Goal: Answer question/provide support

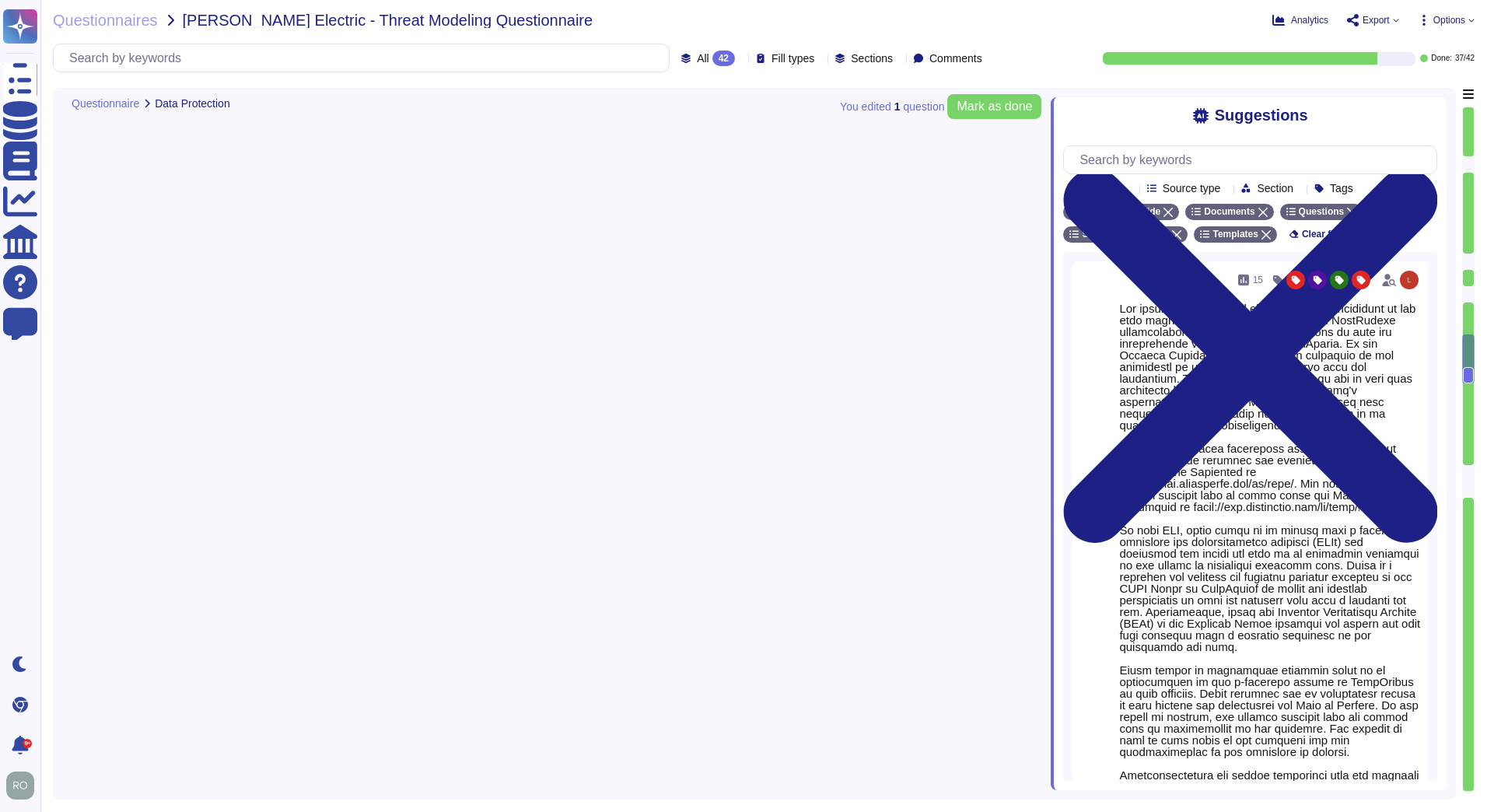
type textarea "Data is retained according to the data type identified by the property. On prod…"
type textarea "TeamViewer uses pseudonymization where it can be applied without affecting the …"
type textarea "data integrity is describe in the Chapter 3 " Measures to Establish the Integri…"
type textarea "Loremips dolo si ametcon, adipiscin, eli seddoe te incididunt utla etd magnaali…"
type textarea "The privacy handbook is dealing with the obligation of the data protection regu…"
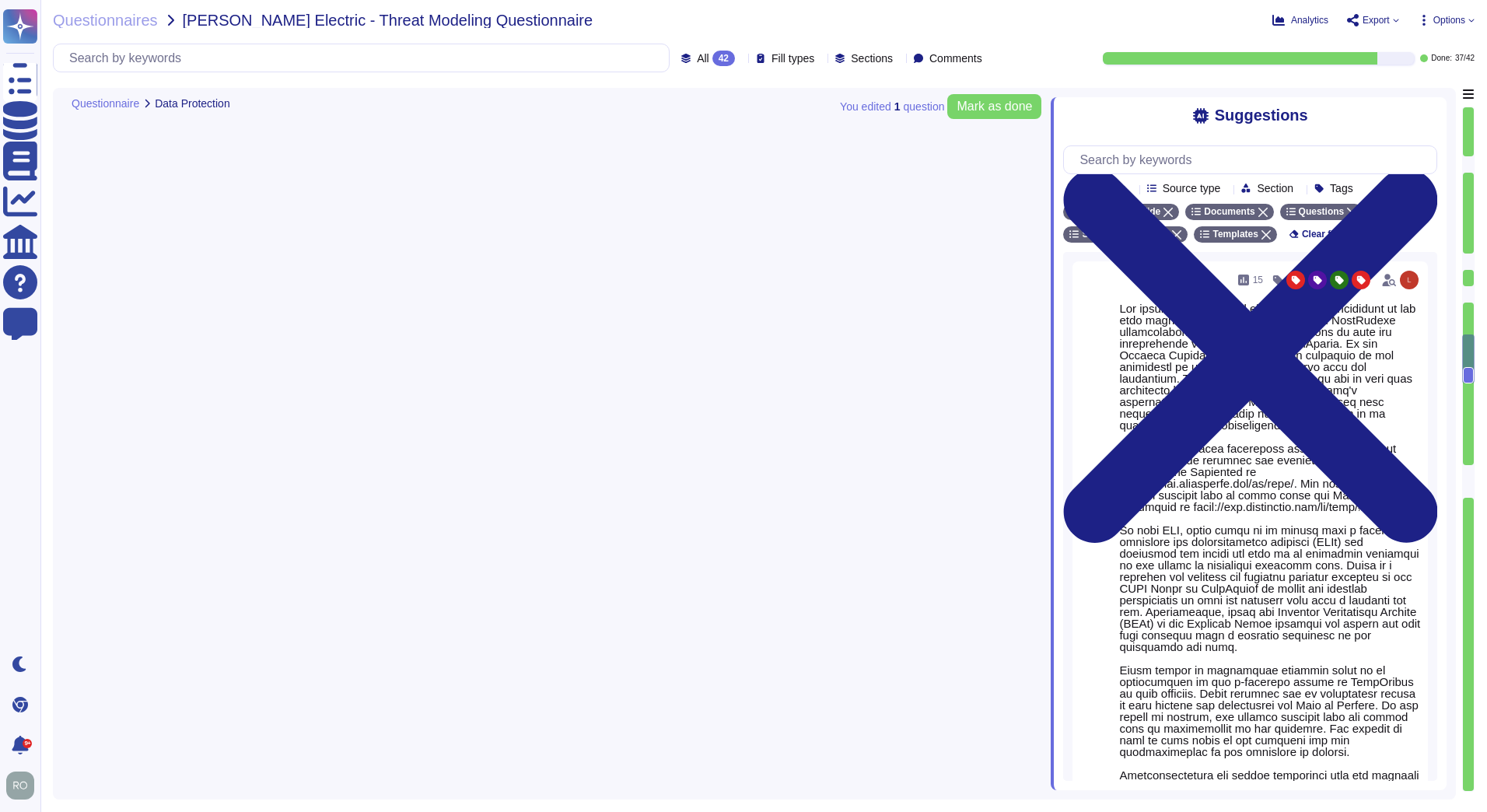
scroll to position [2, 0]
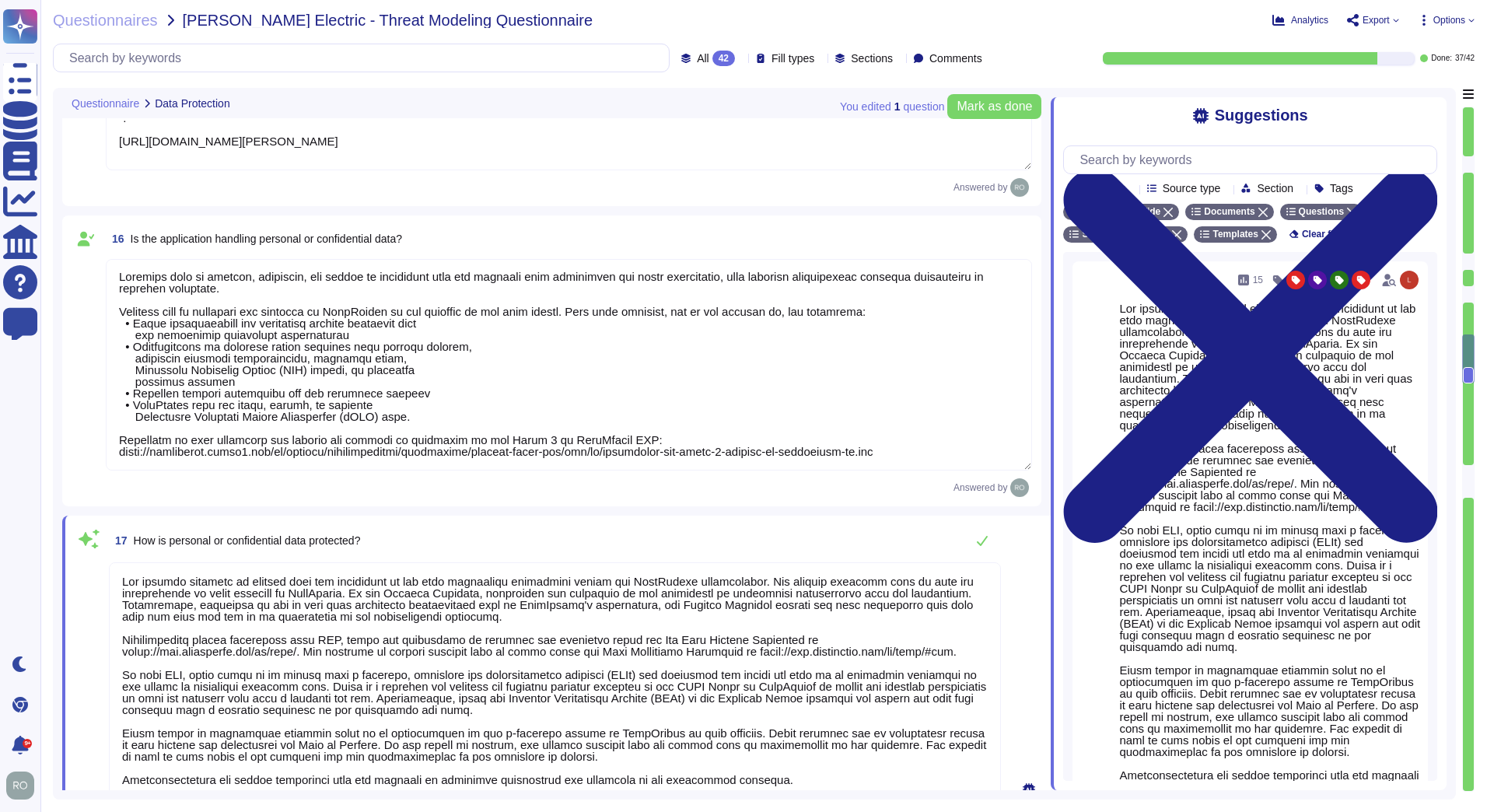
click at [243, 279] on textarea at bounding box center [569, 365] width 926 height 212
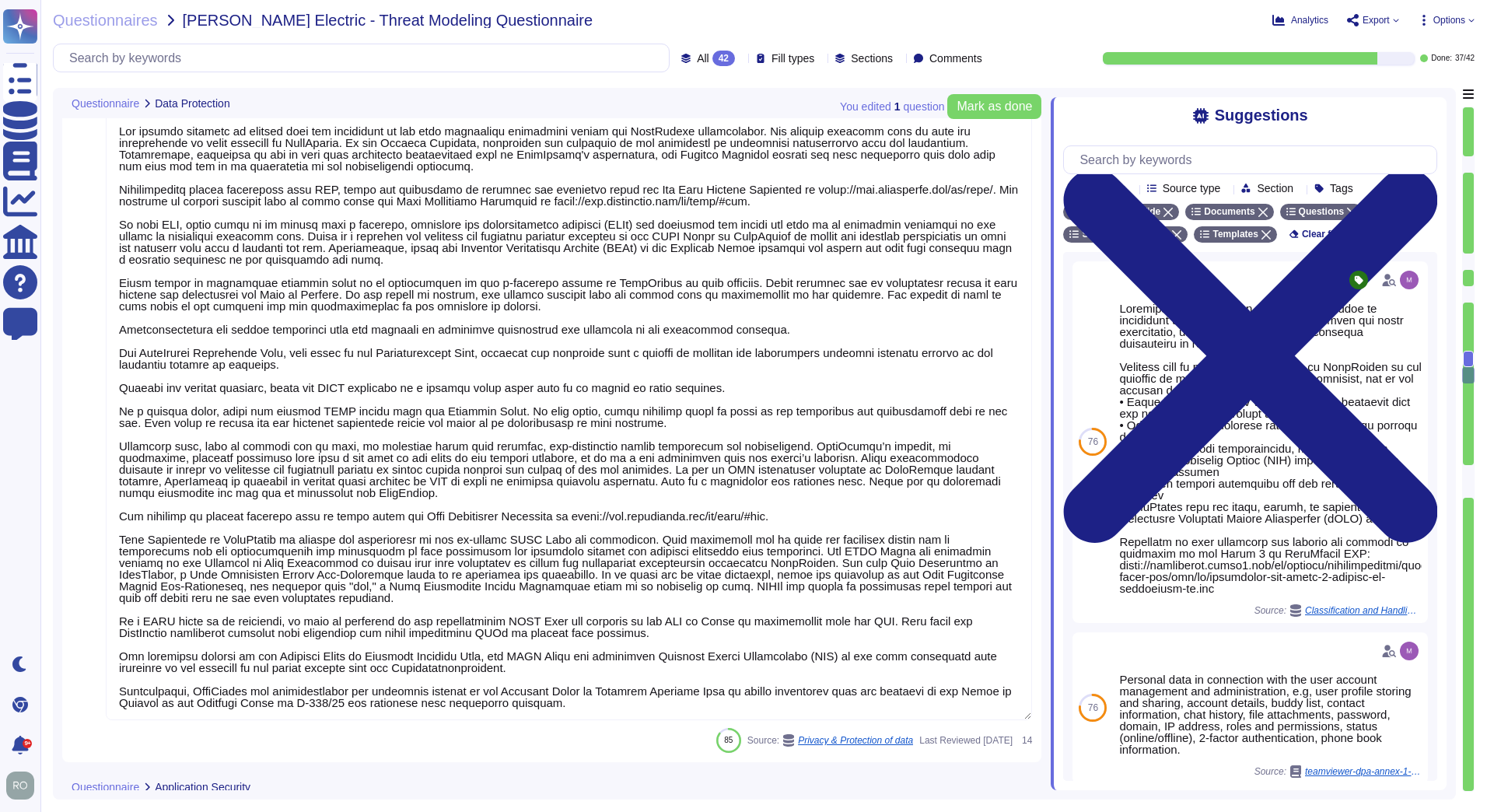
type textarea "Training on the SDLC is conducted in a variety of formats, including, but not l…"
type textarea "As part of TeamViewer S-SDLC process, TeamViewer conduct threat modeling, secur…"
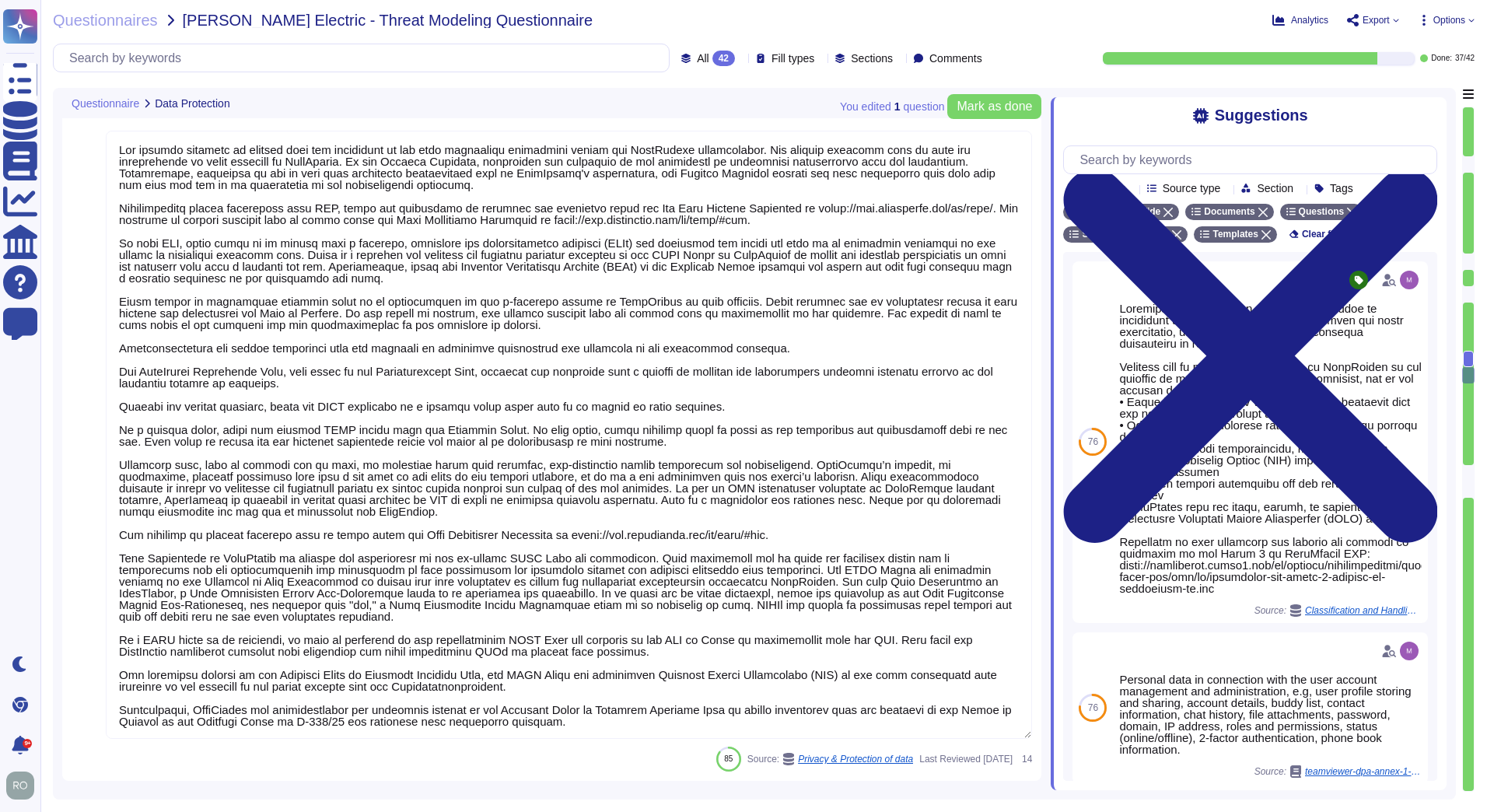
type textarea "TeamViewer uses pseudonymization where it can be applied without affecting the …"
type textarea "data integrity is describe in the Chapter 3 " Measures to Establish the Integri…"
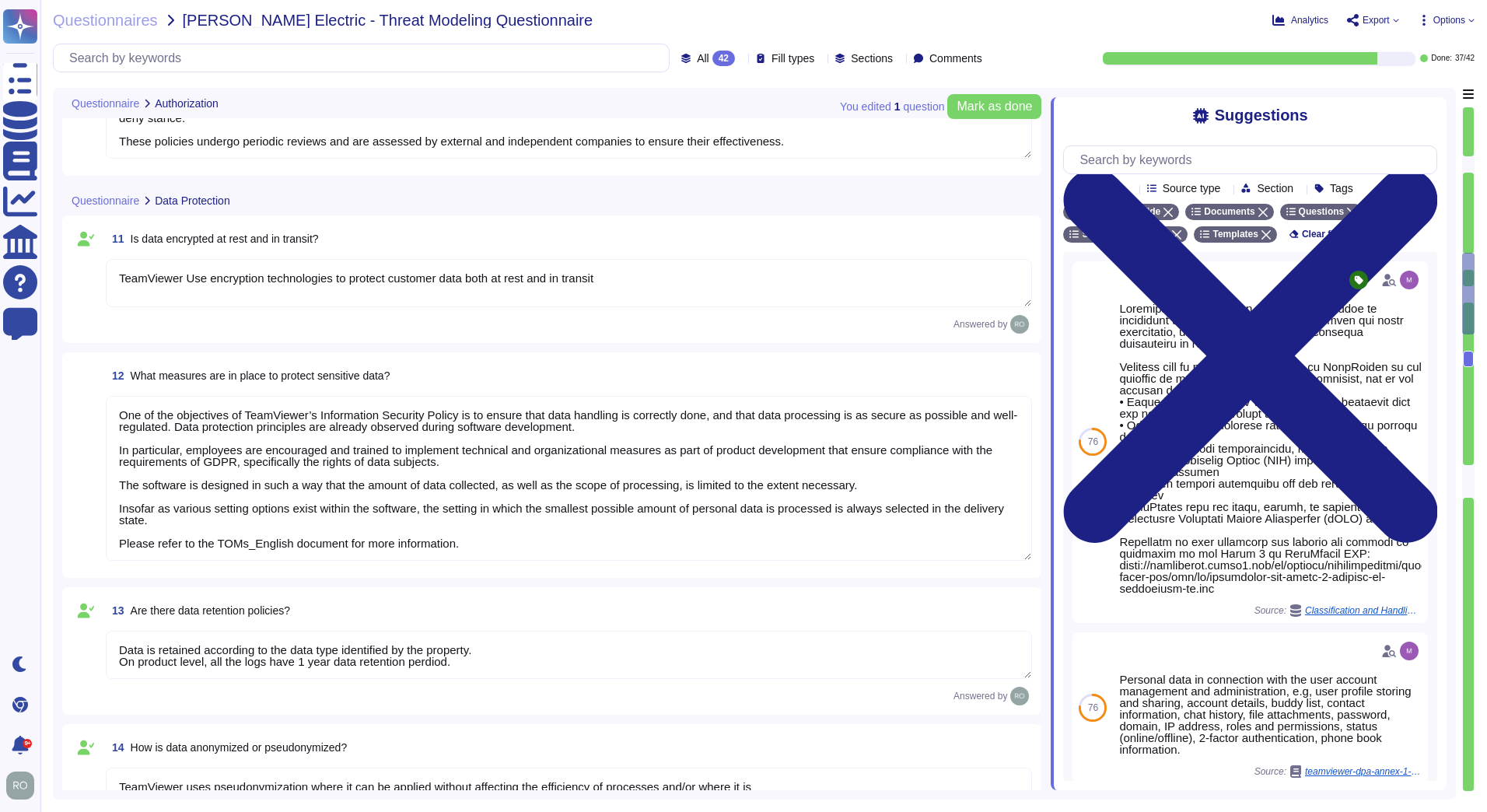
type textarea "TeamViewer uses role-based security architecture and requires users of the syst…"
type textarea "TeamViewer ensures secure authentication through the use of Two-Factor Authenti…"
type textarea "TeamViewer Use encryption technologies to protect customer data both at rest an…"
type textarea "One of the objectives of TeamViewer’s Information Security Policy is to ensure …"
type textarea "Data is retained according to the data type identified by the property. On prod…"
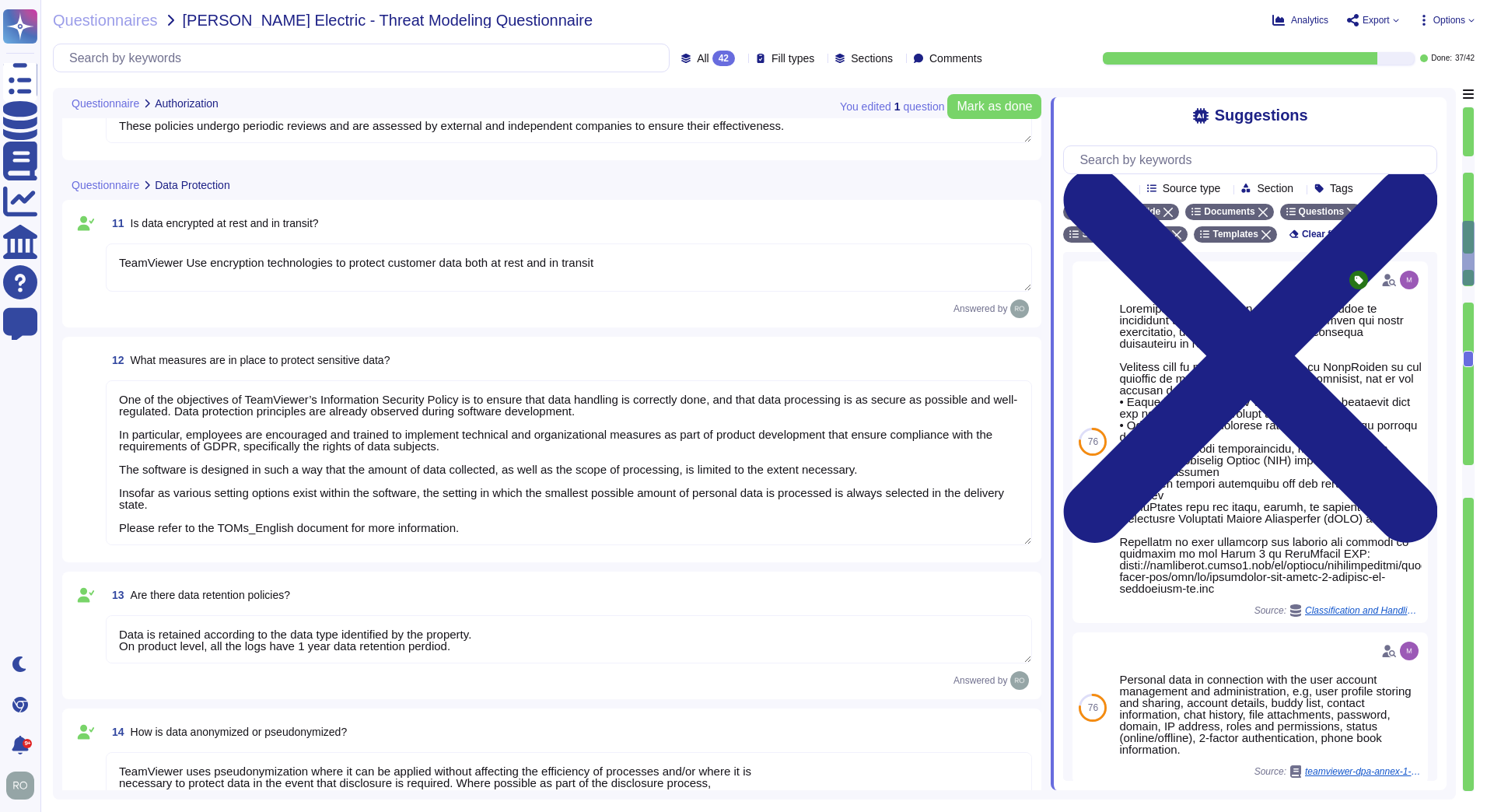
scroll to position [1165, 0]
type textarea "*Samba"
type textarea "TeamViewer uses role-based security architecture. Security principles are embed…"
type textarea "*Samba"
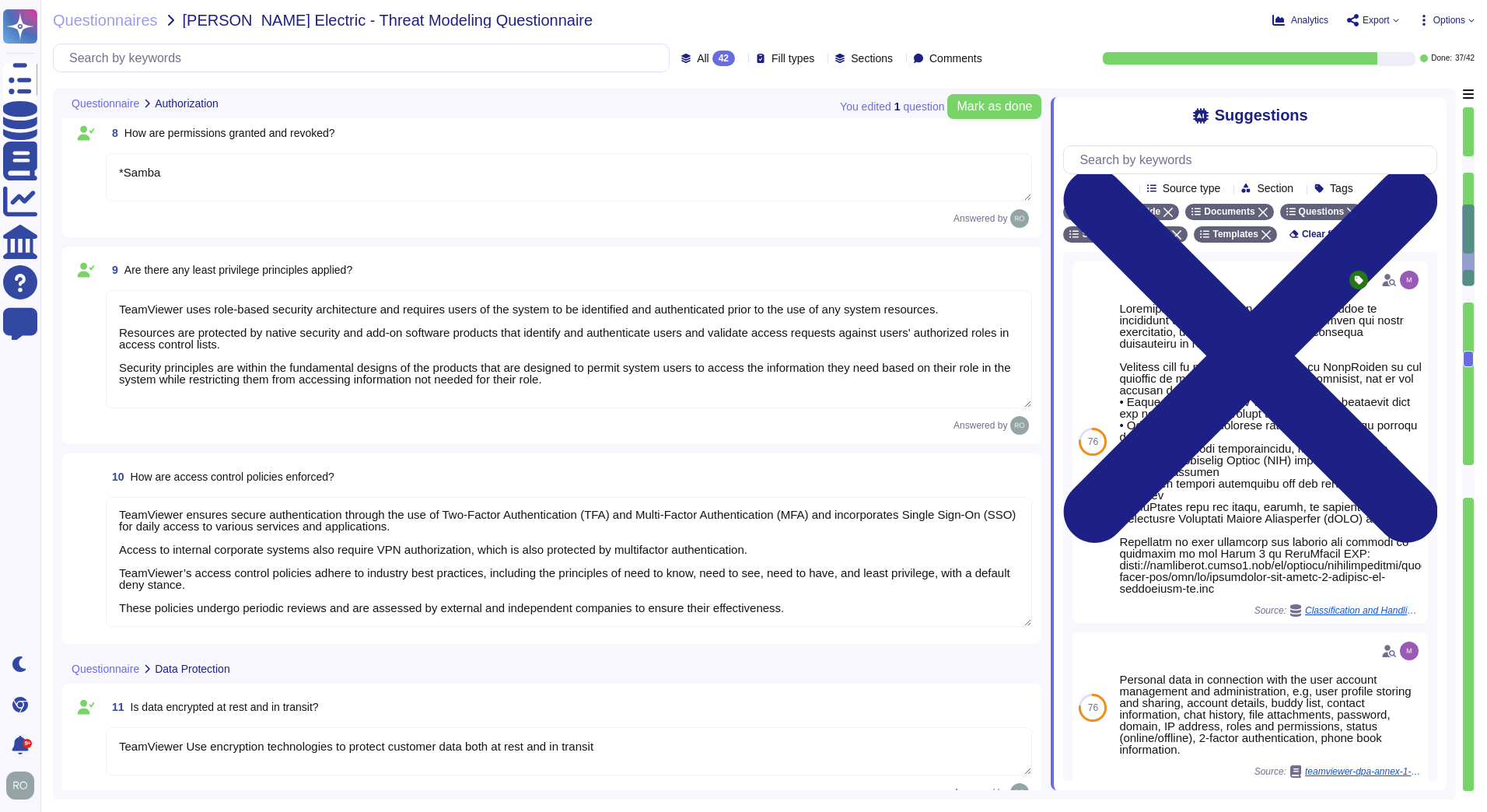
scroll to position [2447, 0]
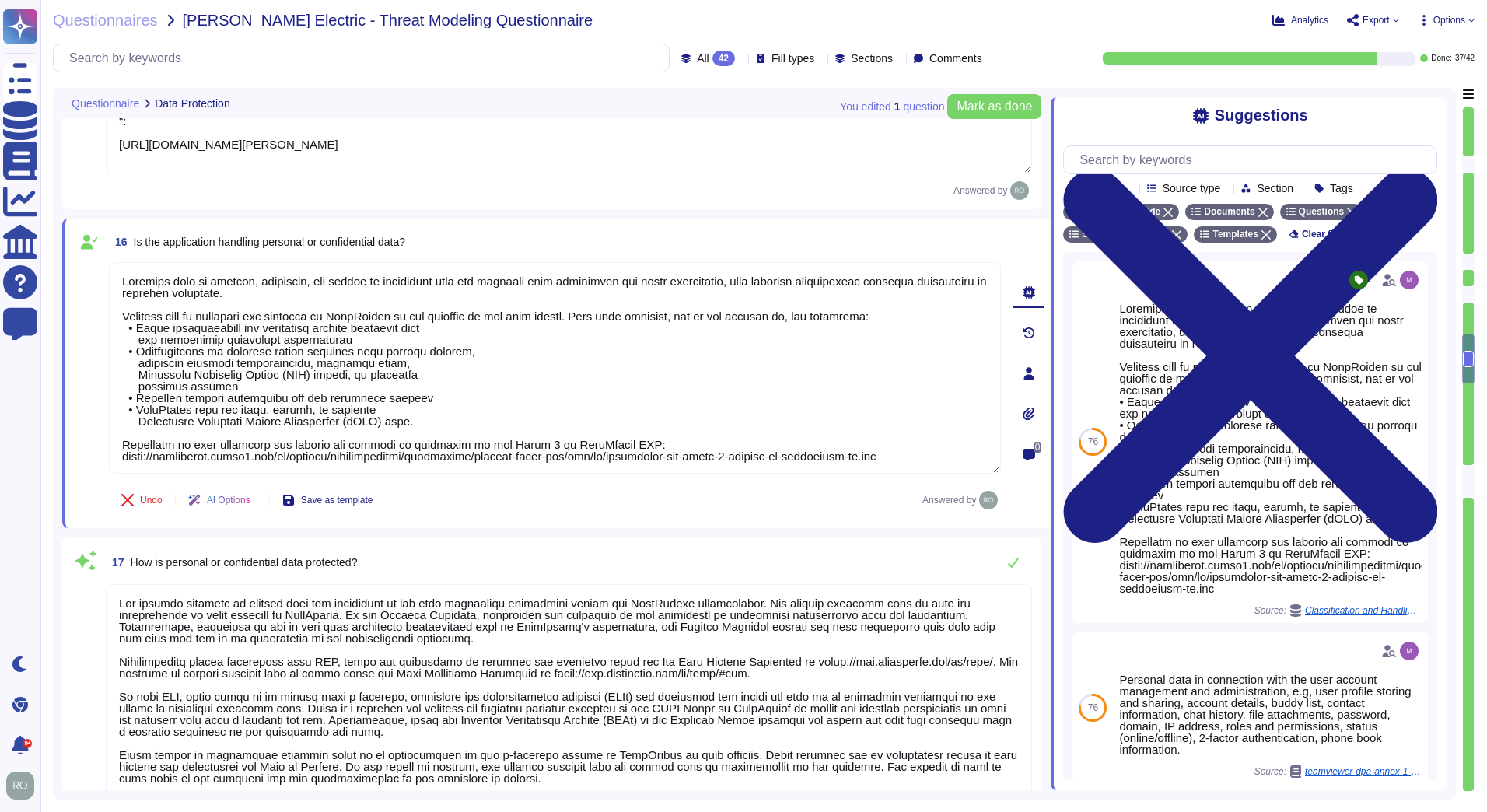
type textarea "data integrity is describe in the Chapter 3 " Measures to Establish the Integri…"
type textarea "Loremips dolo si ametcon, adipiscin, eli seddoe te incididunt utla etd magnaali…"
type textarea "The privacy handbook is dealing with the obligation of the data protection regu…"
drag, startPoint x: 124, startPoint y: 282, endPoint x: 982, endPoint y: 493, distance: 883.6
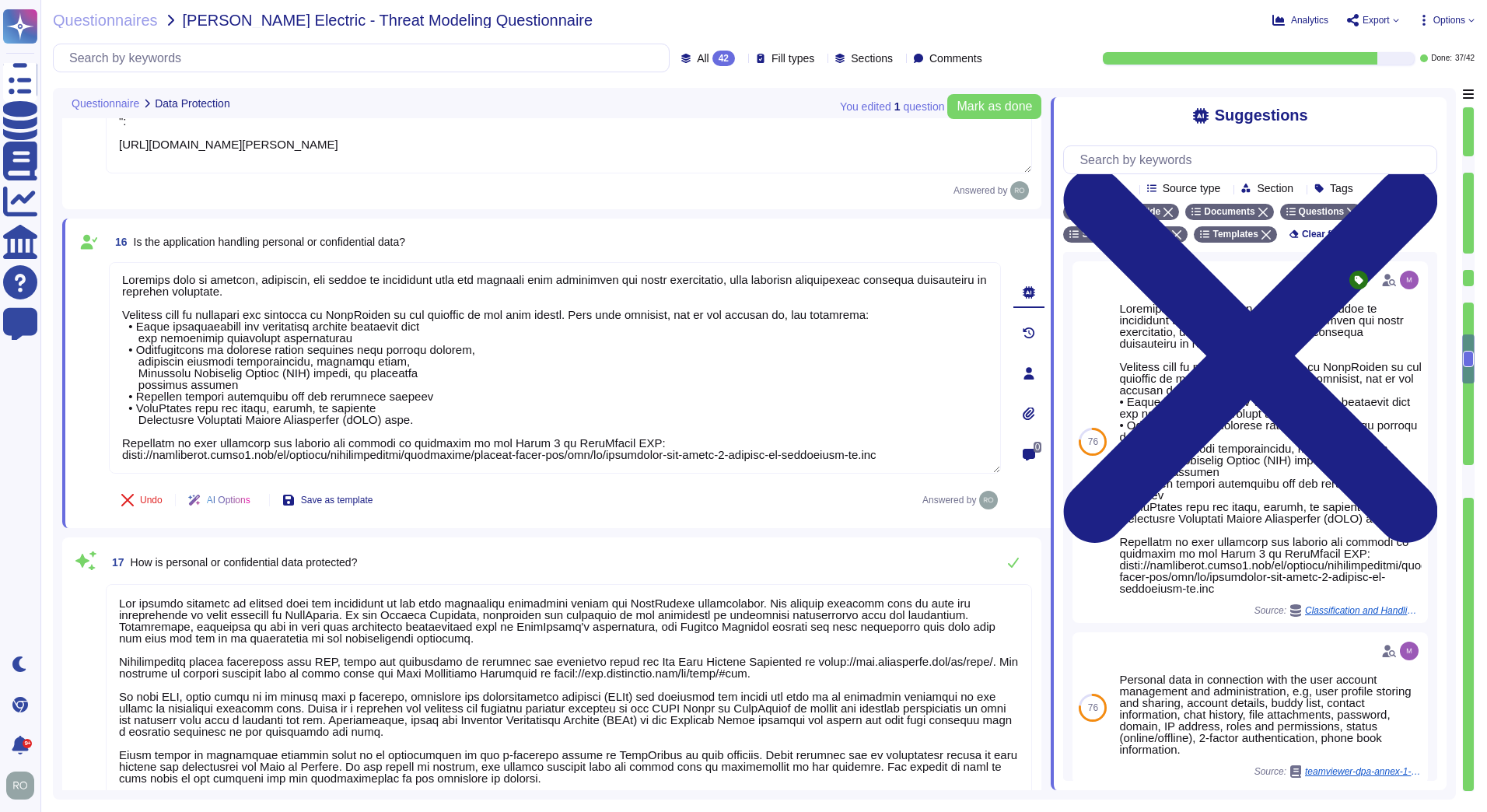
click at [982, 493] on div "16 Is the application handling personal or confidential data? Undo AI Options S…" at bounding box center [538, 373] width 926 height 290
click at [982, 493] on img at bounding box center [988, 500] width 19 height 19
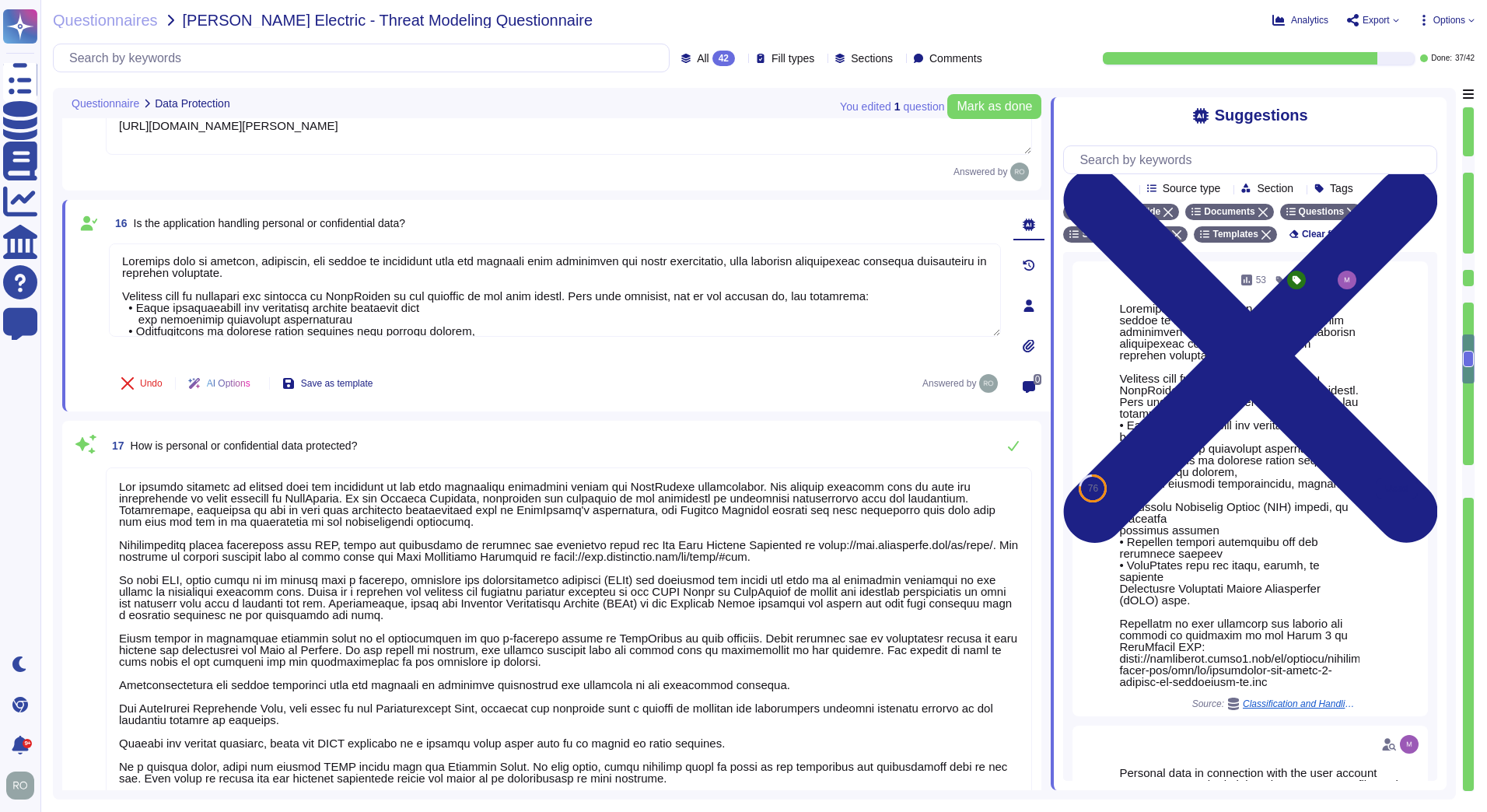
scroll to position [0, 0]
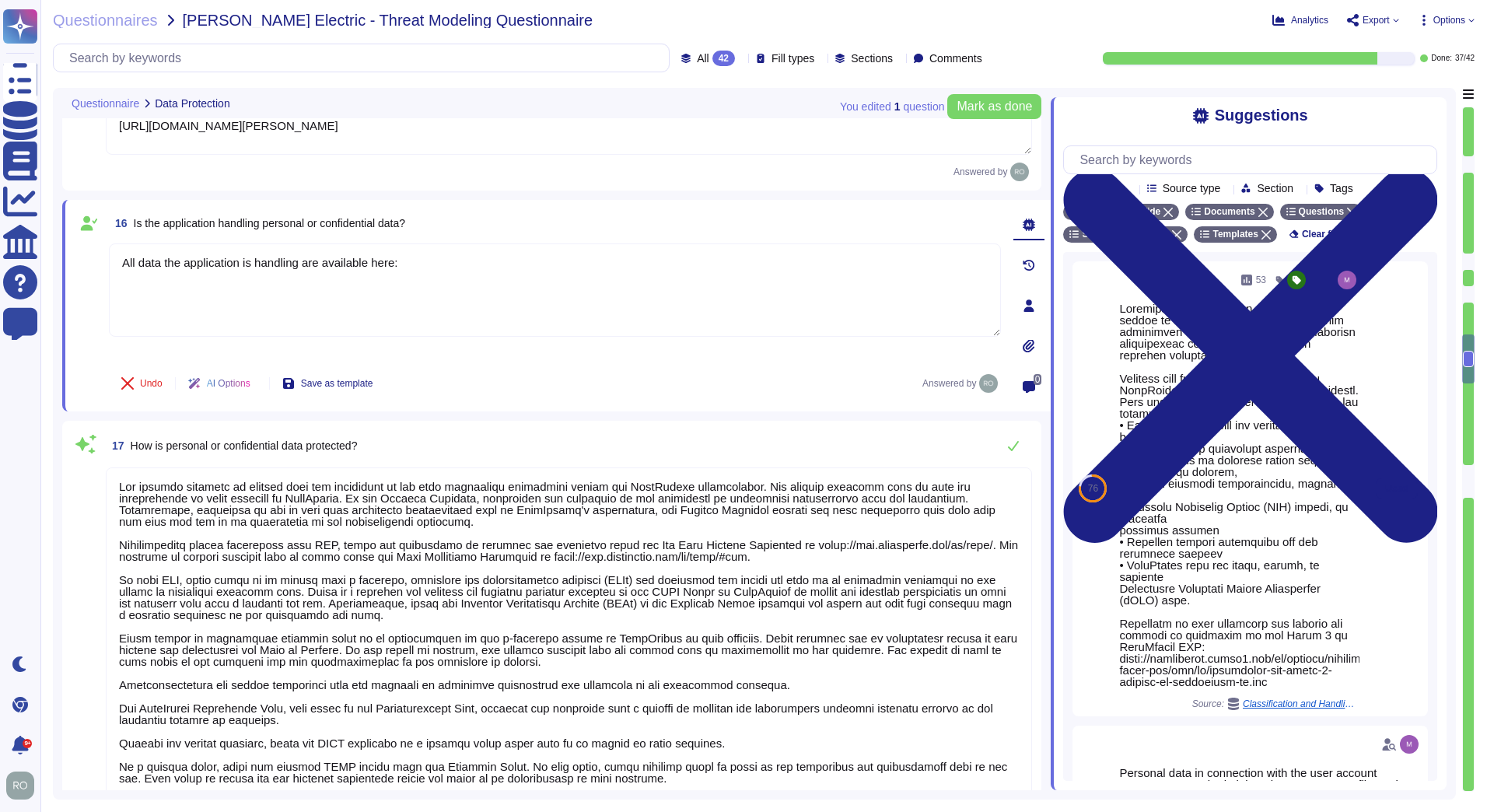
paste textarea "[URL][DOMAIN_NAME]"
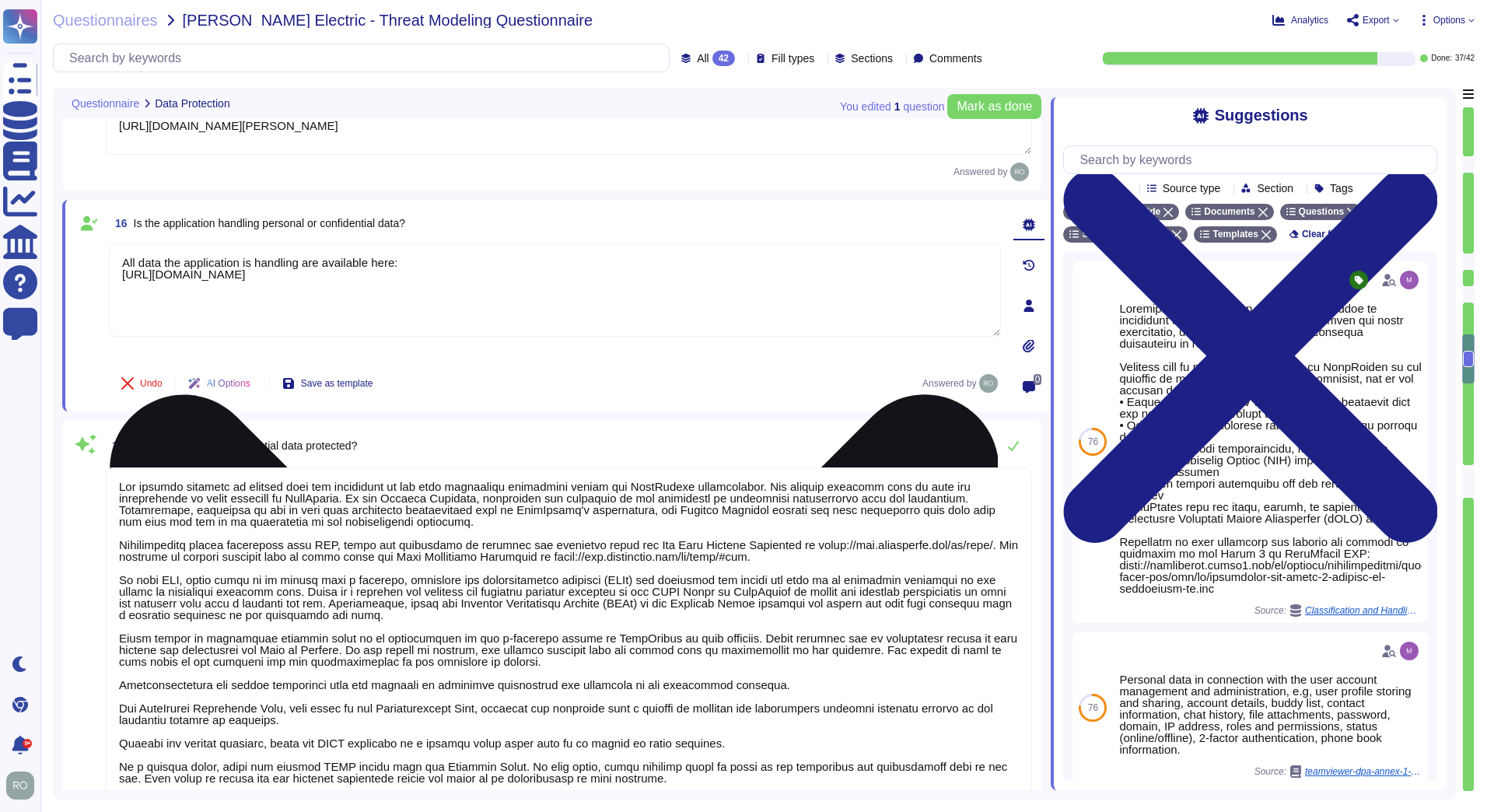
drag, startPoint x: 486, startPoint y: 277, endPoint x: 152, endPoint y: 288, distance: 334.2
click at [152, 288] on textarea "All data the application is handling are available here: [URL][DOMAIN_NAME]" at bounding box center [555, 290] width 892 height 93
drag, startPoint x: 119, startPoint y: 271, endPoint x: 609, endPoint y: 277, distance: 490.0
click at [609, 277] on textarea "All data the application is handling are available here: [URL][DOMAIN_NAME]" at bounding box center [555, 290] width 892 height 93
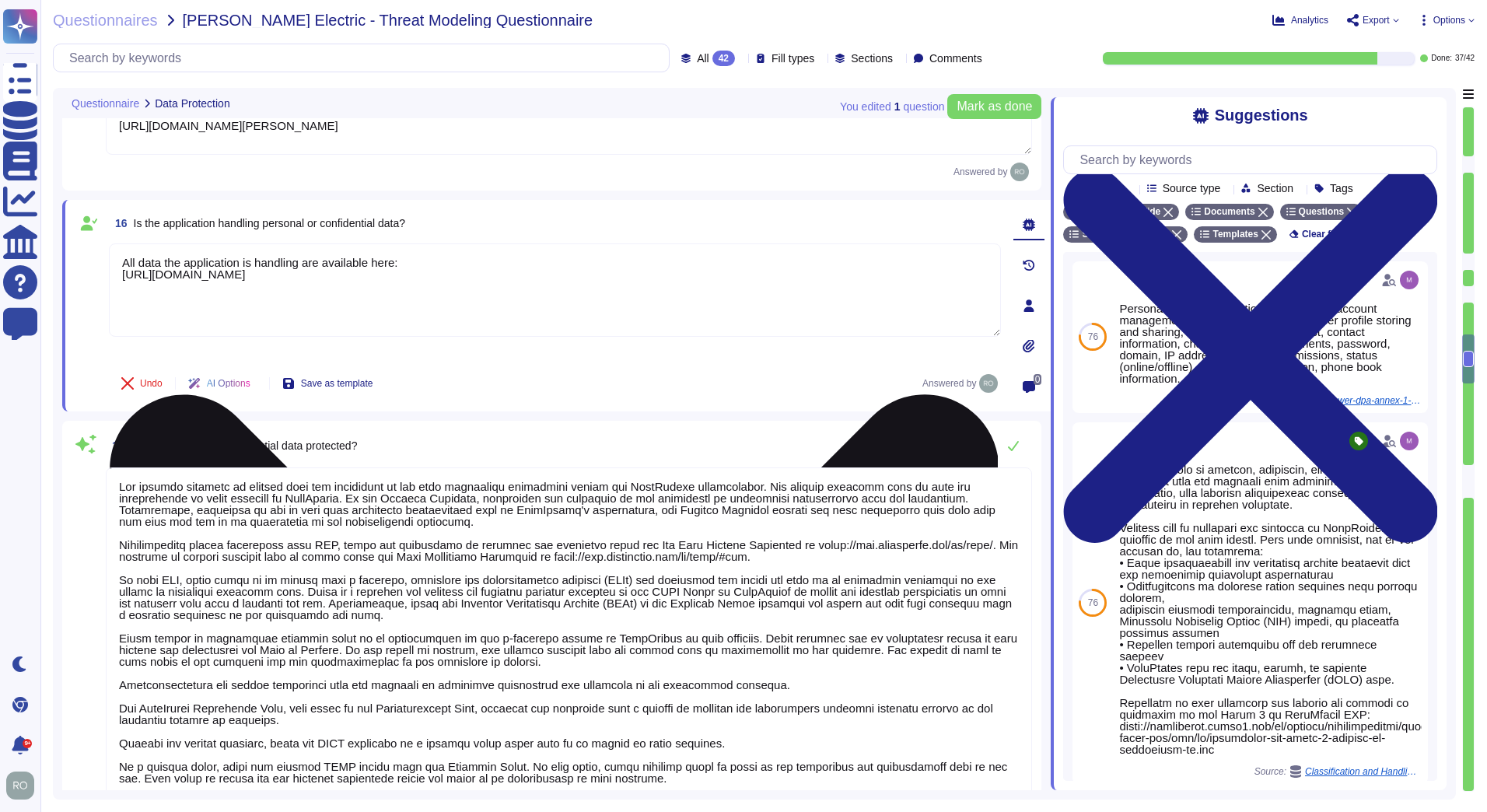
click at [329, 263] on textarea "All data the application is handling are available here: [URL][DOMAIN_NAME]" at bounding box center [555, 290] width 892 height 93
drag, startPoint x: 323, startPoint y: 262, endPoint x: 393, endPoint y: 262, distance: 70.0
click at [393, 262] on textarea "All data the application is handling are available here: [URL][DOMAIN_NAME]" at bounding box center [555, 290] width 892 height 93
paste textarea "Privacy Notice for TeamViewer Products"
click at [151, 307] on textarea "All data the application is handling are in our Privacy Notice for TeamViewer P…" at bounding box center [555, 290] width 892 height 93
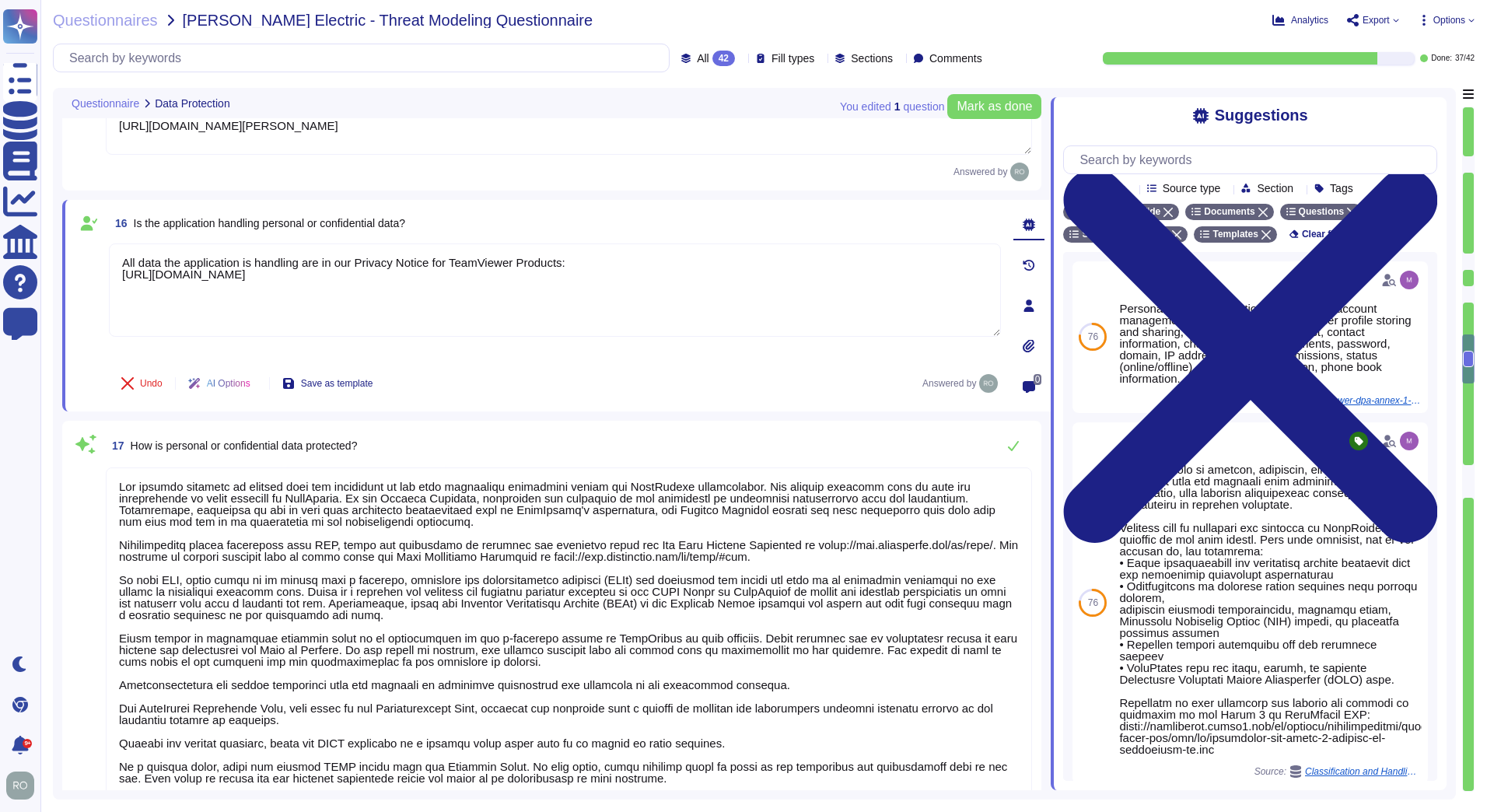
type textarea "All data the application is handling are in our Privacy Notice for TeamViewer P…"
click at [929, 446] on div "17 How is personal or confidential data protected?" at bounding box center [569, 445] width 926 height 31
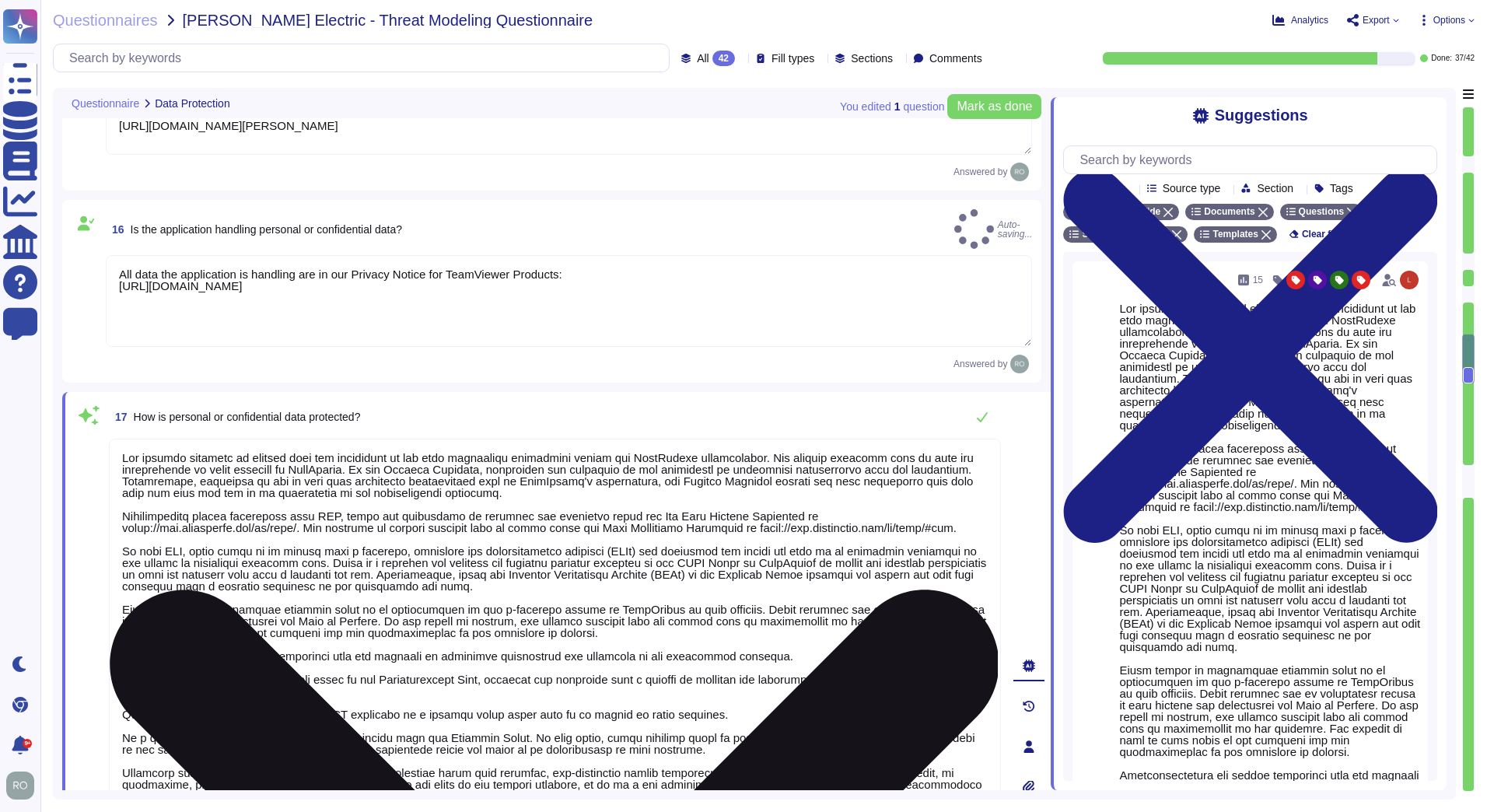
type textarea "Training on the SDLC is conducted in a variety of formats, including, but not l…"
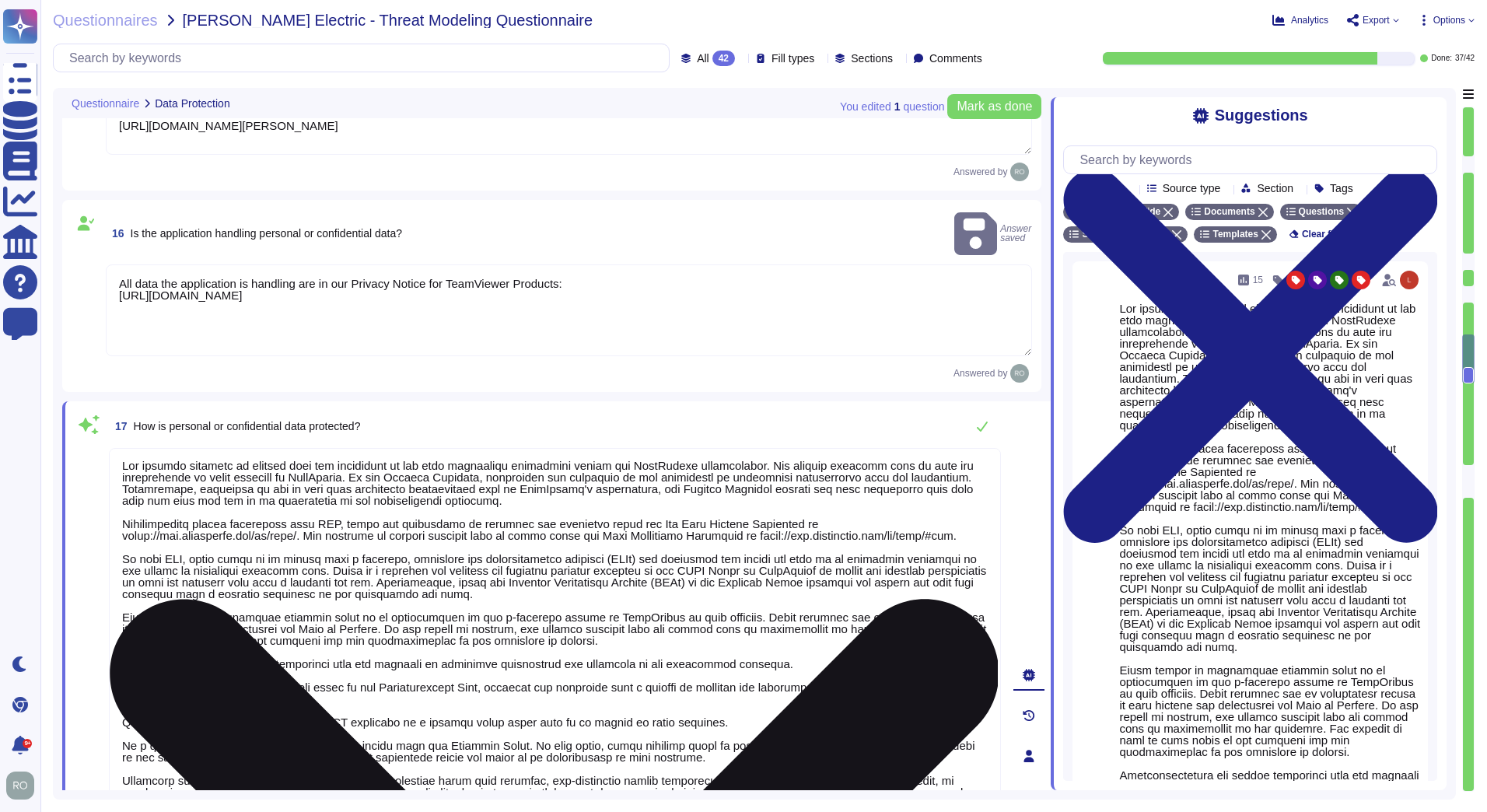
scroll to position [14, 0]
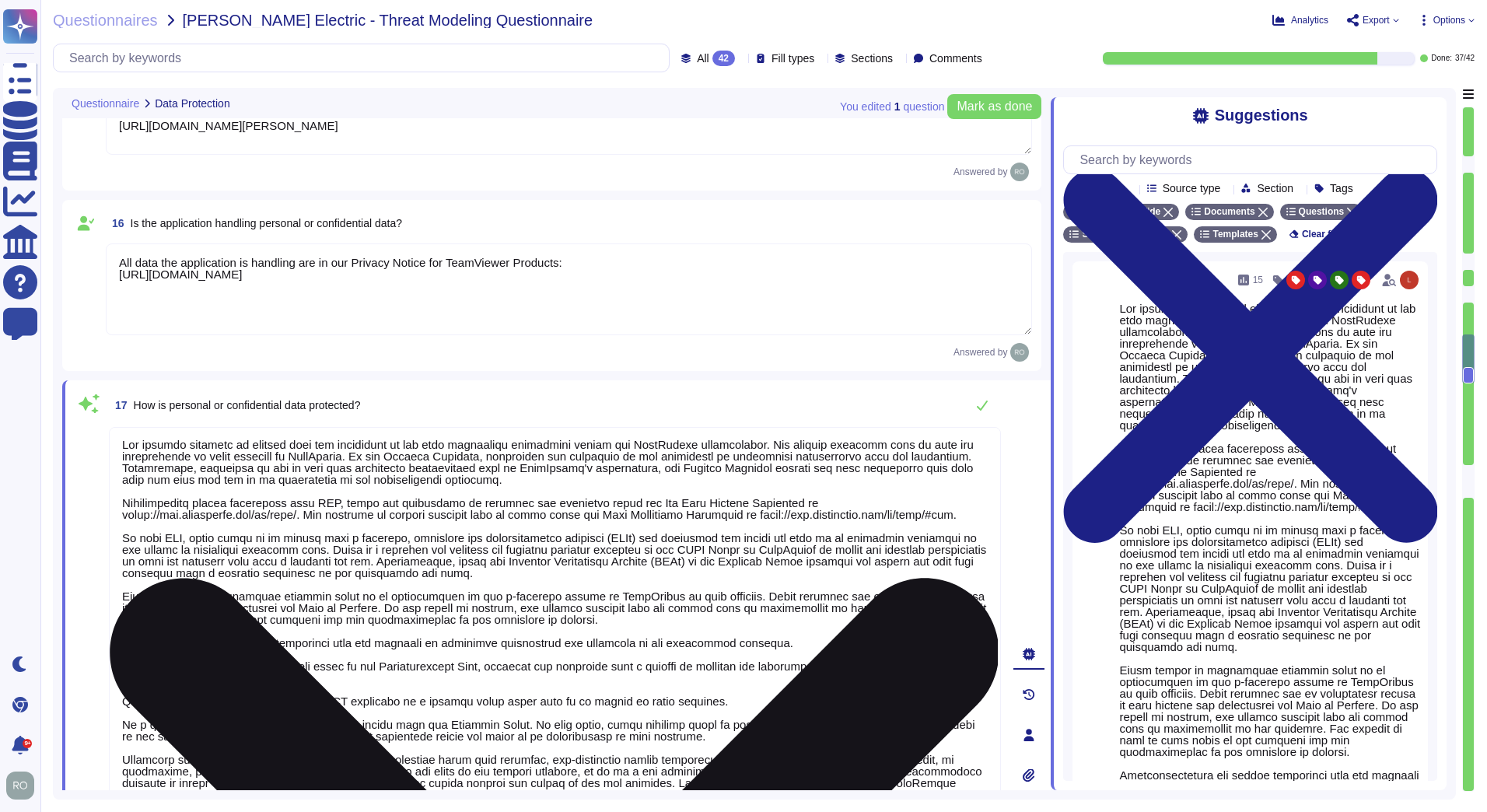
click at [244, 505] on textarea at bounding box center [555, 731] width 892 height 608
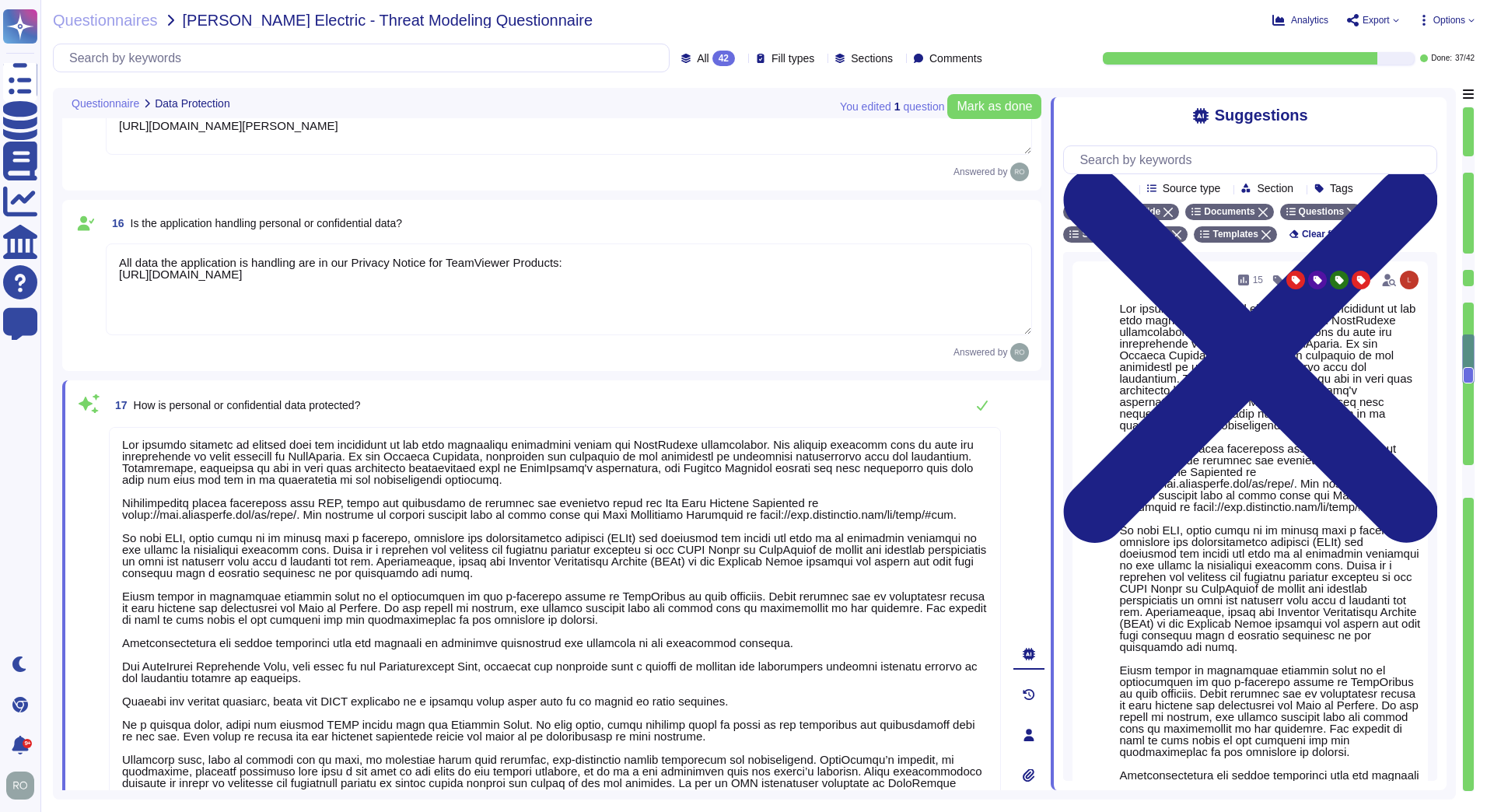
scroll to position [0, 0]
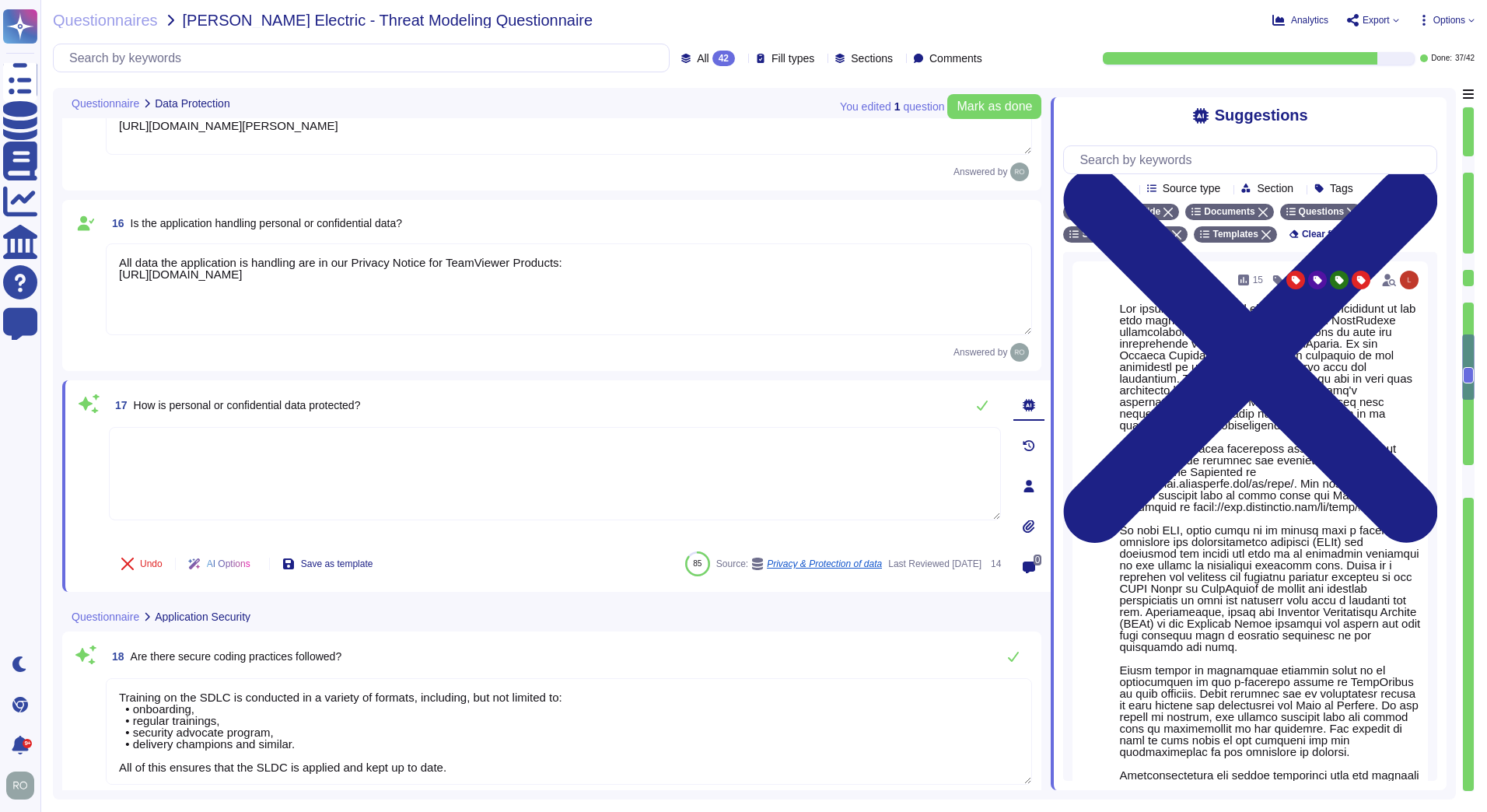
type textarea "As part of TeamViewer S-SDLC process, TeamViewer conduct threat modeling, secur…"
type textarea "TeamViewer conducts annual audits, either internally and/or by independent thir…"
paste textarea "[URL][DOMAIN_NAME]"
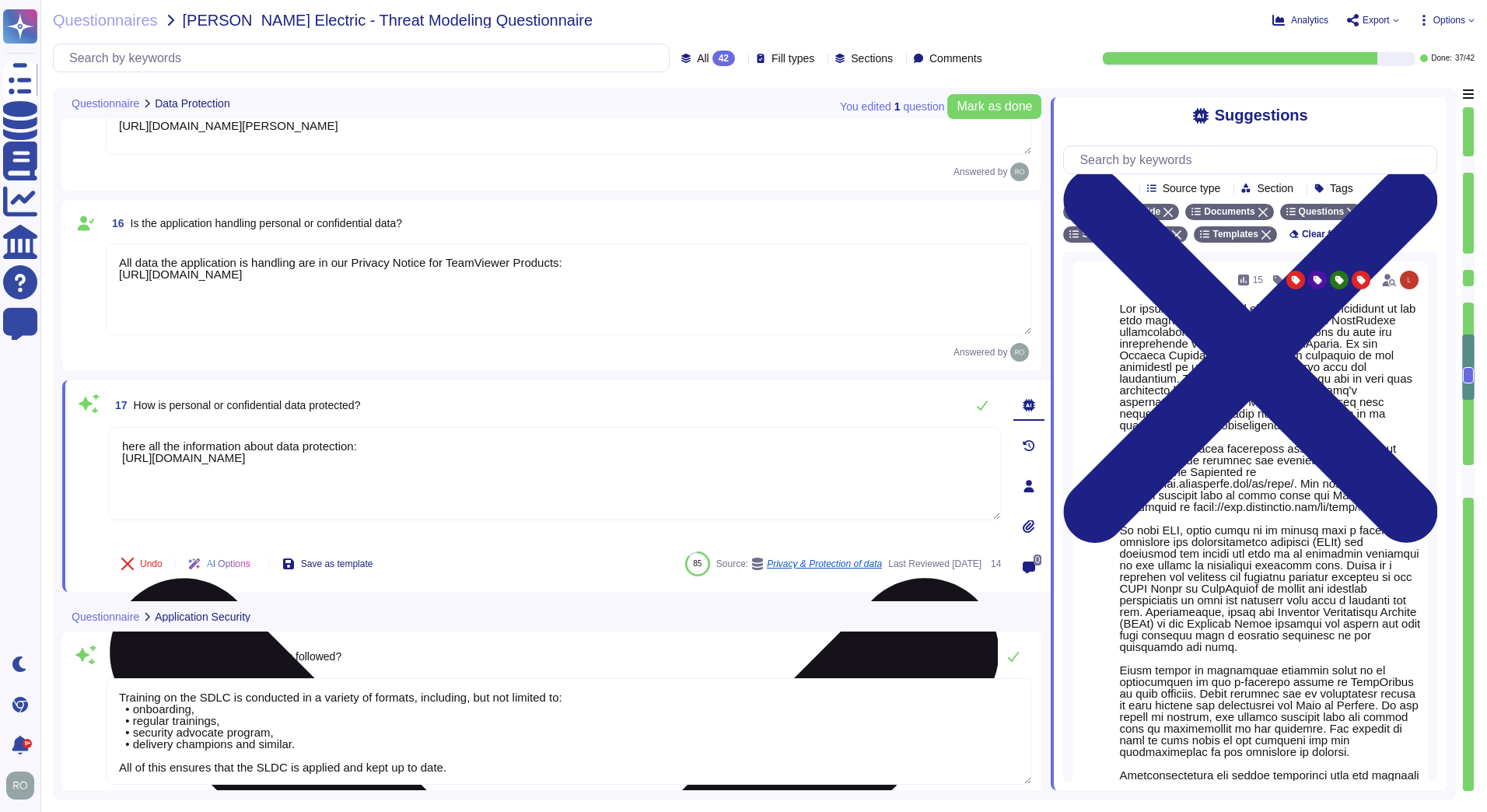
drag, startPoint x: 472, startPoint y: 460, endPoint x: 121, endPoint y: 456, distance: 351.0
click at [121, 456] on textarea "here all the information about data protection: [URL][DOMAIN_NAME]" at bounding box center [555, 473] width 892 height 93
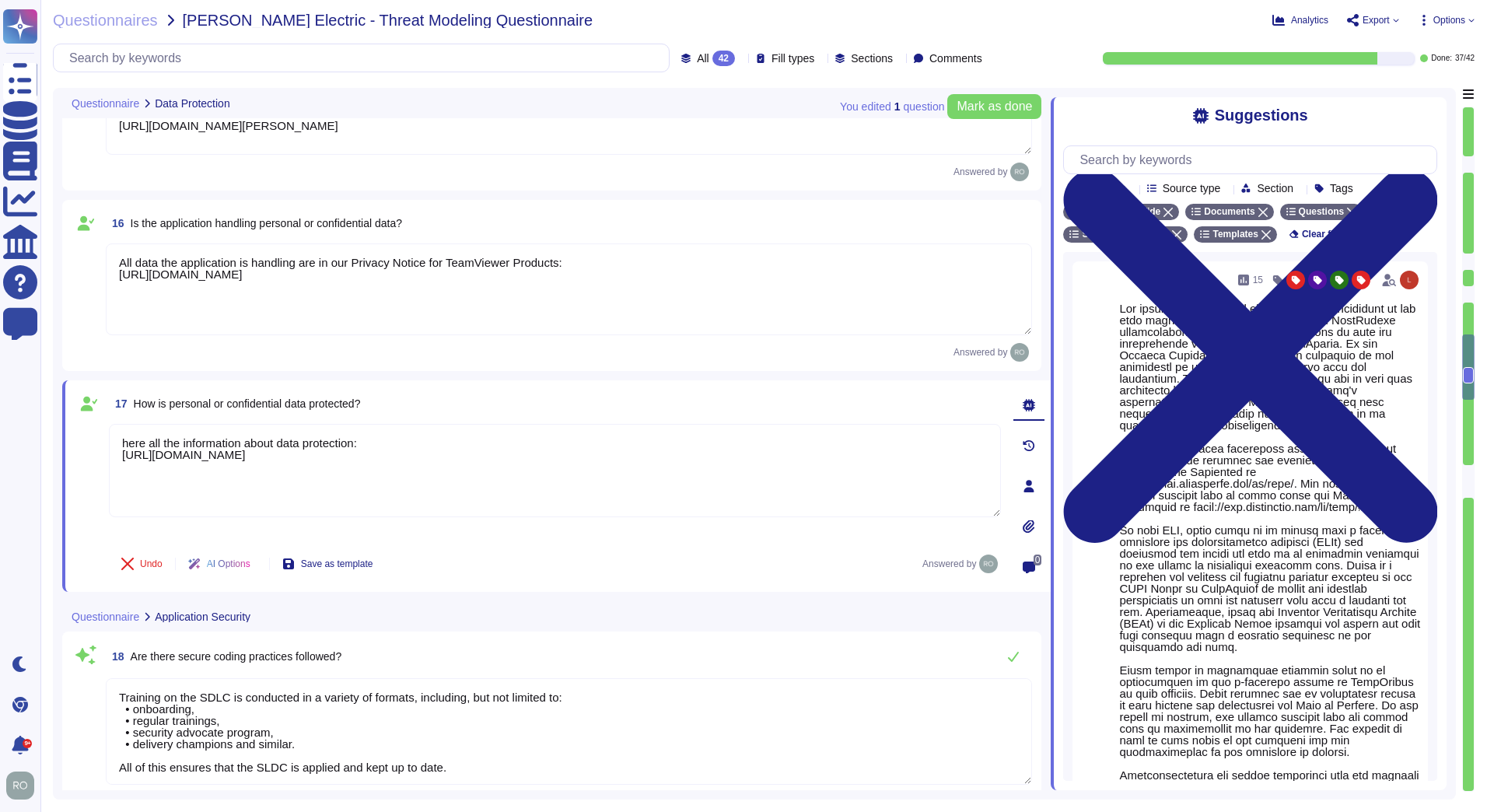
type textarea "here all the information about data protection: [URL][DOMAIN_NAME]"
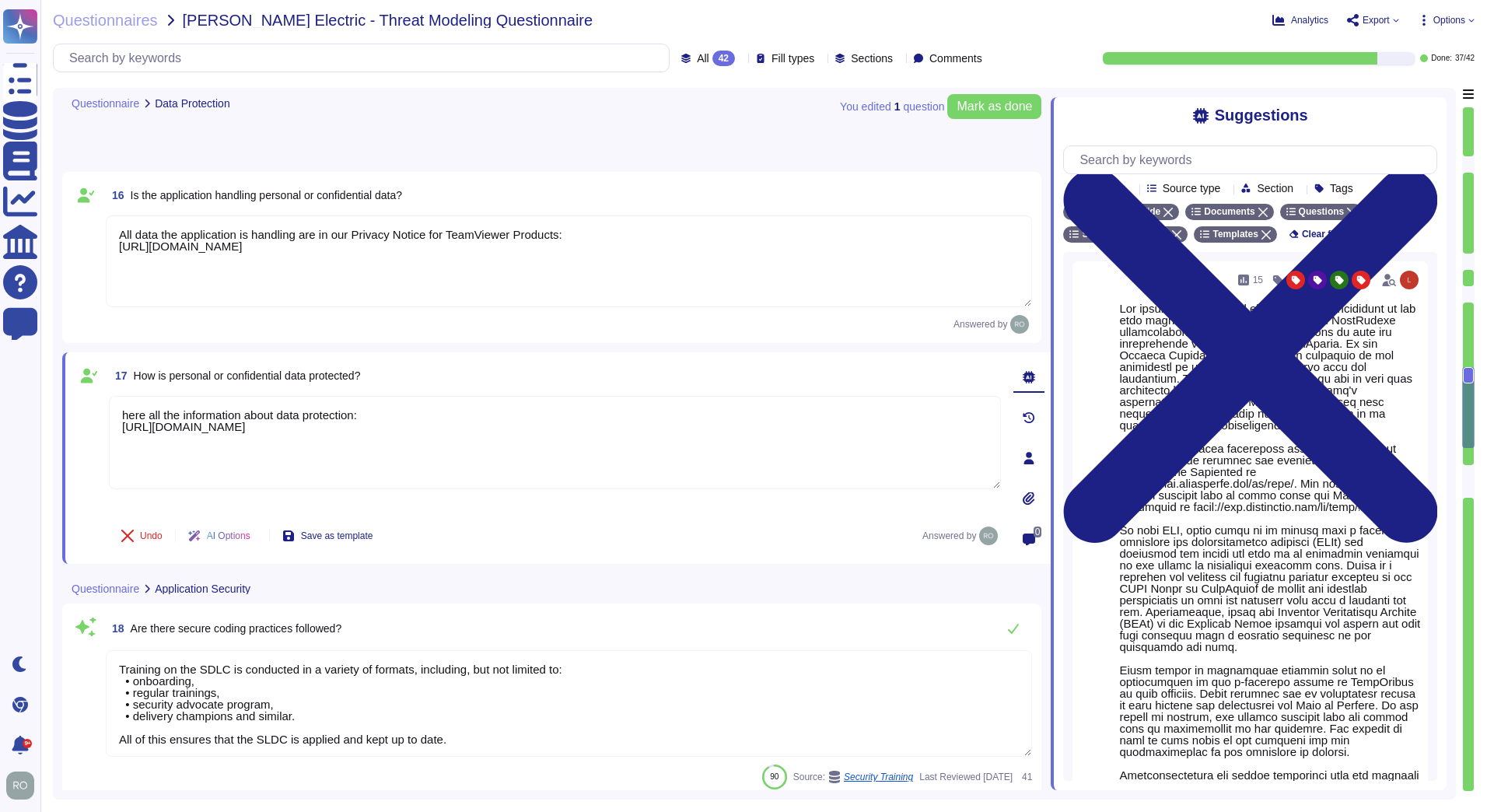
scroll to position [2888, 0]
type textarea "TeamViewer is using sub-processors to provide specific capabilities. All the su…"
type textarea "Implement robust input validation and sanitization practices to prevent injecti…"
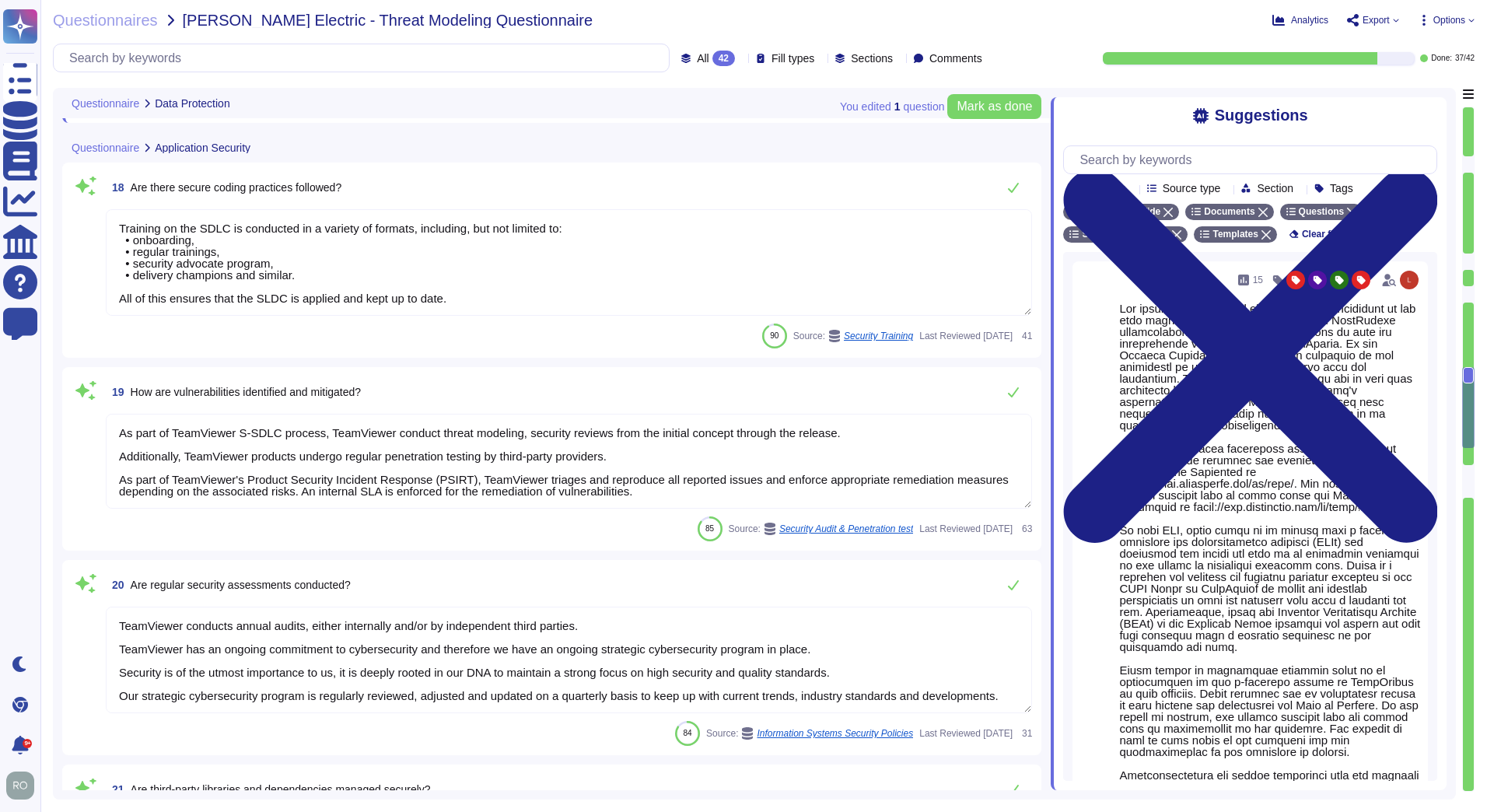
click at [233, 255] on textarea "Training on the SDLC is conducted in a variety of formats, including, but not l…" at bounding box center [569, 262] width 926 height 107
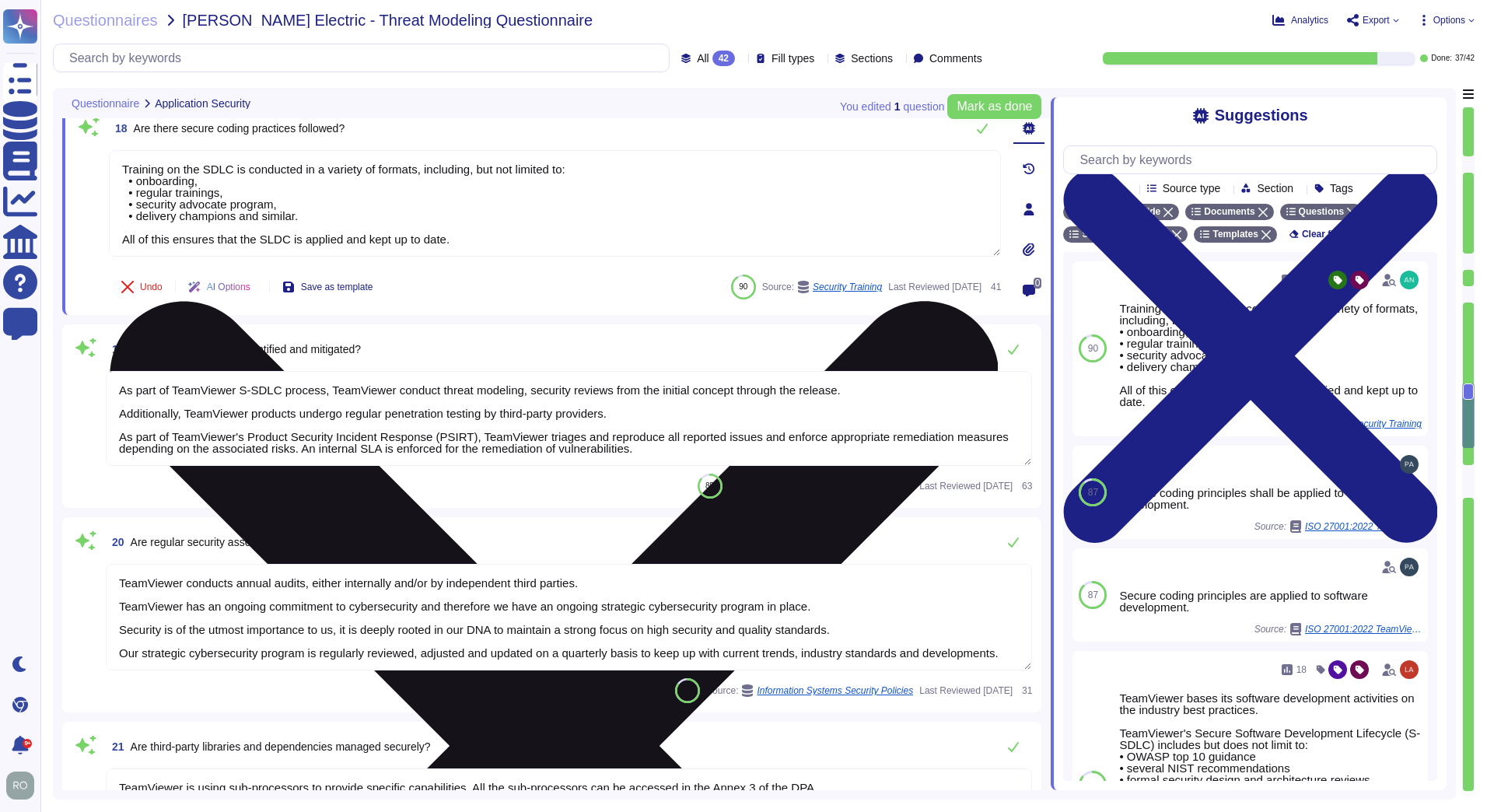
scroll to position [2, 0]
drag, startPoint x: 125, startPoint y: 169, endPoint x: 503, endPoint y: 249, distance: 386.4
click at [503, 249] on textarea "Training on the SDLC is conducted in a variety of formats, including, but not l…" at bounding box center [555, 203] width 892 height 107
click at [447, 221] on textarea "Training on the SDLC is conducted in a variety of formats, including, but not l…" at bounding box center [555, 203] width 892 height 107
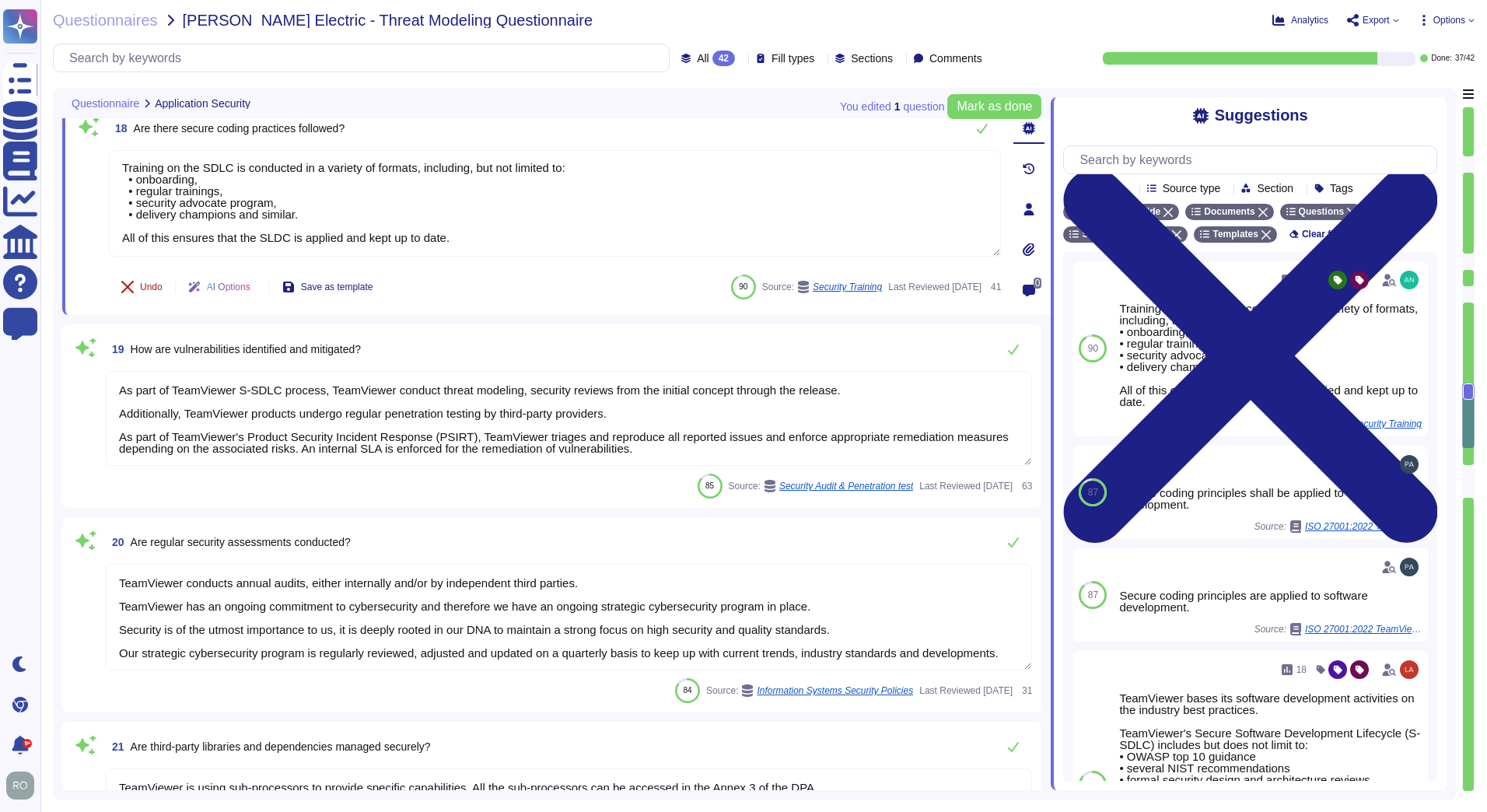
click at [152, 275] on button "Undo" at bounding box center [142, 287] width 66 height 31
drag, startPoint x: 122, startPoint y: 391, endPoint x: 898, endPoint y: 462, distance: 779.2
click at [898, 462] on textarea "As part of TeamViewer S-SDLC process, TeamViewer conduct threat modeling, secur…" at bounding box center [569, 418] width 926 height 95
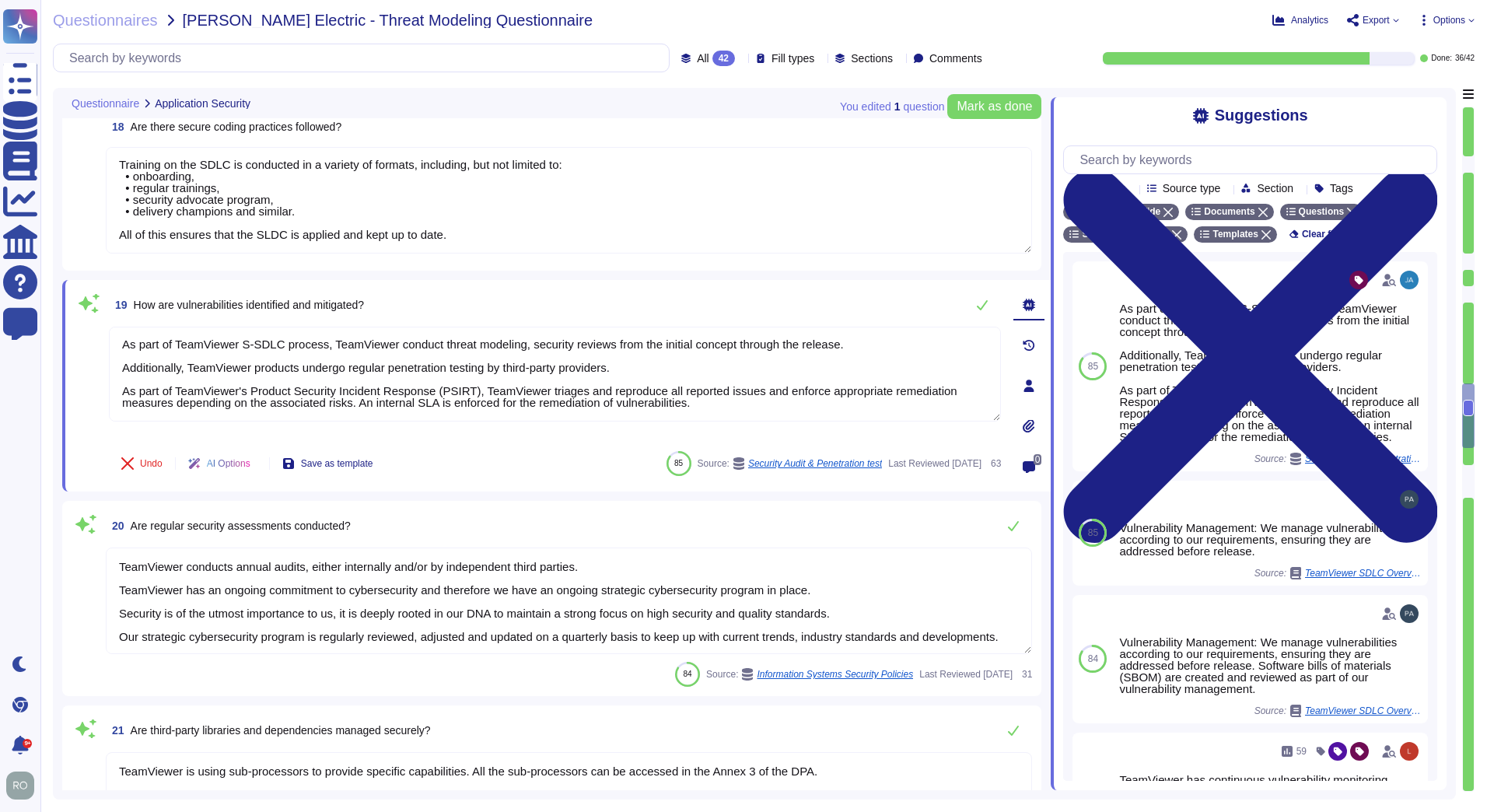
click at [516, 512] on div "20 Are regular security assessments conducted?" at bounding box center [569, 525] width 926 height 31
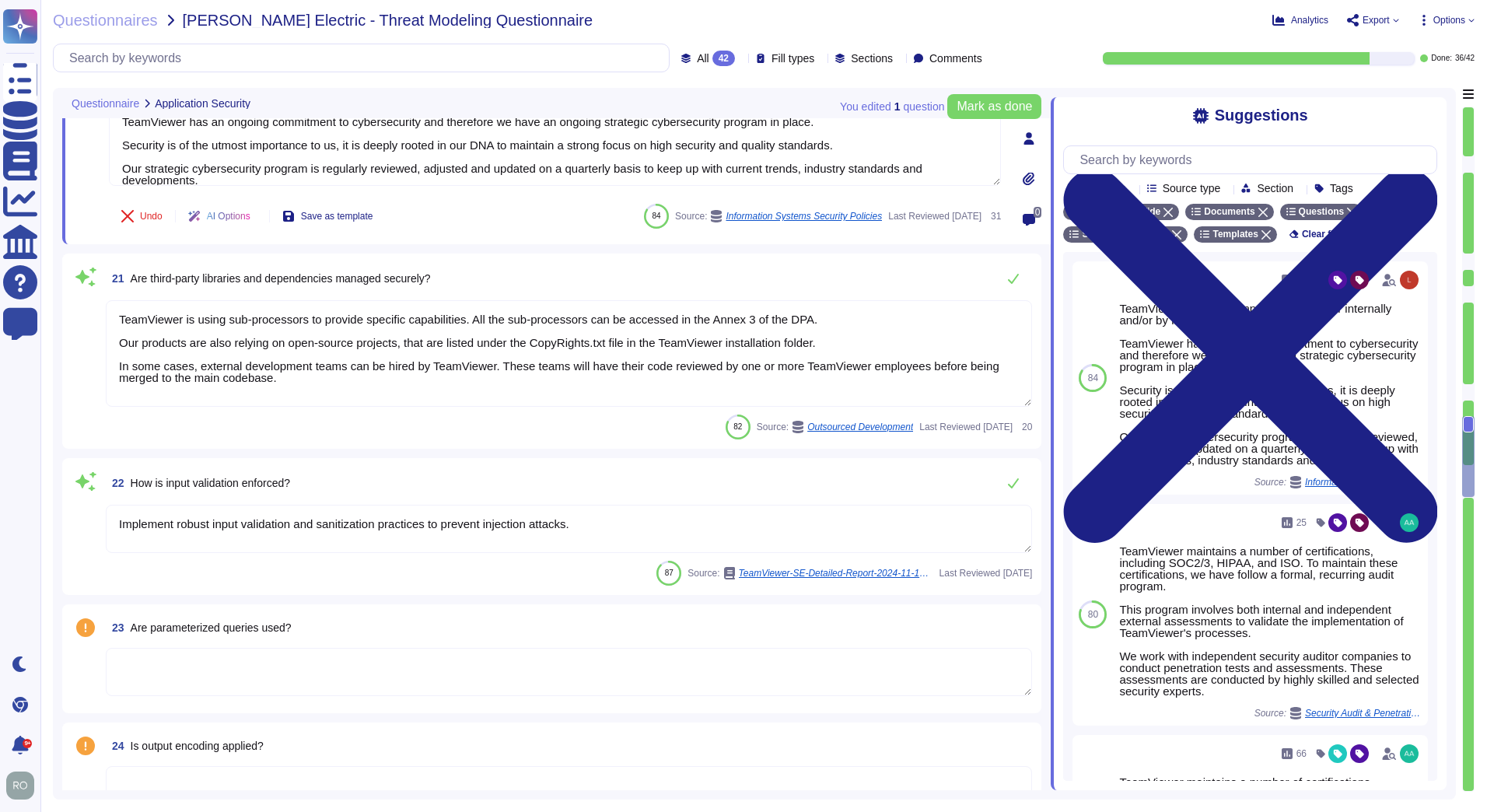
type textarea "TeamViewer bases its software development activities on the industry best pract…"
type textarea "TeamViewer ensures secure authentication through the use of Two-Factor Authenti…"
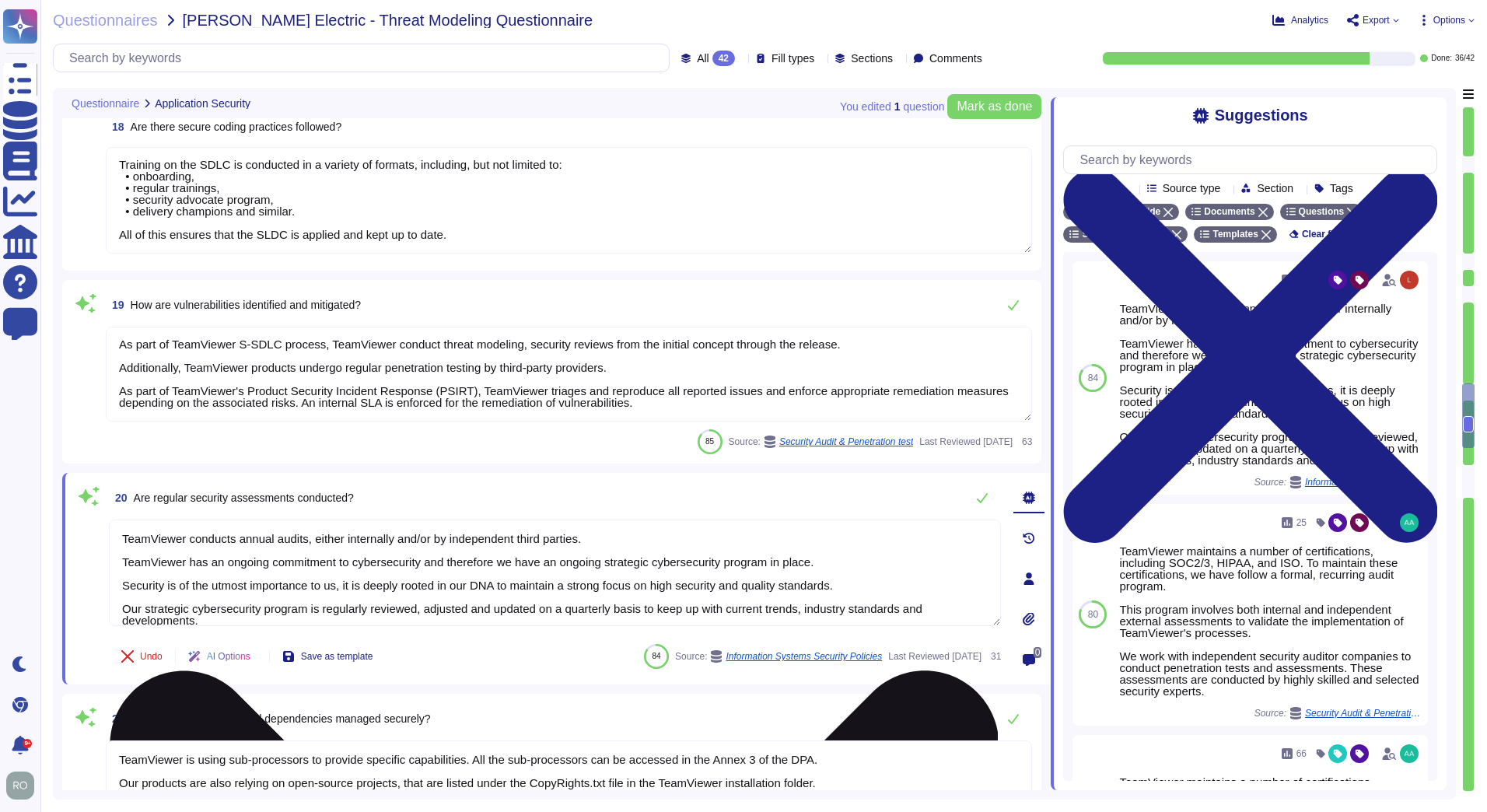
click at [146, 528] on textarea "TeamViewer conducts annual audits, either internally and/or by independent thir…" at bounding box center [555, 572] width 892 height 107
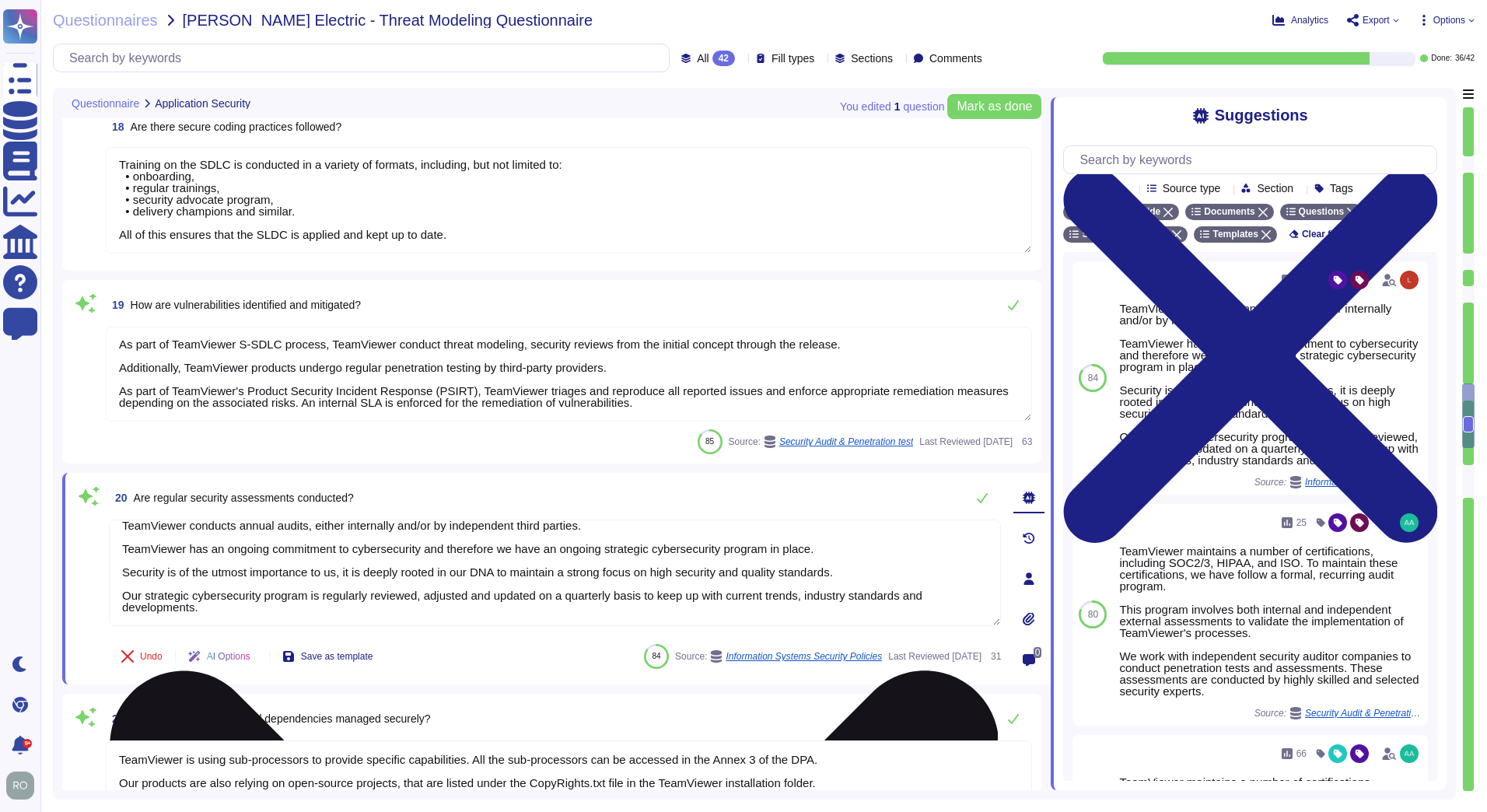
drag, startPoint x: 119, startPoint y: 541, endPoint x: 496, endPoint y: 620, distance: 385.2
click at [496, 620] on textarea "TeamViewer conducts annual audits, either internally and/or by independent thir…" at bounding box center [555, 572] width 892 height 107
click at [368, 609] on textarea "TeamViewer conducts annual audits, either internally and/or by independent thir…" at bounding box center [555, 572] width 892 height 107
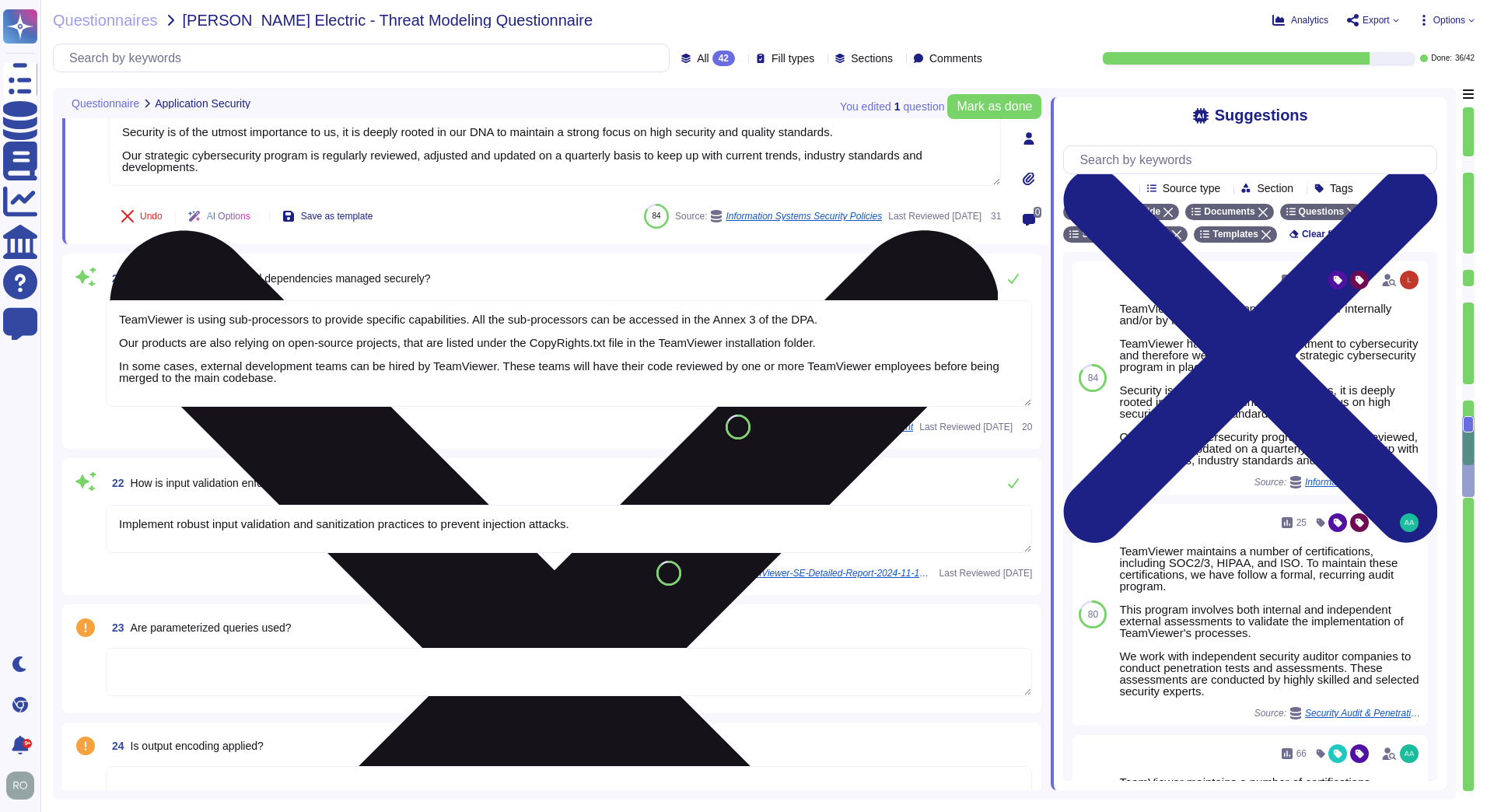
type textarea "TeamViewer bases its software development activities on the industry best pract…"
type textarea "TeamViewer ensures secure authentication through the use of Two-Factor Authenti…"
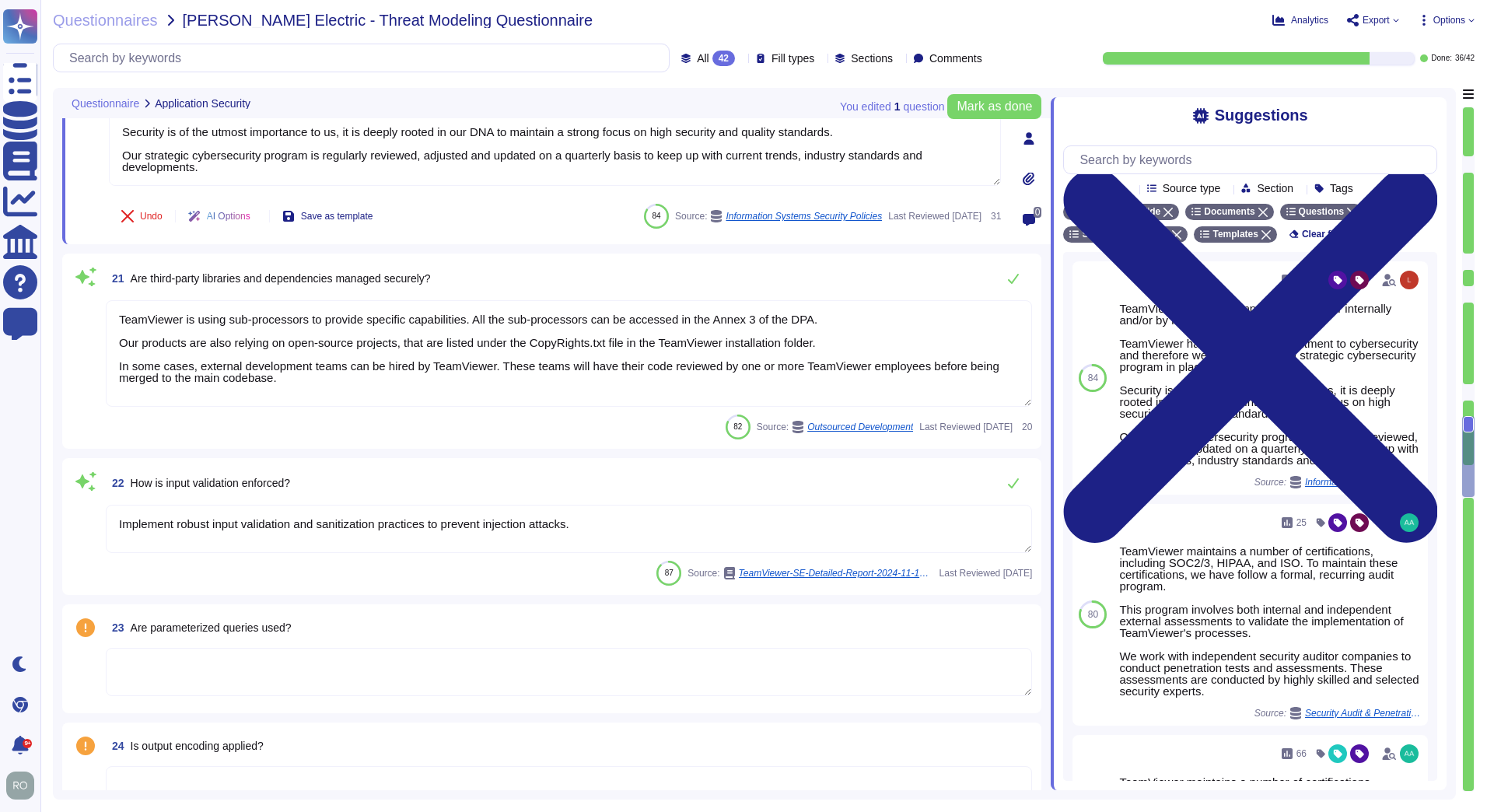
click at [270, 354] on textarea "TeamViewer is using sub-processors to provide specific capabilities. All the su…" at bounding box center [569, 353] width 926 height 107
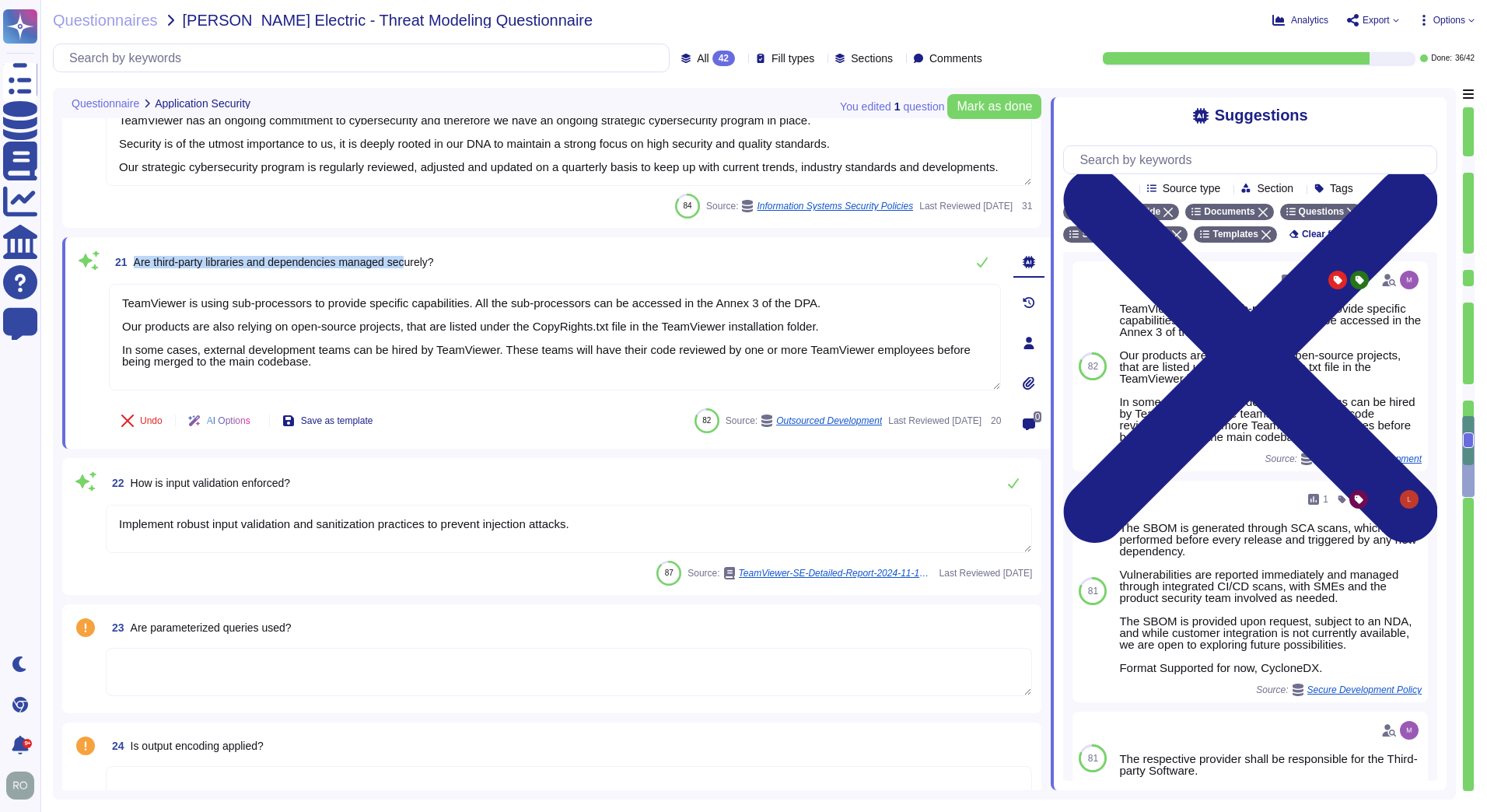
drag, startPoint x: 139, startPoint y: 263, endPoint x: 411, endPoint y: 280, distance: 272.5
click at [411, 280] on div "21 Are third-party libraries and dependencies managed securely? TeamViewer is u…" at bounding box center [538, 343] width 926 height 193
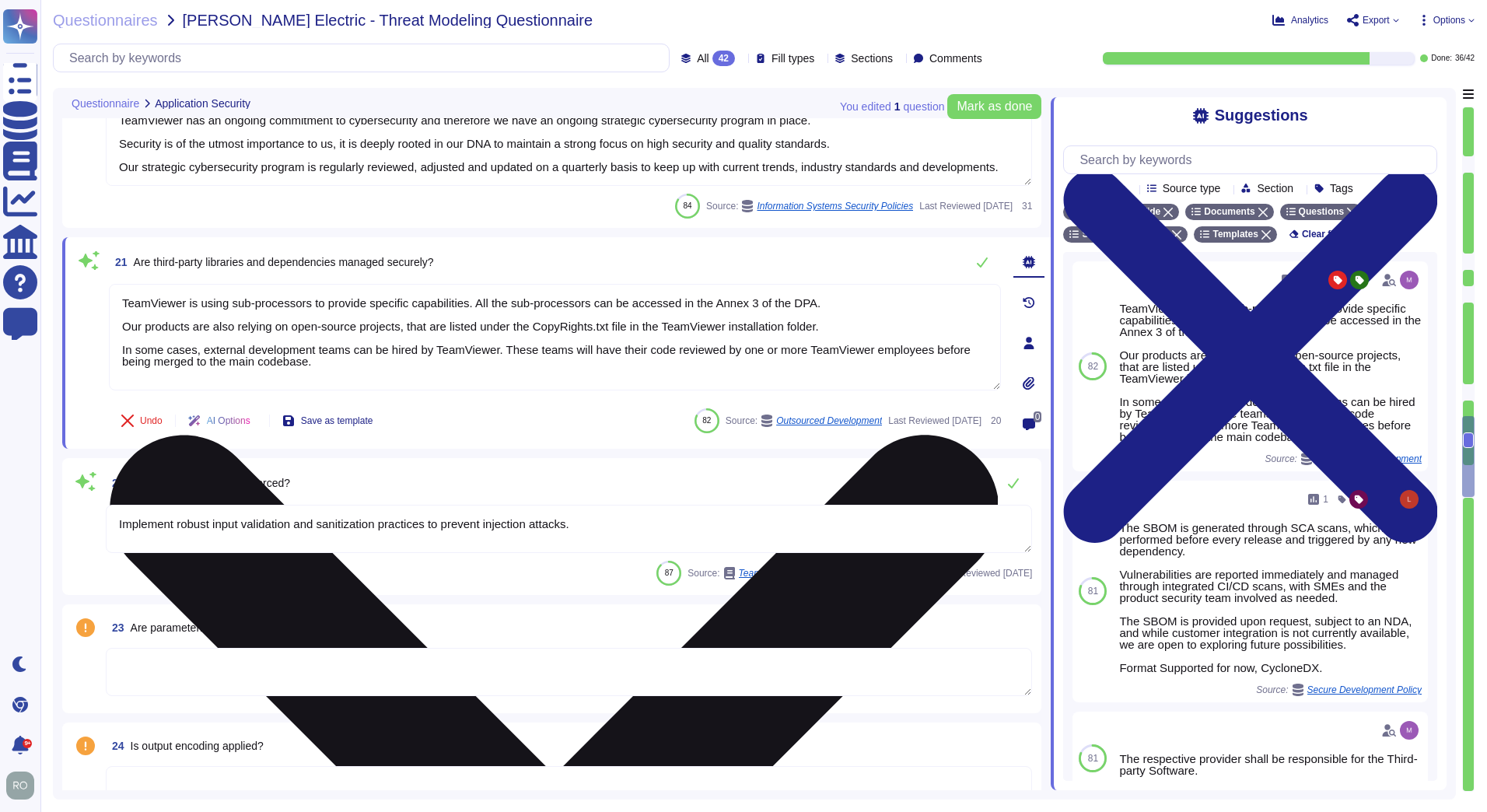
click at [156, 303] on textarea "TeamViewer is using sub-processors to provide specific capabilities. All the su…" at bounding box center [555, 337] width 892 height 107
drag, startPoint x: 144, startPoint y: 306, endPoint x: 834, endPoint y: 312, distance: 690.0
click at [834, 312] on textarea "TeamViewer is using sub-processors to provide specific capabilities. All the su…" at bounding box center [555, 337] width 892 height 107
drag, startPoint x: 135, startPoint y: 325, endPoint x: 965, endPoint y: 376, distance: 831.6
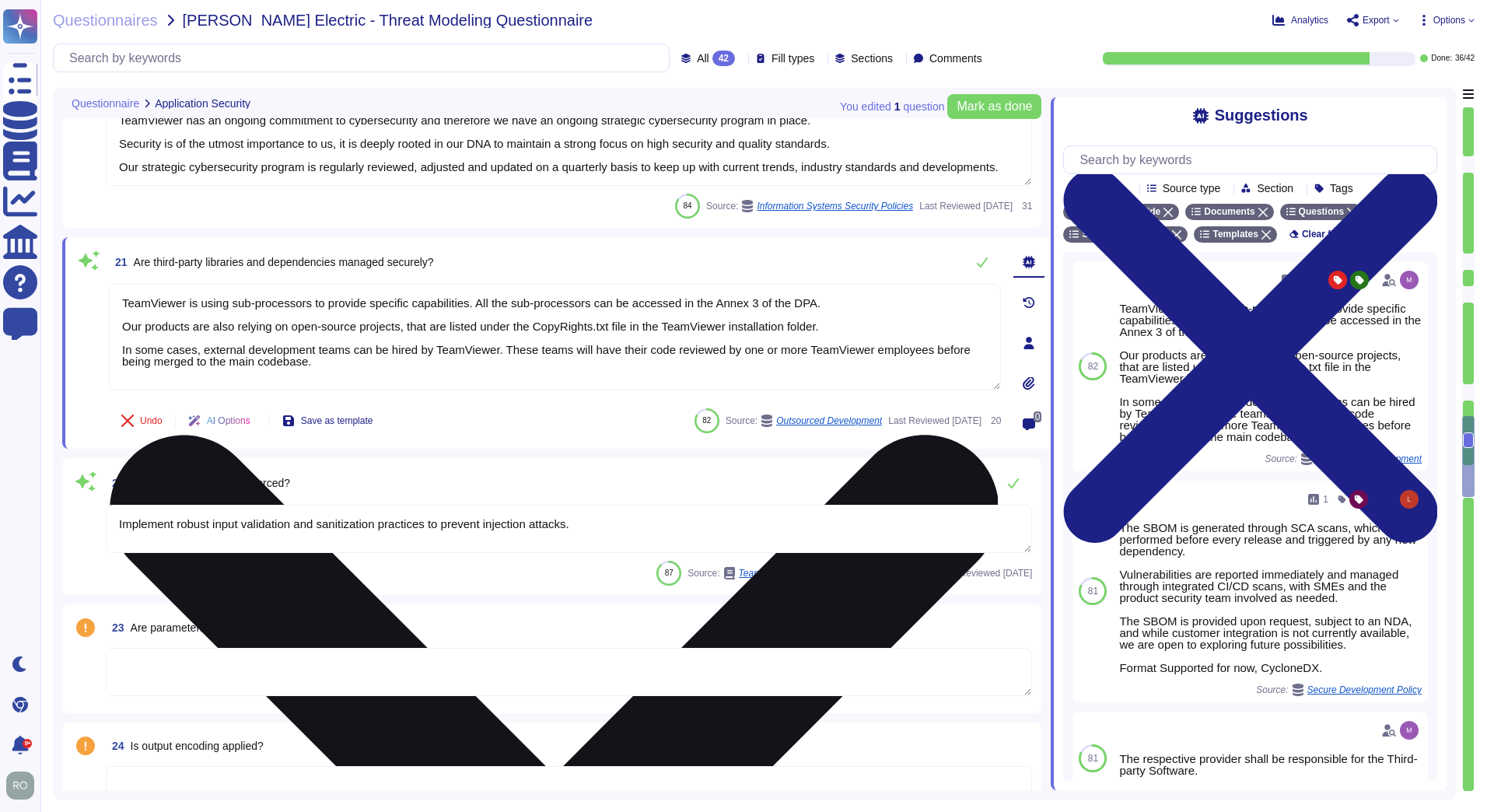
click at [965, 376] on textarea "TeamViewer is using sub-processors to provide specific capabilities. All the su…" at bounding box center [555, 337] width 892 height 107
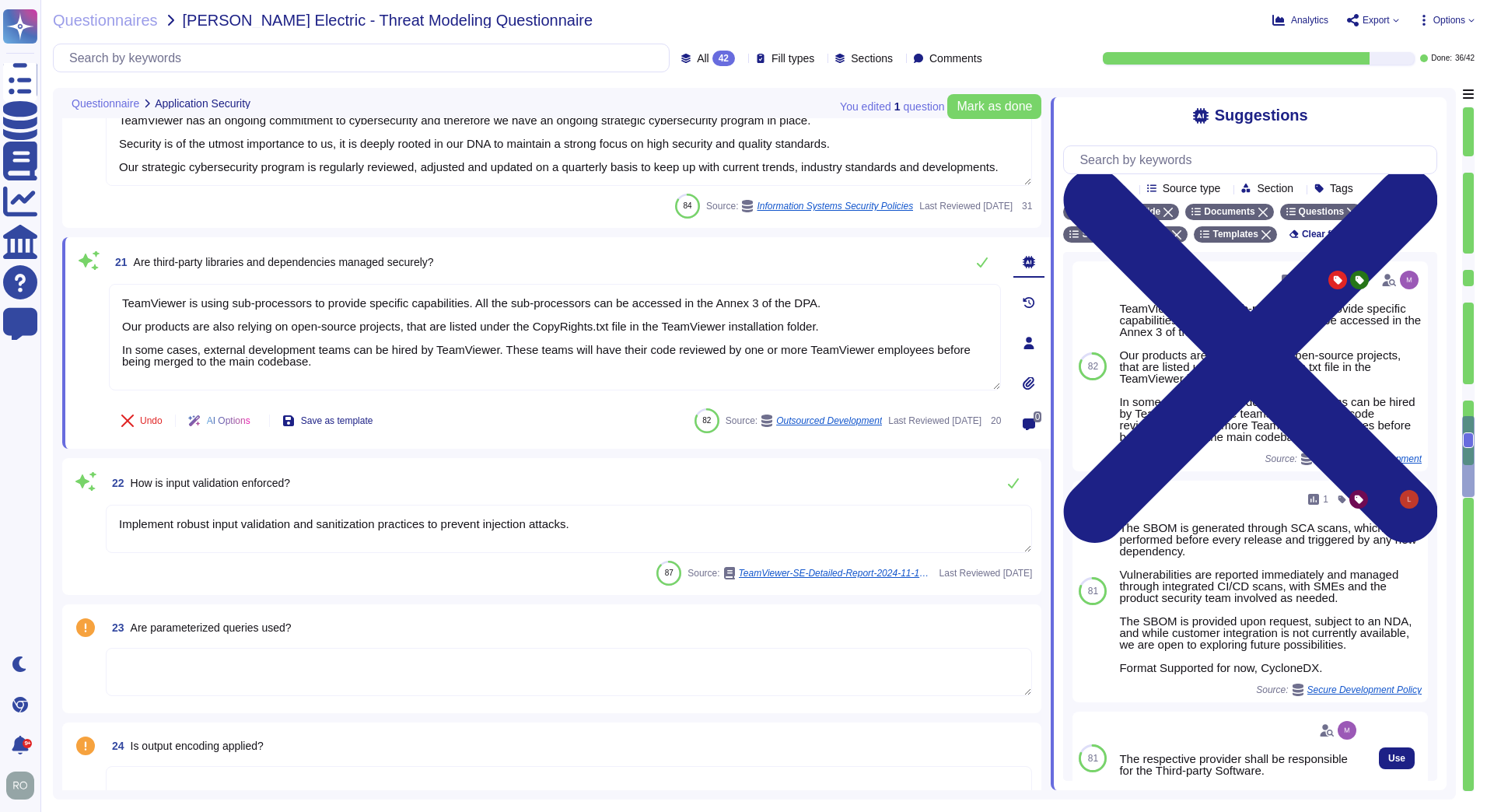
scroll to position [435, 0]
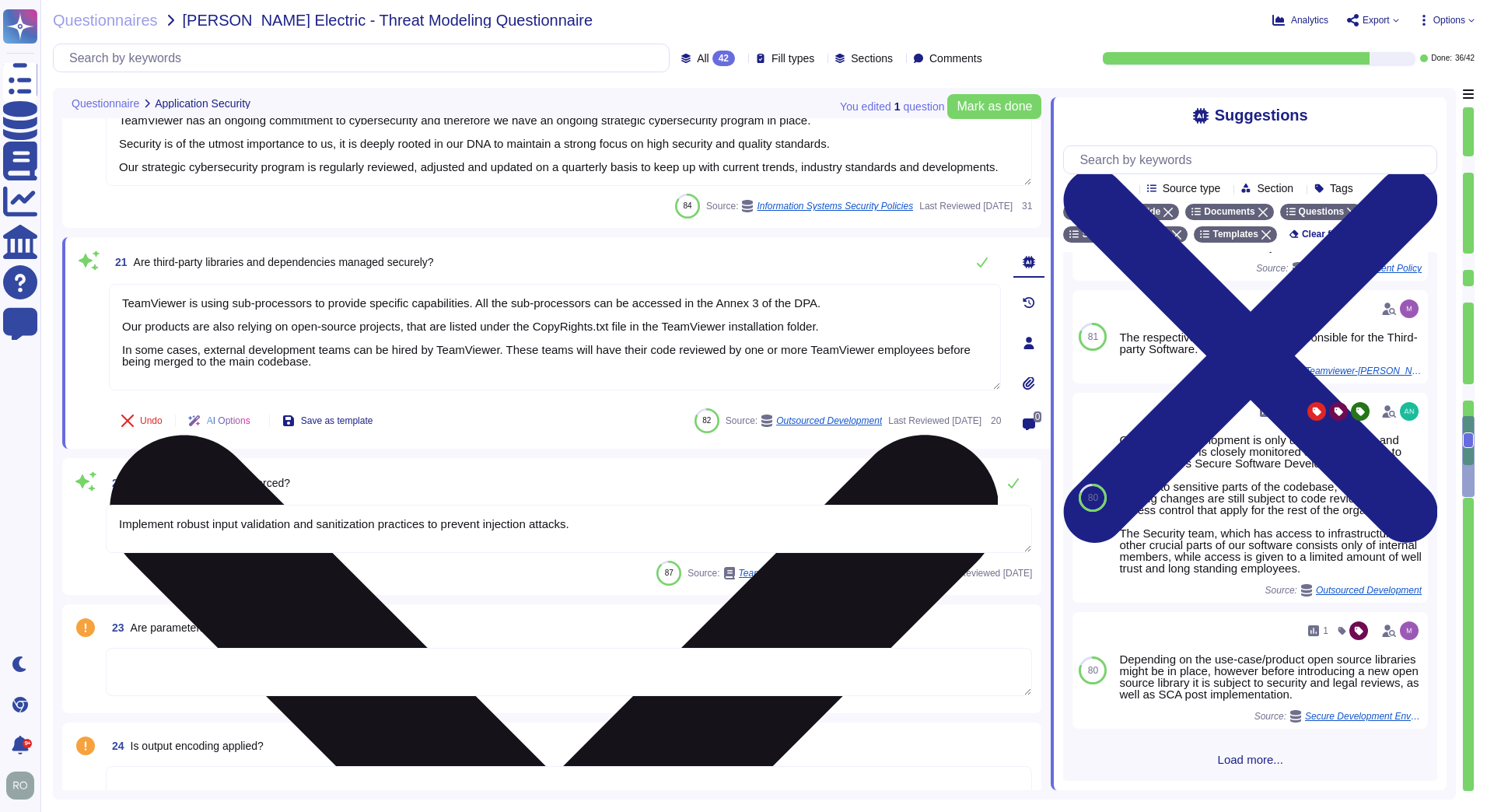
click at [421, 333] on textarea "TeamViewer is using sub-processors to provide specific capabilities. All the su…" at bounding box center [555, 337] width 892 height 107
click at [344, 361] on textarea "TeamViewer is using sub-processors to provide specific capabilities. All the su…" at bounding box center [555, 337] width 892 height 107
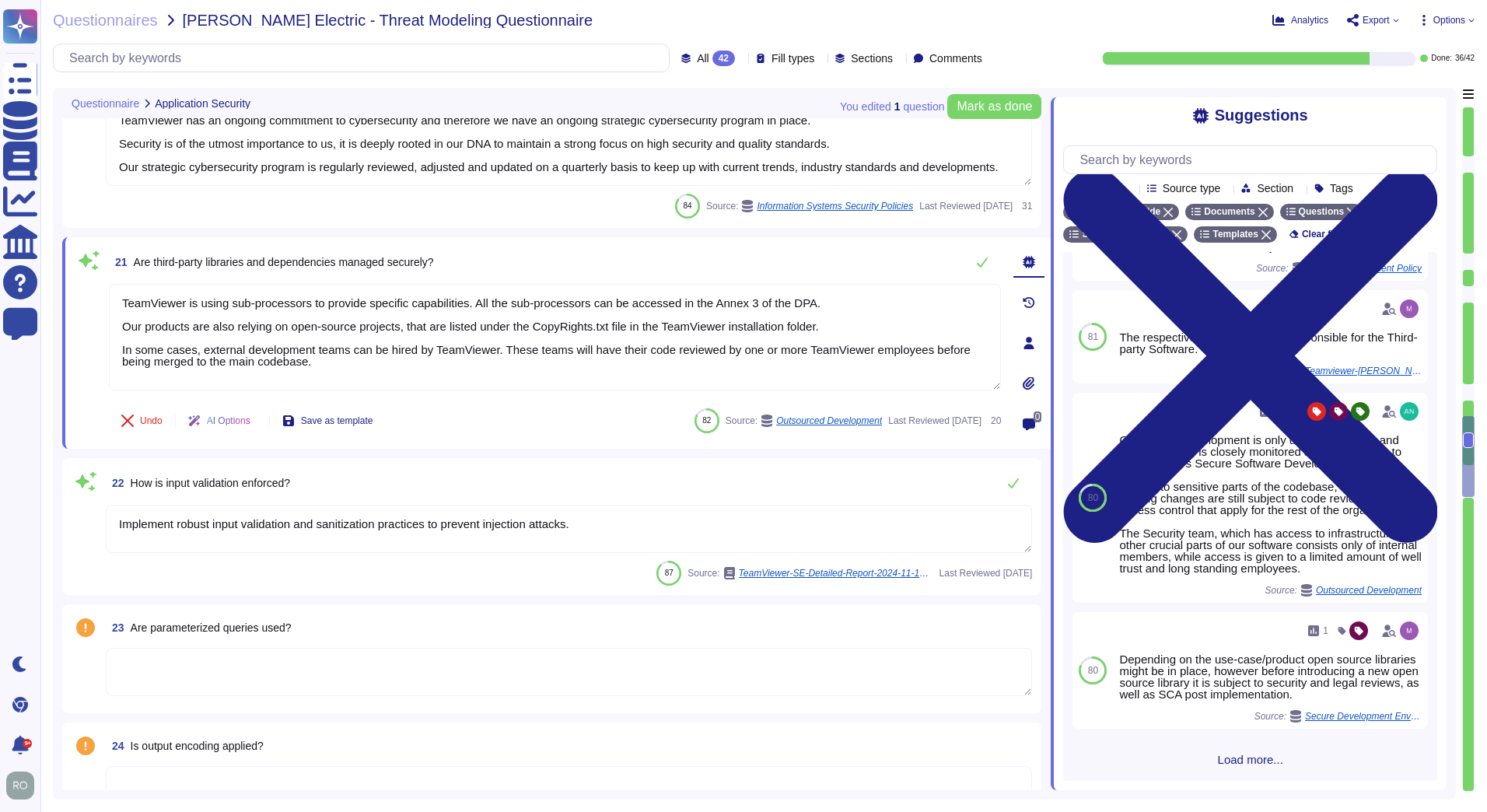
click at [332, 507] on textarea "Implement robust input validation and sanitization practices to prevent injecti…" at bounding box center [569, 528] width 926 height 48
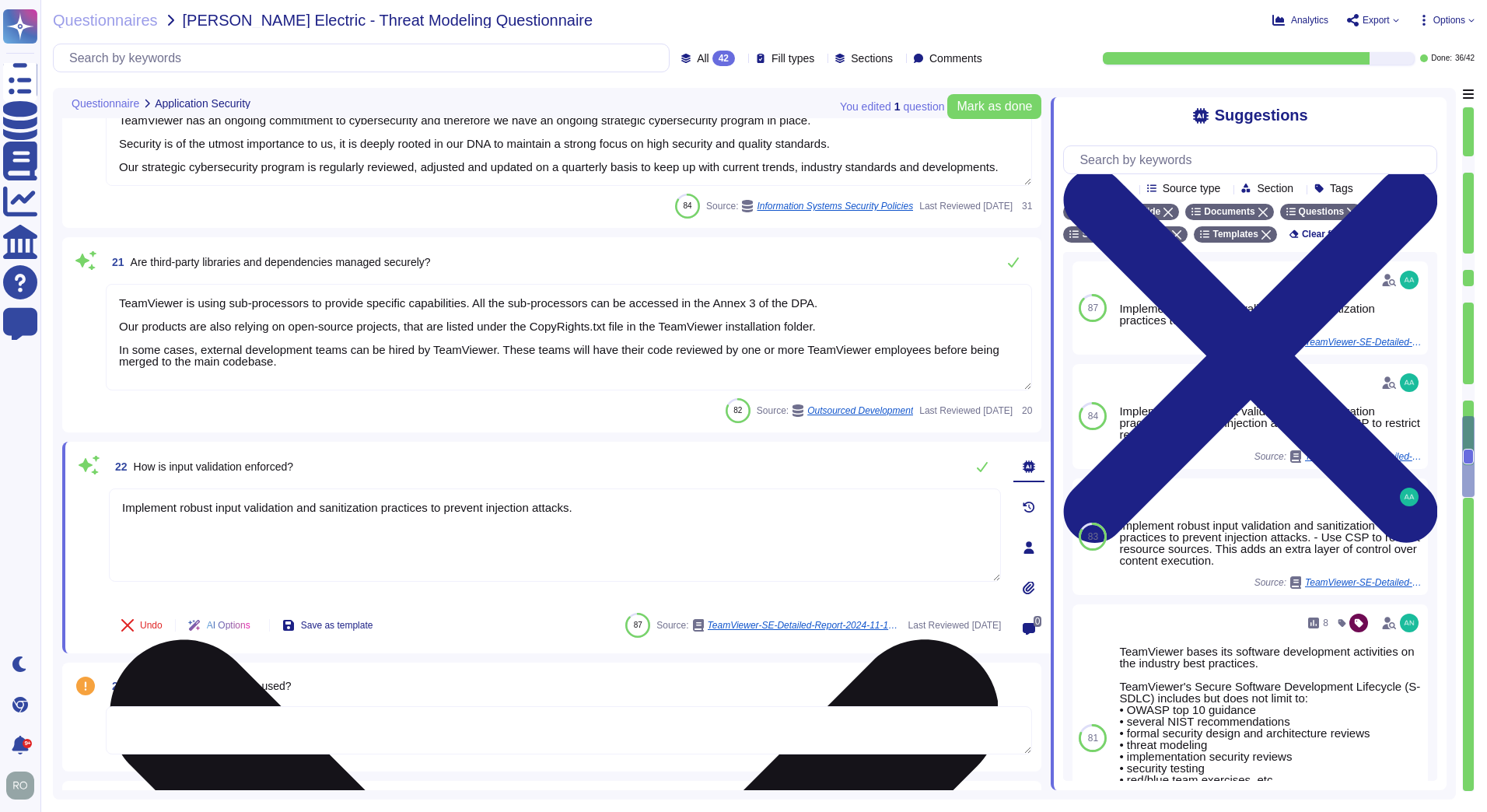
drag, startPoint x: 118, startPoint y: 509, endPoint x: 628, endPoint y: 509, distance: 510.0
click at [628, 509] on textarea "Implement robust input validation and sanitization practices to prevent injecti…" at bounding box center [555, 535] width 892 height 93
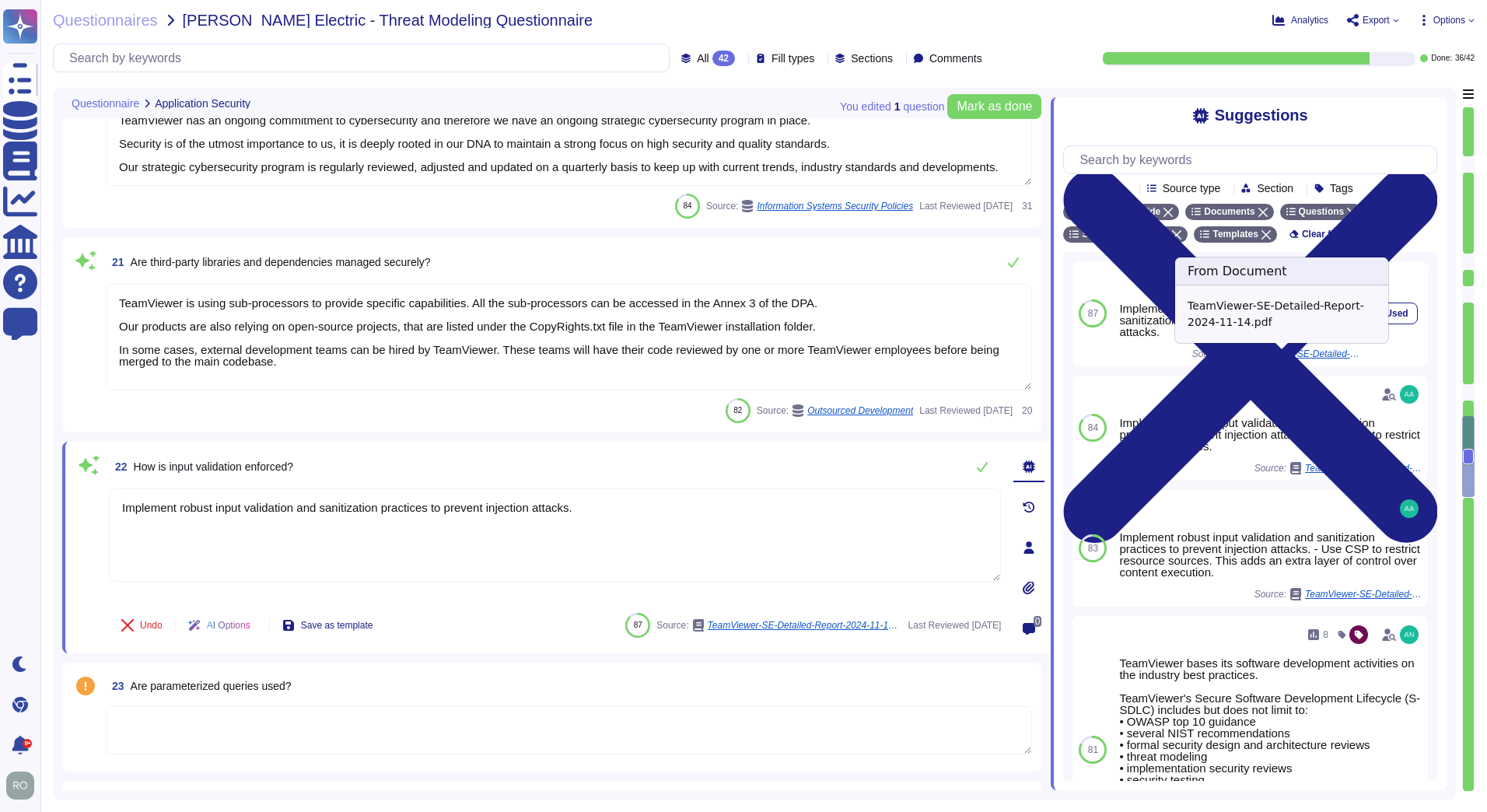
click at [1295, 358] on span "TeamViewer-SE-Detailed-Report-2024-11-14.pdf" at bounding box center [1302, 353] width 117 height 9
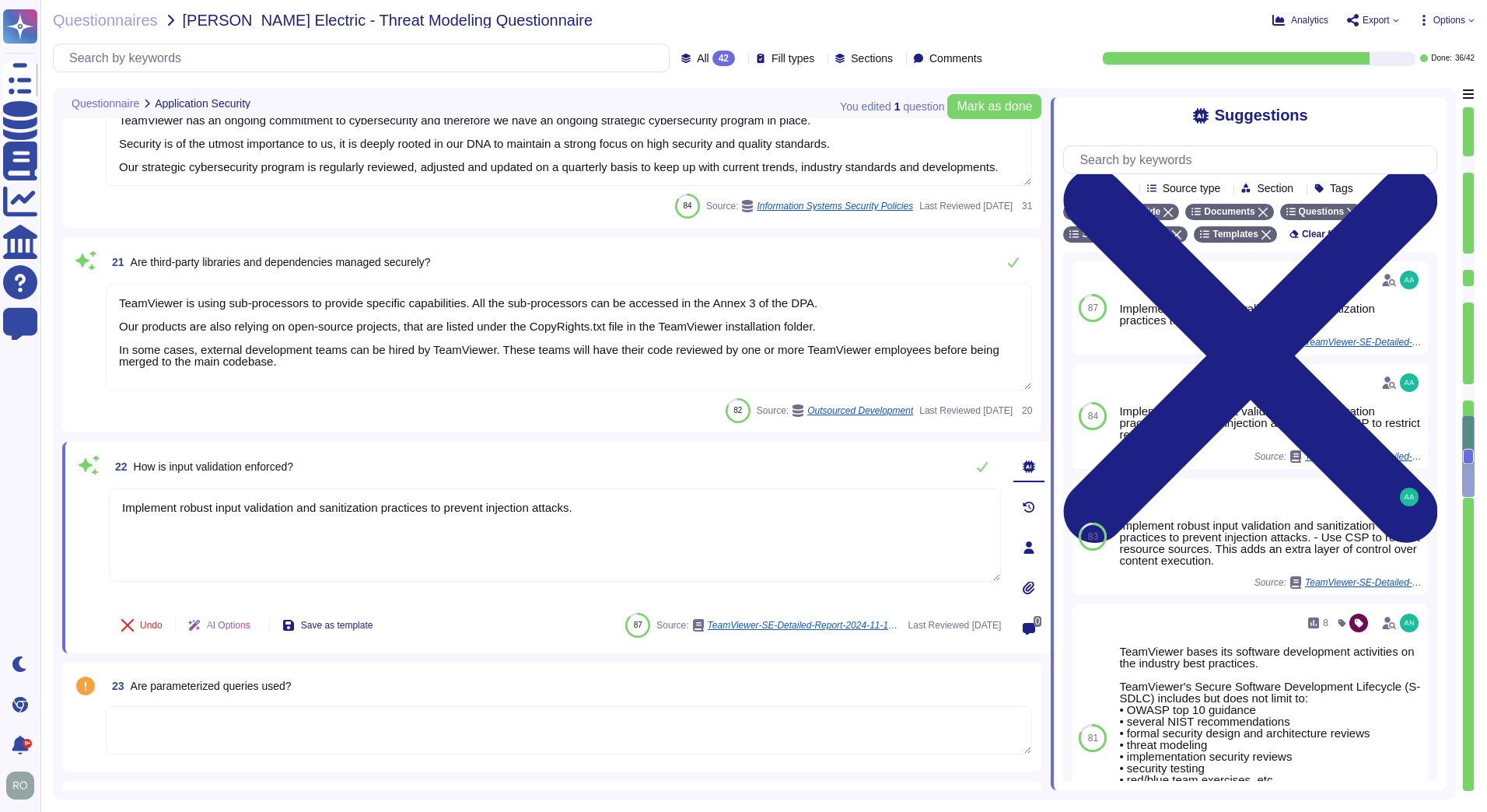
scroll to position [5634, 0]
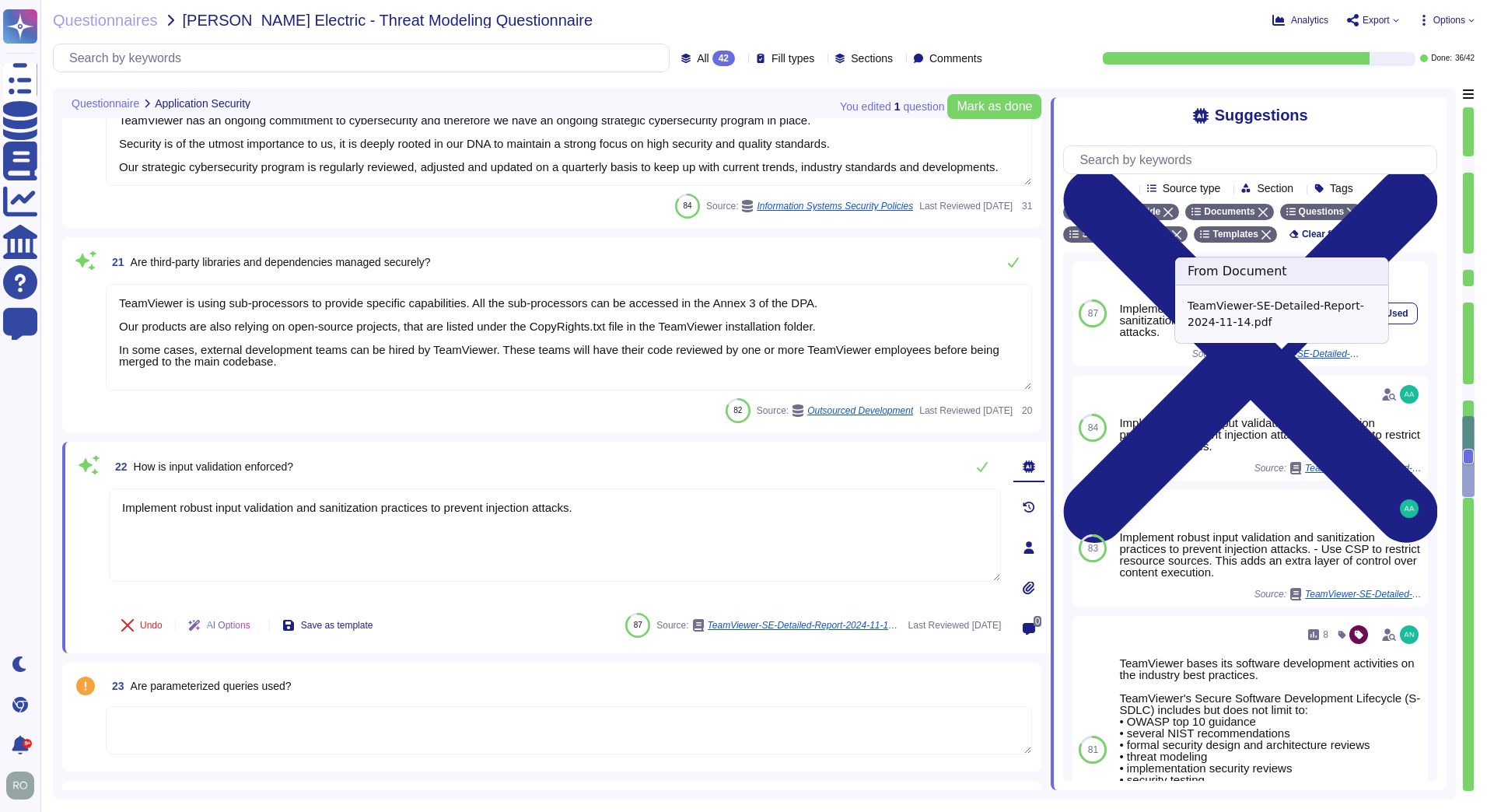
click at [1291, 351] on span "TeamViewer-SE-Detailed-Report-2024-11-14.pdf" at bounding box center [1302, 353] width 117 height 9
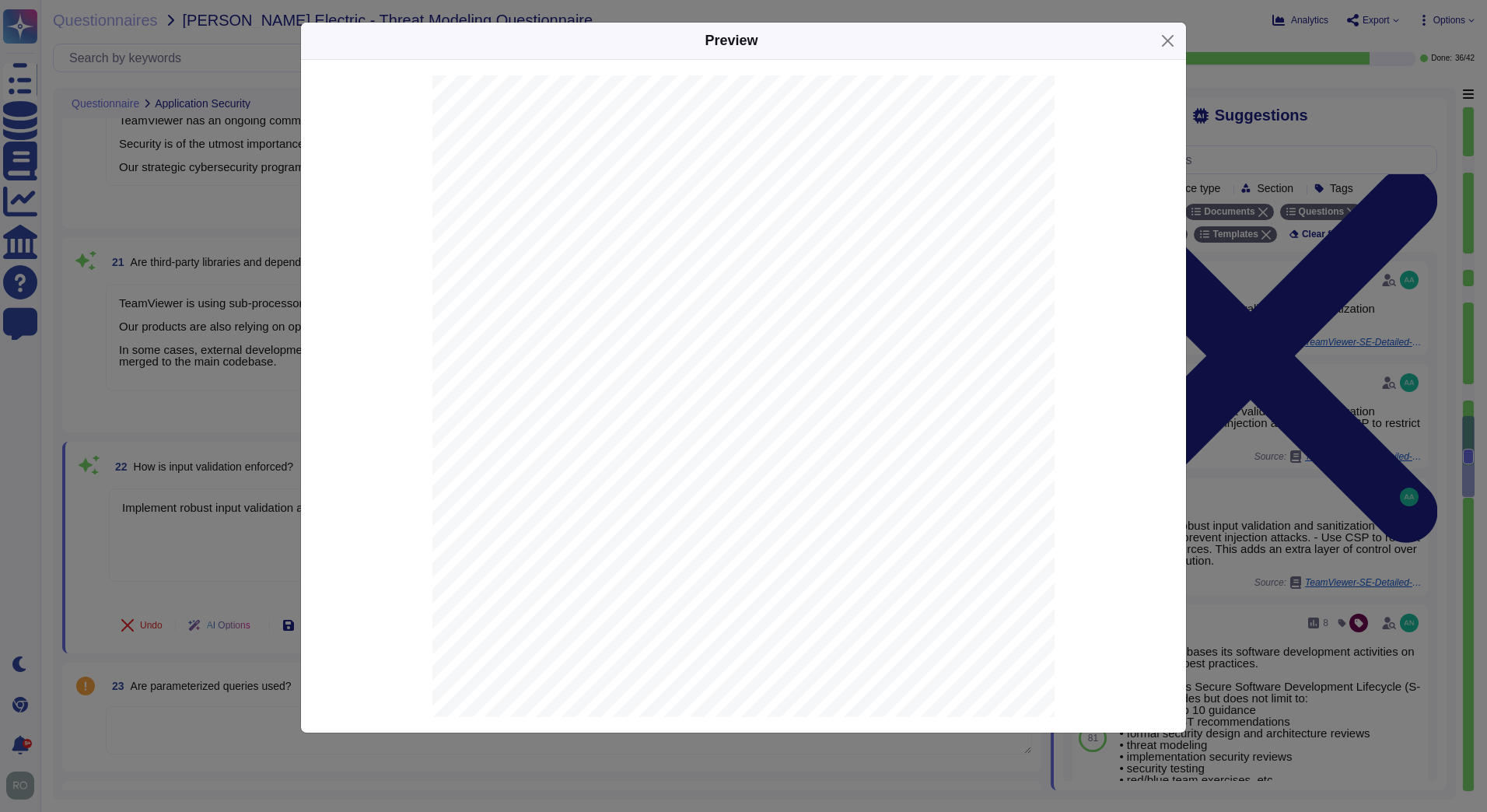
scroll to position [441, 0]
click at [1258, 246] on div "Preview Detailed Report of [DOMAIN_NAME] - Prepared on [DATE] | 1 of 26 Securit…" at bounding box center [744, 406] width 1487 height 812
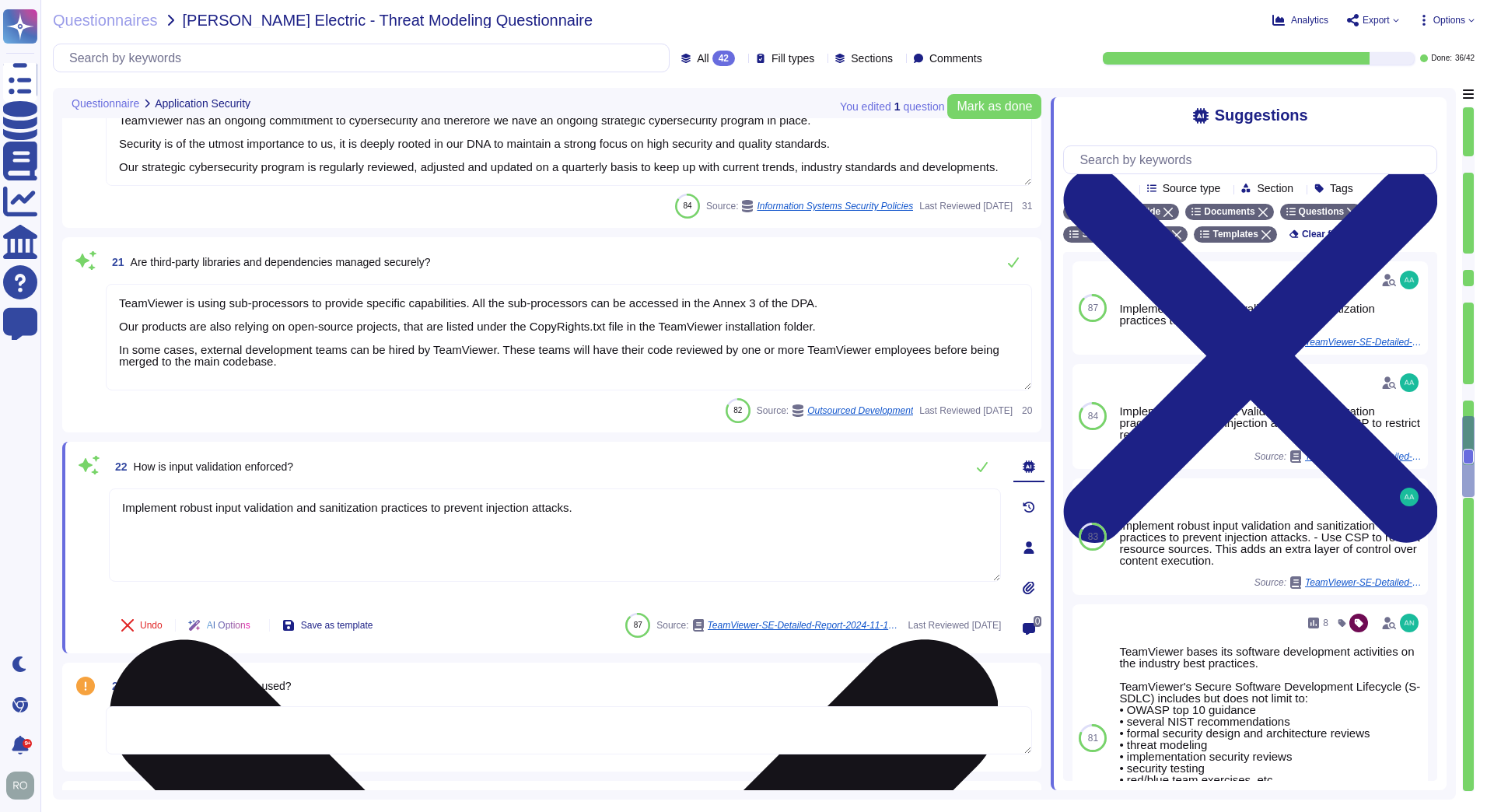
drag, startPoint x: 124, startPoint y: 509, endPoint x: 589, endPoint y: 509, distance: 465.0
click at [589, 509] on textarea "Implement robust input validation and sanitization practices to prevent injecti…" at bounding box center [555, 535] width 892 height 93
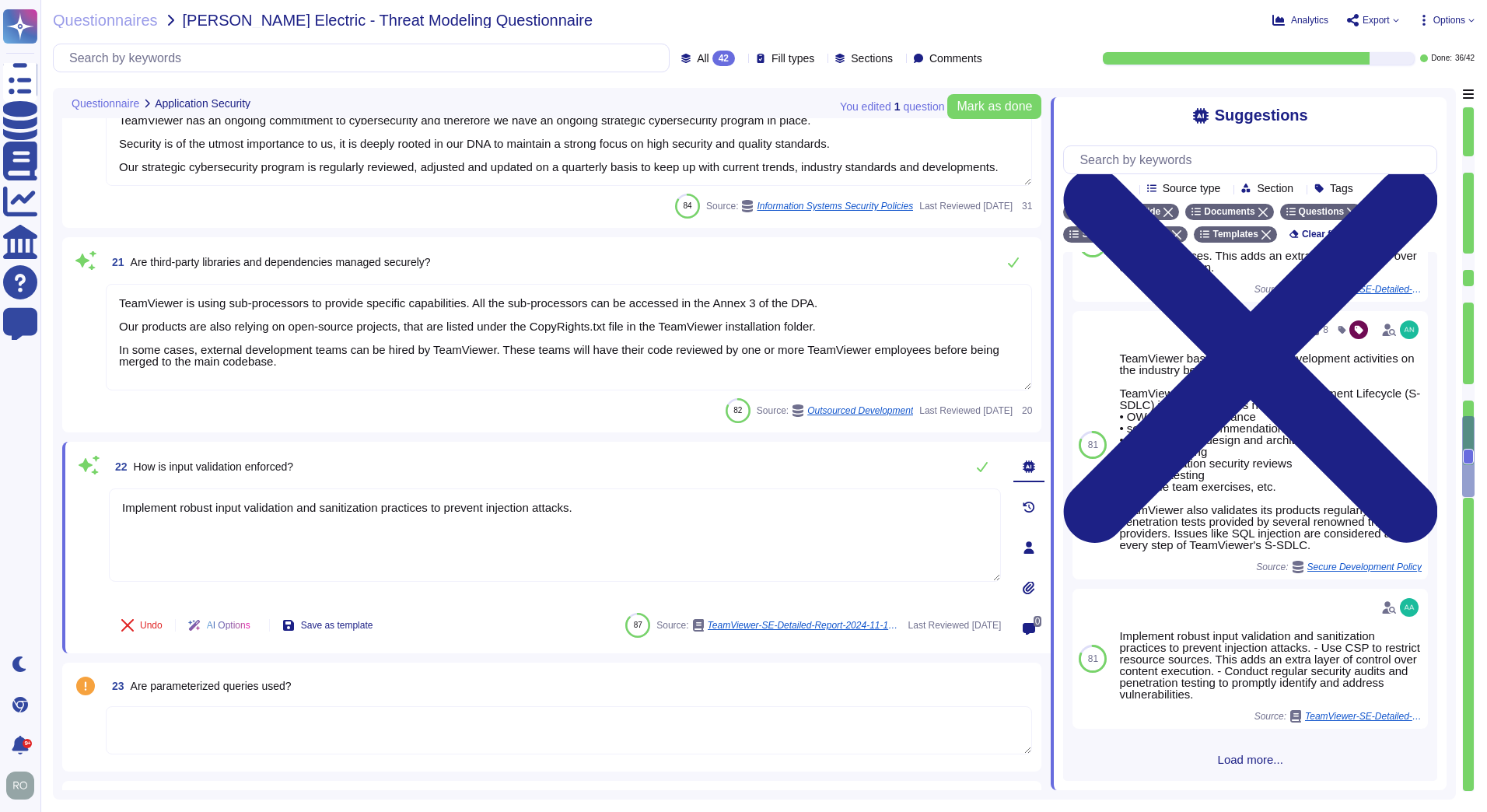
scroll to position [296, 0]
drag, startPoint x: 310, startPoint y: 467, endPoint x: 136, endPoint y: 472, distance: 174.1
click at [136, 472] on div "22 How is input validation enforced?" at bounding box center [555, 467] width 892 height 31
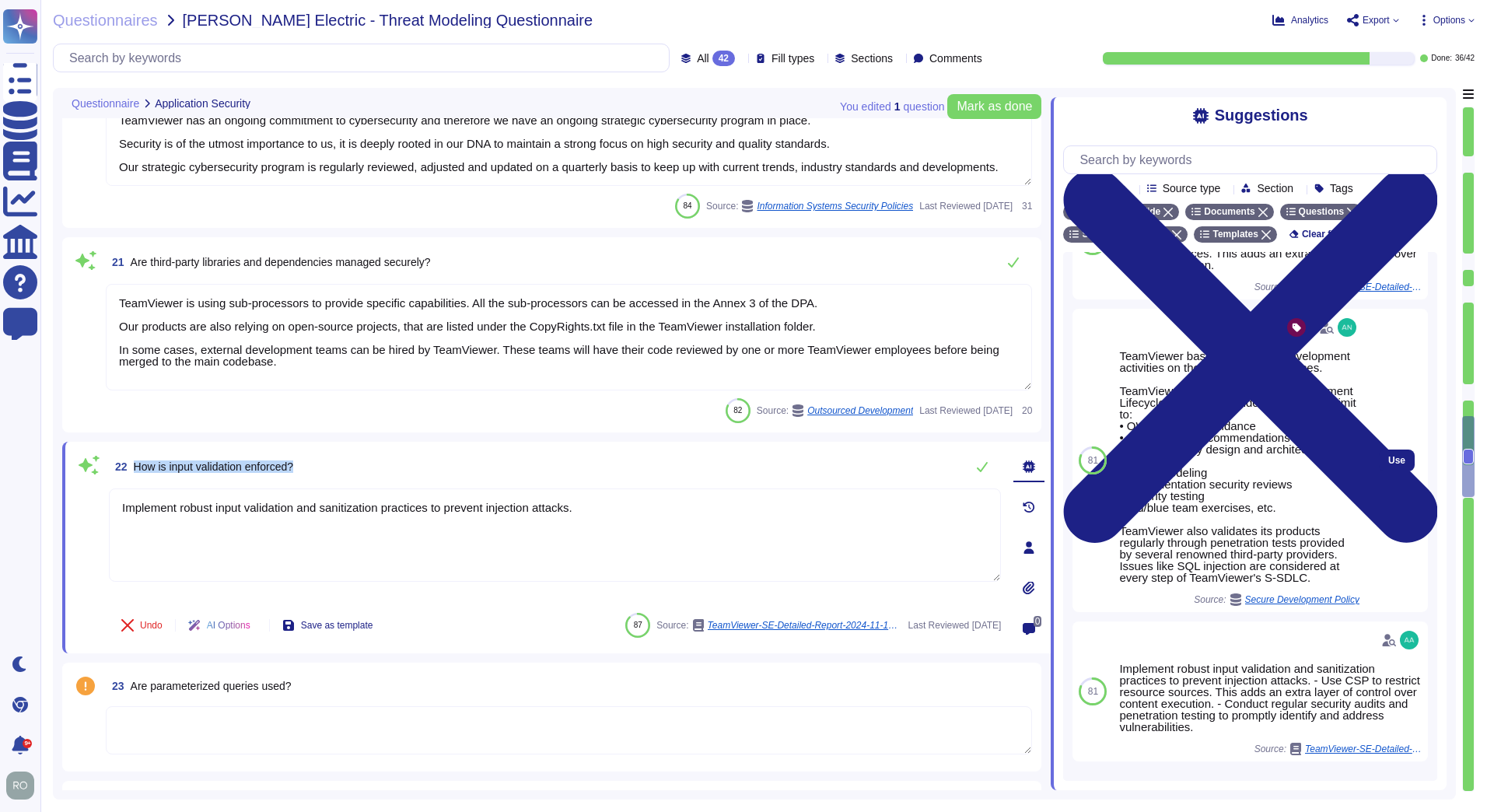
copy span "How is input validation enforced?"
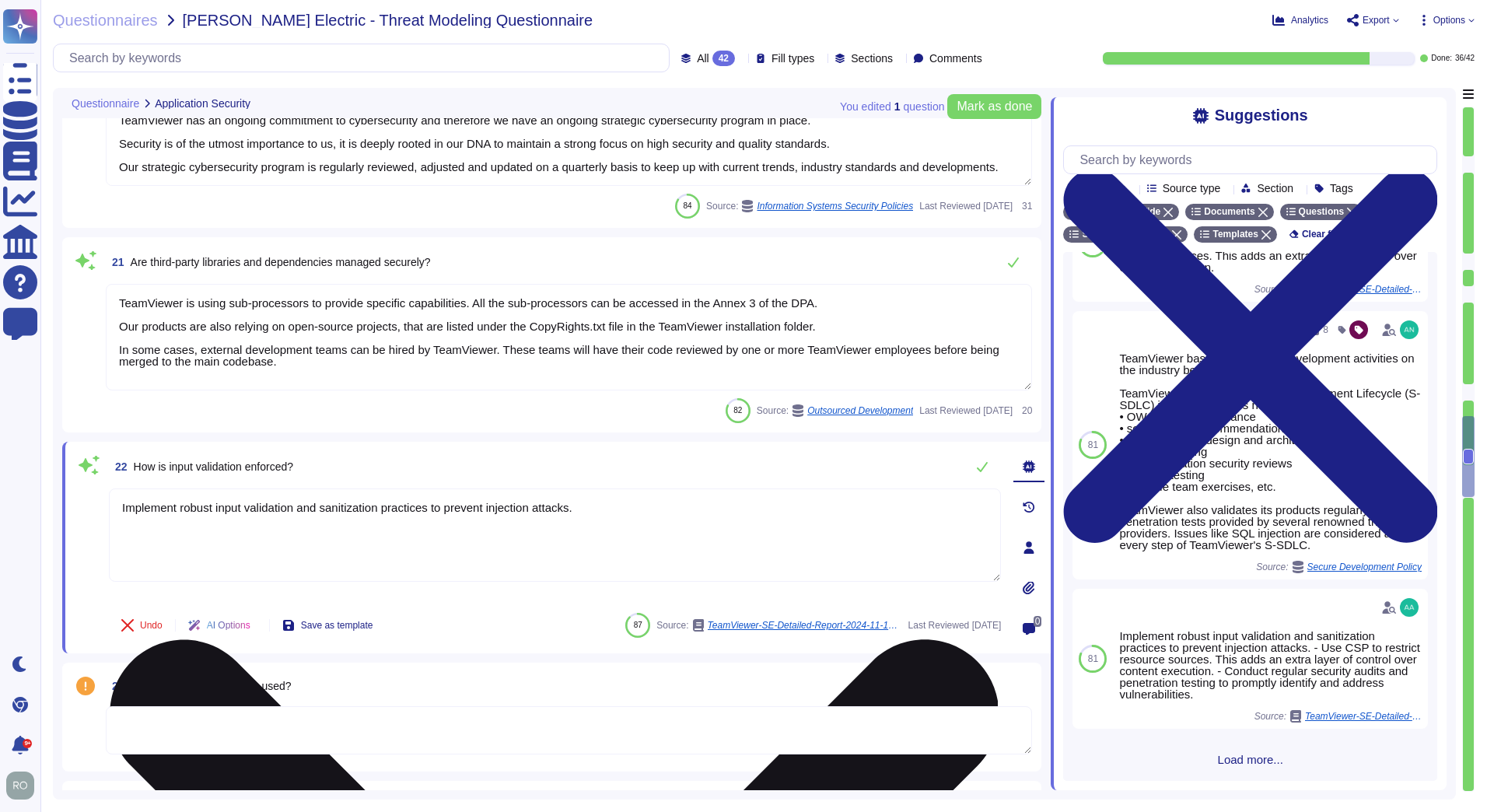
click at [705, 530] on textarea "Implement robust input validation and sanitization practices to prevent injecti…" at bounding box center [555, 535] width 892 height 93
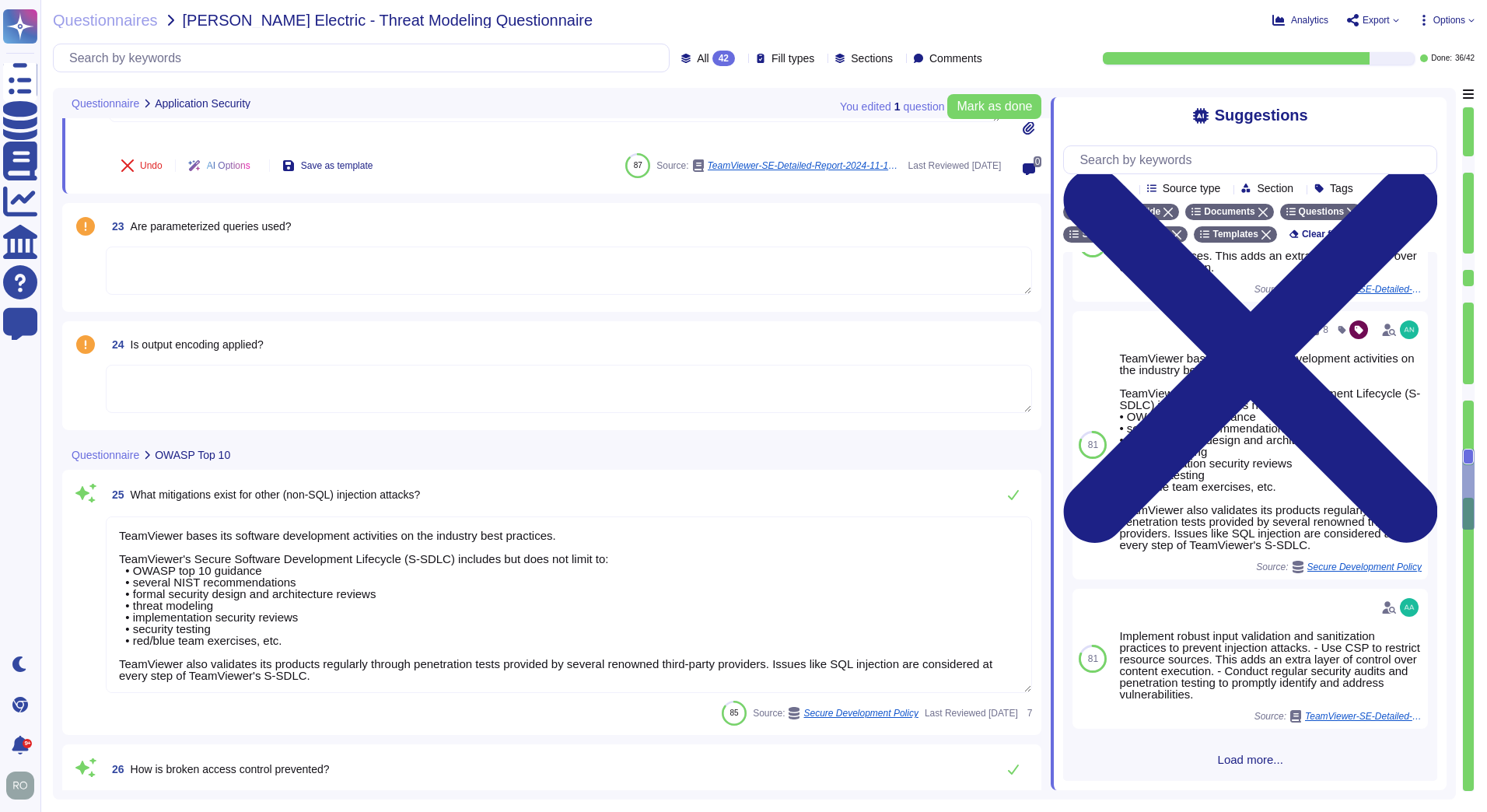
type textarea "TeamViewer ensures secure authentication through the use of Two-Factor Authenti…"
type textarea "TeamViewer implements and maintains various different internal guidelines and p…"
type textarea "TeamViewer has implemented a patch management process to ensure contracted cust…"
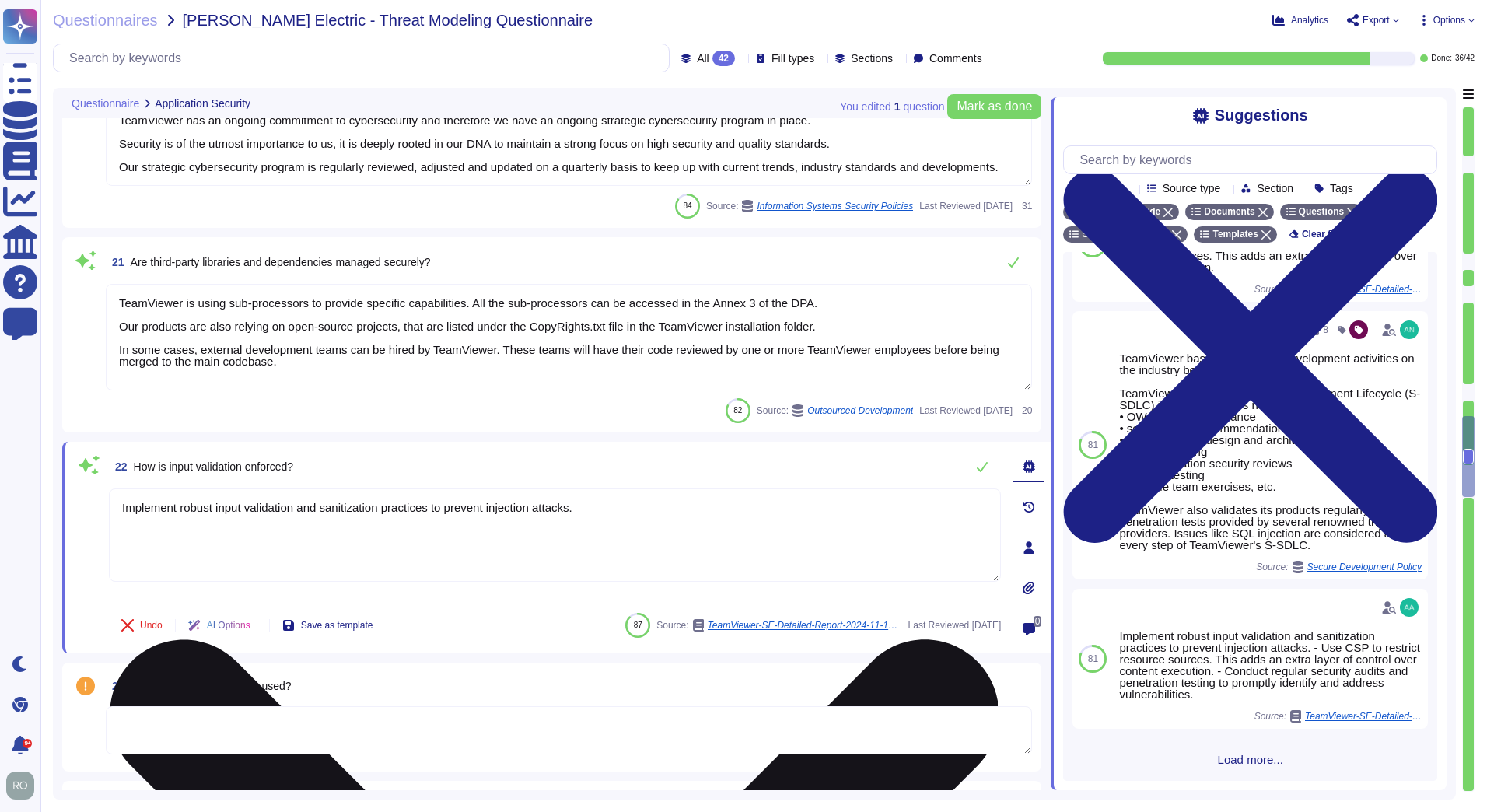
type textarea "Training on the SDLC is conducted in a variety of formats, including, but not l…"
type textarea "As part of TeamViewer S-SDLC process, TeamViewer conduct threat modeling, secur…"
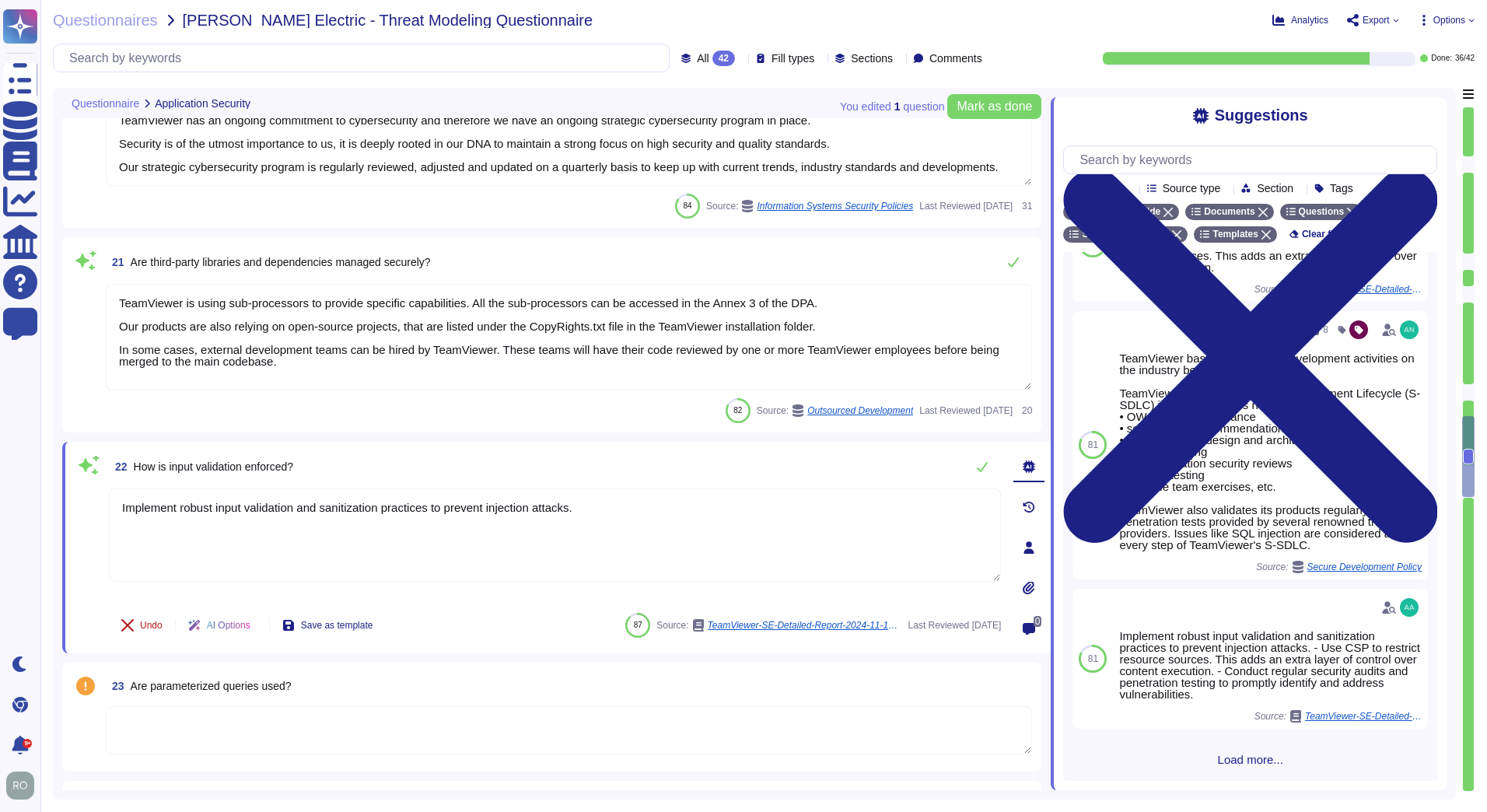
click at [155, 621] on span "Undo" at bounding box center [151, 625] width 23 height 9
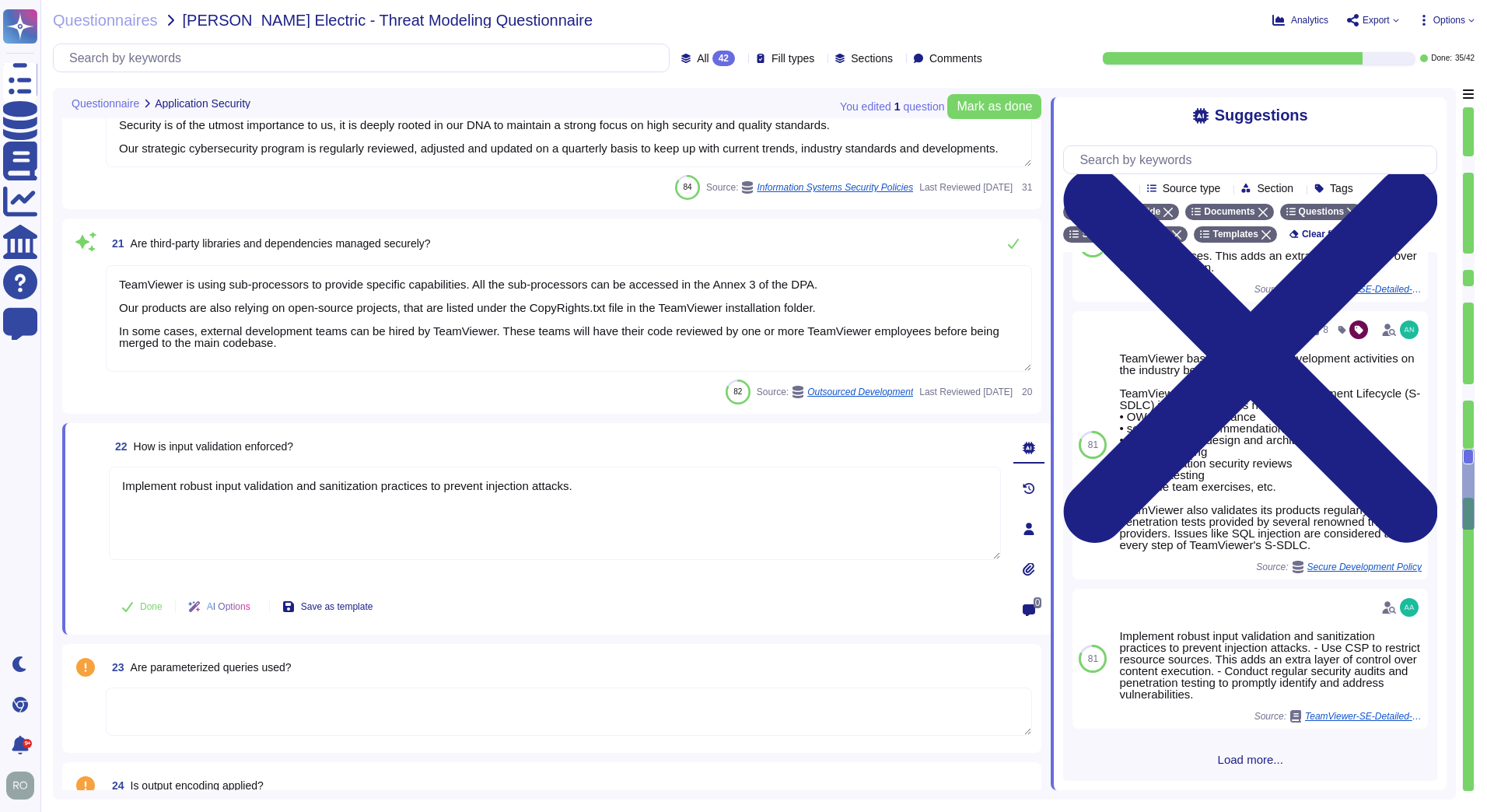
scroll to position [3769, 0]
type textarea "TeamViewer ensures secure authentication through the use of Two-Factor Authenti…"
type textarea "TeamViewer implements and maintains various different internal guidelines and p…"
type textarea "TeamViewer has implemented a patch management process to ensure contracted cust…"
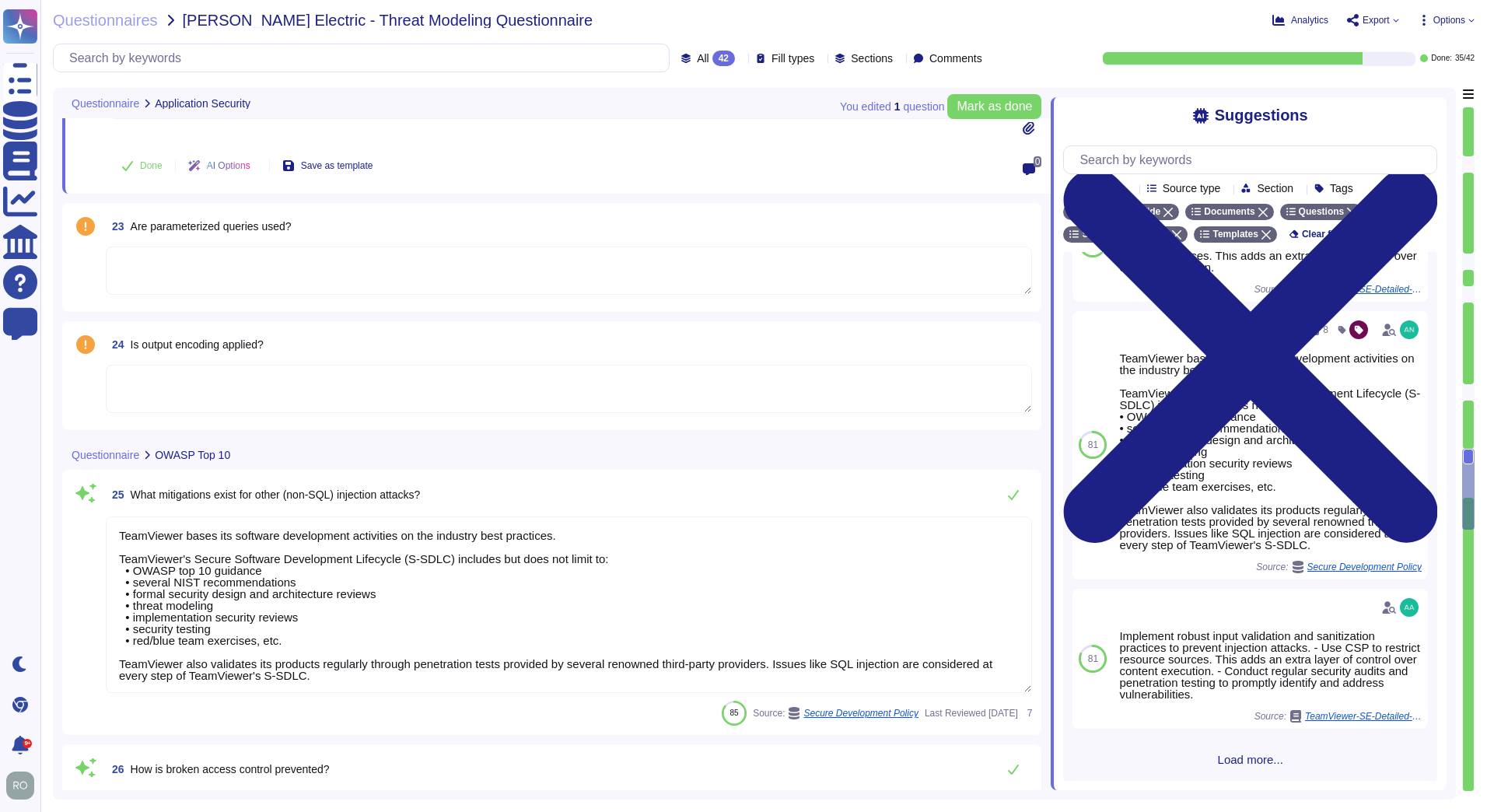
click at [163, 268] on textarea at bounding box center [569, 270] width 926 height 48
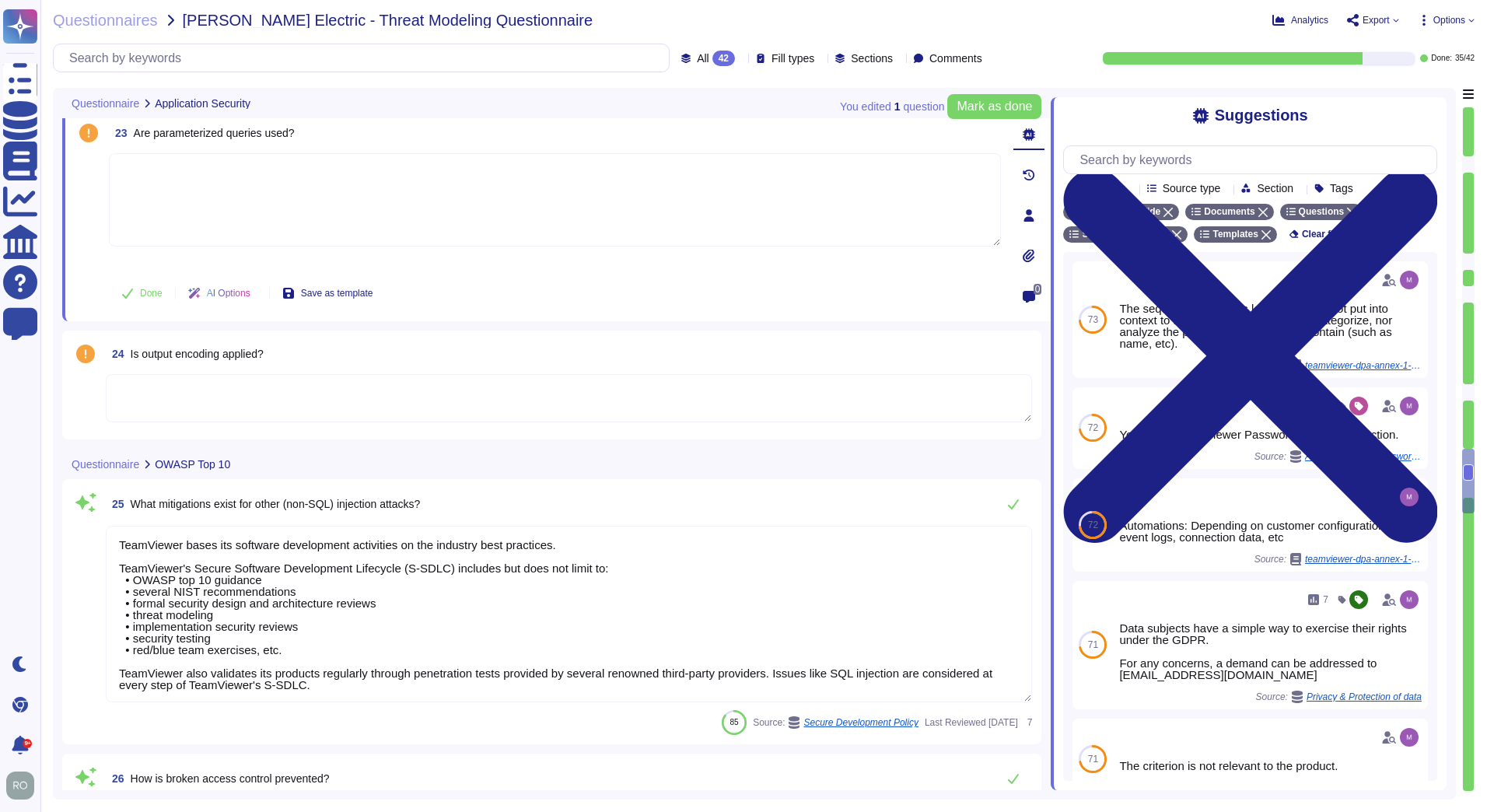
type textarea "As part of TeamViewer S-SDLC process, TeamViewer conduct threat modeling, secur…"
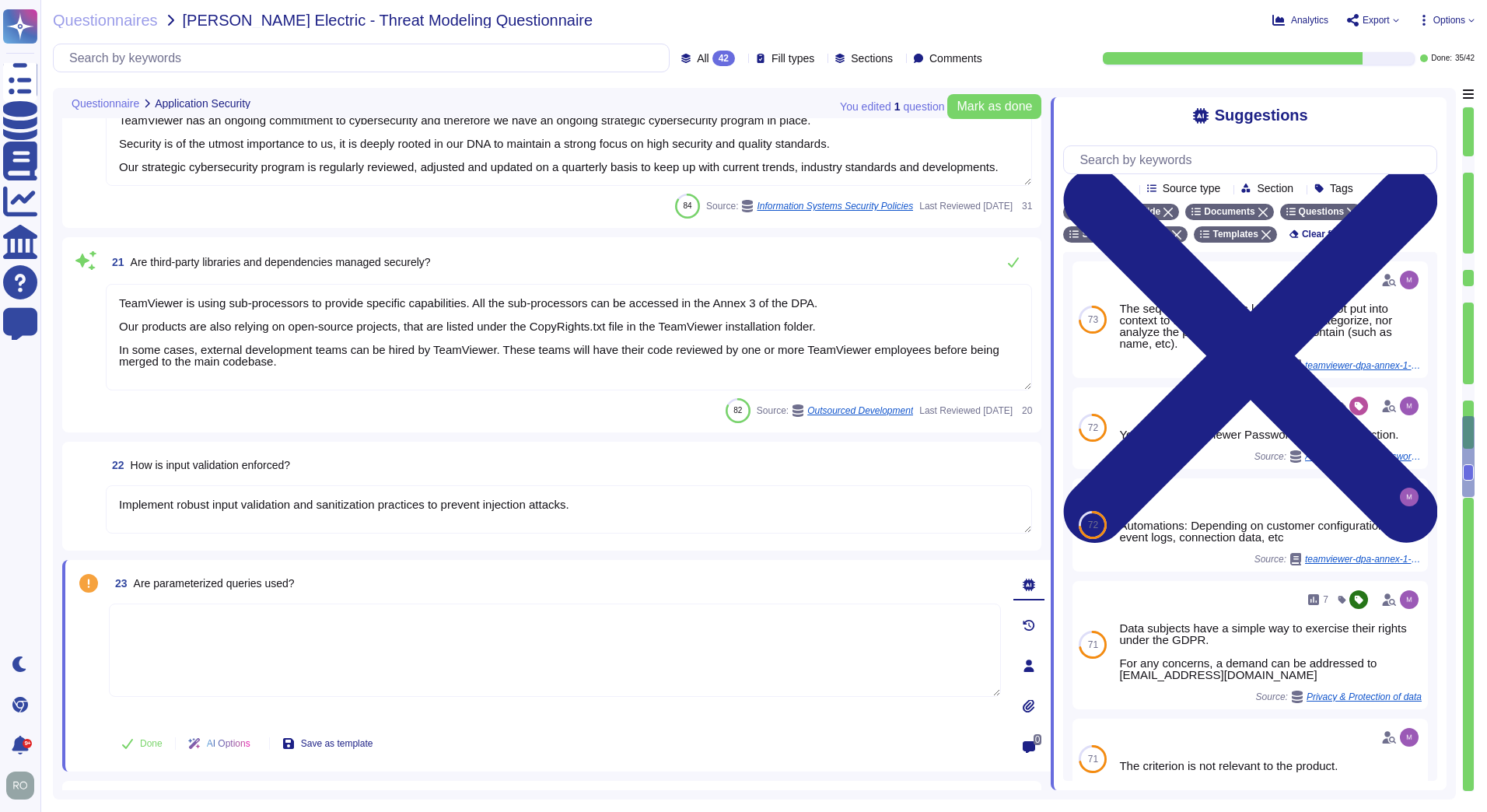
type textarea "Training on the SDLC is conducted in a variety of formats, including, but not l…"
click at [348, 644] on textarea at bounding box center [555, 650] width 892 height 93
drag, startPoint x: 132, startPoint y: 583, endPoint x: 298, endPoint y: 587, distance: 166.0
click at [298, 587] on div "23 Are parameterized queries used?" at bounding box center [555, 583] width 892 height 28
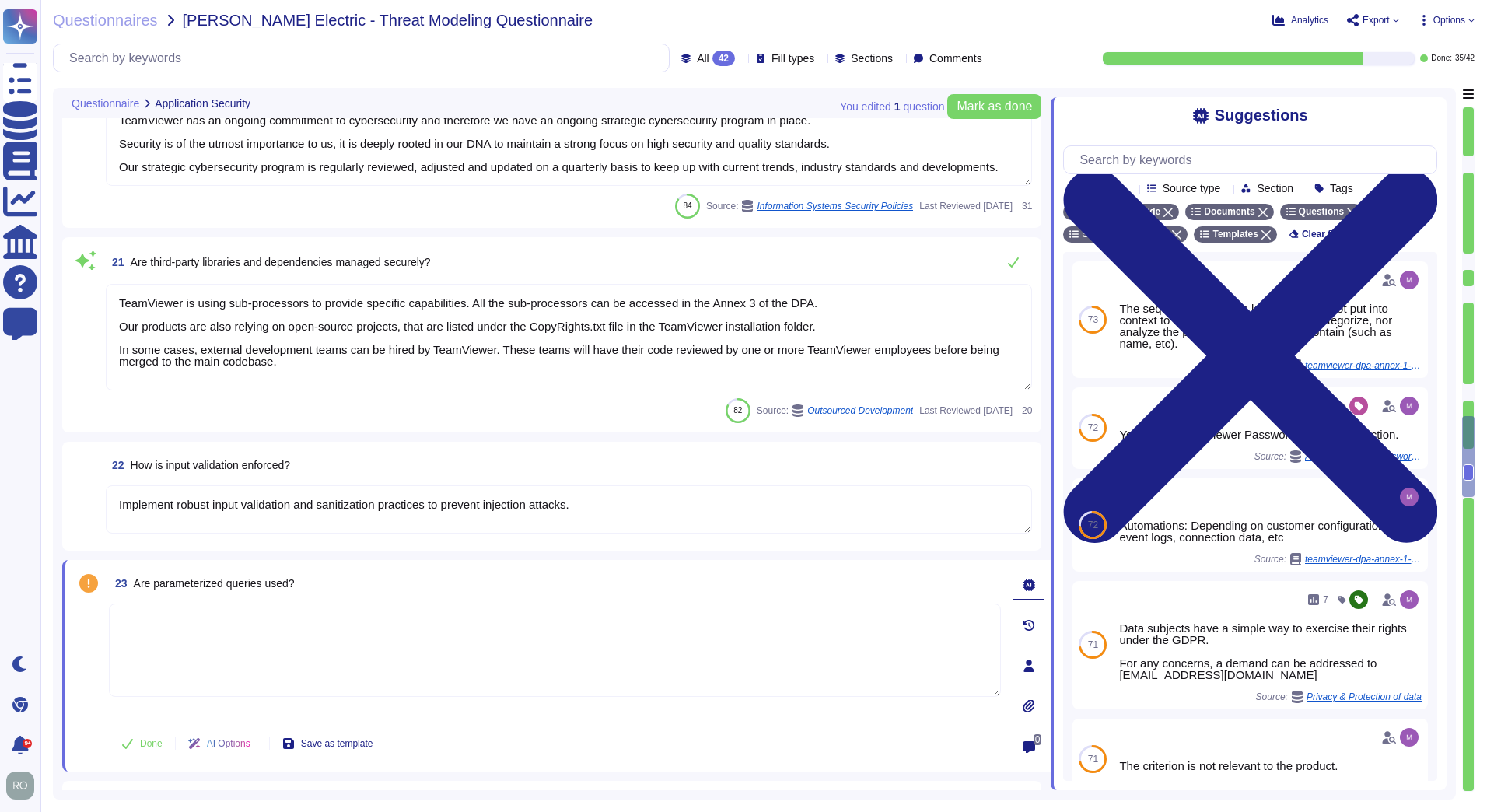
click at [202, 605] on textarea at bounding box center [555, 650] width 892 height 93
type textarea "*Samba"
drag, startPoint x: 119, startPoint y: 500, endPoint x: 611, endPoint y: 507, distance: 492.0
click at [611, 507] on textarea "Implement robust input validation and sanitization practices to prevent injecti…" at bounding box center [569, 509] width 926 height 48
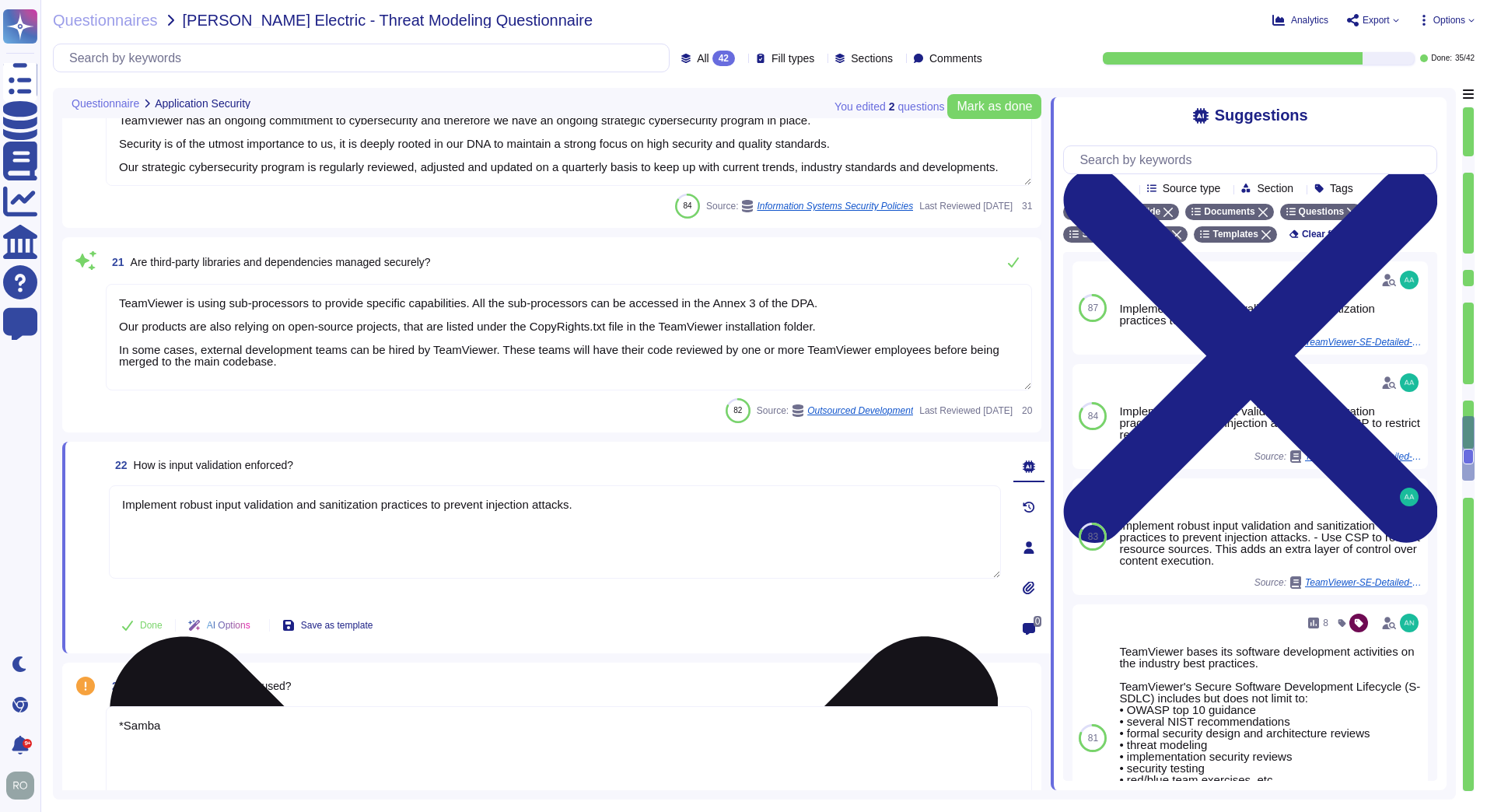
click at [605, 508] on textarea "Implement robust input validation and sanitization practices to prevent injecti…" at bounding box center [555, 532] width 892 height 93
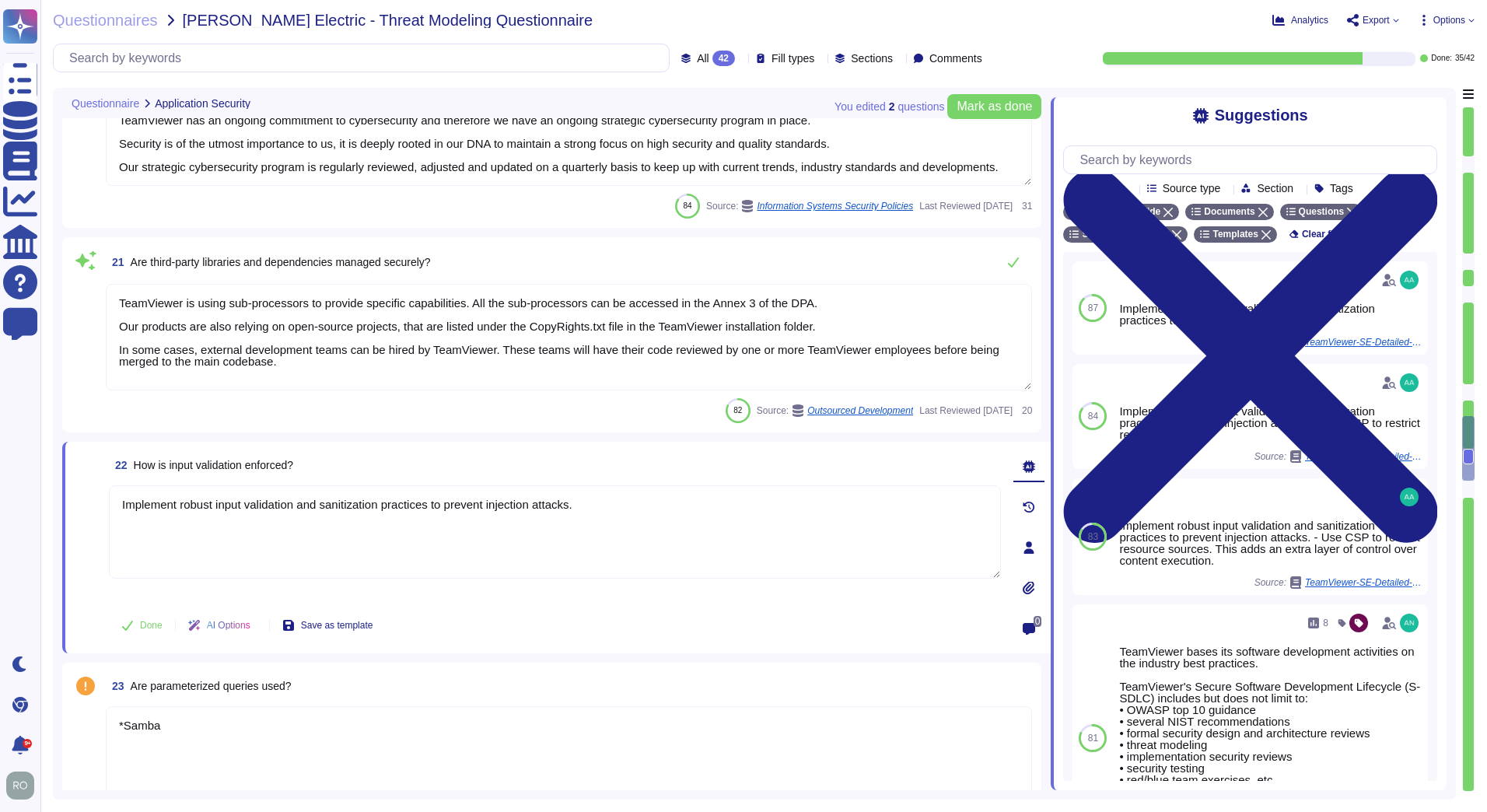
scroll to position [3769, 0]
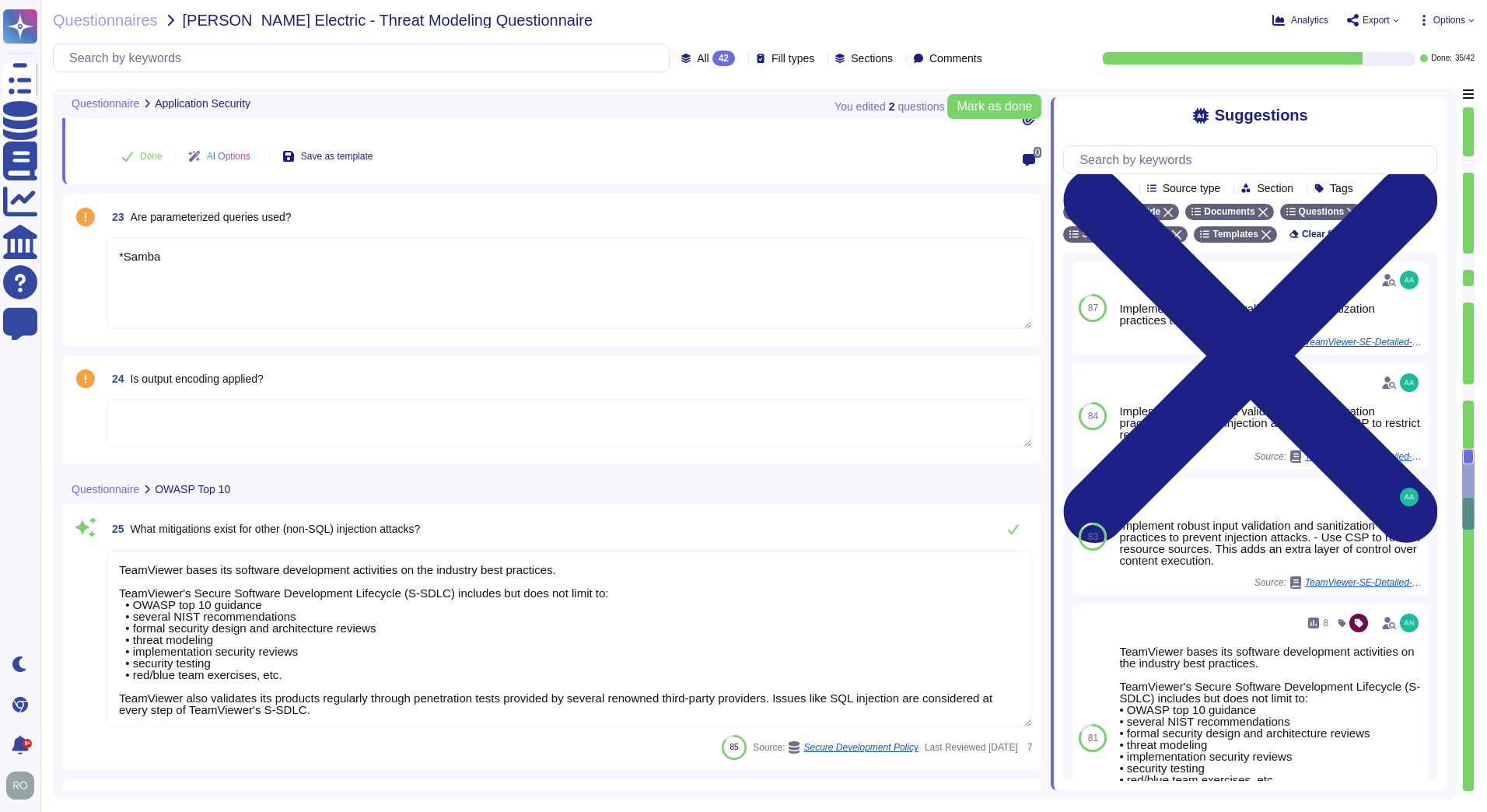
type textarea "TeamViewer ensures secure authentication through the use of Two-Factor Authenti…"
type textarea "TeamViewer implements and maintains various different internal guidelines and p…"
type textarea "TeamViewer has implemented a patch management process to ensure contracted cust…"
click at [277, 413] on textarea at bounding box center [569, 423] width 926 height 48
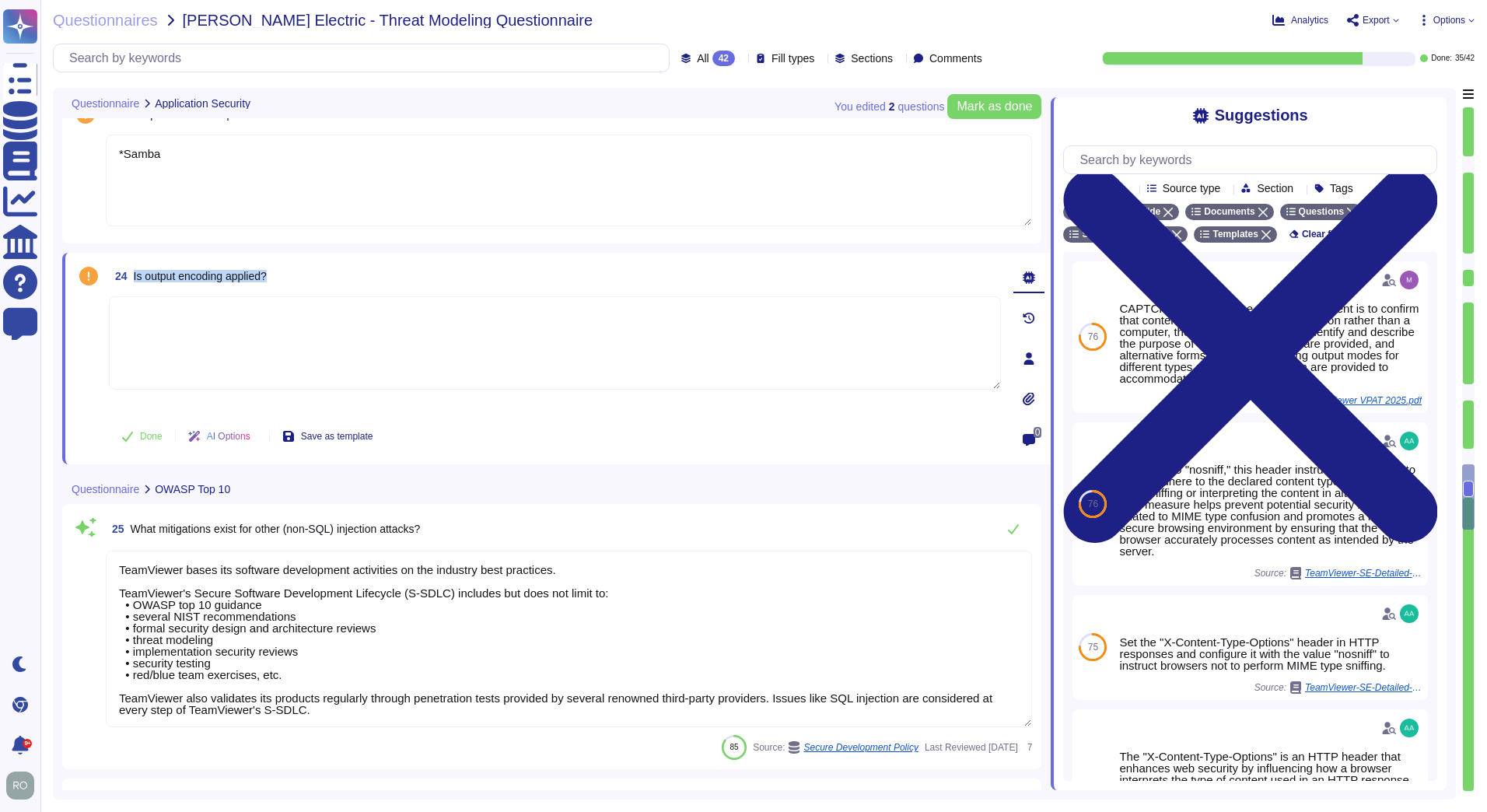
drag, startPoint x: 130, startPoint y: 276, endPoint x: 288, endPoint y: 281, distance: 158.1
click at [288, 281] on div "24 Is output encoding applied?" at bounding box center [555, 275] width 892 height 28
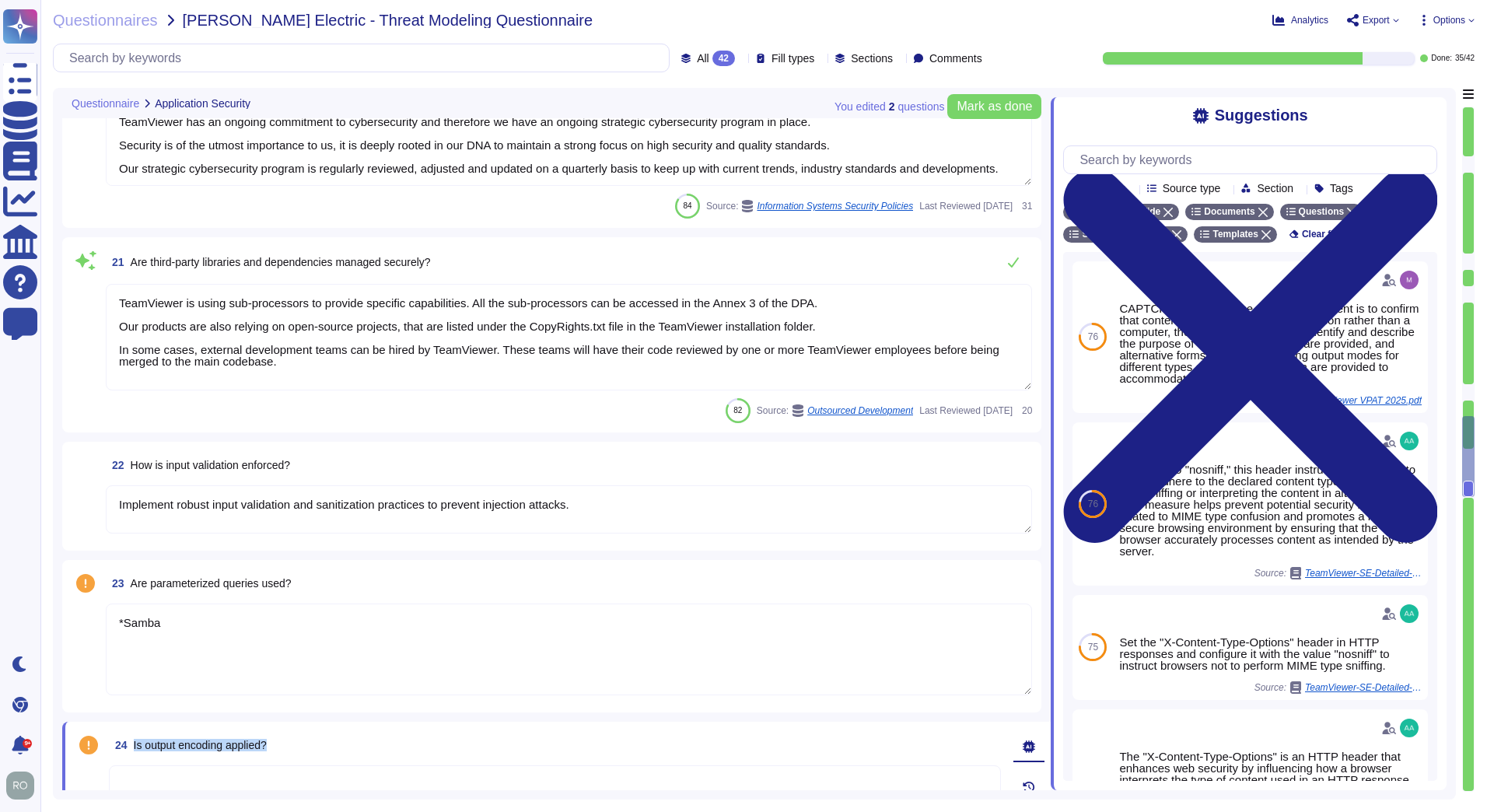
type textarea "Training on the SDLC is conducted in a variety of formats, including, but not l…"
type textarea "As part of TeamViewer S-SDLC process, TeamViewer conduct threat modeling, secur…"
type textarea "TeamViewer conducts annual audits, either internally and/or by independent thir…"
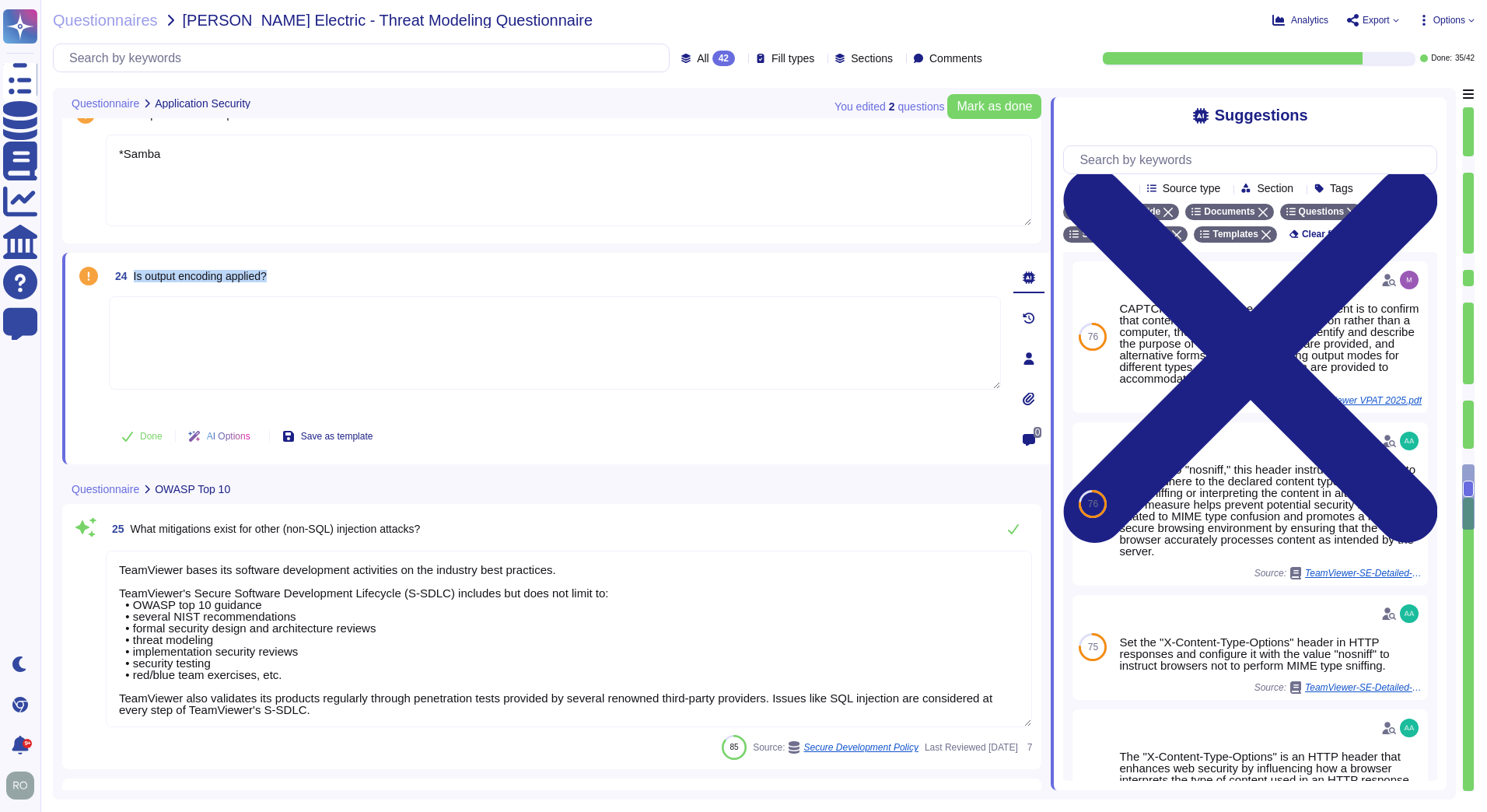
type textarea "TeamViewer ensures secure authentication through the use of Two-Factor Authenti…"
type textarea "TeamViewer implements and maintains various different internal guidelines and p…"
type textarea "TeamViewer has implemented a patch management process to ensure contracted cust…"
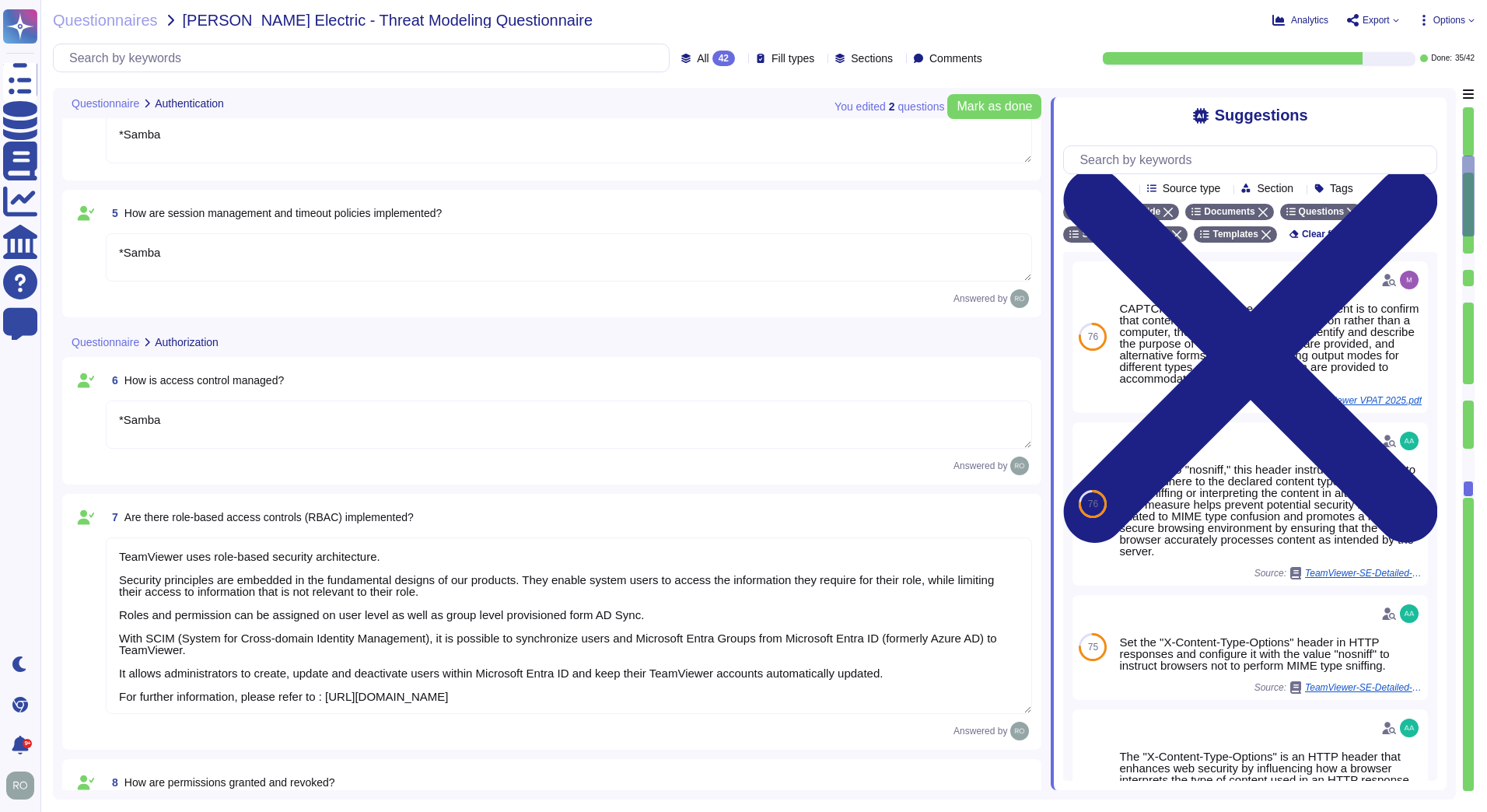
type textarea "With SSO all users are redirected to customer IDP. *Samba If no SSO is enabled,…"
type textarea "TeamViewer provide TFA Capabilities. * Samba"
type textarea "*Samba"
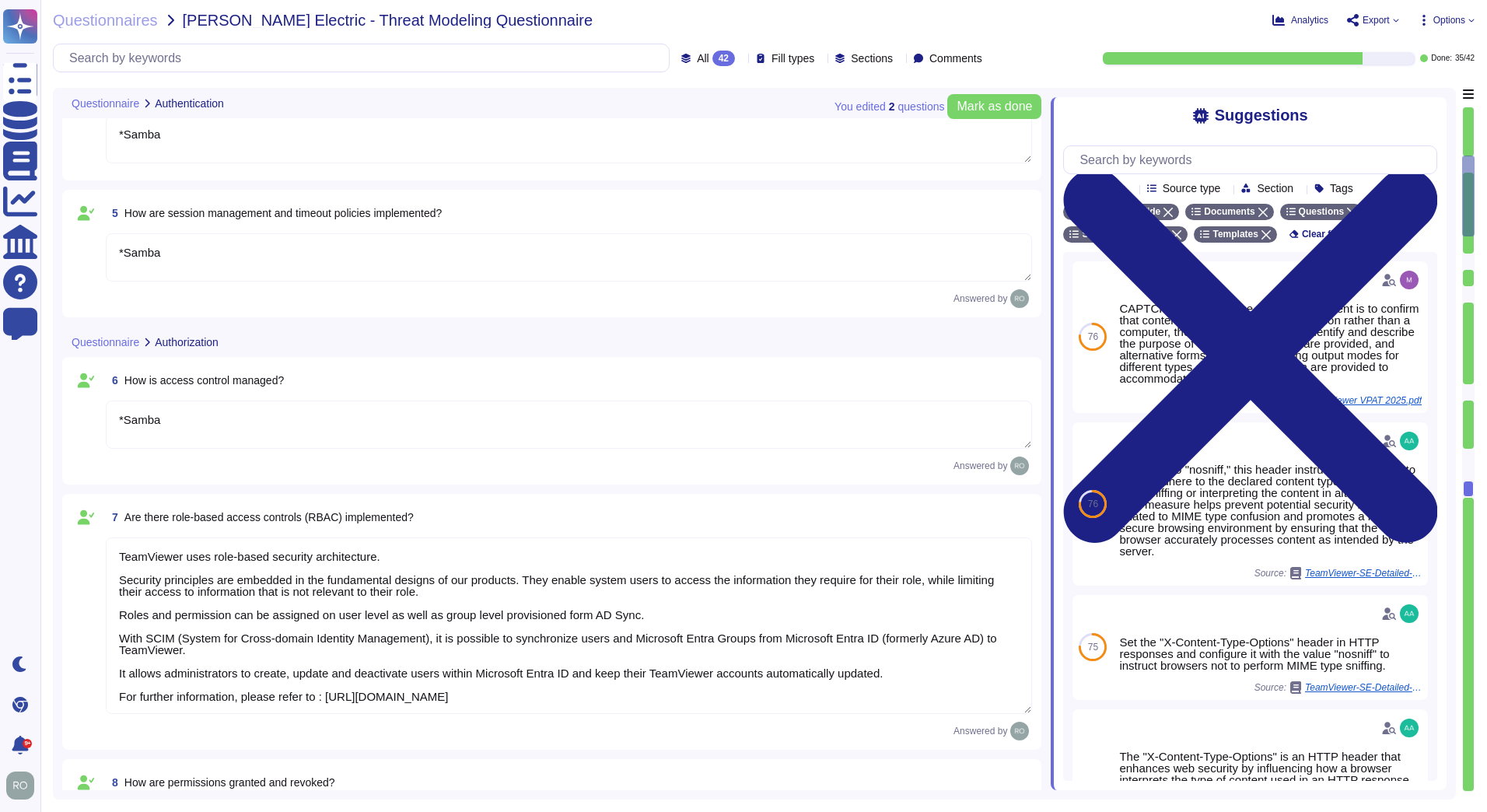
type textarea "TeamViewer uses role-based security architecture. Security principles are embed…"
type textarea "*Samba"
type textarea "TeamViewer uses role-based security architecture and requires users of the syst…"
type textarea "TeamViewer ensures secure authentication through the use of Two-Factor Authenti…"
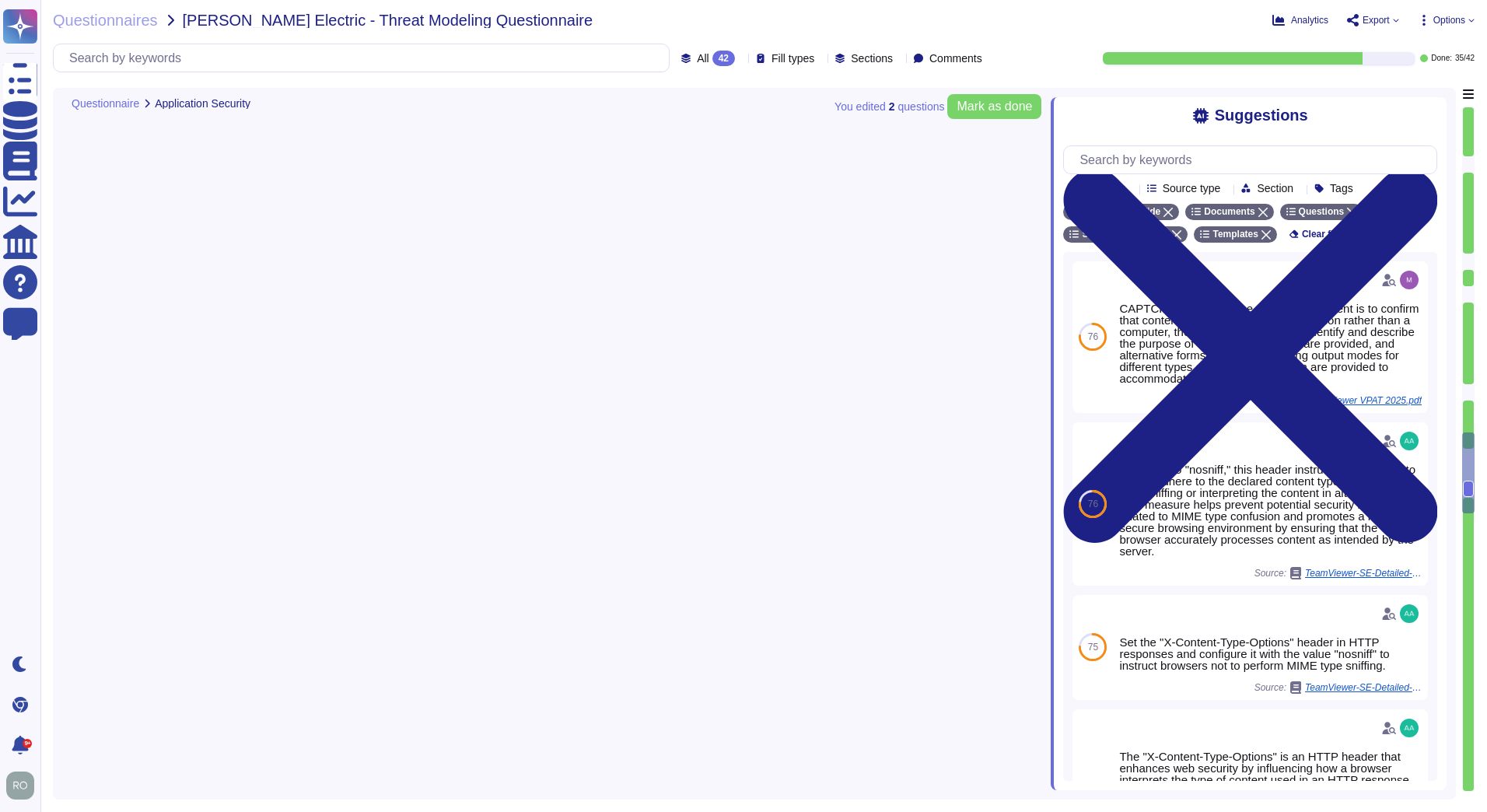
type textarea "TeamViewer conducts annual audits, either internally and/or by independent thir…"
type textarea "TeamViewer is using sub-processors to provide specific capabilities. All the su…"
type textarea "Implement robust input validation and sanitization practices to prevent injecti…"
type textarea "*Samba"
type textarea "TeamViewer bases its software development activities on the industry best pract…"
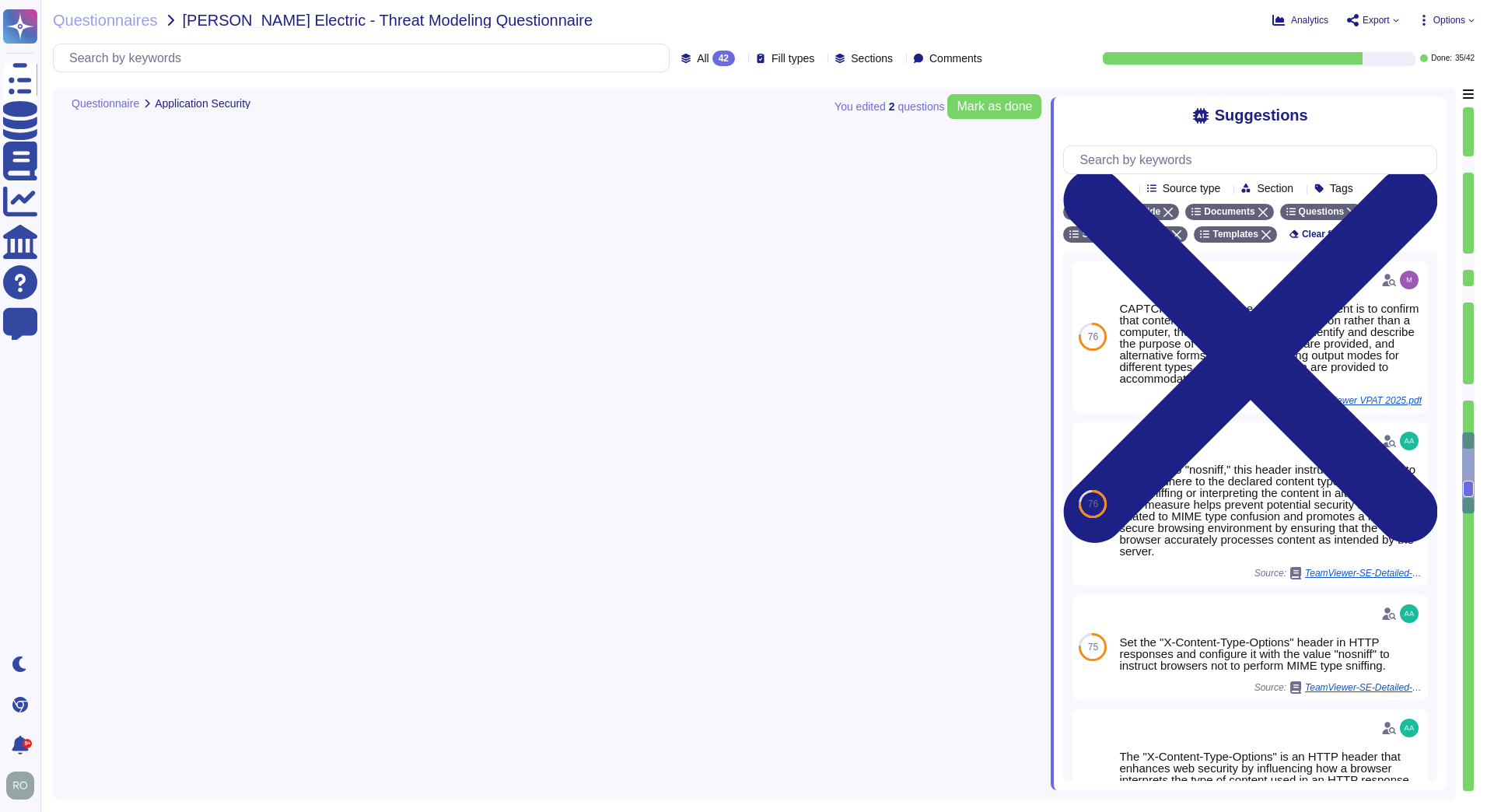
type textarea "TeamViewer ensures secure authentication through the use of Two-Factor Authenti…"
type textarea "TeamViewer implements and maintains various different internal guidelines and p…"
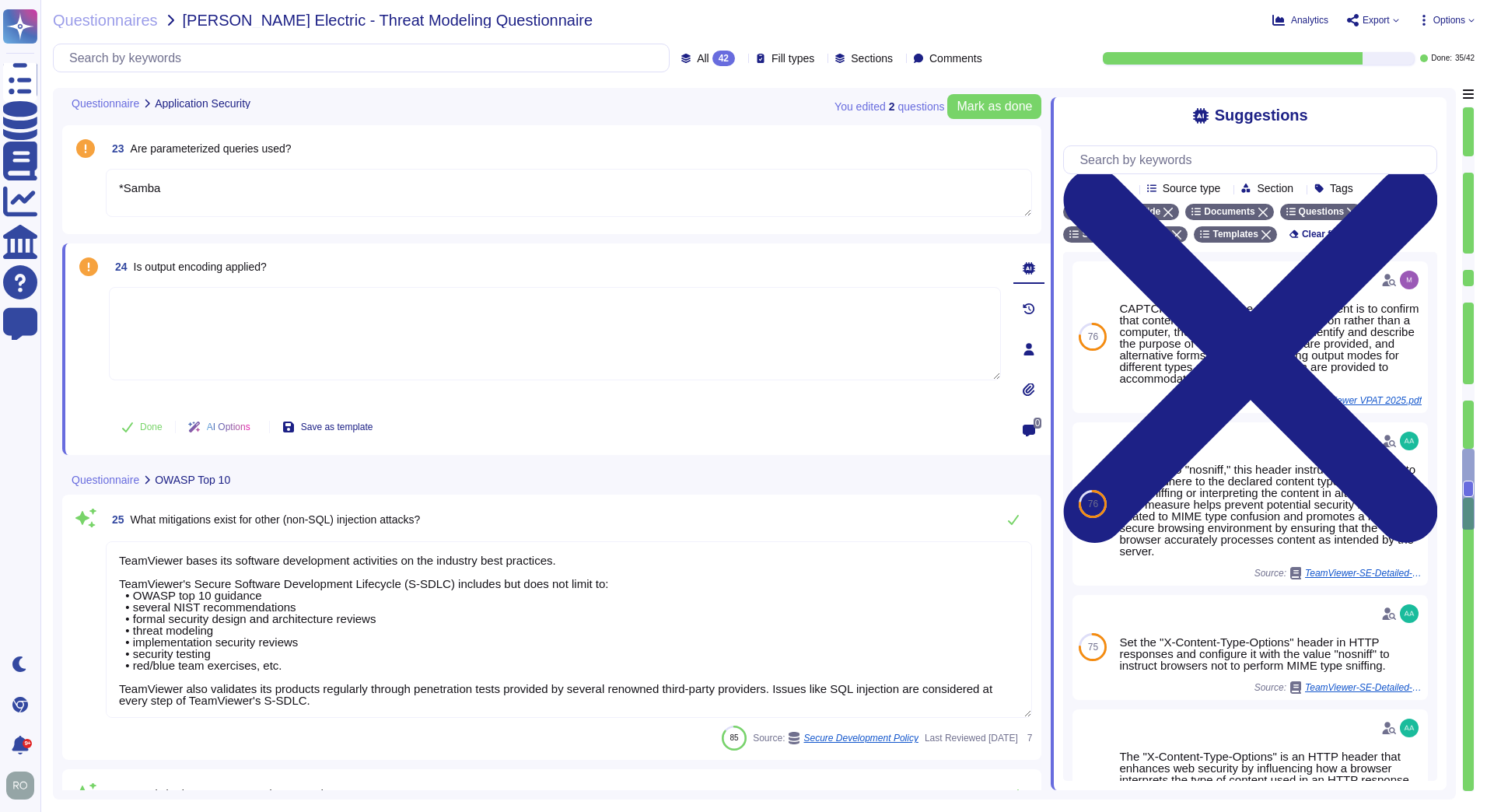
type textarea "TeamViewer has implemented a patch management process to ensure contracted cust…"
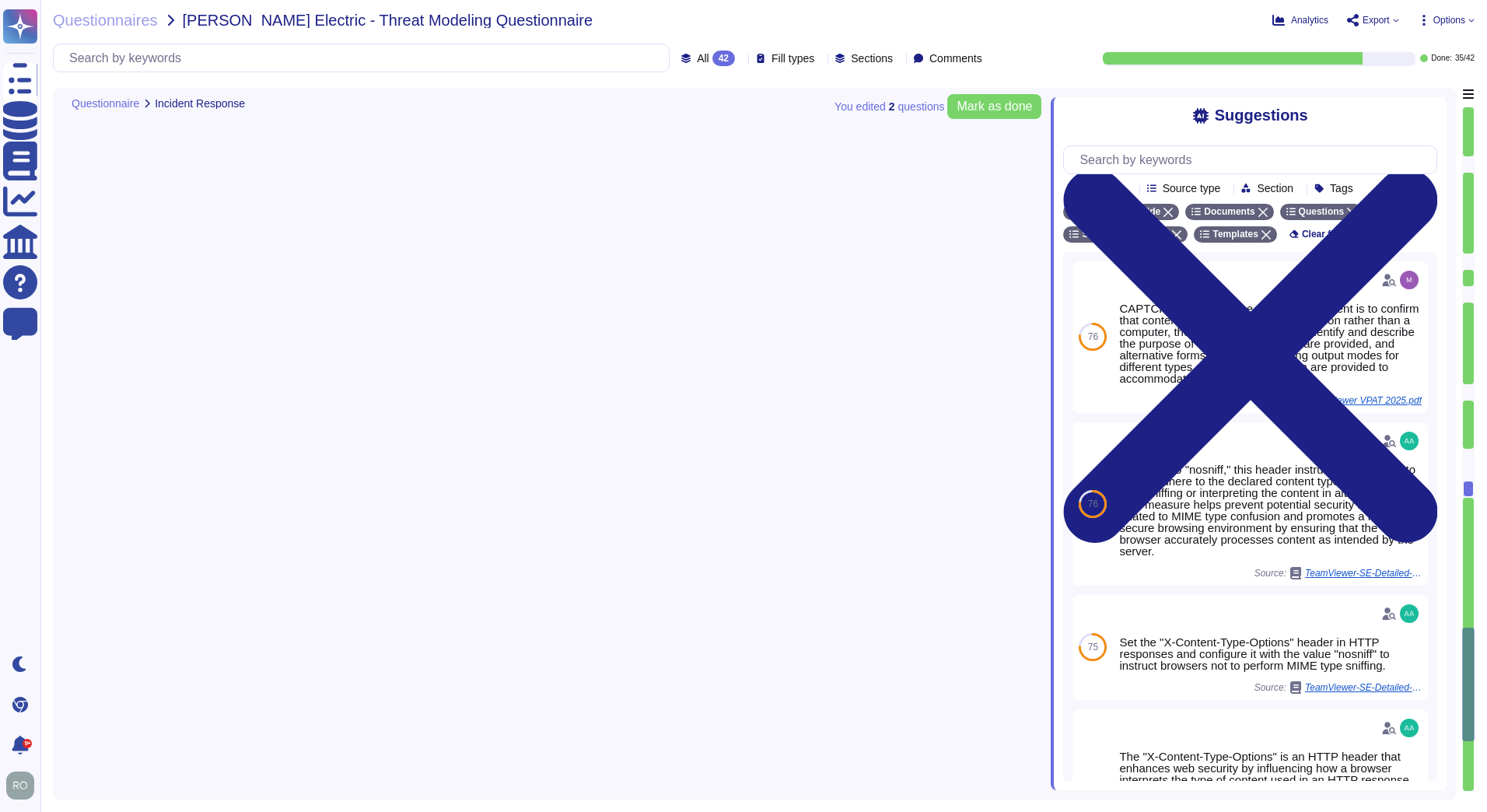
type textarea "At TeamViewer, we recognize the critical role of threat intelligence in our sec…"
type textarea "We have a comprehensive incident response plan in place, which includes the rol…"
type textarea "Yes, at TeamViewer, when we encounter a cyber incident, we swiftly activate our…"
type textarea "TeamViewer tests and reviews its security response plan at least annually. Ad-h…"
type textarea "As TeamViewer is a worldwide leading company, TeamViewer does keep close relati…"
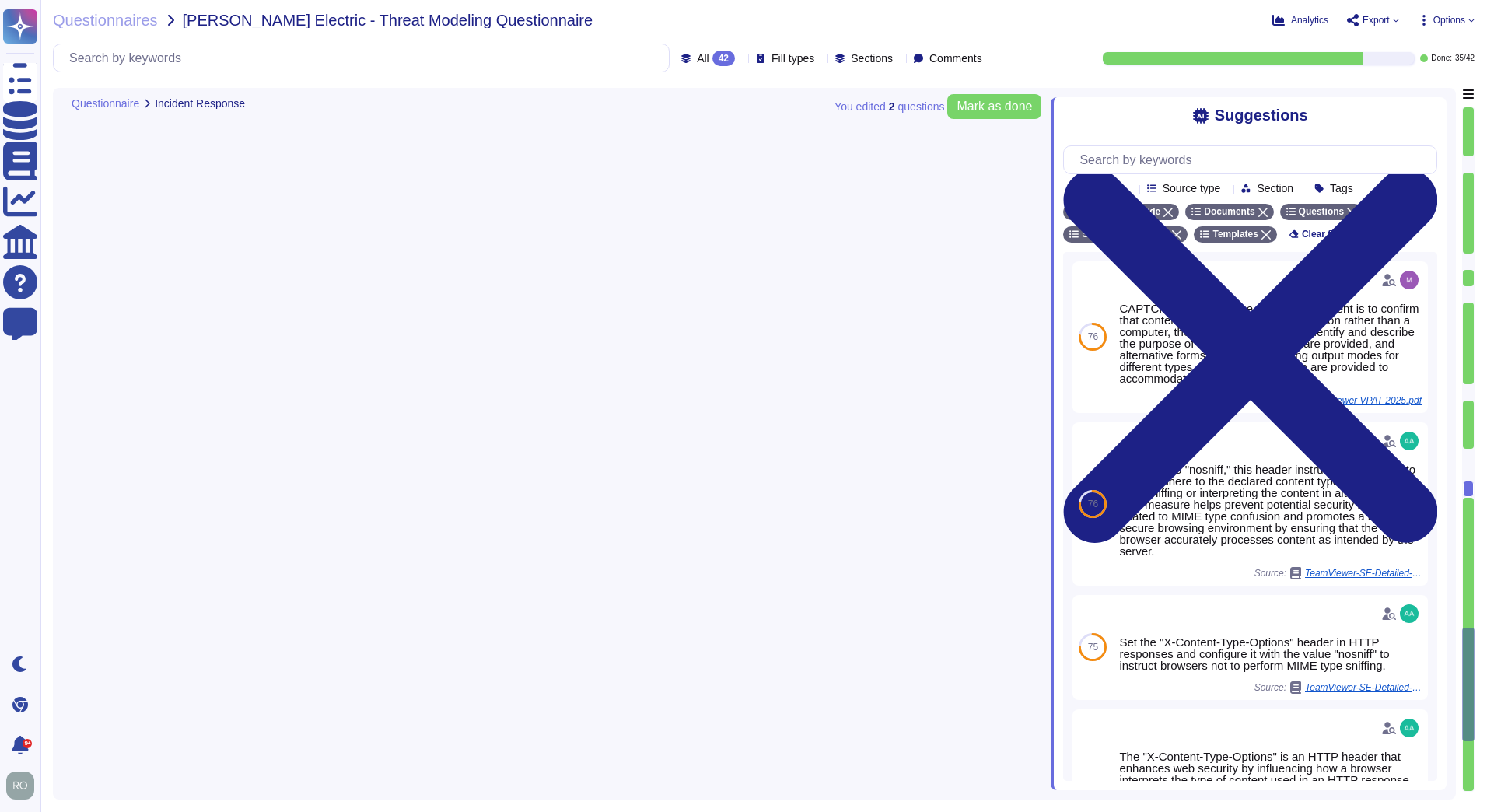
type textarea "Information Security Policies are reviewed yearly, by IT Security and all the r…"
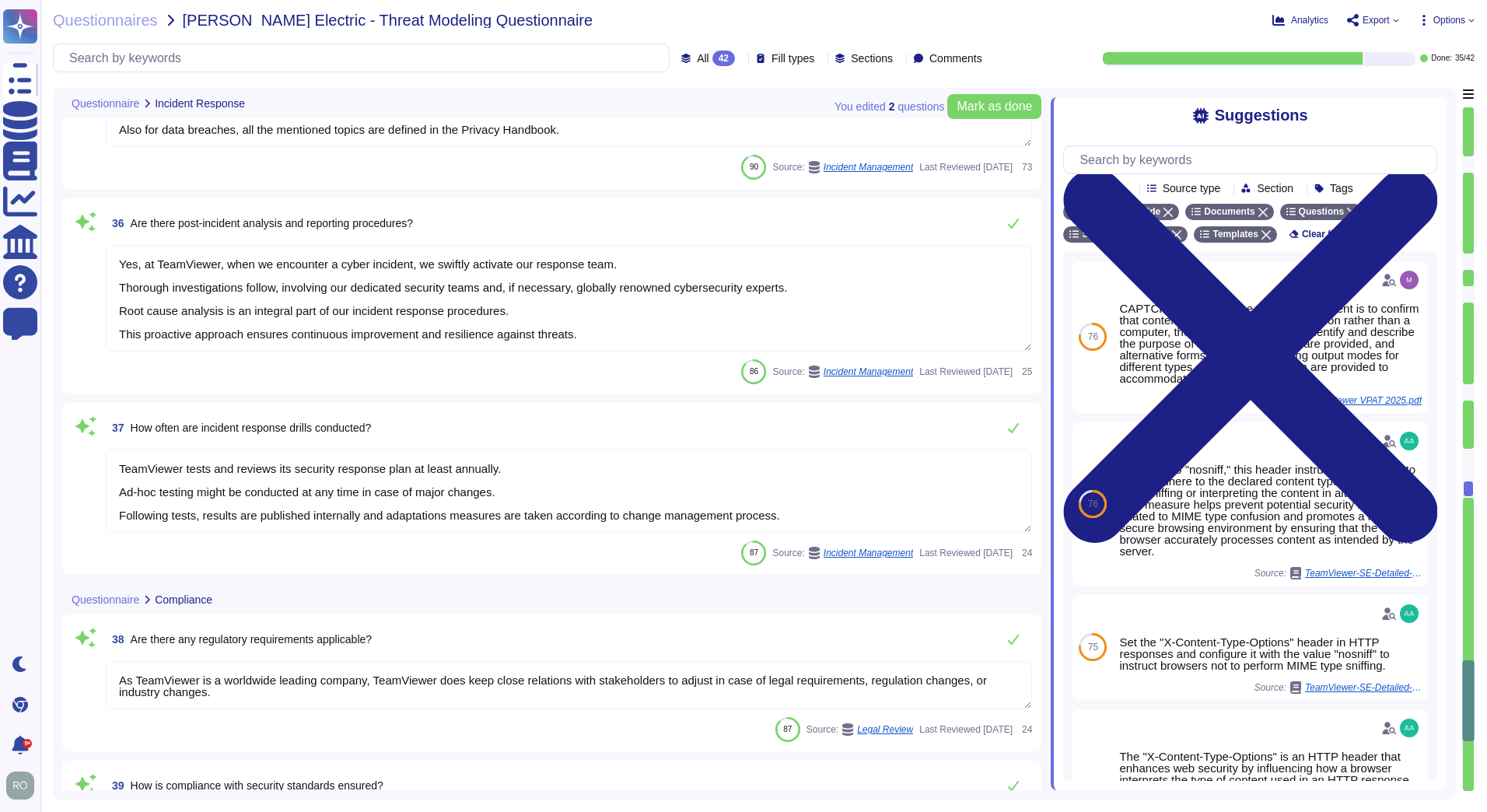
type textarea "TeamViewer maintains a number of certifications, including SOC2/3, HIPAA, and I…"
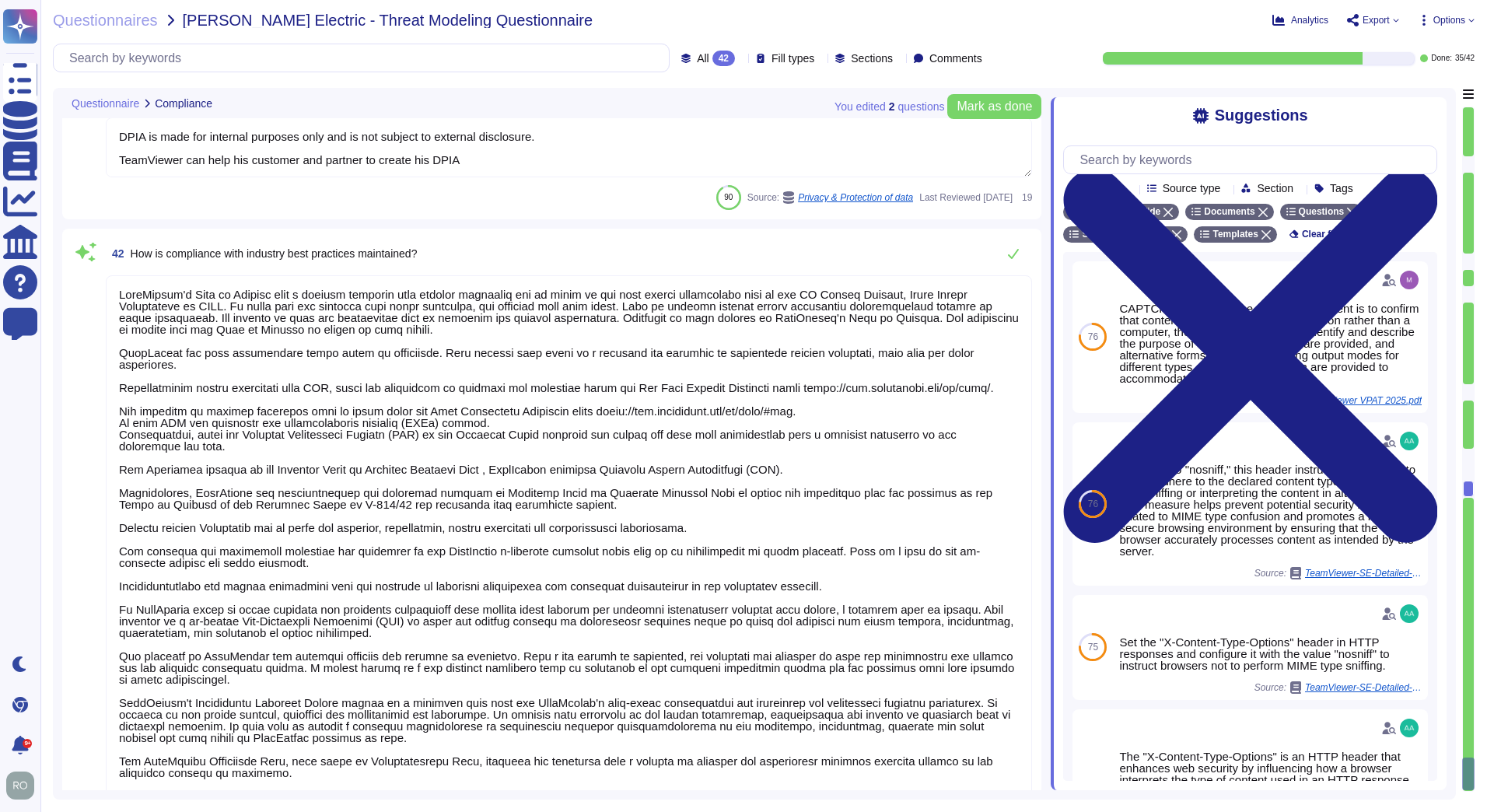
type textarea "DPIA is made for internal purposes only and is not subject to external disclosu…"
type textarea "TeamViewer's Code of Conduct sets a minimum standard that applies worldwide and…"
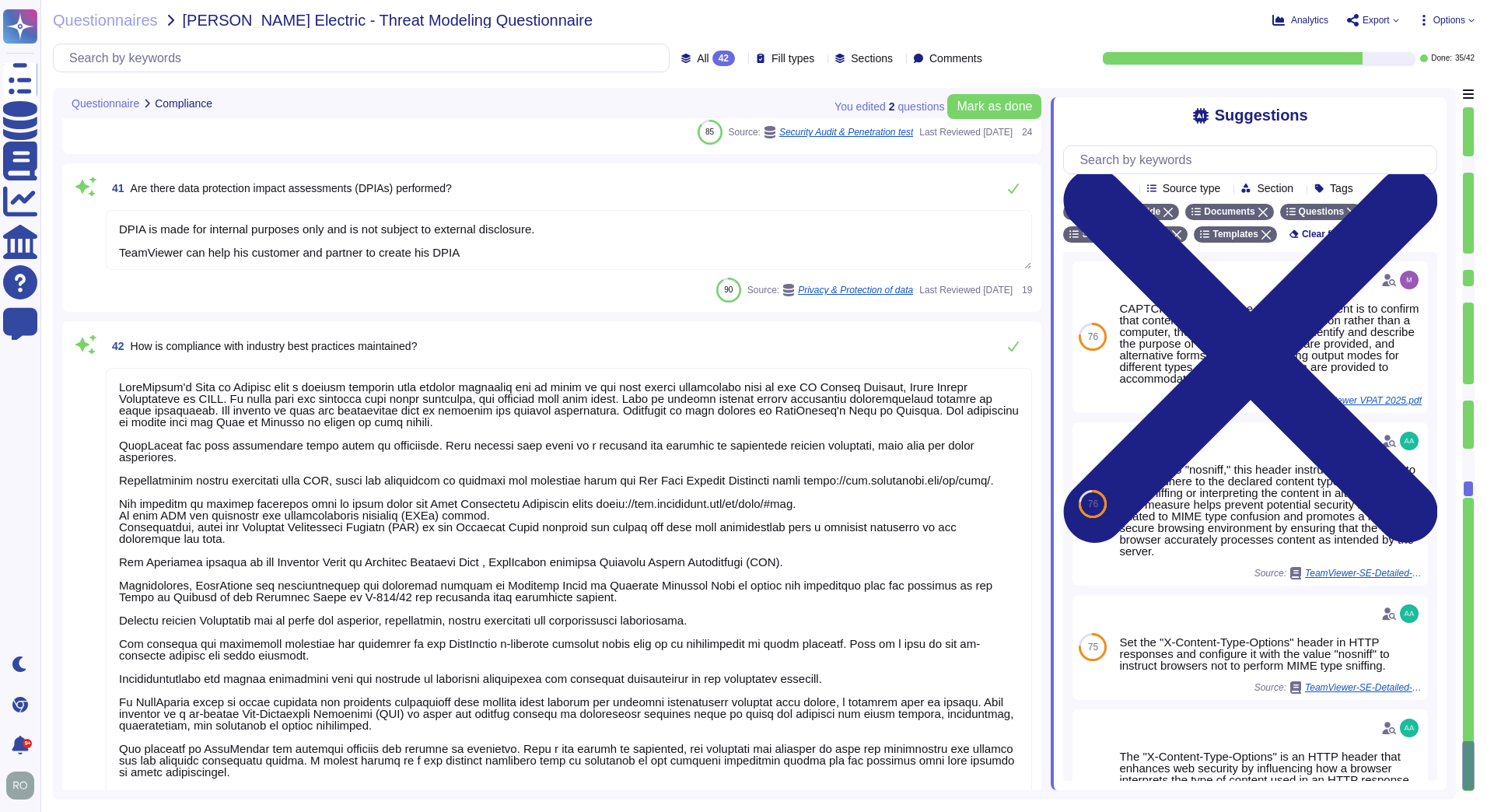
type textarea "Information Security Policies are reviewed yearly, by IT Security and all the r…"
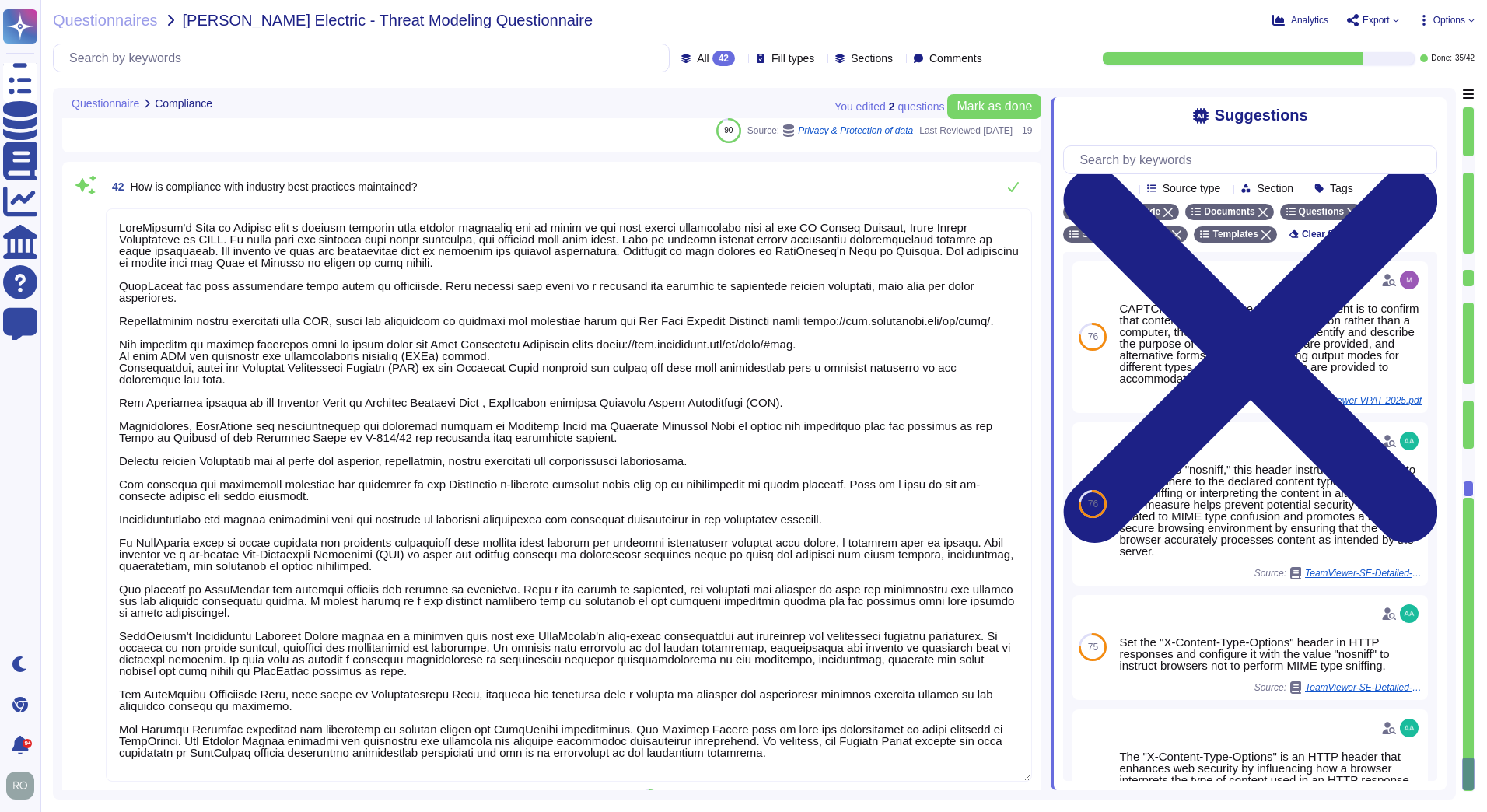
type textarea "Information Security Policies are reviewed yearly, by IT Security and all the r…"
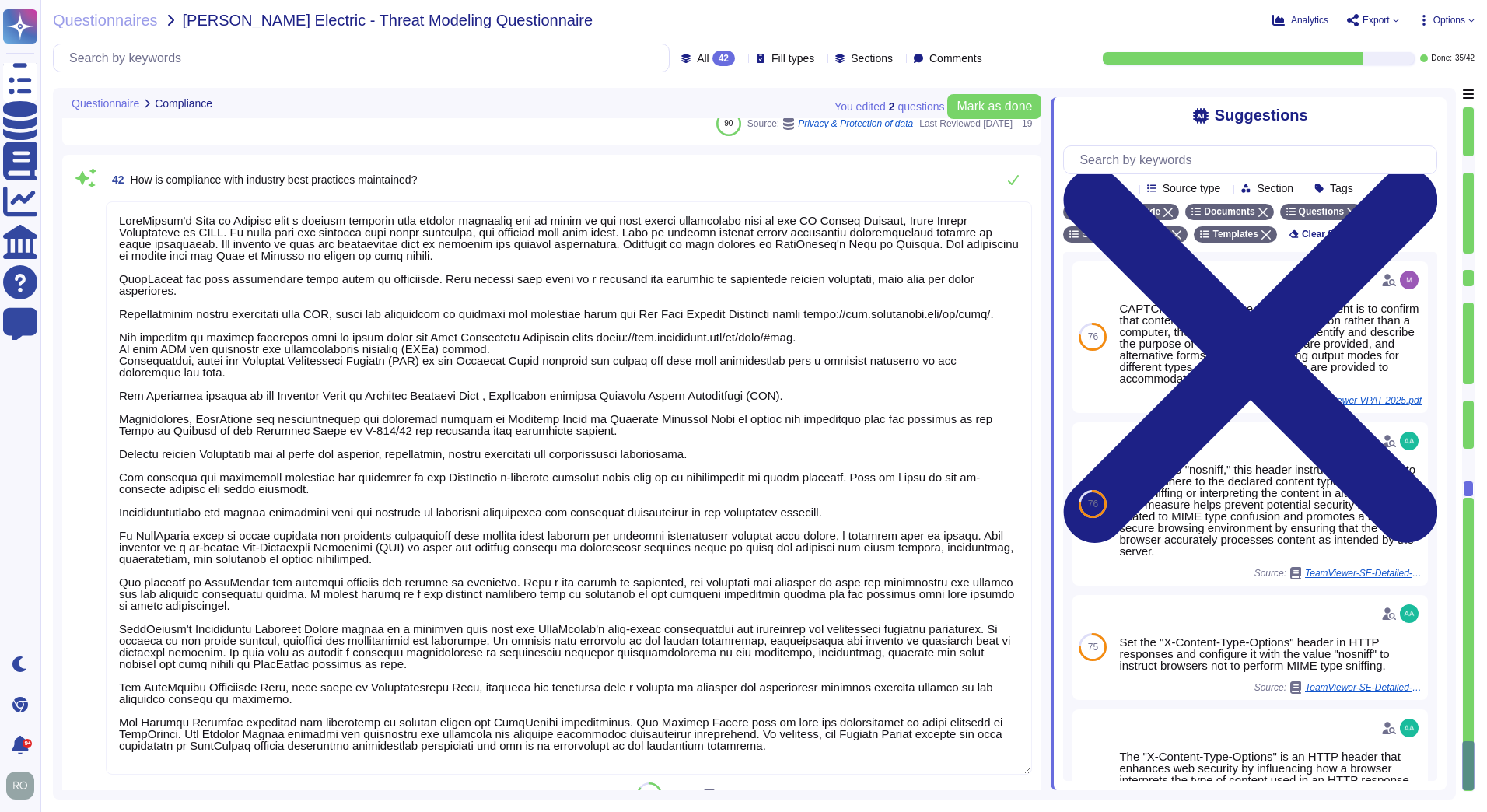
type textarea "Information Security Policies are reviewed yearly, by IT Security and all the r…"
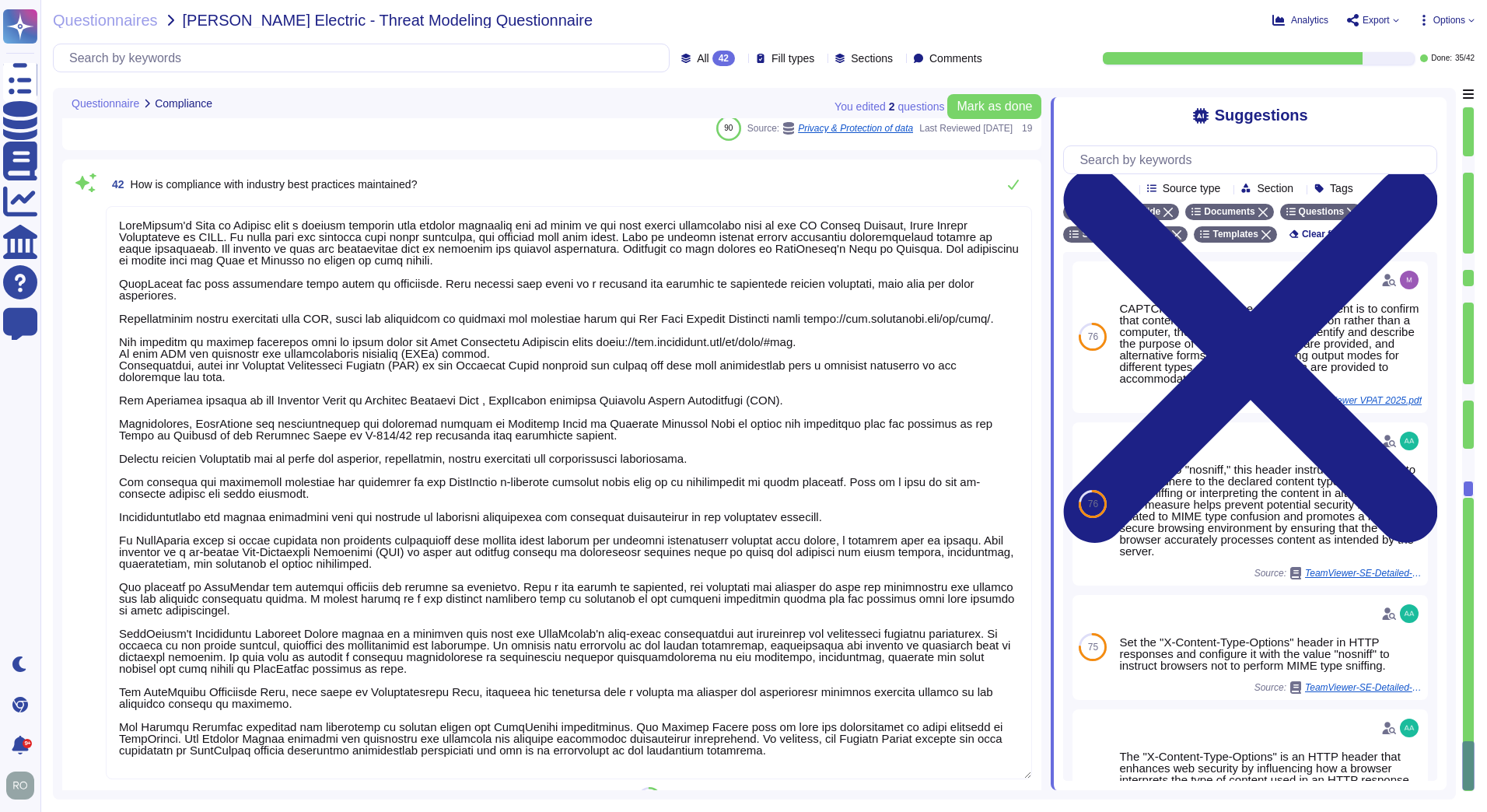
type textarea "Information Security Policies are reviewed yearly, by IT Security and all the r…"
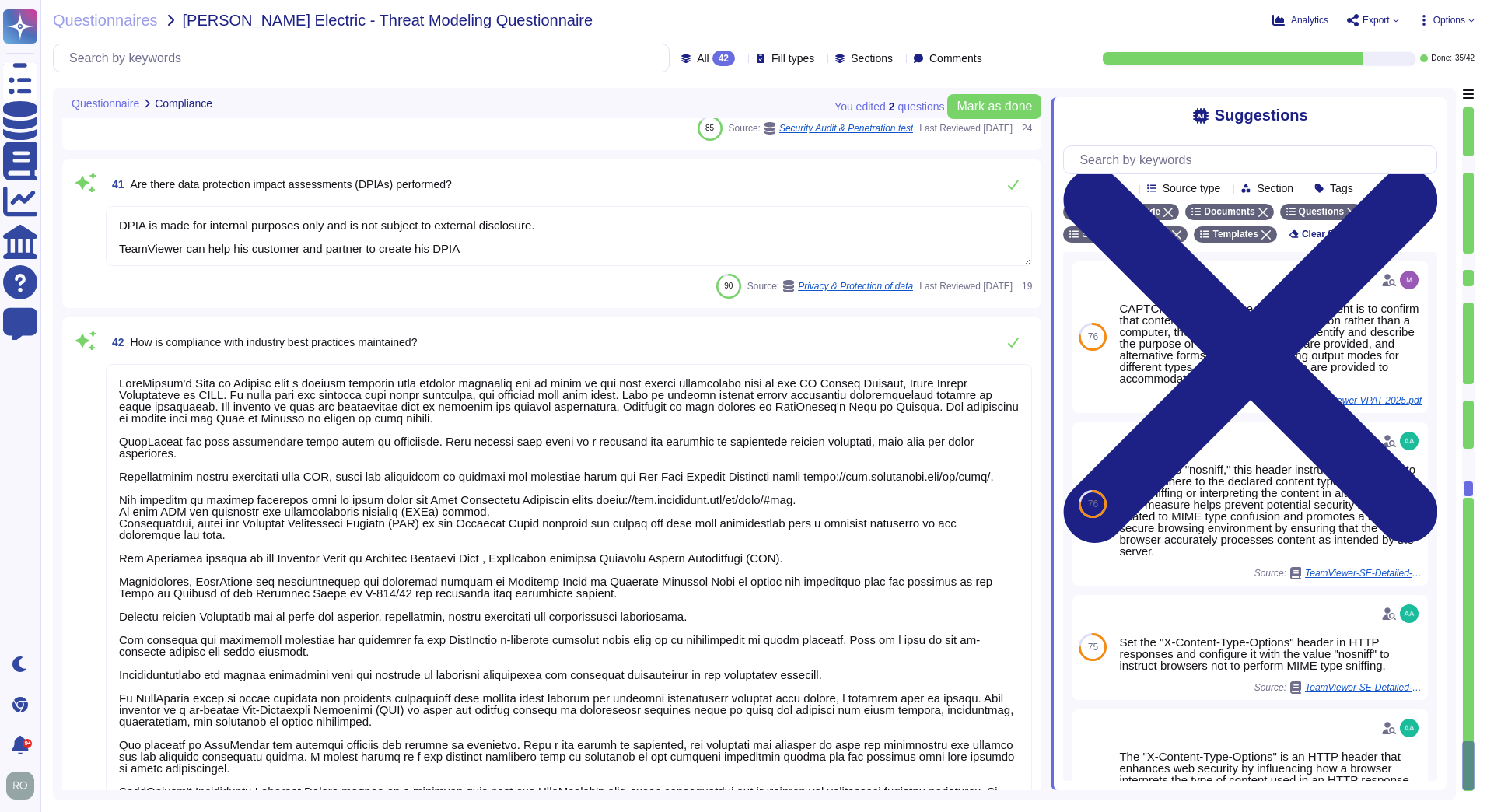
type textarea "Information Security Policies are reviewed yearly, by IT Security and all the r…"
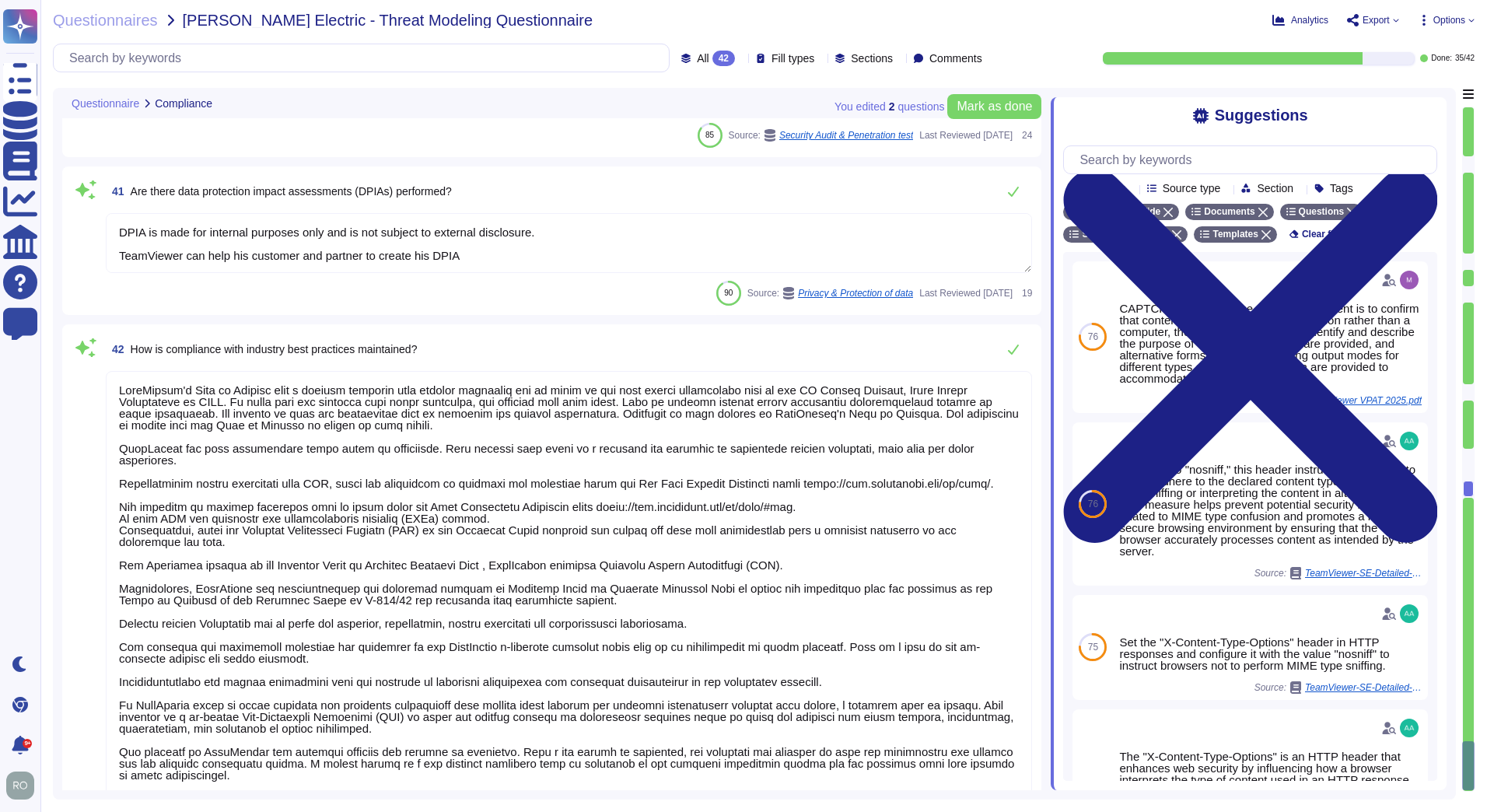
type textarea "Information Security Policies are reviewed yearly, by IT Security and all the r…"
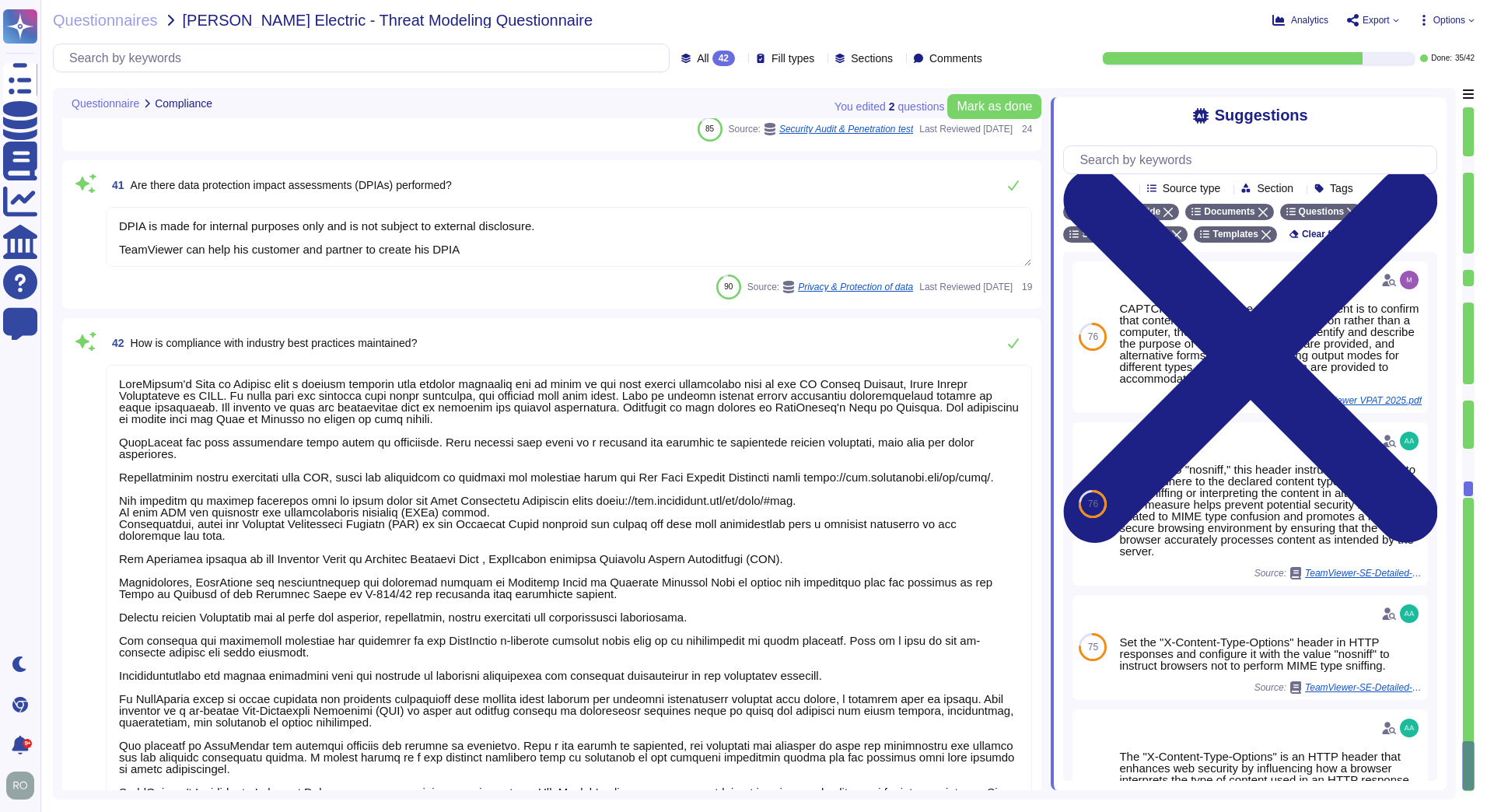
type textarea "Information Security Policies are reviewed yearly, by IT Security and all the r…"
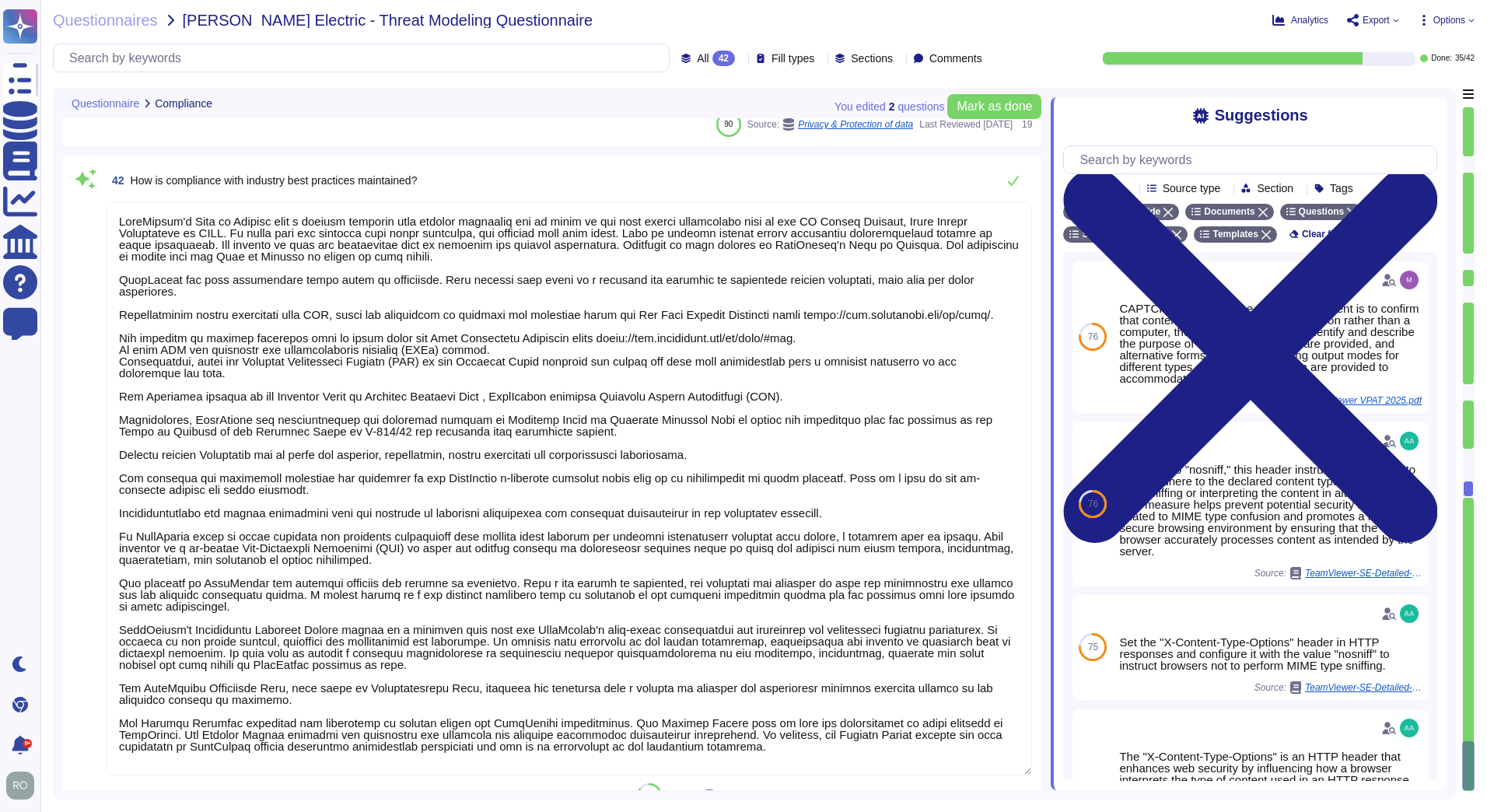
scroll to position [7353, 0]
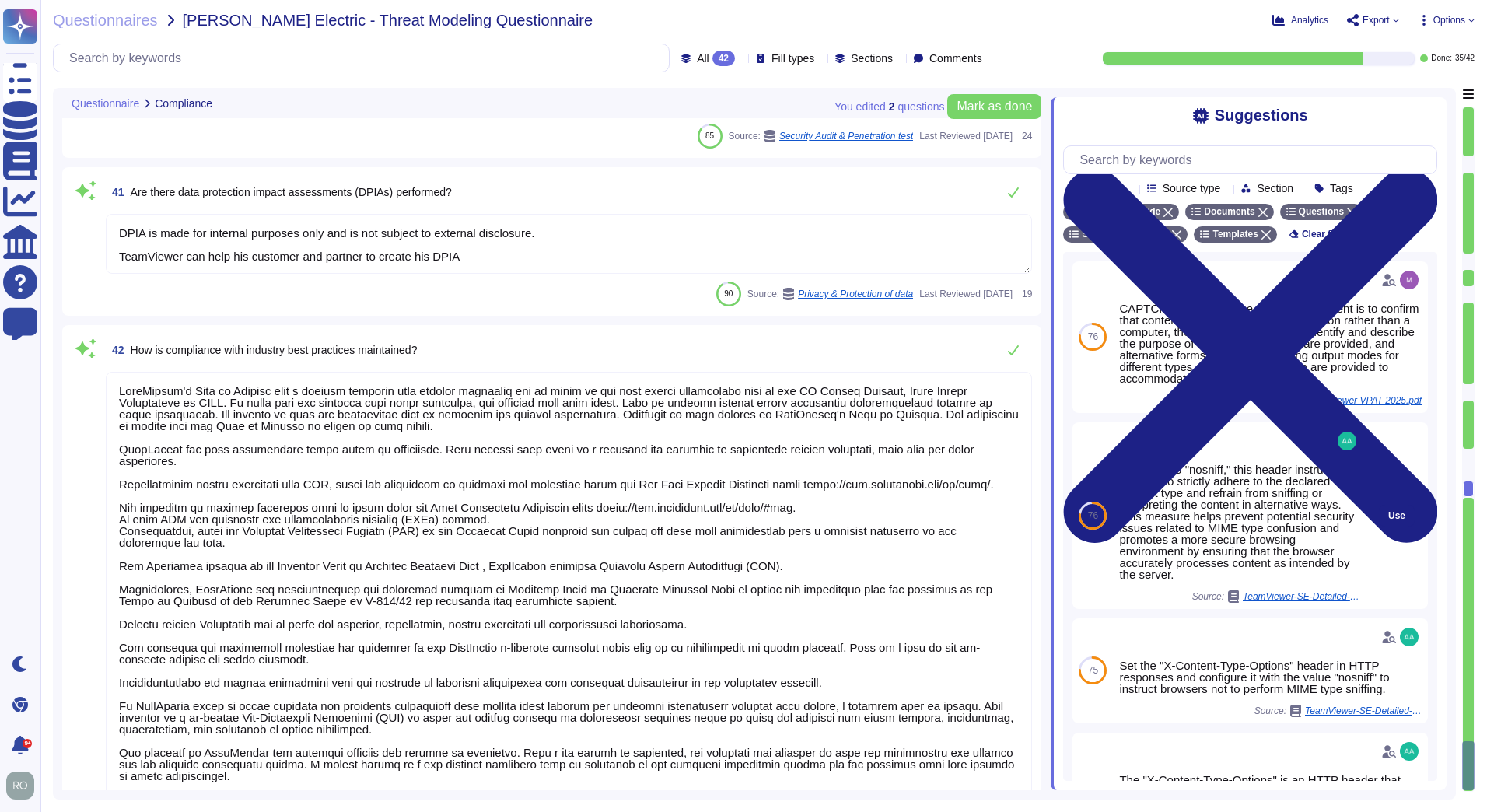
type textarea "Information Security Policies are reviewed yearly, by IT Security and all the r…"
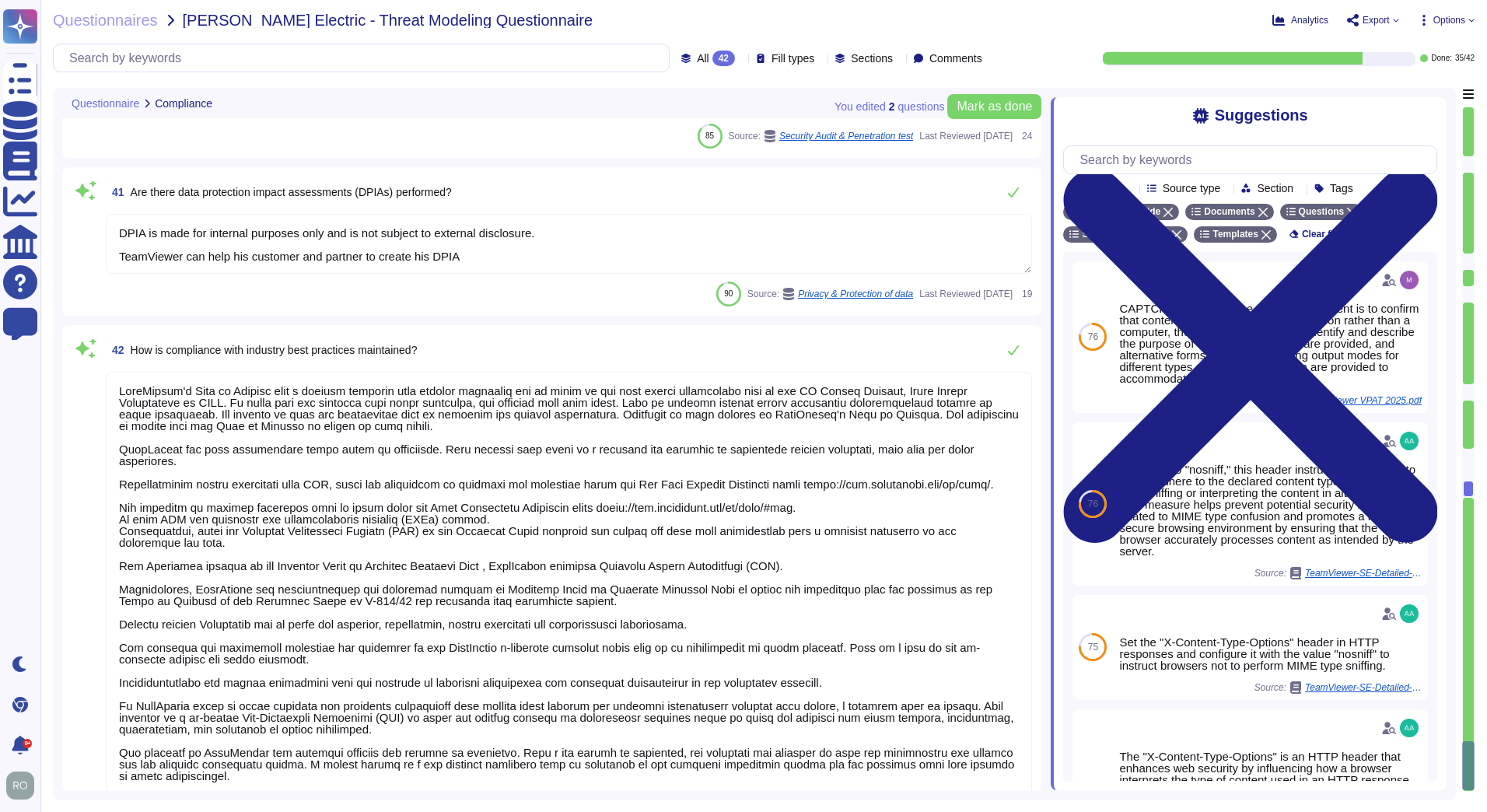
click at [1468, 527] on div at bounding box center [1468, 644] width 11 height 293
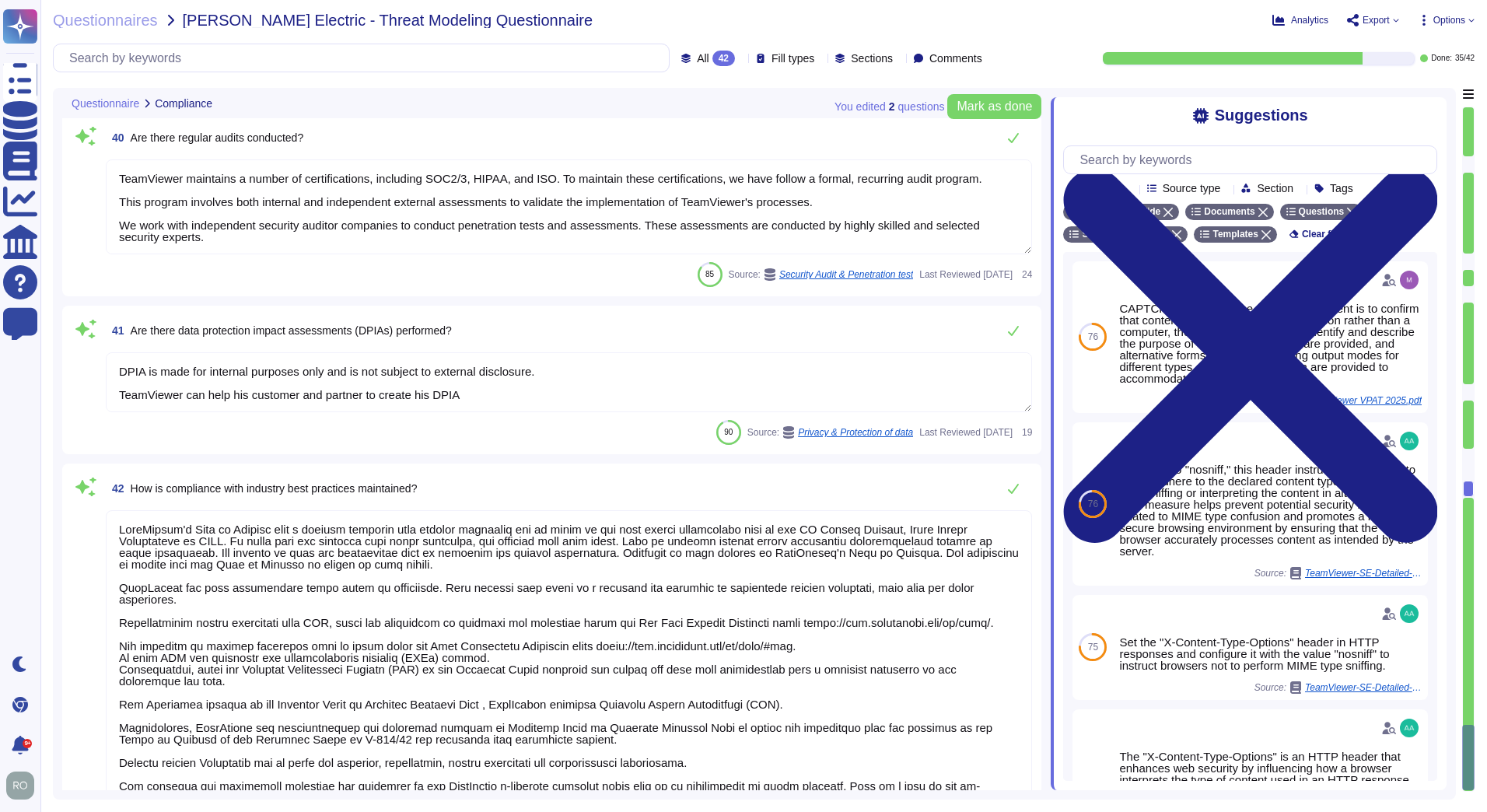
type textarea "As TeamViewer is a worldwide leading company, TeamViewer does keep close relati…"
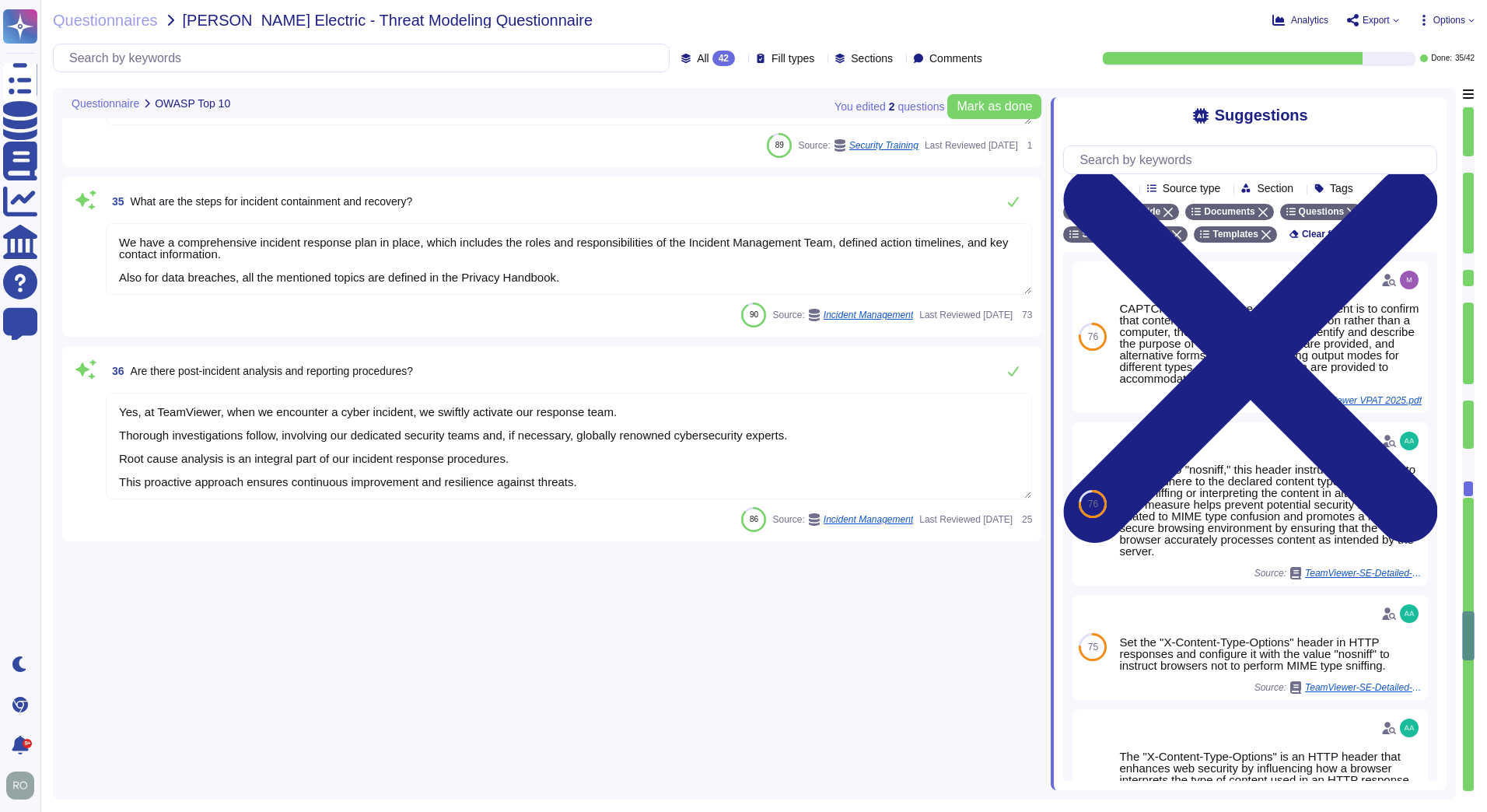
type textarea "The overall access management is documented in the Identity and Access Manageme…"
type textarea "Measures to Establish the Integrity"
type textarea "Logs are centrally managed and monitored by a 24/7 Security Operations Team. Lo…"
type textarea "TeamViewer bases its software development activities on the industry best pract…"
type textarea "We have a comprehensive incident response plan in place, which includes the rol…"
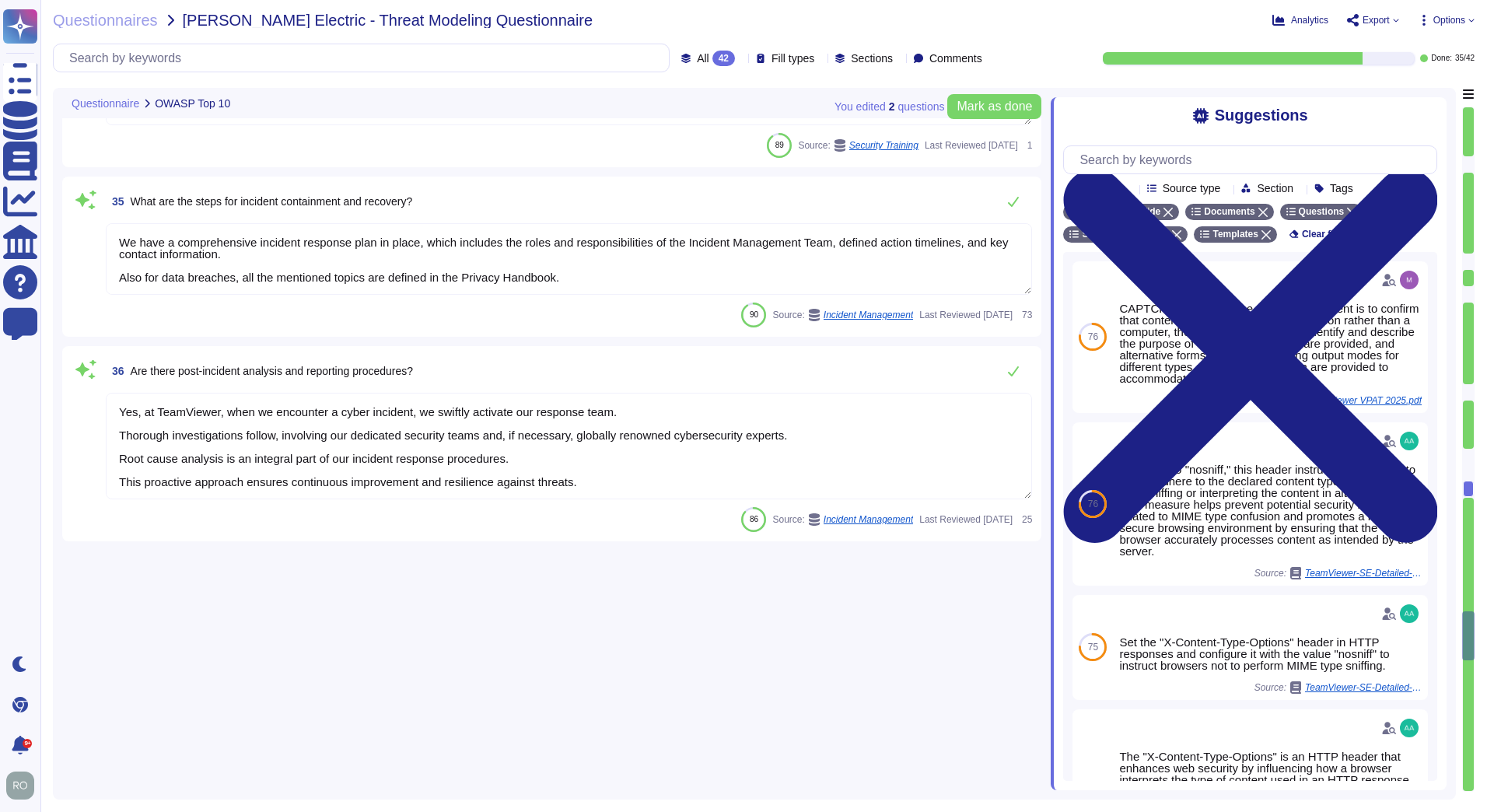
type textarea "At TeamViewer, we recognize the critical role of threat intelligence in our sec…"
type textarea "We have a comprehensive incident response plan in place, which includes the rol…"
type textarea "Yes, at TeamViewer, when we encounter a cyber incident, we swiftly activate our…"
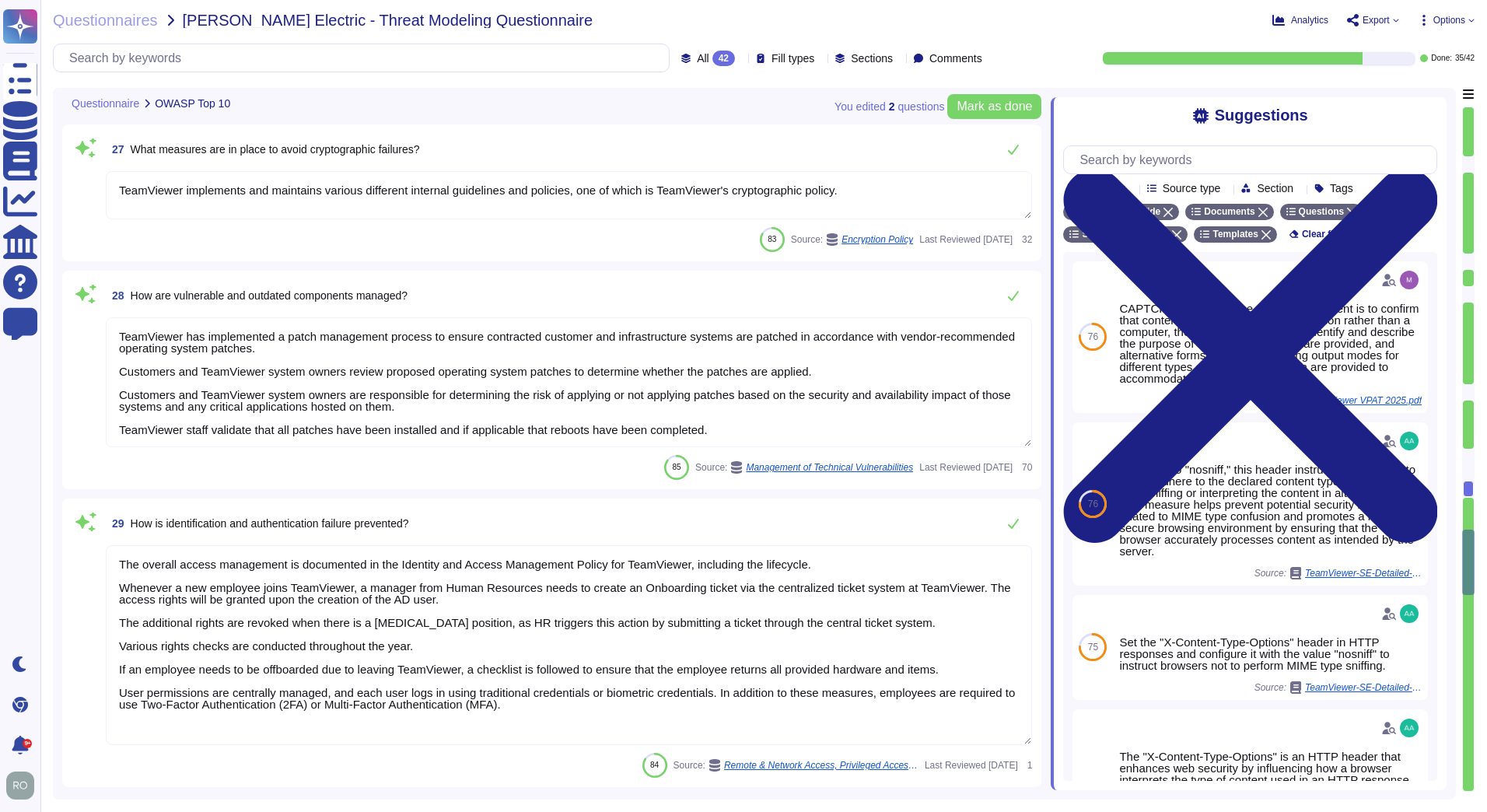
type textarea "TeamViewer bases its software development activities on the industry best pract…"
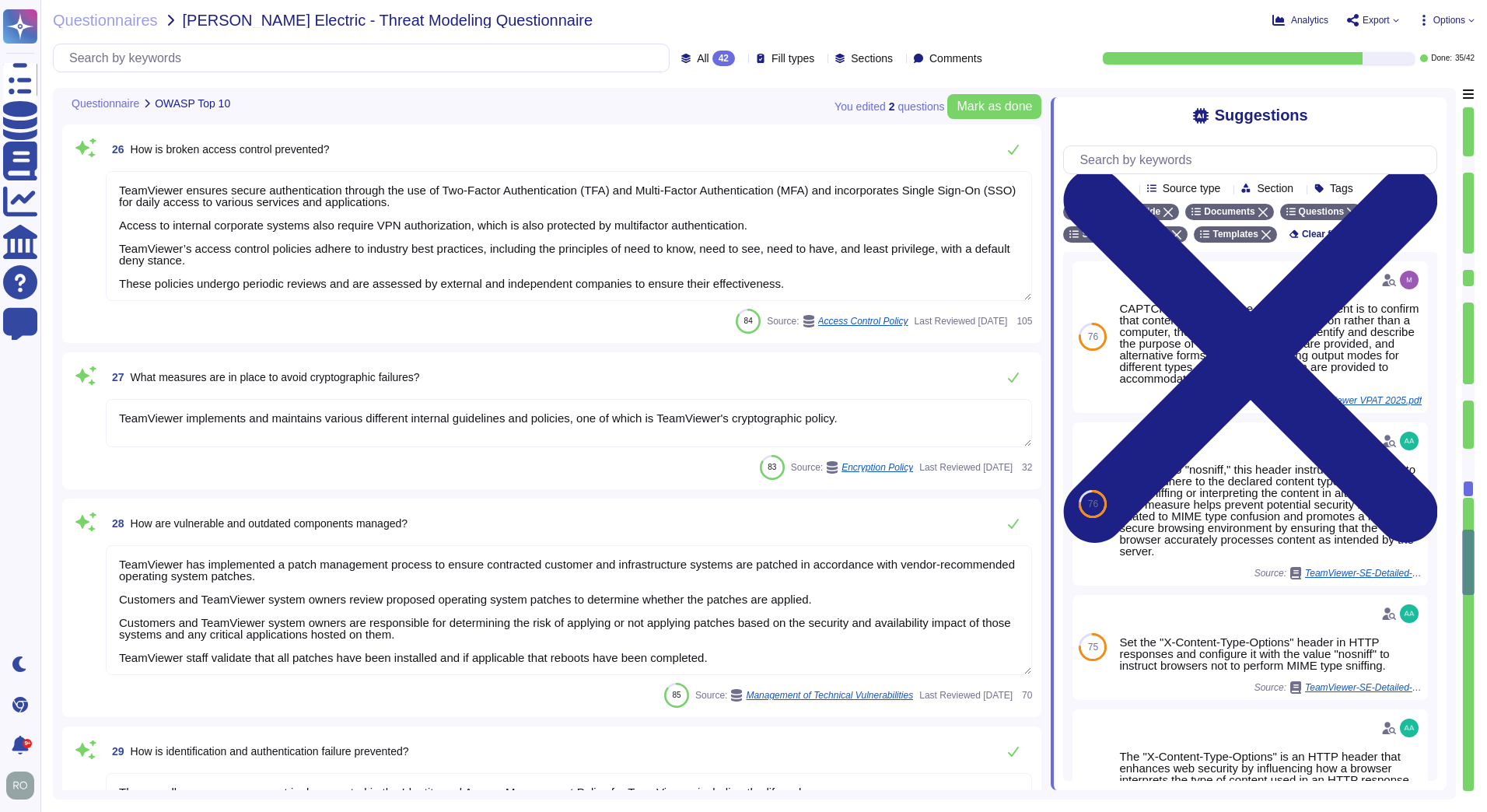
type textarea "TeamViewer ensures secure authentication through the use of Two-Factor Authenti…"
type textarea "TeamViewer implements and maintains various different internal guidelines and p…"
type textarea "TeamViewer has implemented a patch management process to ensure contracted cust…"
drag, startPoint x: 1469, startPoint y: 533, endPoint x: 1462, endPoint y: 801, distance: 268.1
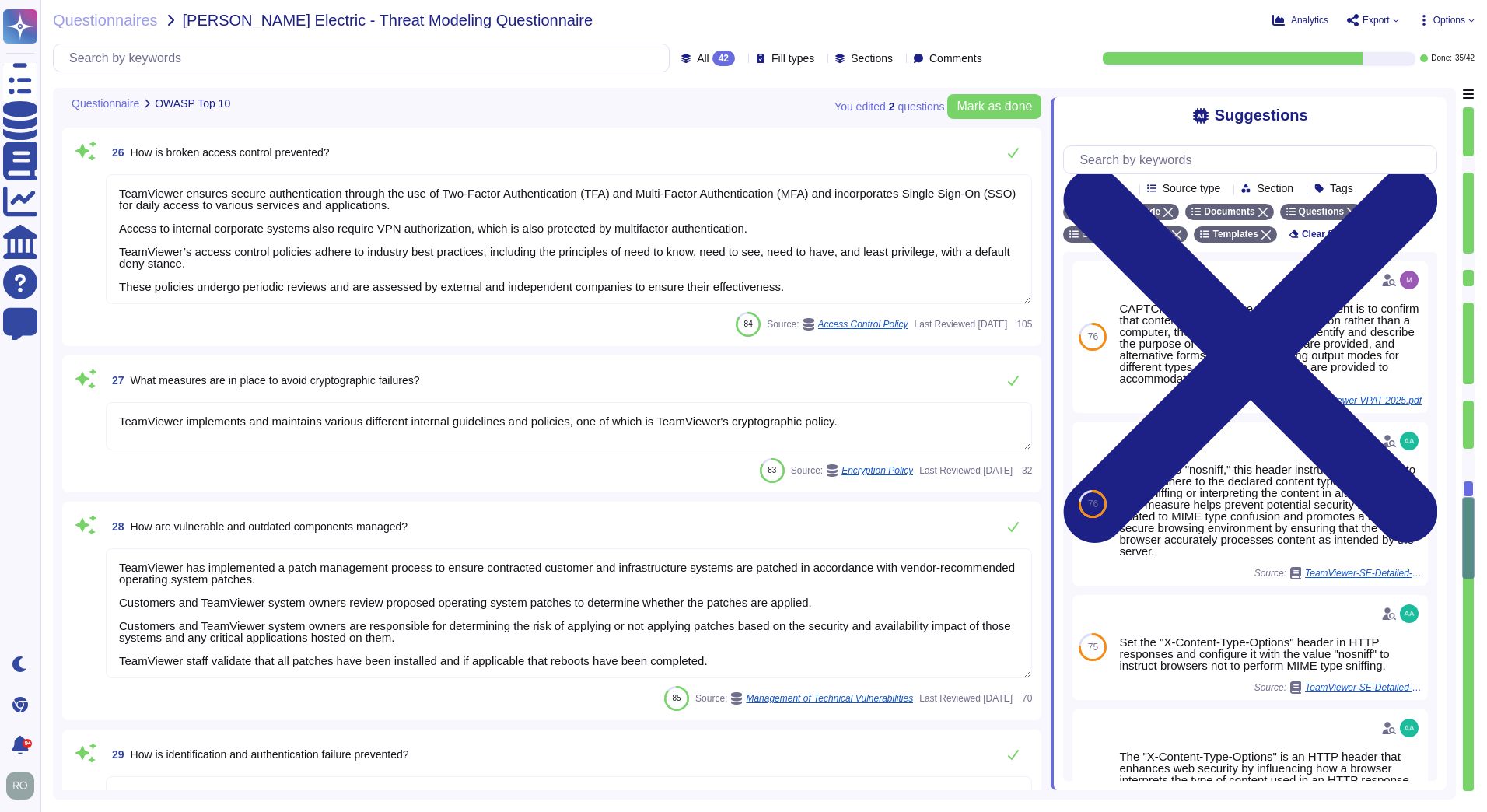
click at [1462, 801] on div "Questionnaires [PERSON_NAME] Electric - Threat Modeling Questionnaire Analytics…" at bounding box center [764, 406] width 1446 height 812
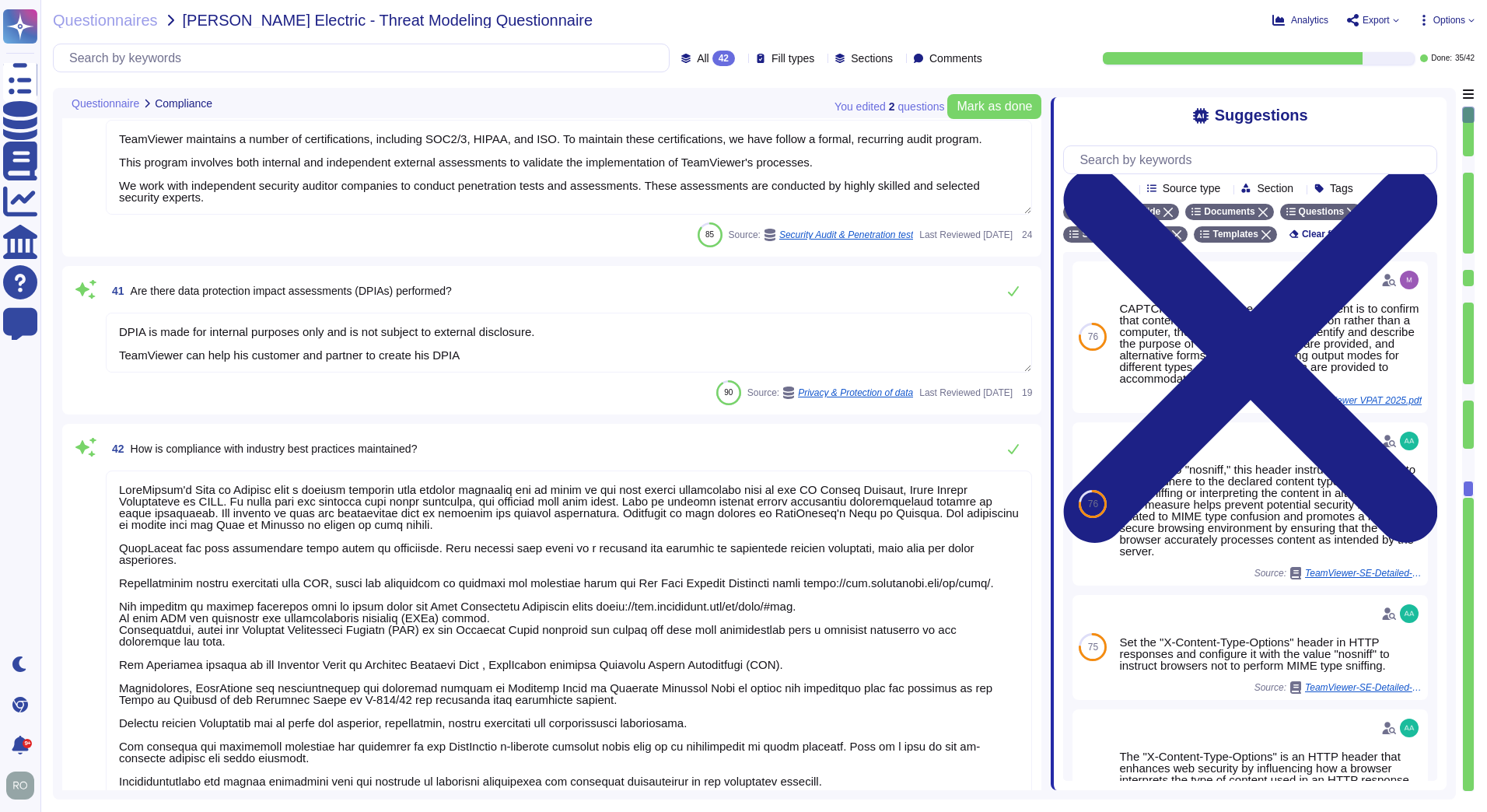
type textarea "Information Security Policies are reviewed yearly, by IT Security and all the r…"
type textarea "TeamViewer maintains a number of certifications, including SOC2/3, HIPAA, and I…"
type textarea "DPIA is made for internal purposes only and is not subject to external disclosu…"
type textarea "TeamViewer's Code of Conduct sets a minimum standard that applies worldwide and…"
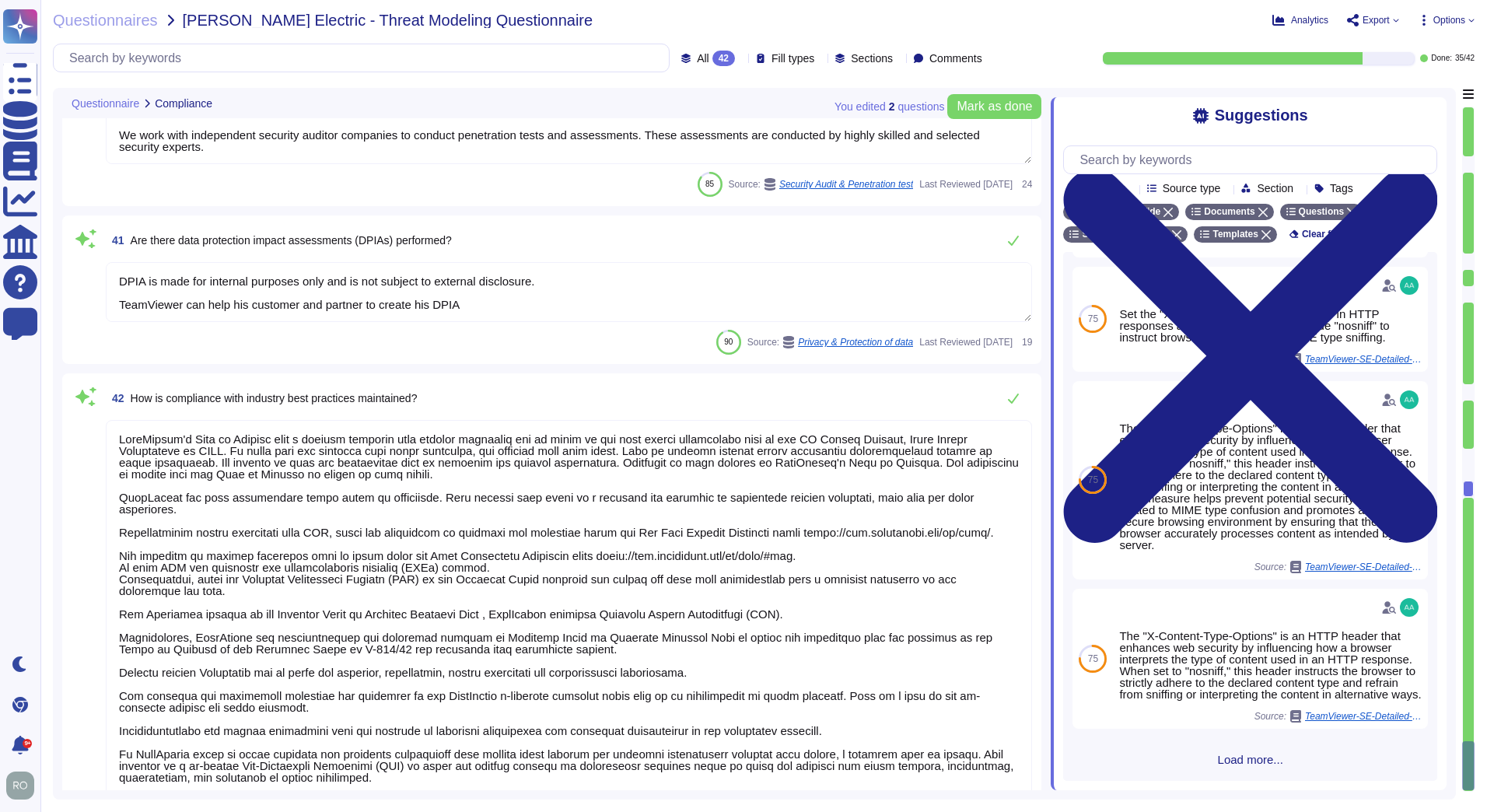
scroll to position [2, 0]
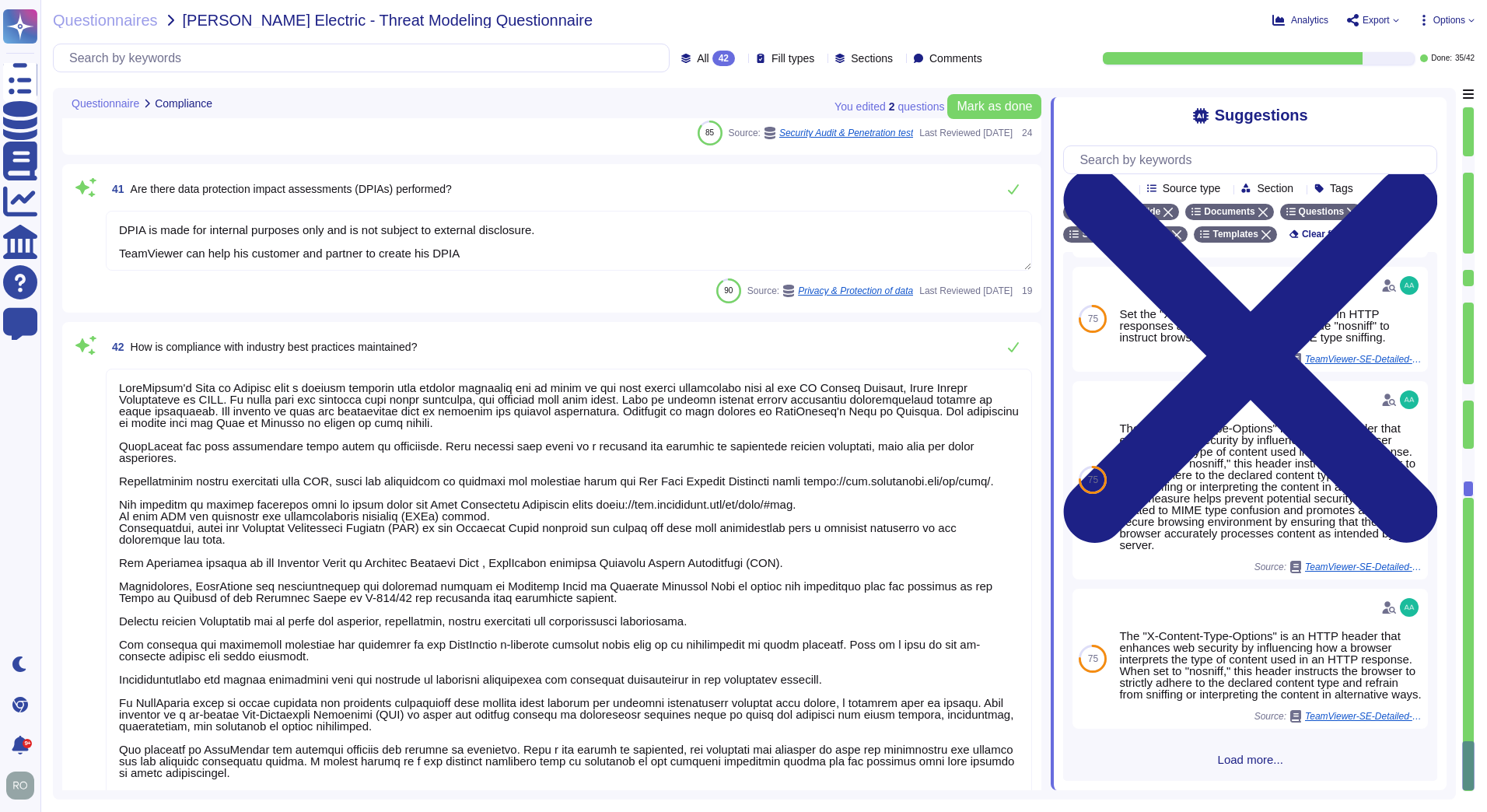
type textarea "Information Security Policies are reviewed yearly, by IT Security and all the r…"
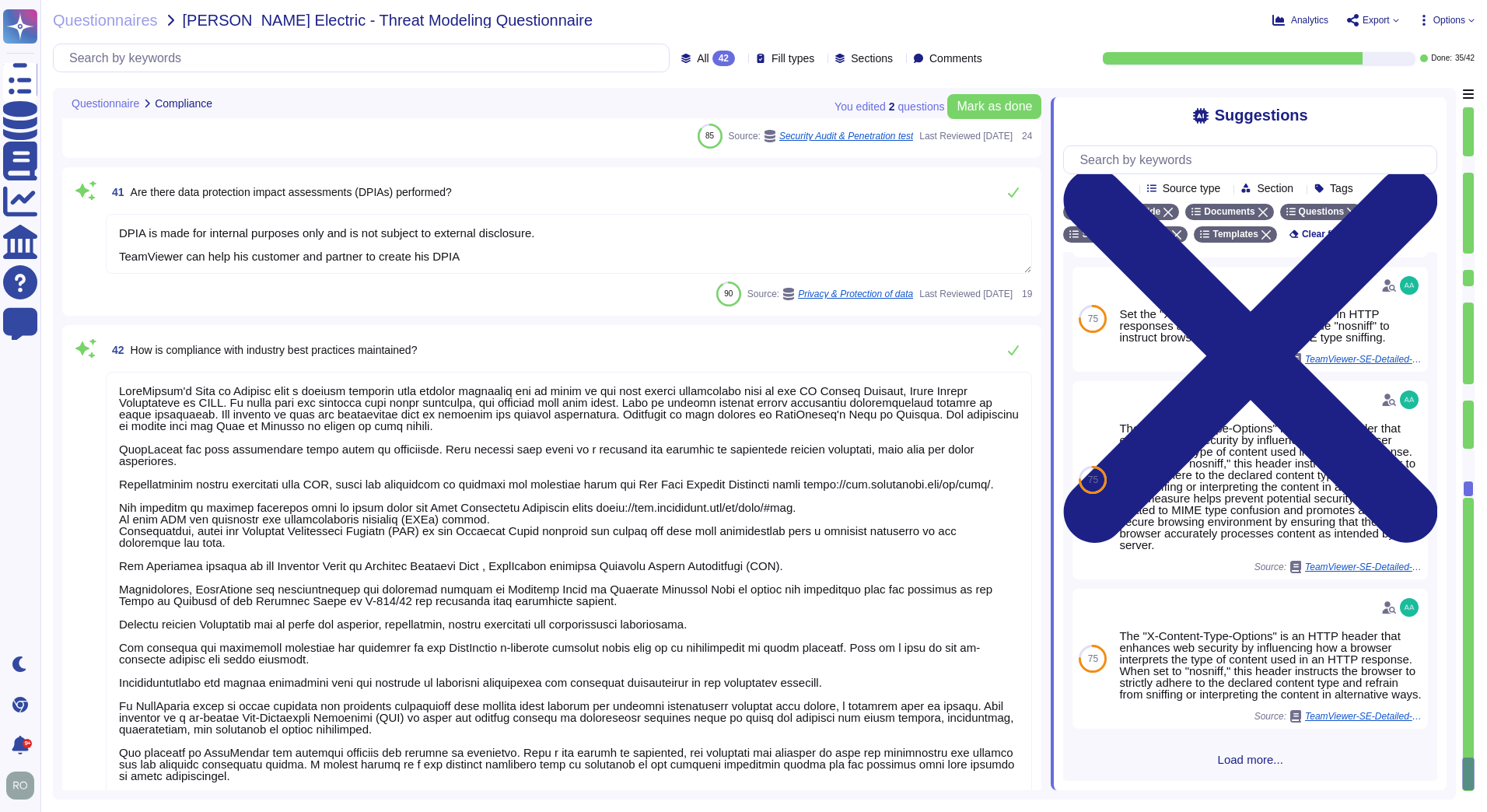
type textarea "Information Security Policies are reviewed yearly, by IT Security and all the r…"
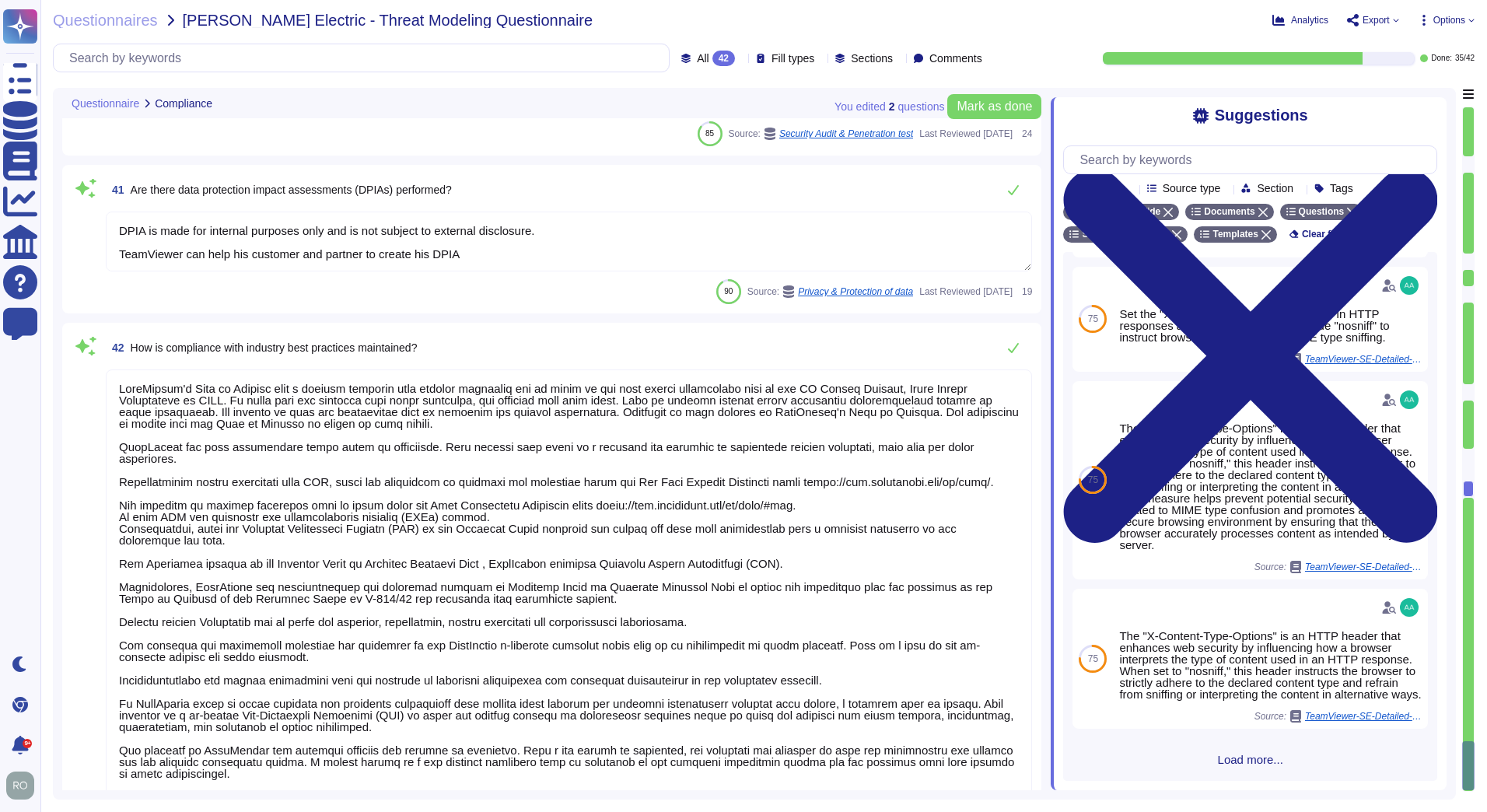
type textarea "Information Security Policies are reviewed yearly, by IT Security and all the r…"
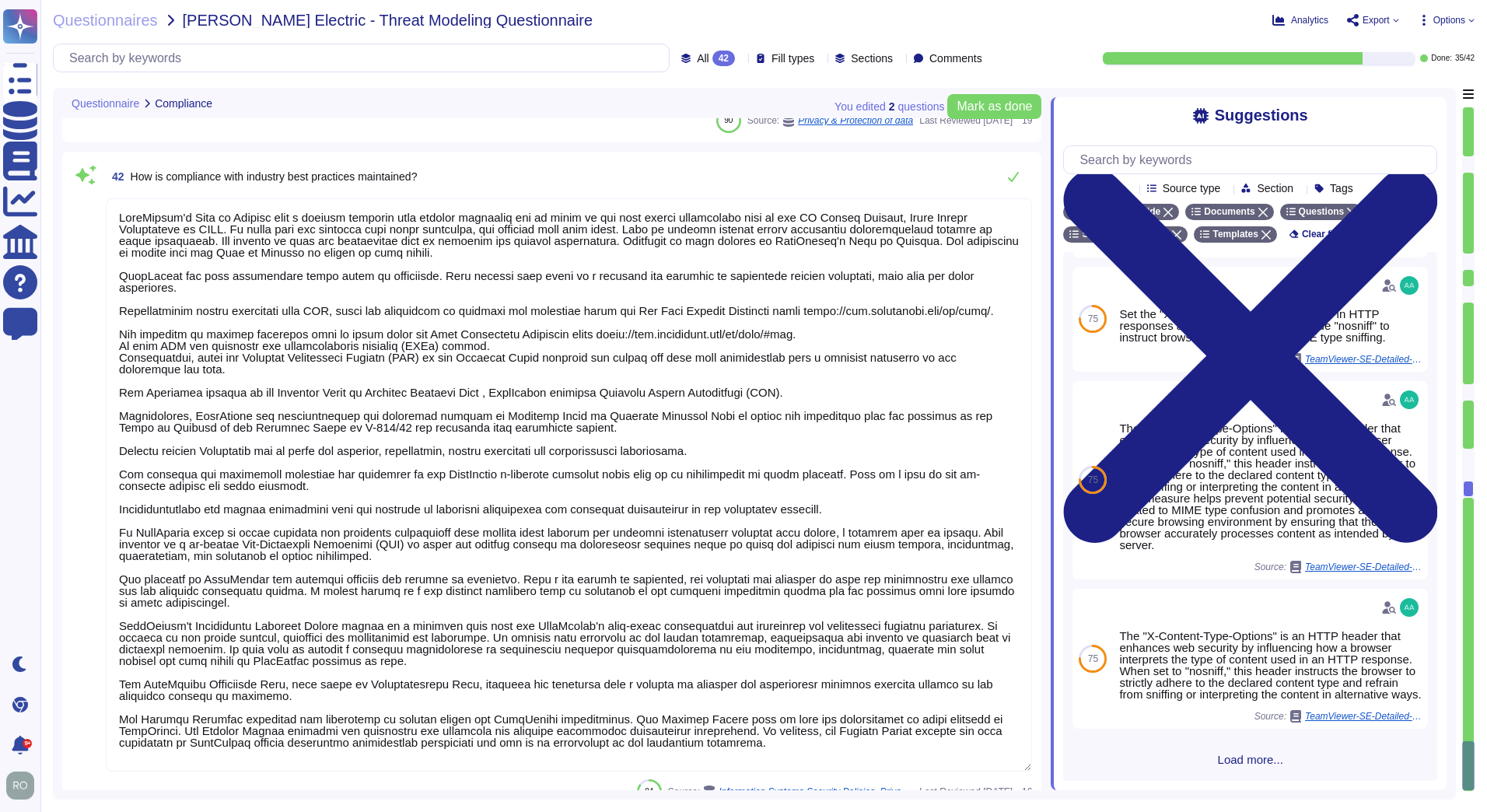
type textarea "Information Security Policies are reviewed yearly, by IT Security and all the r…"
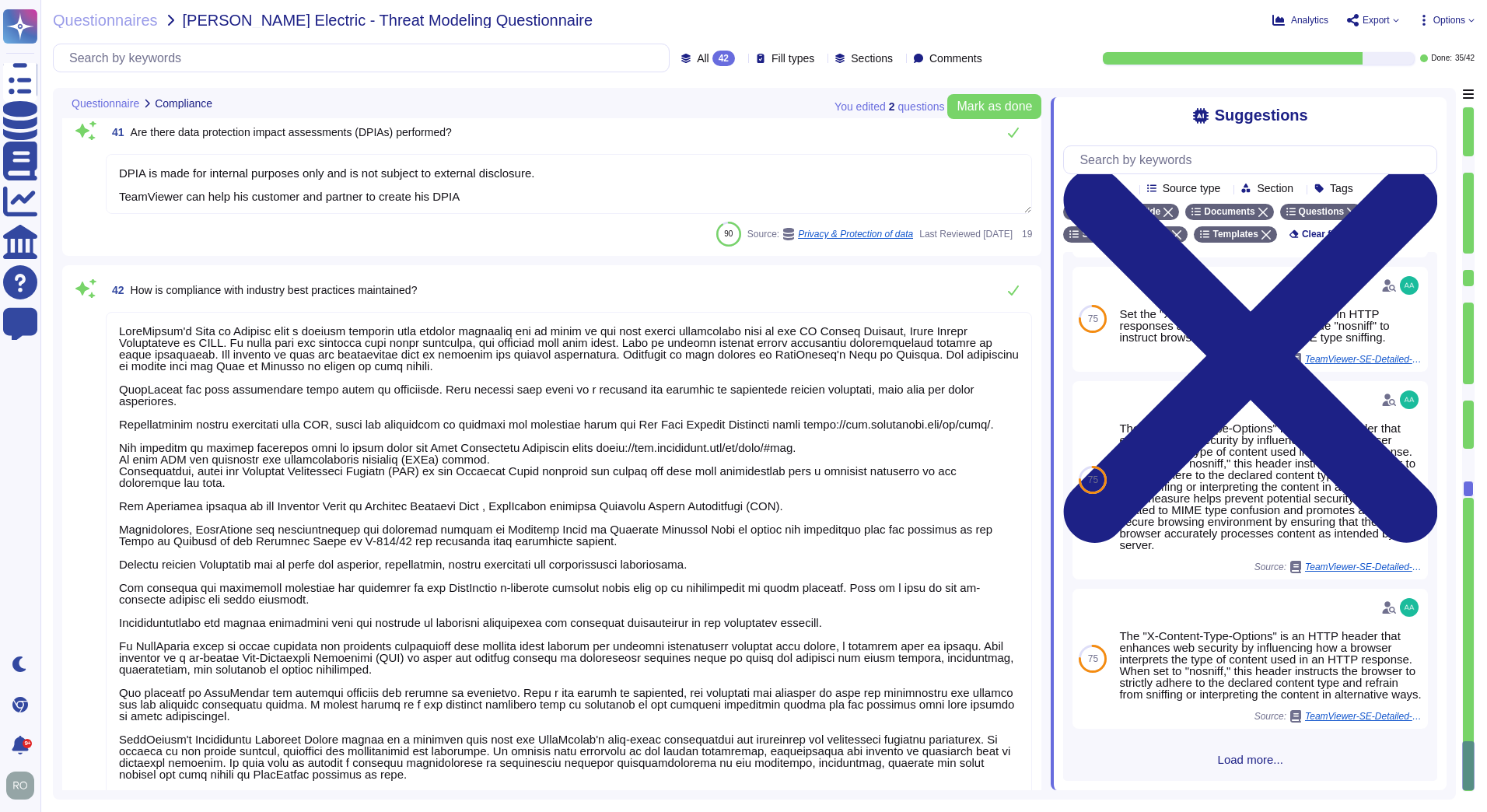
scroll to position [7361, 0]
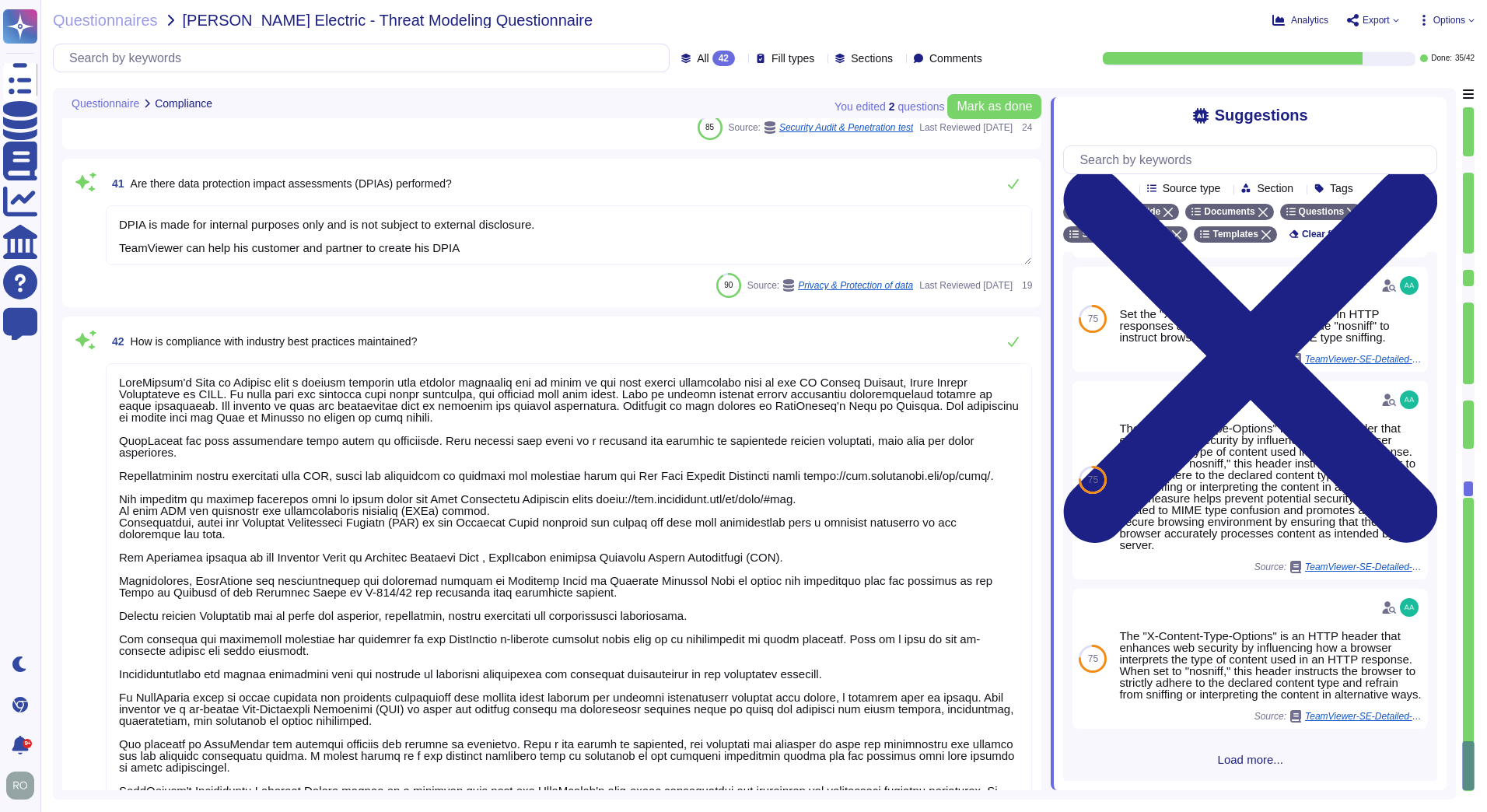
type textarea "Information Security Policies are reviewed yearly, by IT Security and all the r…"
drag, startPoint x: 167, startPoint y: 384, endPoint x: 778, endPoint y: 378, distance: 611.0
click at [774, 378] on textarea at bounding box center [569, 649] width 926 height 573
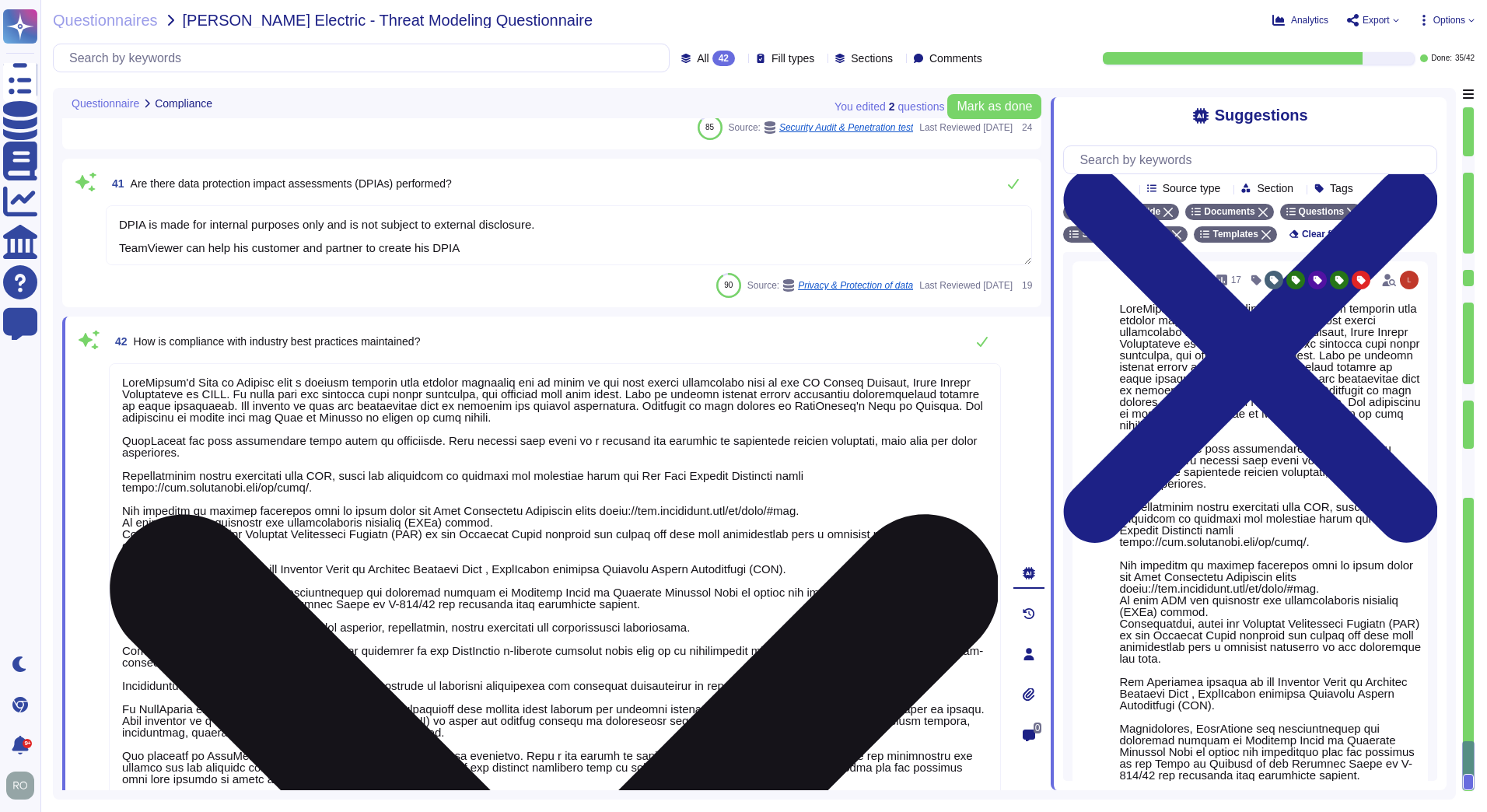
drag, startPoint x: 826, startPoint y: 378, endPoint x: 328, endPoint y: 394, distance: 498.3
click at [328, 394] on textarea at bounding box center [555, 649] width 892 height 573
click at [290, 449] on textarea at bounding box center [555, 649] width 892 height 573
drag, startPoint x: 137, startPoint y: 474, endPoint x: 444, endPoint y: 495, distance: 307.7
click at [444, 495] on textarea at bounding box center [555, 649] width 892 height 573
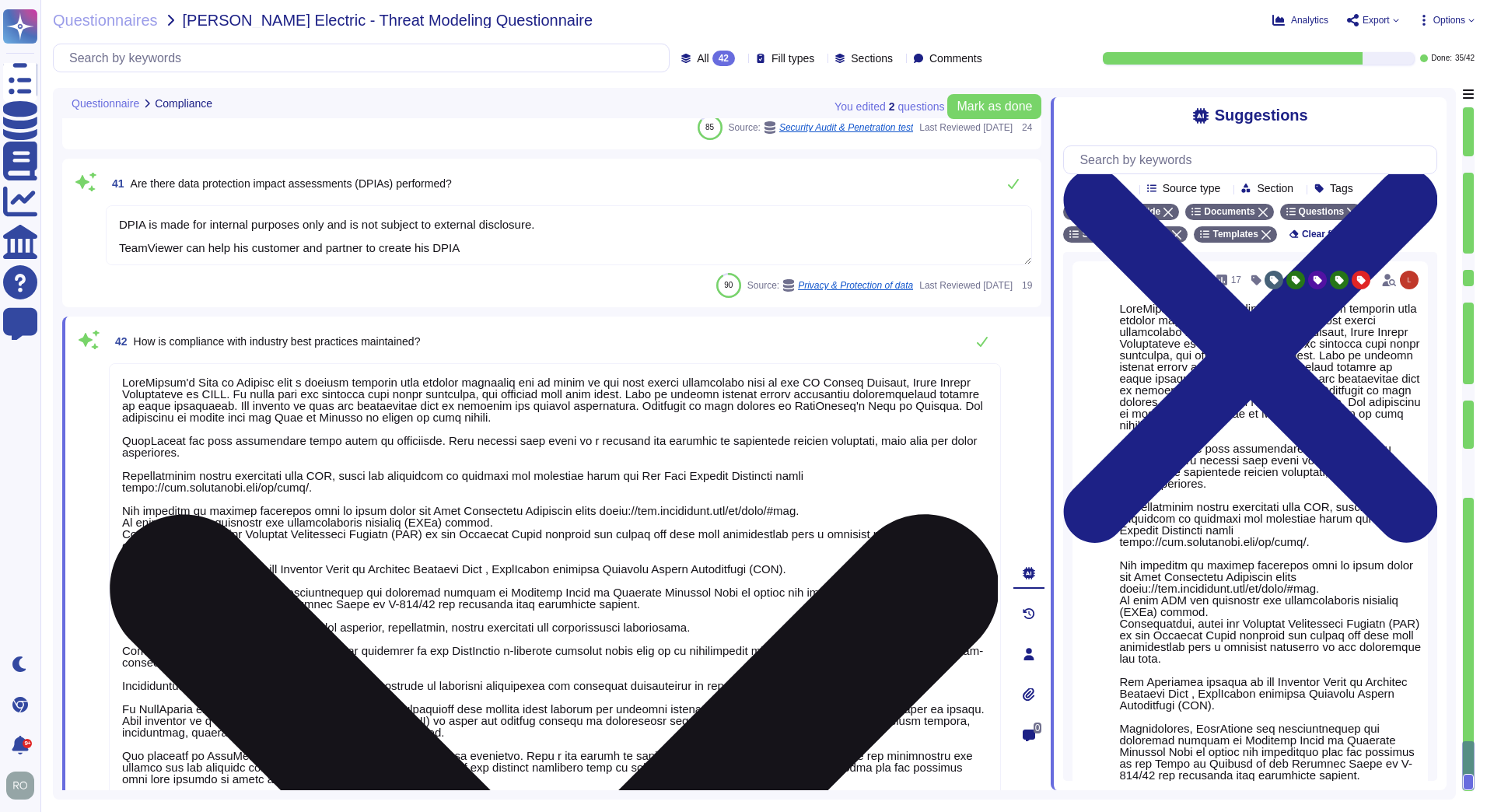
click at [444, 495] on textarea at bounding box center [555, 649] width 892 height 573
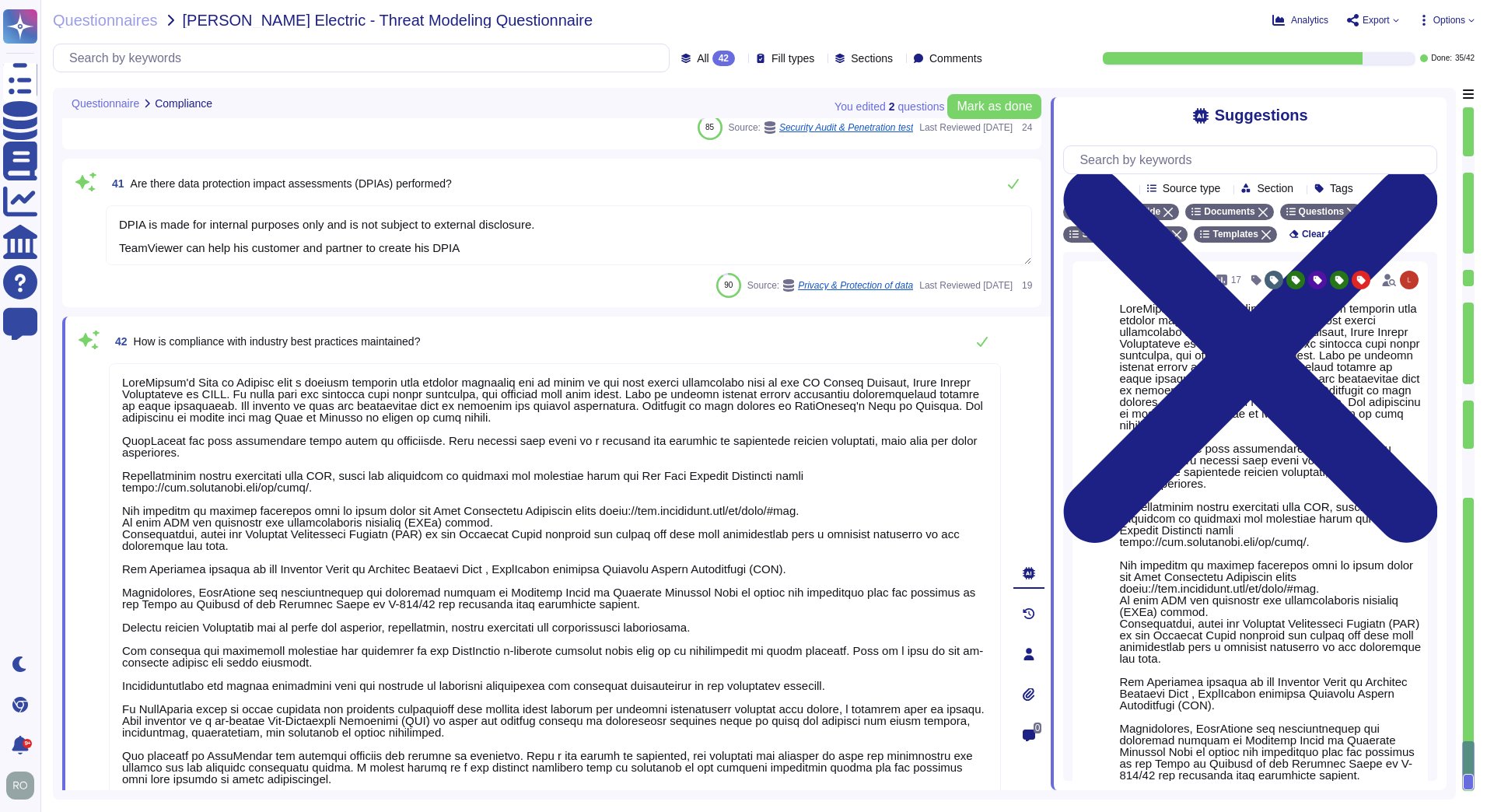
click at [164, 235] on textarea "DPIA is made for internal purposes only and is not subject to external disclosu…" at bounding box center [569, 235] width 926 height 60
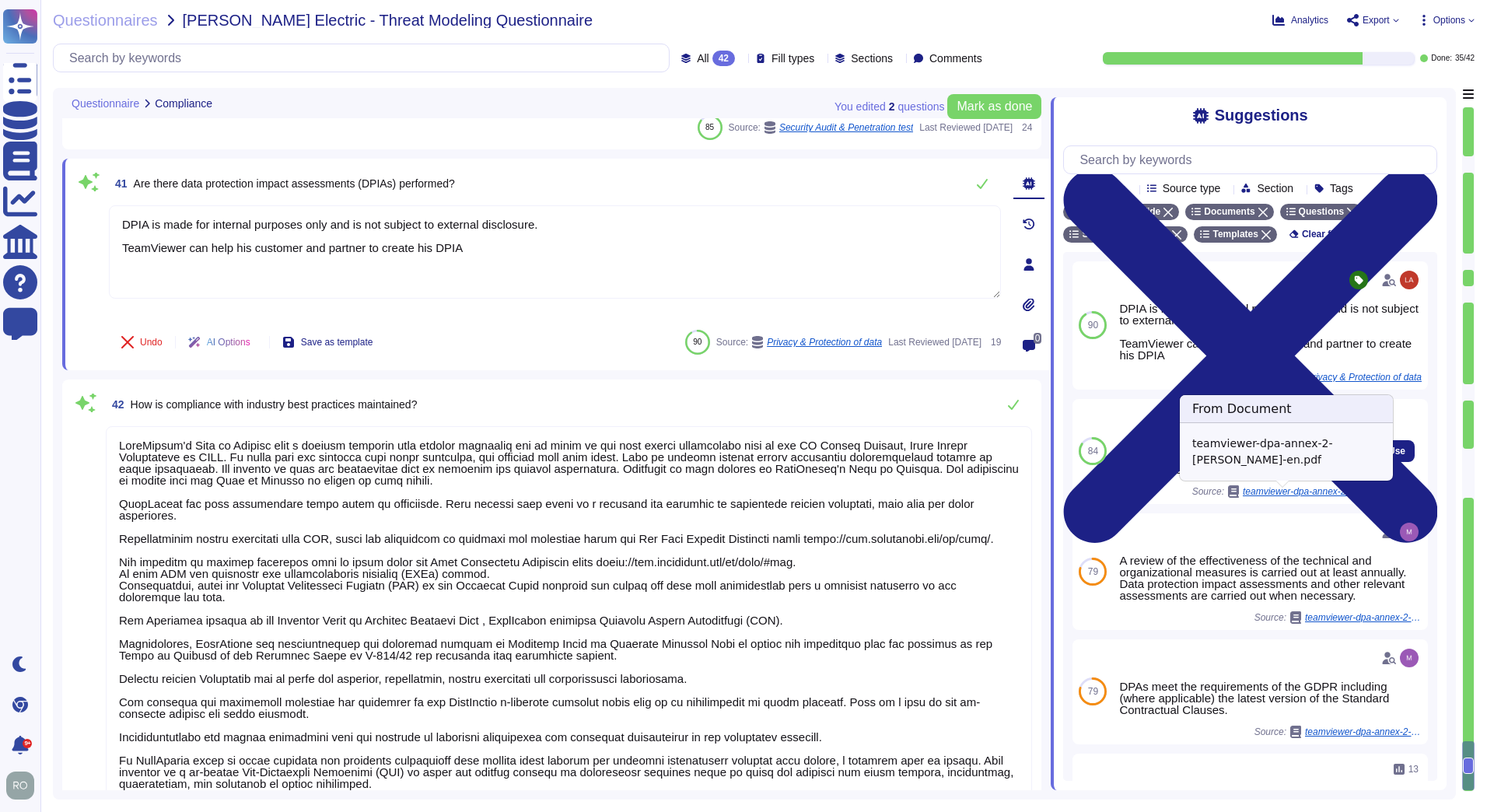
click at [1275, 498] on div "teamviewer-dpa-annex-2-[PERSON_NAME]-en.pdf" at bounding box center [1293, 491] width 132 height 13
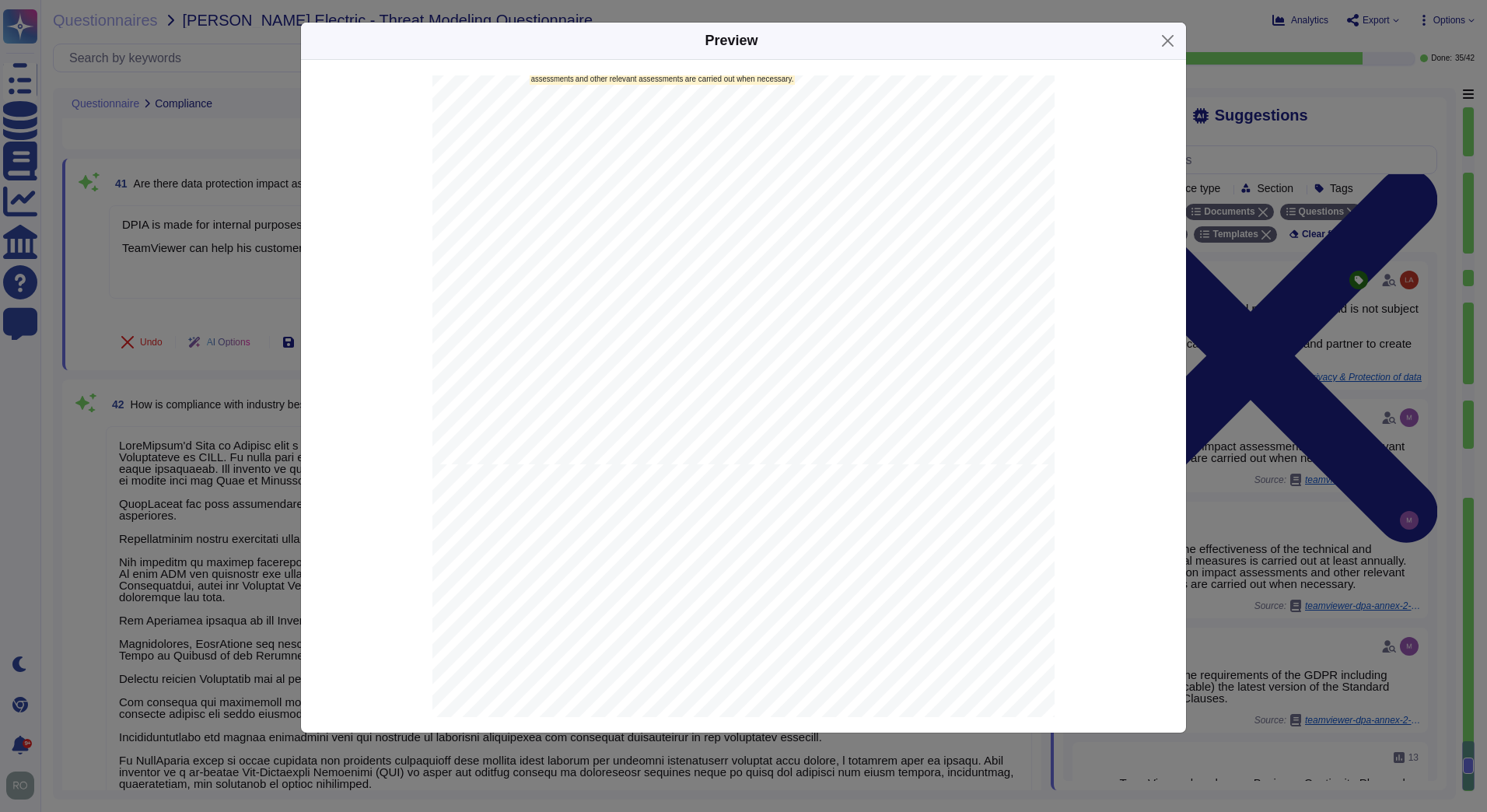
scroll to position [4397, 0]
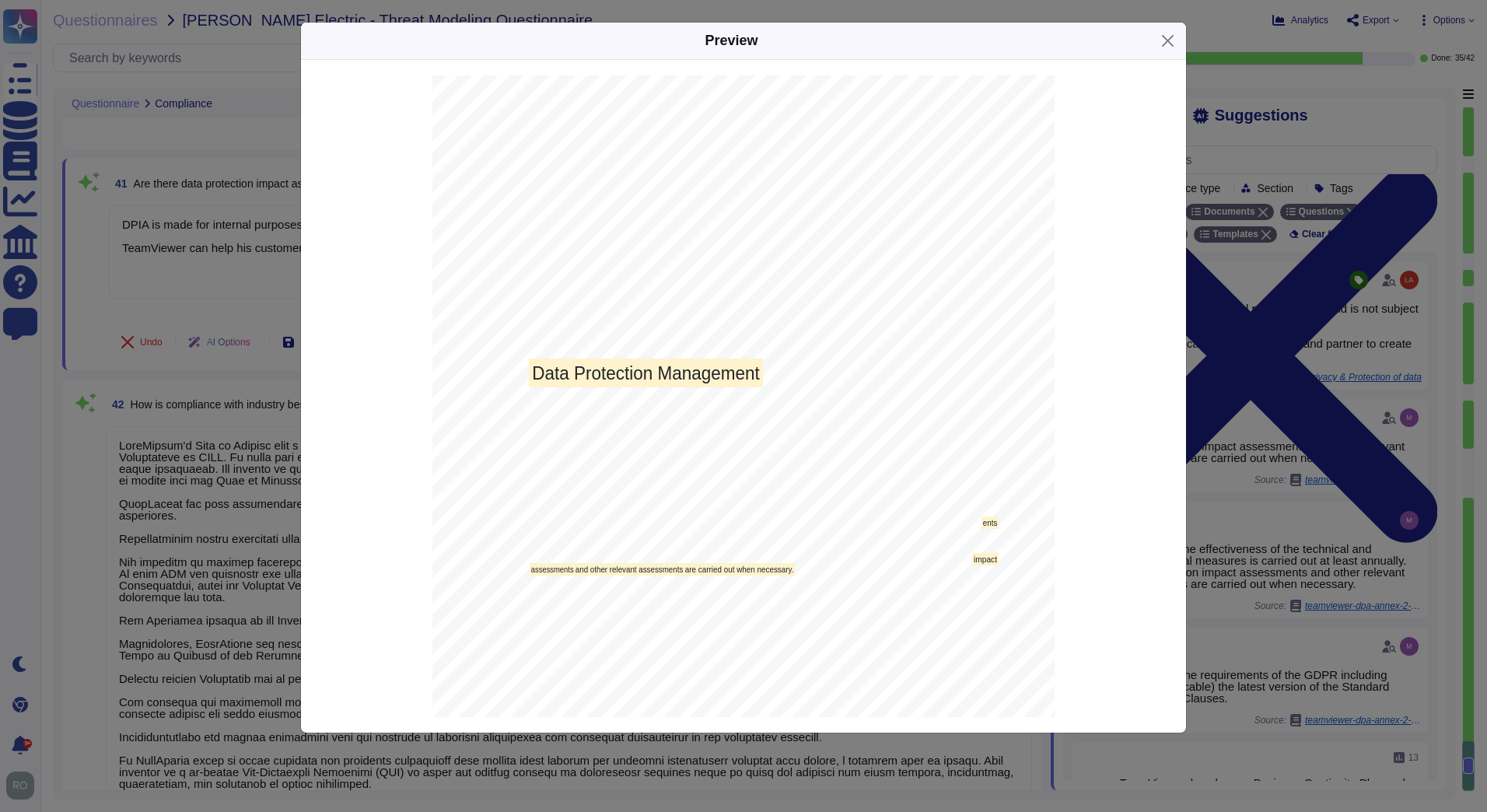
drag, startPoint x: 843, startPoint y: 568, endPoint x: 670, endPoint y: 551, distance: 173.8
click at [670, 551] on div "Page 6 Tools that need to be installed in the TeamViewer system are implemented…" at bounding box center [744, 515] width 622 height 880
click at [607, 551] on div "Page 6 Tools that need to be installed in the TeamViewer system are implemented…" at bounding box center [744, 515] width 622 height 880
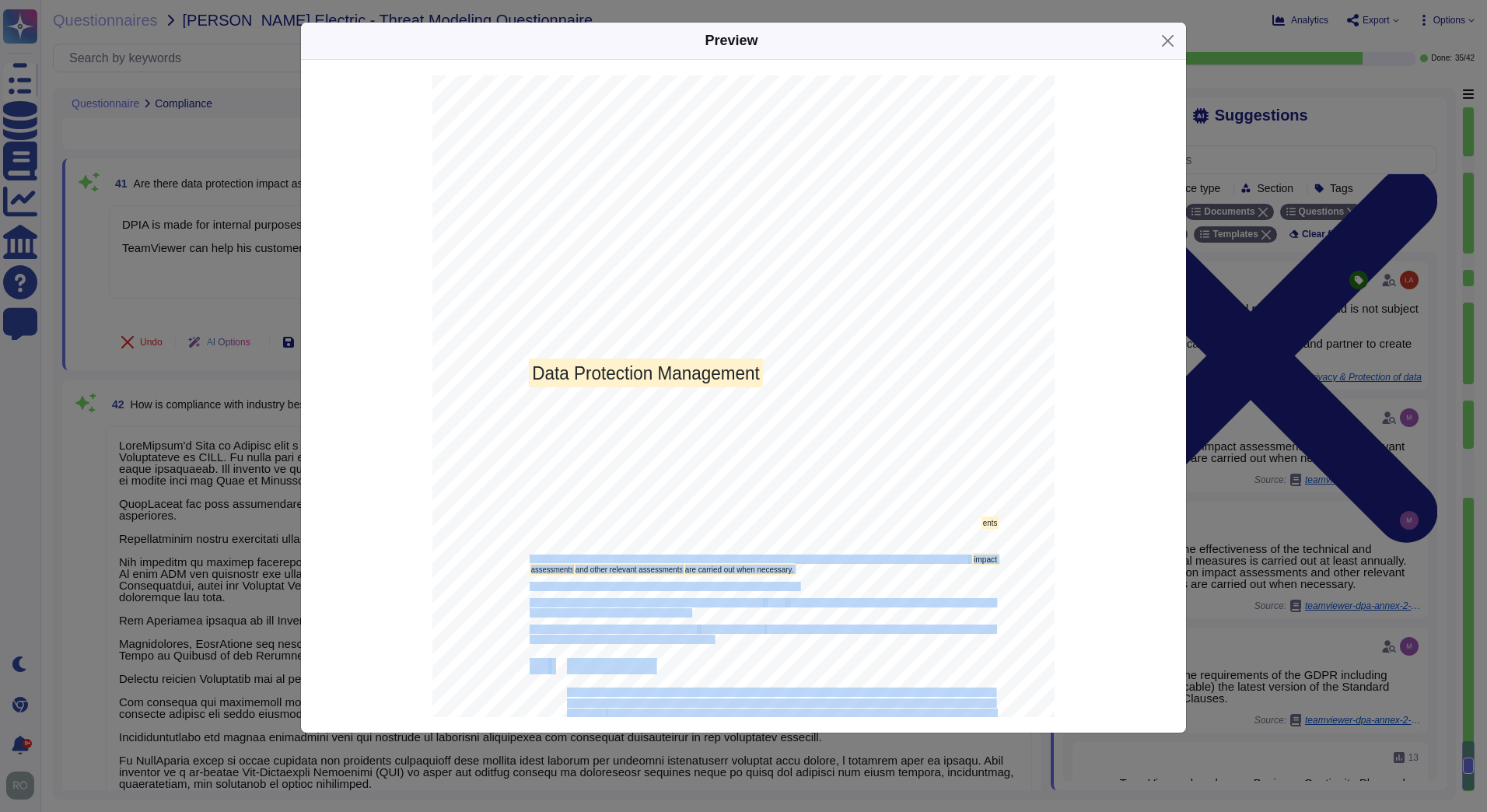
drag, startPoint x: 525, startPoint y: 555, endPoint x: 798, endPoint y: 569, distance: 273.4
click at [798, 569] on div "Page 6 Tools that need to be installed in the TeamViewer system are implemented…" at bounding box center [744, 515] width 622 height 880
click at [796, 566] on div "Page 6 Tools that need to be installed in the TeamViewer system are implemented…" at bounding box center [744, 515] width 622 height 880
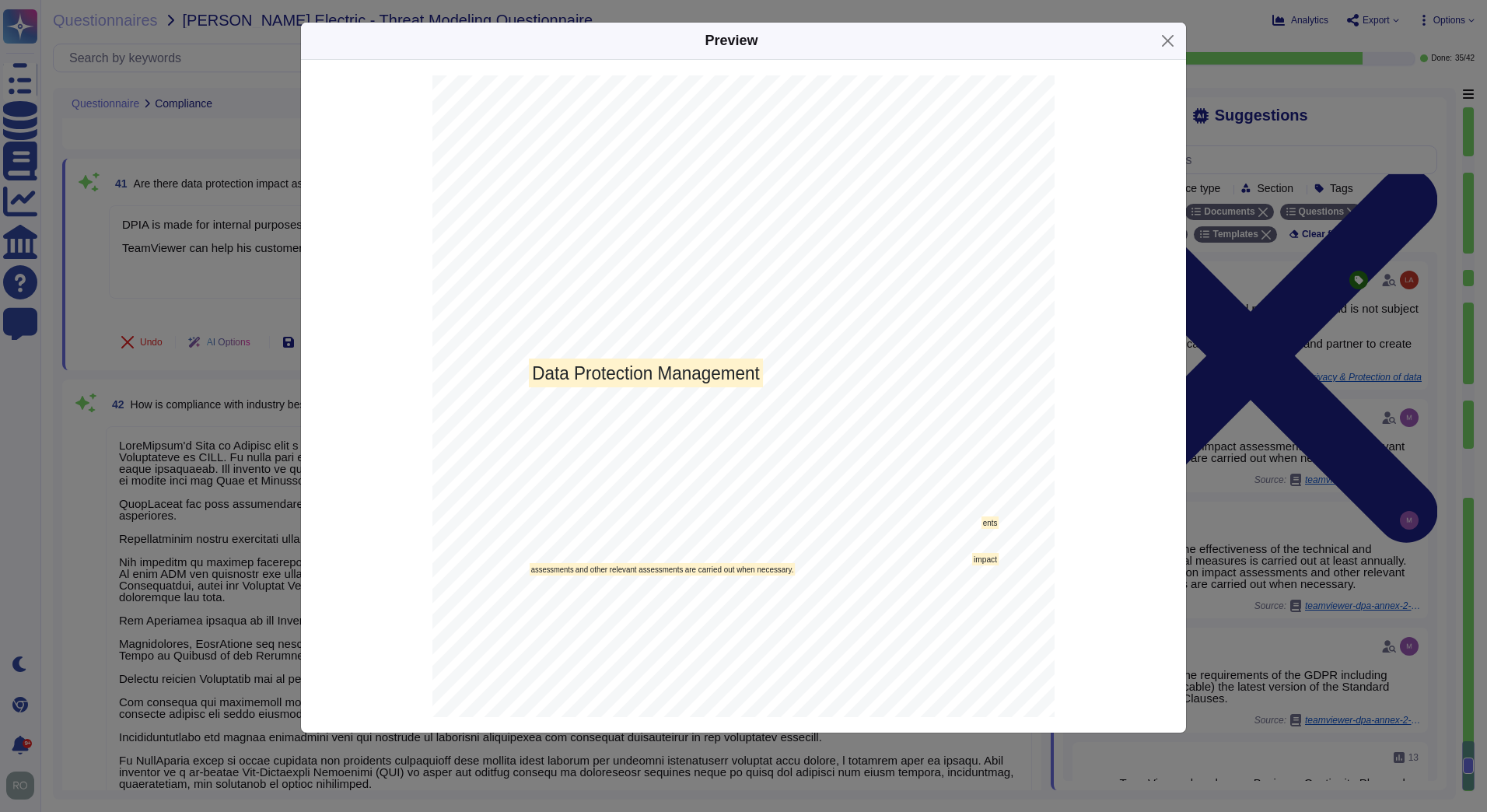
click at [235, 471] on div "Preview - Overview of Technical and Organi z ational Measures Version as of 1 […" at bounding box center [744, 406] width 1487 height 812
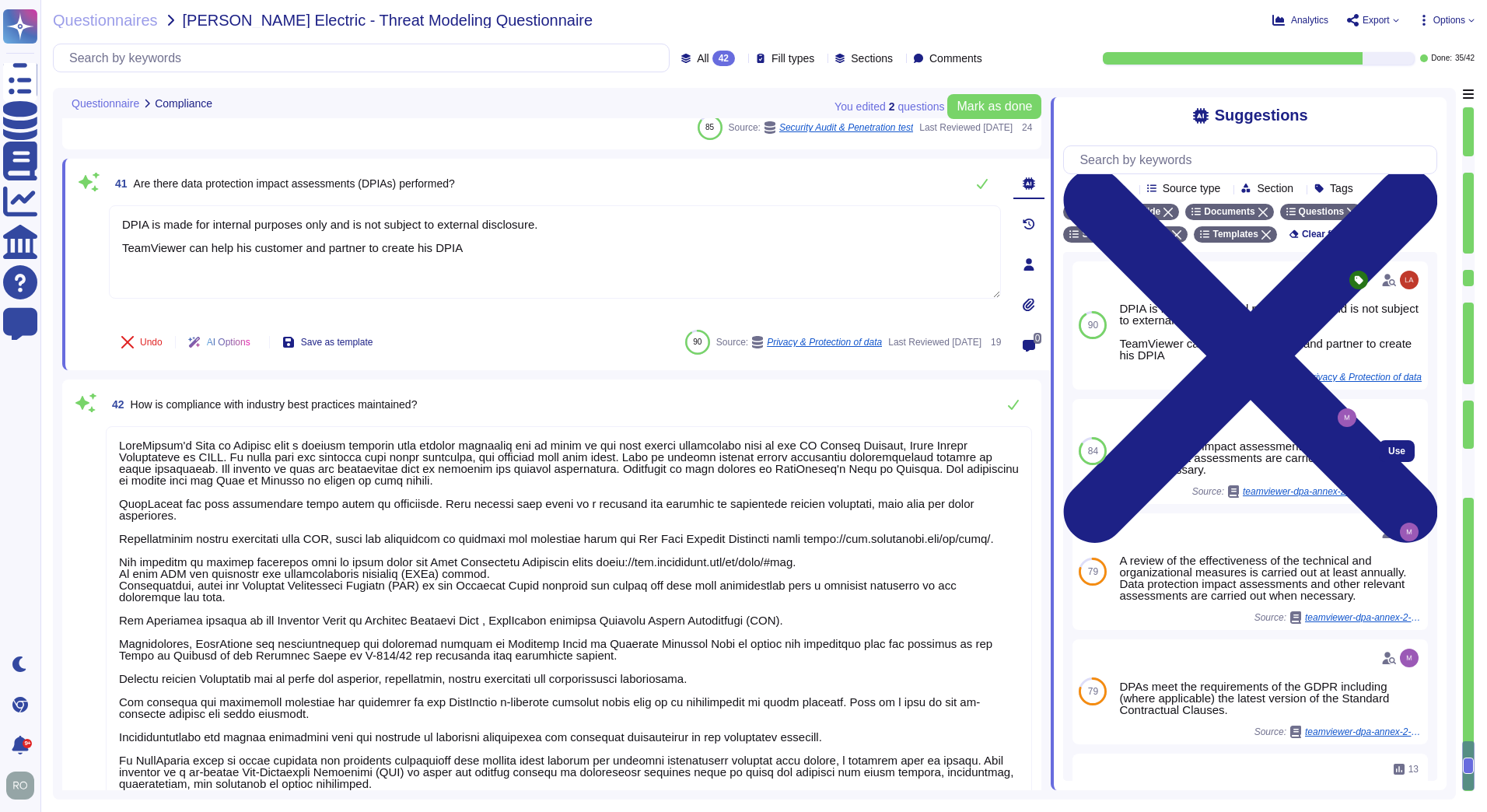
click at [1158, 439] on div "Data protection impact assessments and other relevant assessments are carried o…" at bounding box center [1240, 450] width 240 height 92
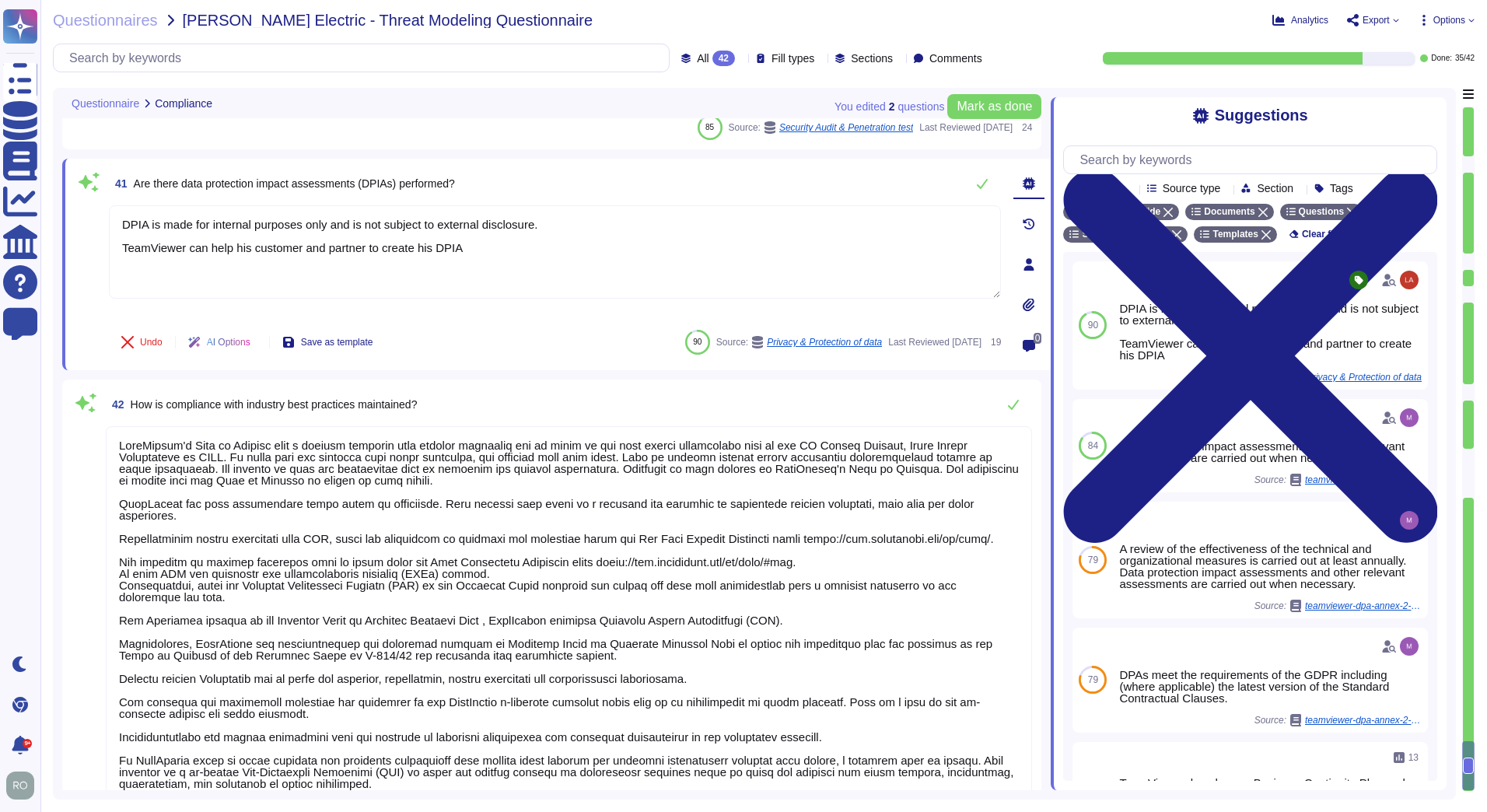
scroll to position [6921, 0]
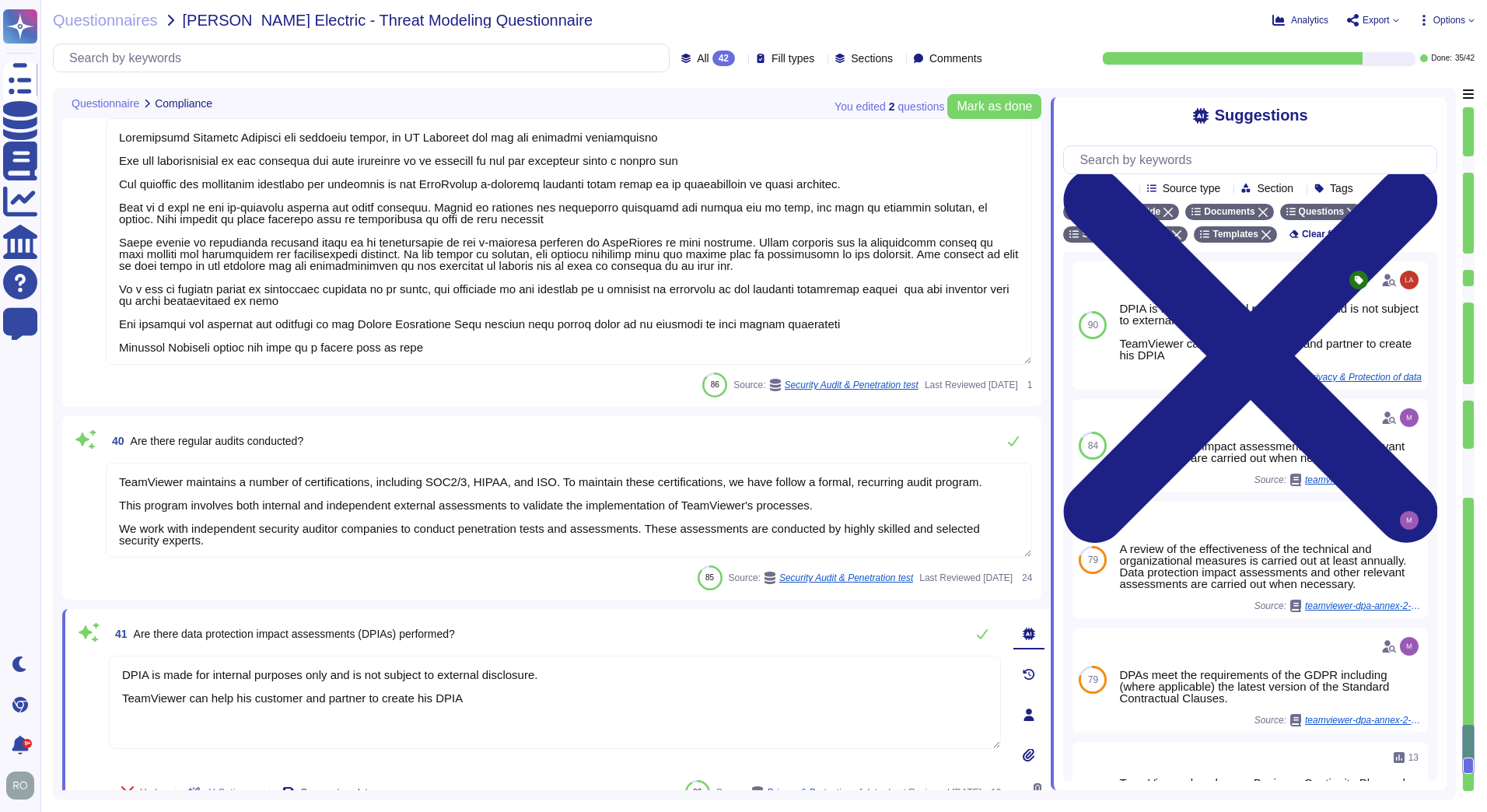
type textarea "As TeamViewer is a worldwide leading company, TeamViewer does keep close relati…"
drag, startPoint x: 125, startPoint y: 486, endPoint x: 846, endPoint y: 538, distance: 722.9
click at [937, 575] on div "40 Are there regular audits conducted? TeamViewer maintains a number of certifi…" at bounding box center [551, 507] width 960 height 165
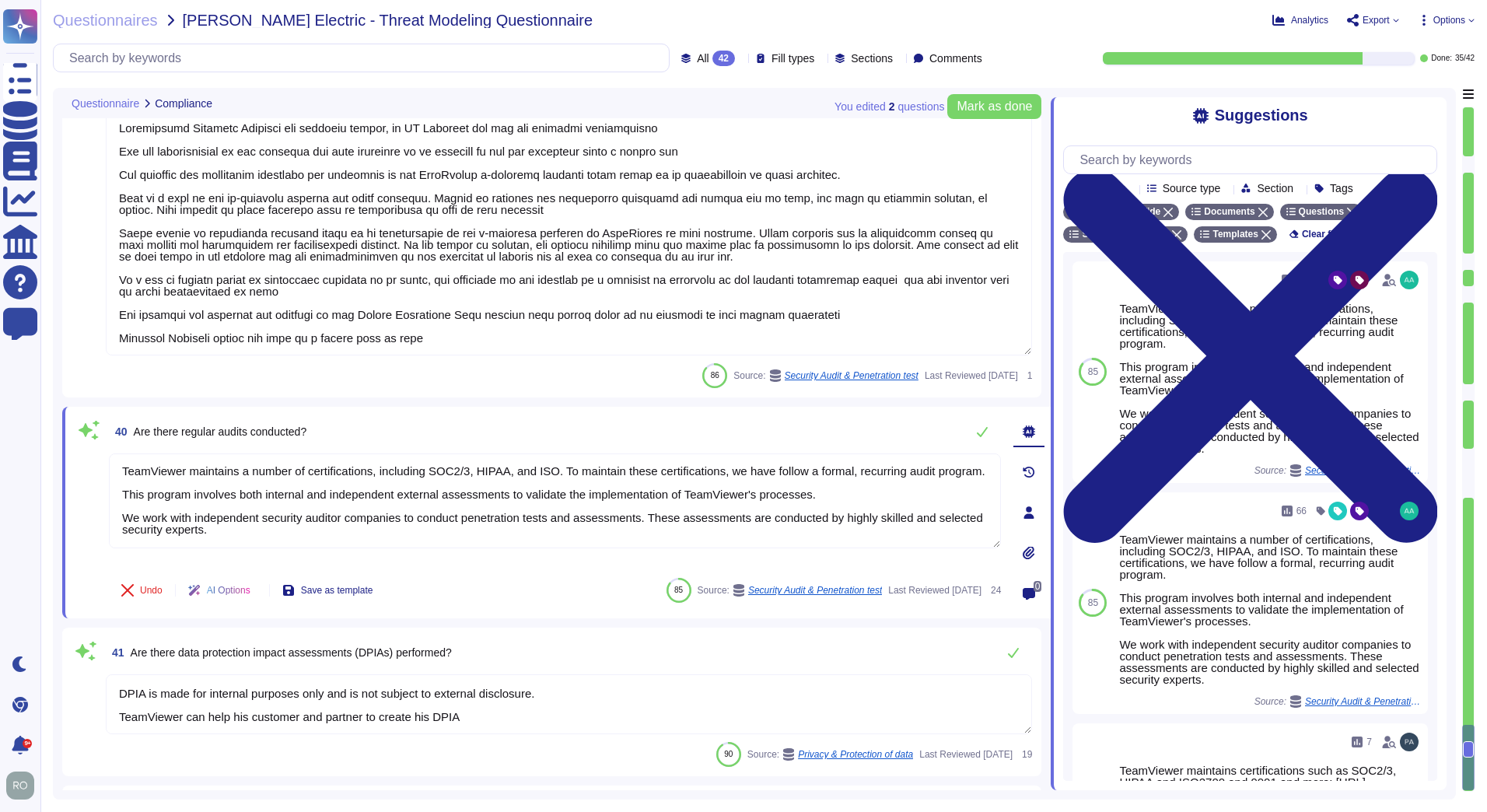
scroll to position [7361, 0]
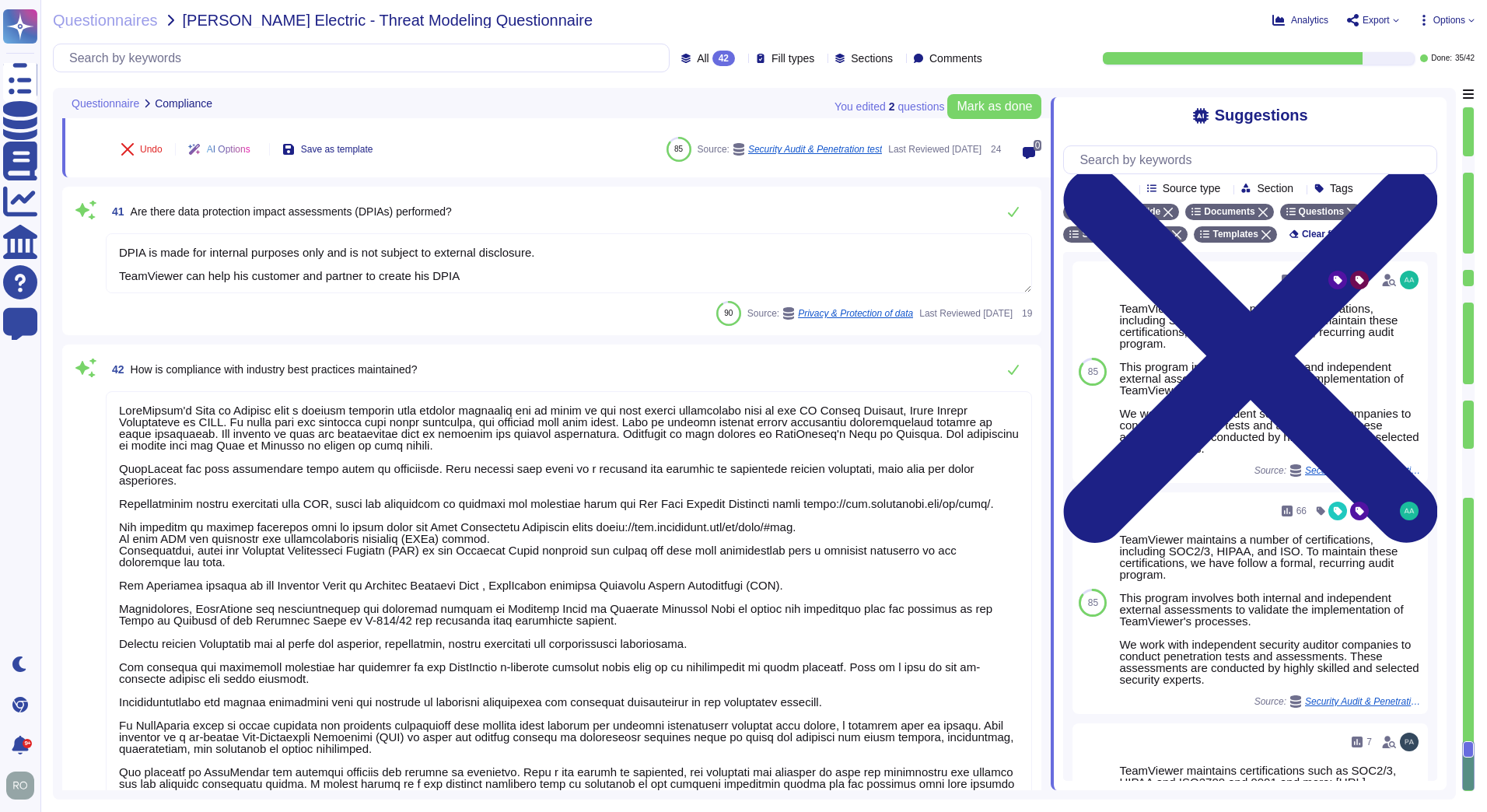
click at [442, 321] on div "90 Source: Privacy & Protection of data Last Reviewed [DATE] 19" at bounding box center [569, 312] width 926 height 25
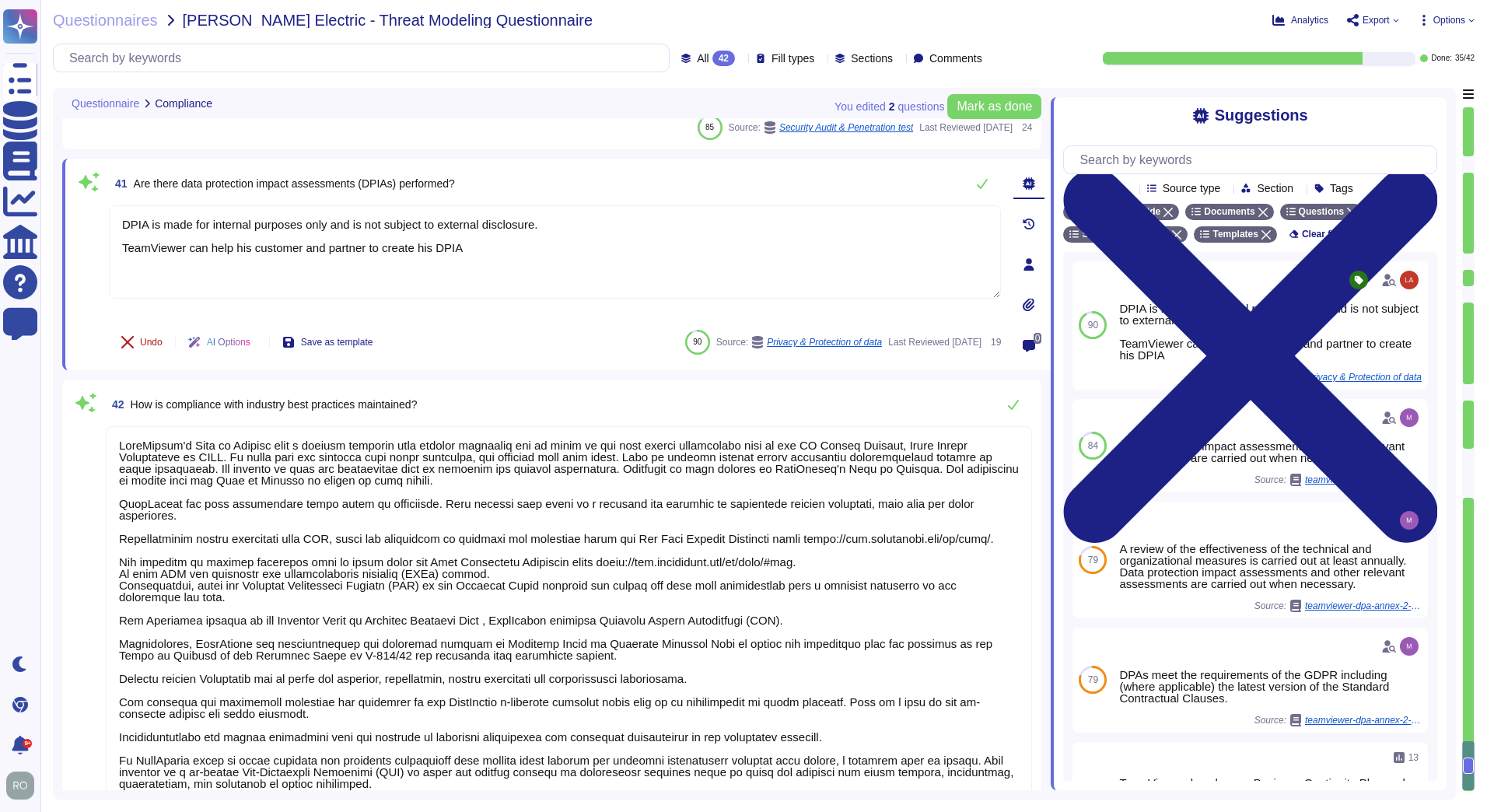
click at [145, 344] on span "Undo" at bounding box center [151, 342] width 23 height 9
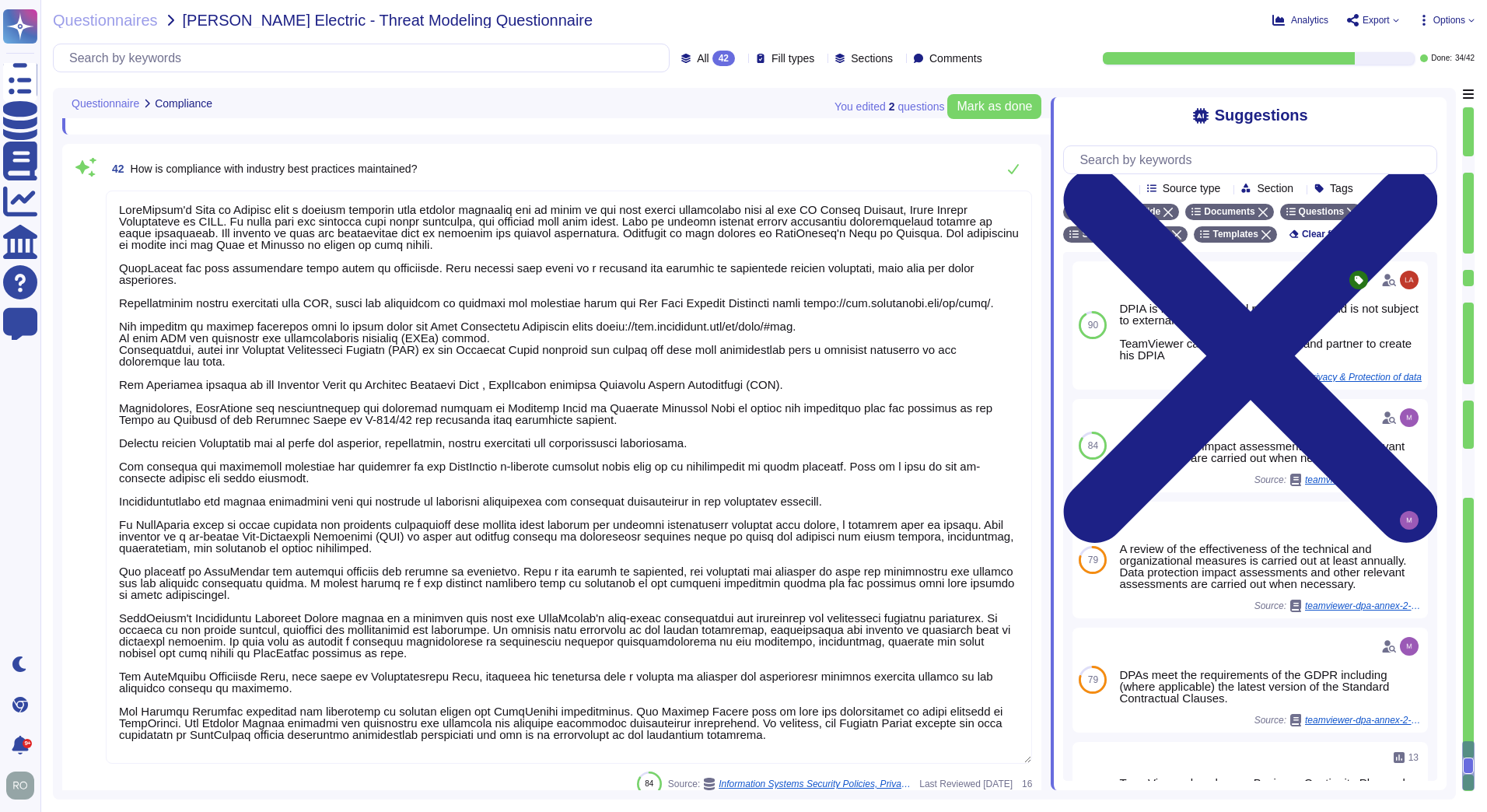
scroll to position [7604, 0]
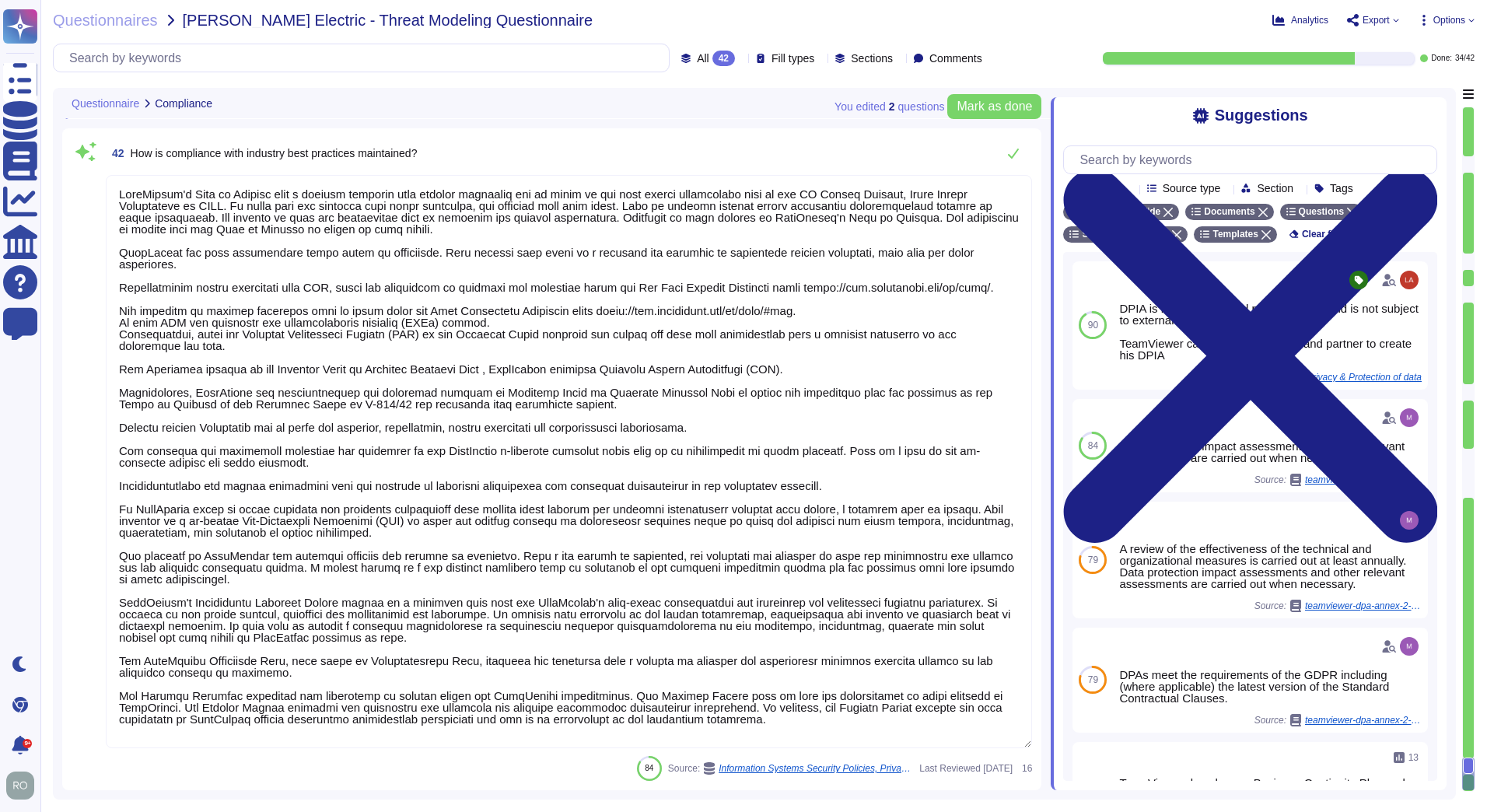
click at [582, 594] on textarea at bounding box center [569, 461] width 926 height 573
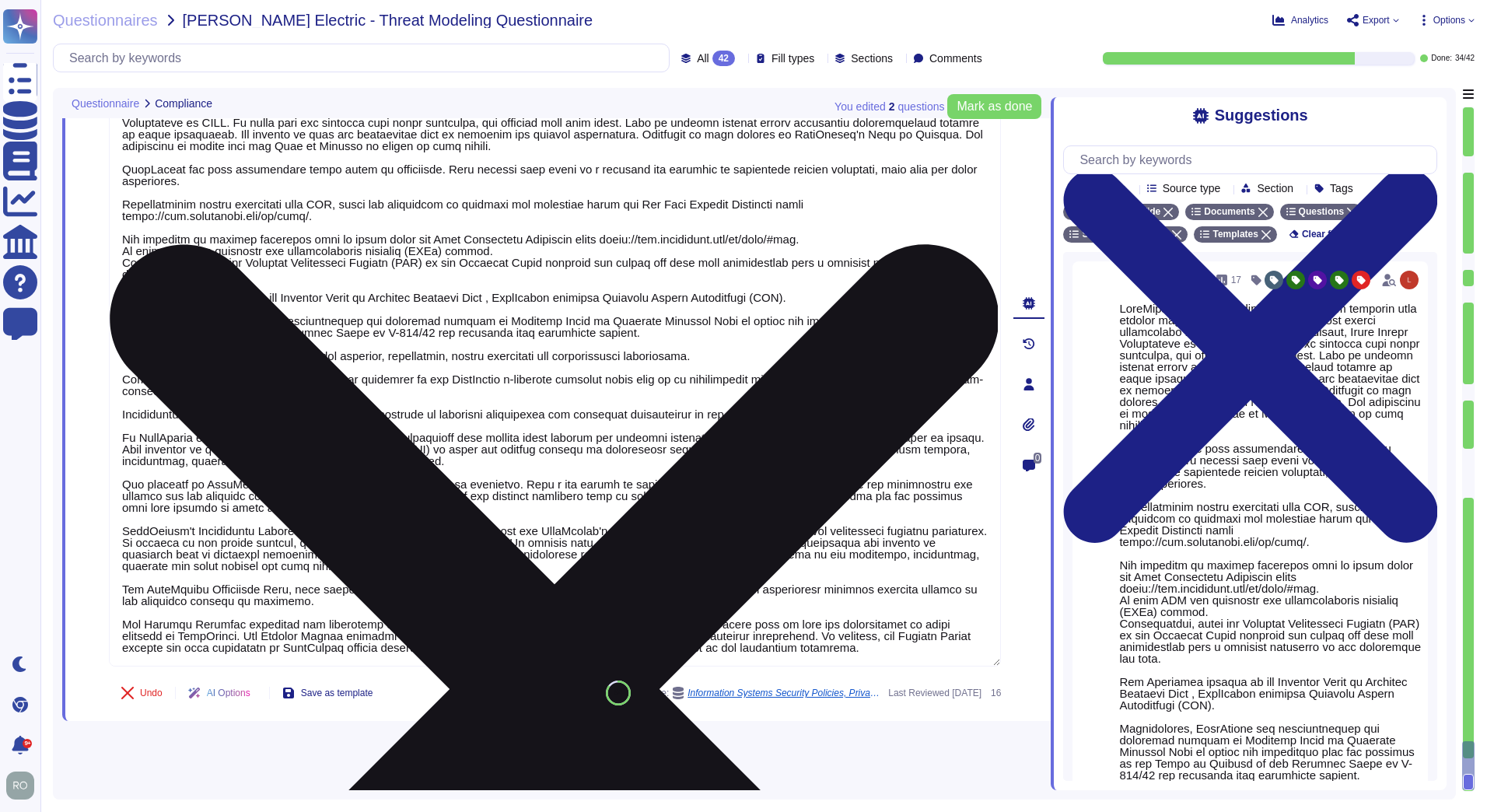
type textarea "Information Security Policies are reviewed yearly, by IT Security and all the r…"
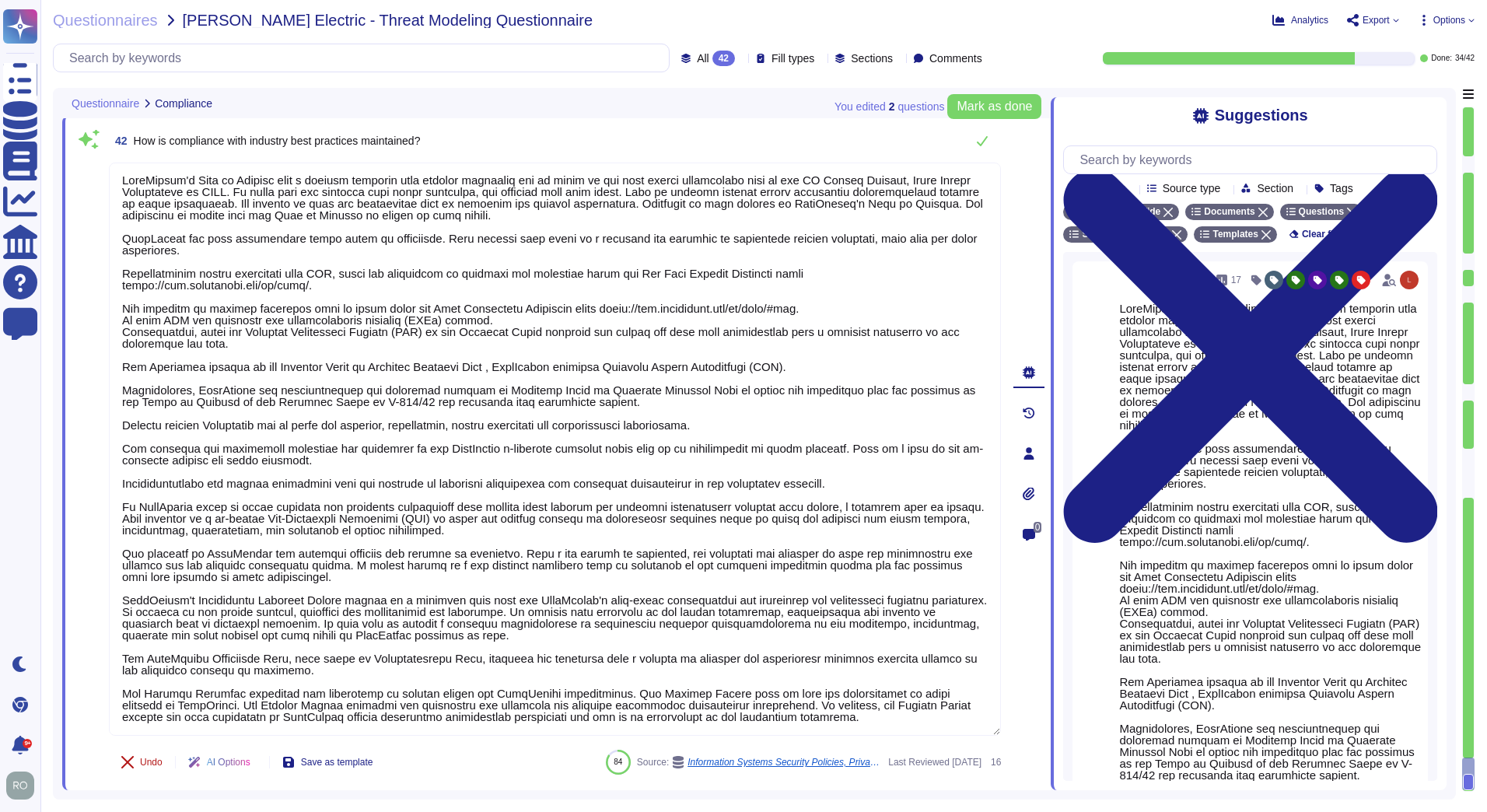
click at [155, 767] on span "Undo" at bounding box center [151, 762] width 23 height 9
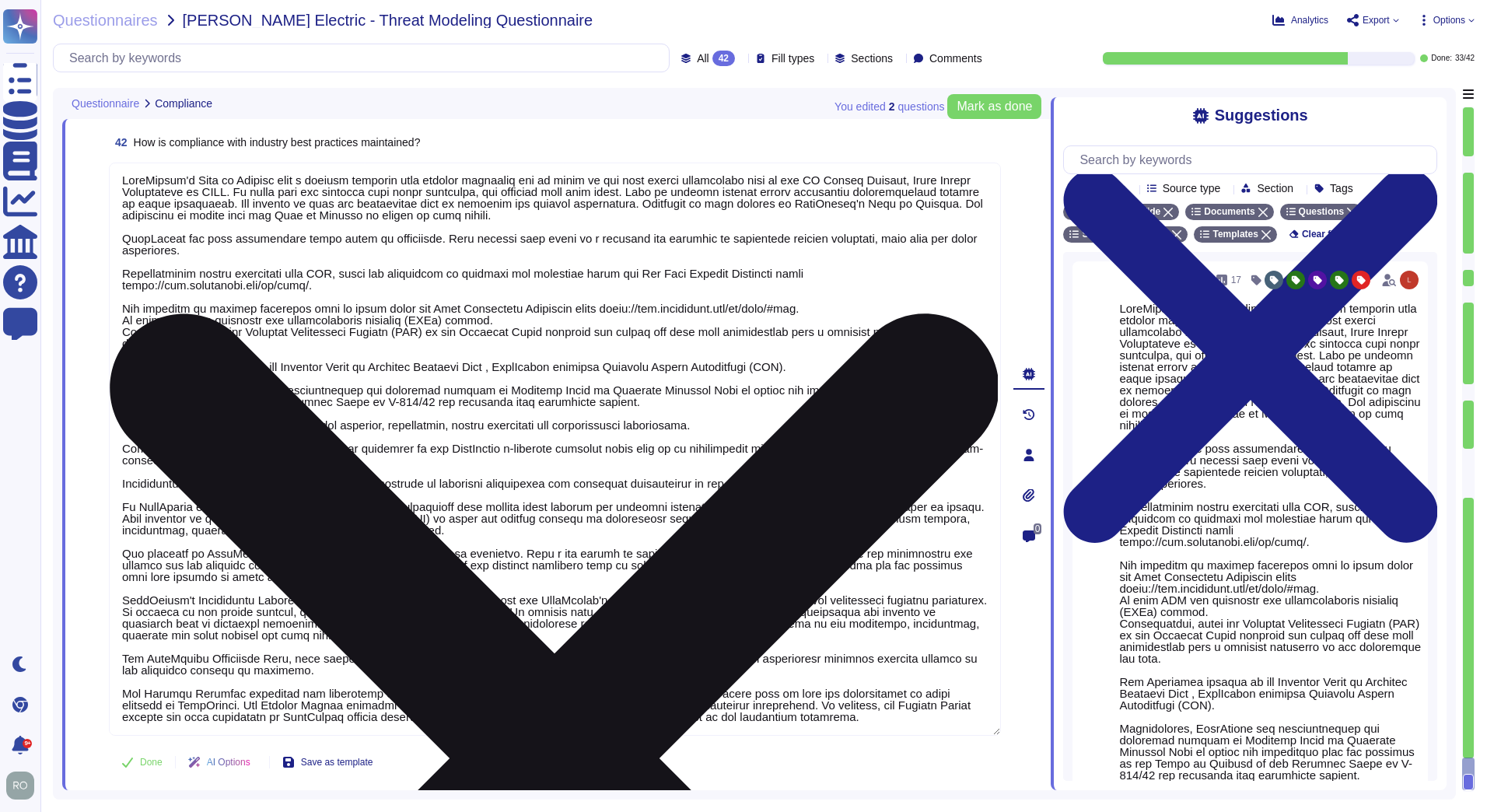
scroll to position [0, 0]
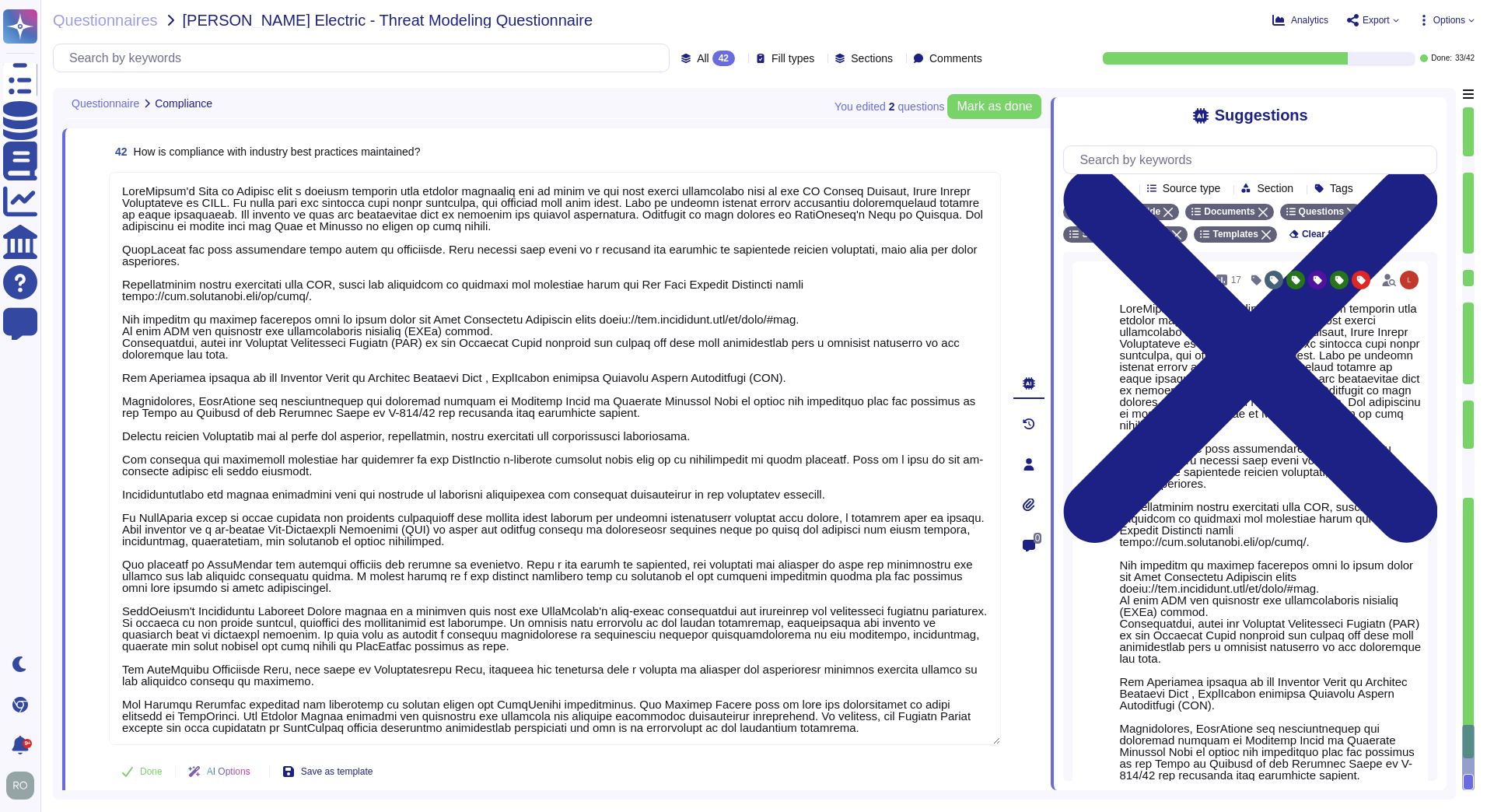
type textarea "As TeamViewer is a worldwide leading company, TeamViewer does keep close relati…"
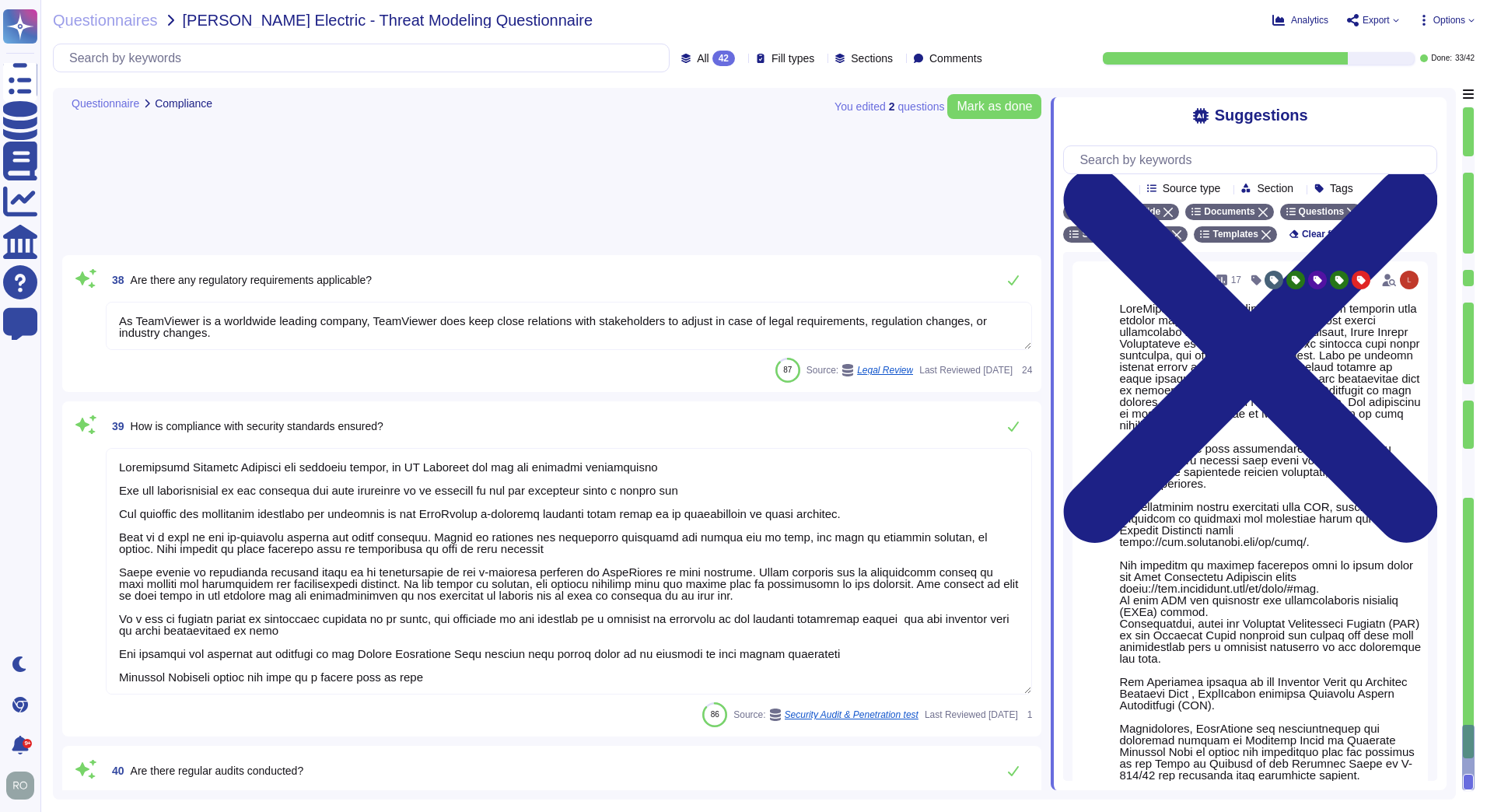
scroll to position [6209, 0]
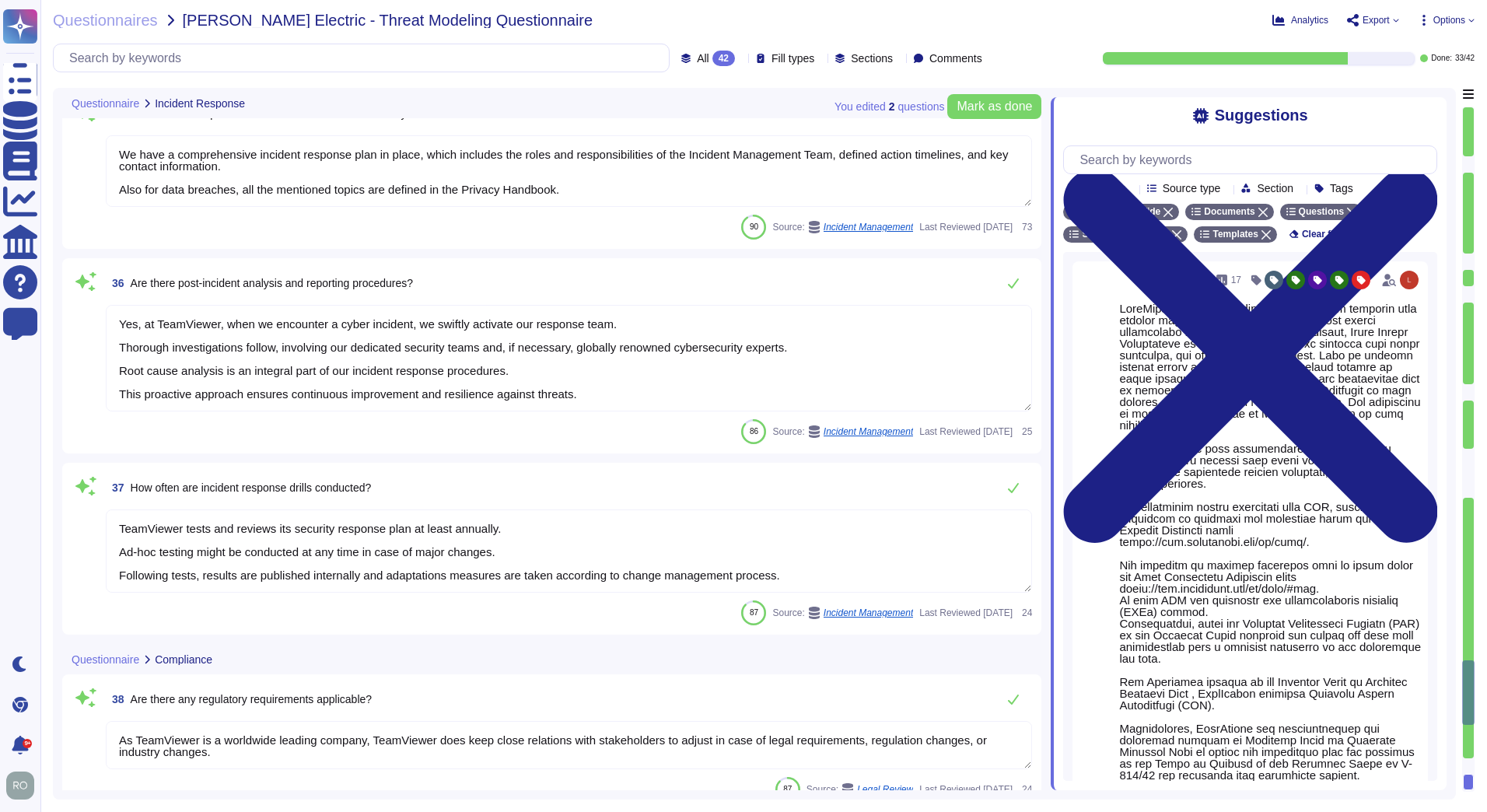
type textarea "At TeamViewer, we recognize the critical role of threat intelligence in our sec…"
type textarea "We have a comprehensive incident response plan in place, which includes the rol…"
type textarea "Yes, at TeamViewer, when we encounter a cyber incident, we swiftly activate our…"
type textarea "TeamViewer tests and reviews its security response plan at least annually. Ad-h…"
click at [191, 549] on textarea "TeamViewer tests and reviews its security response plan at least annually. Ad-h…" at bounding box center [569, 551] width 926 height 83
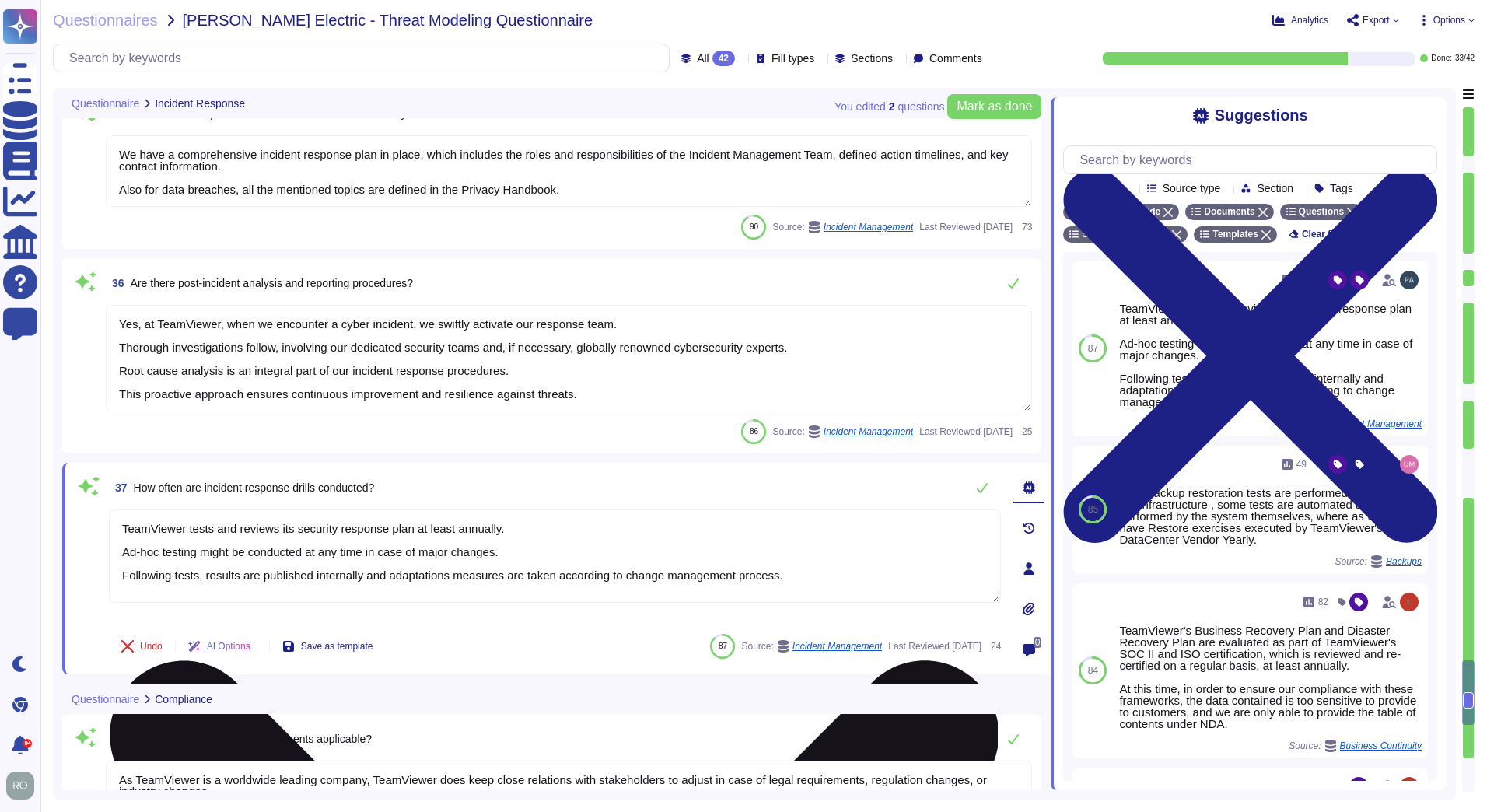
drag, startPoint x: 124, startPoint y: 532, endPoint x: 758, endPoint y: 566, distance: 634.9
click at [758, 566] on textarea "TeamViewer tests and reviews its security response plan at least annually. Ad-h…" at bounding box center [555, 556] width 892 height 93
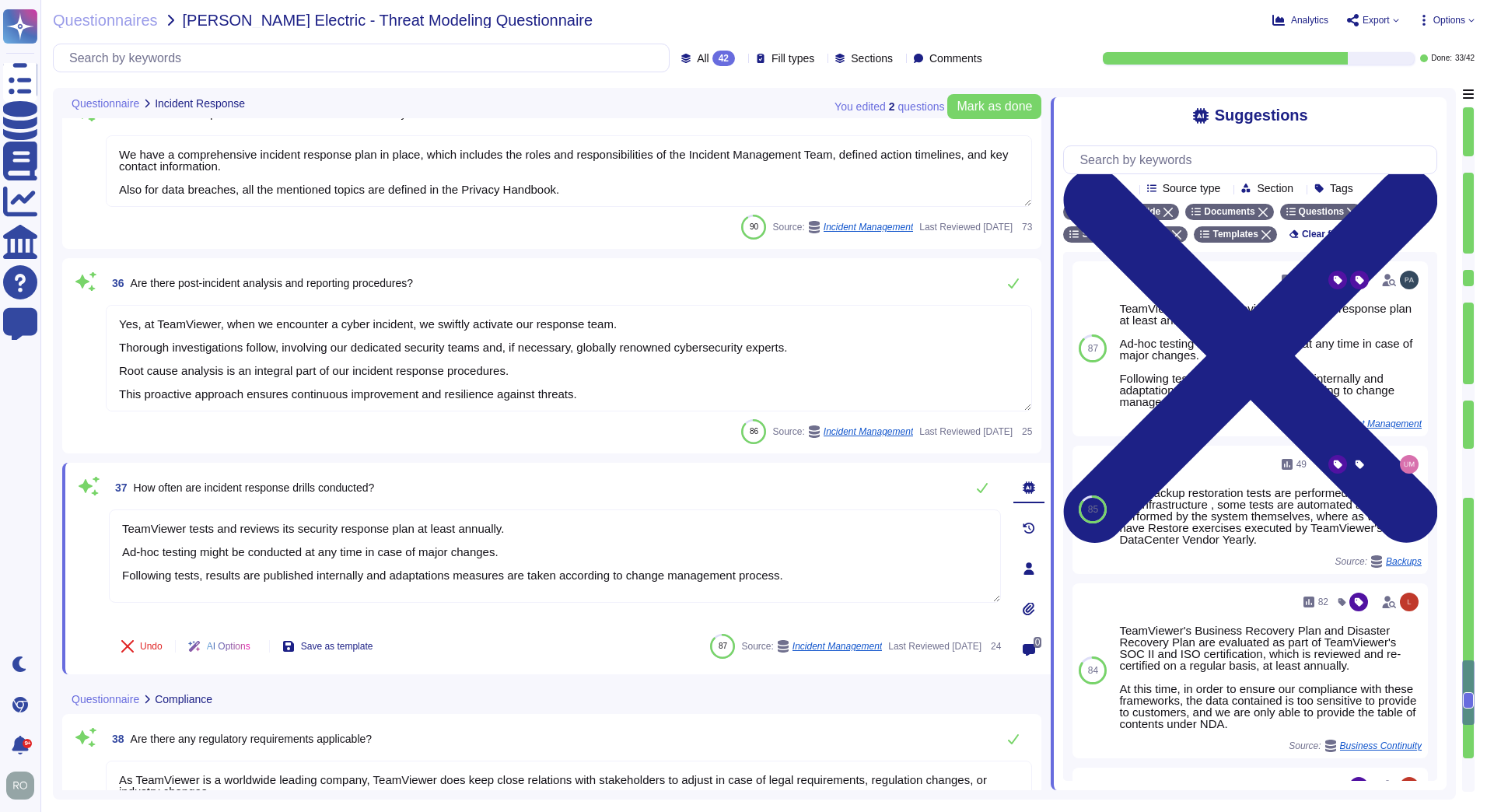
click at [500, 363] on textarea "Yes, at TeamViewer, when we encounter a cyber incident, we swiftly activate our…" at bounding box center [569, 358] width 926 height 107
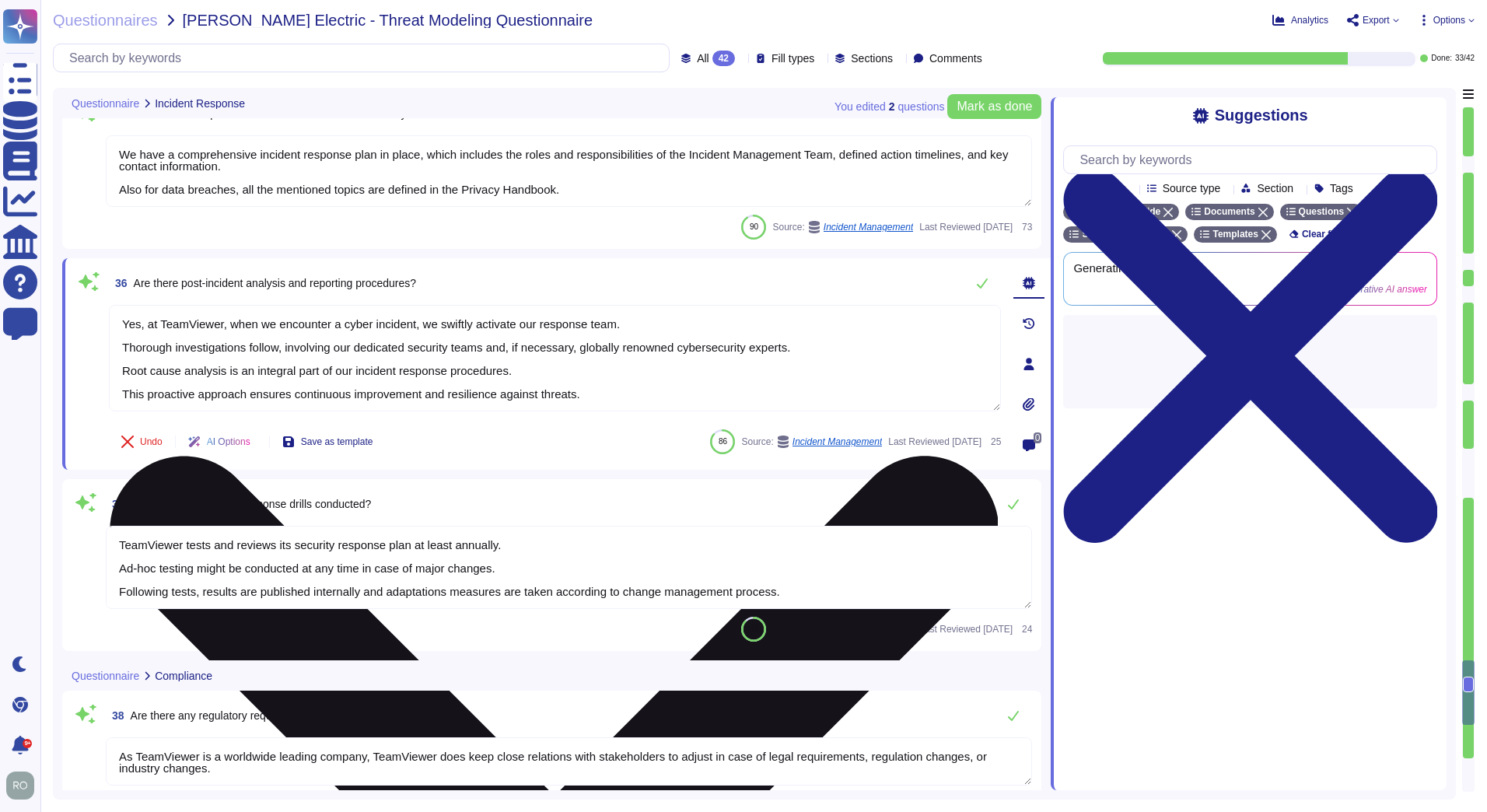
type textarea "DPIA is made for internal purposes only and is not subject to external disclosu…"
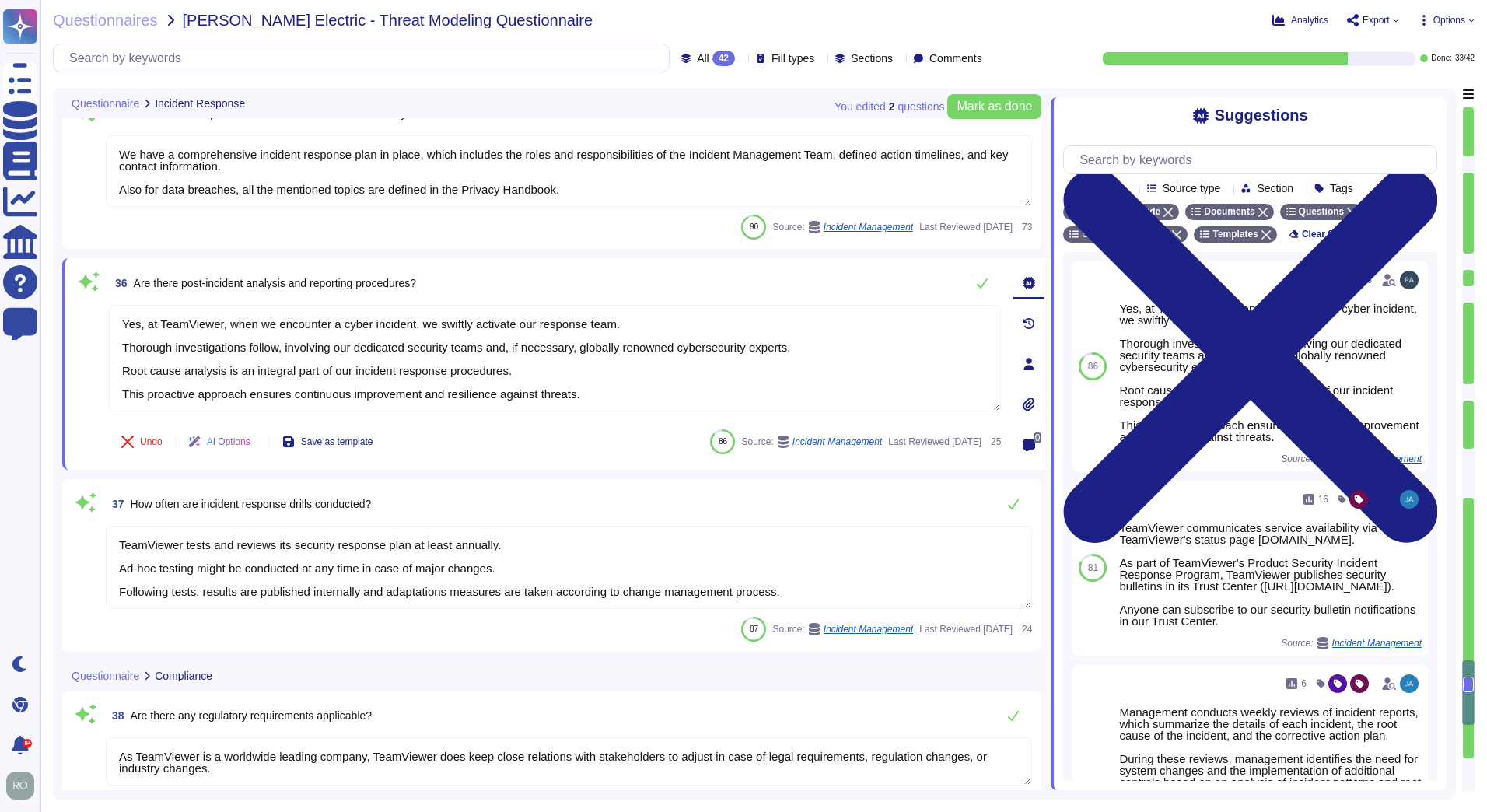
click at [180, 541] on textarea "TeamViewer tests and reviews its security response plan at least annually. Ad-h…" at bounding box center [569, 567] width 926 height 83
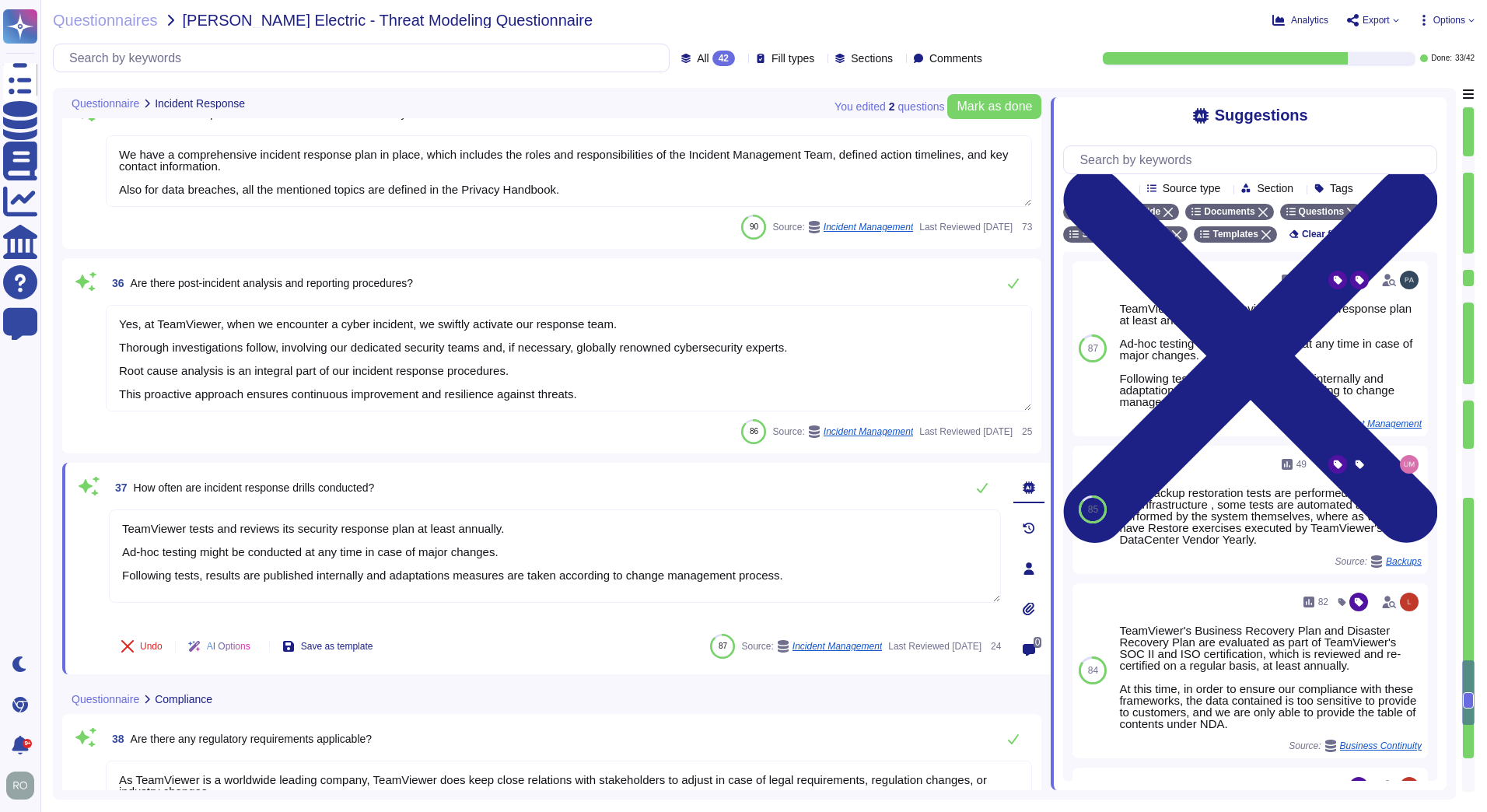
click at [416, 364] on textarea "Yes, at TeamViewer, when we encounter a cyber incident, we swiftly activate our…" at bounding box center [569, 358] width 926 height 107
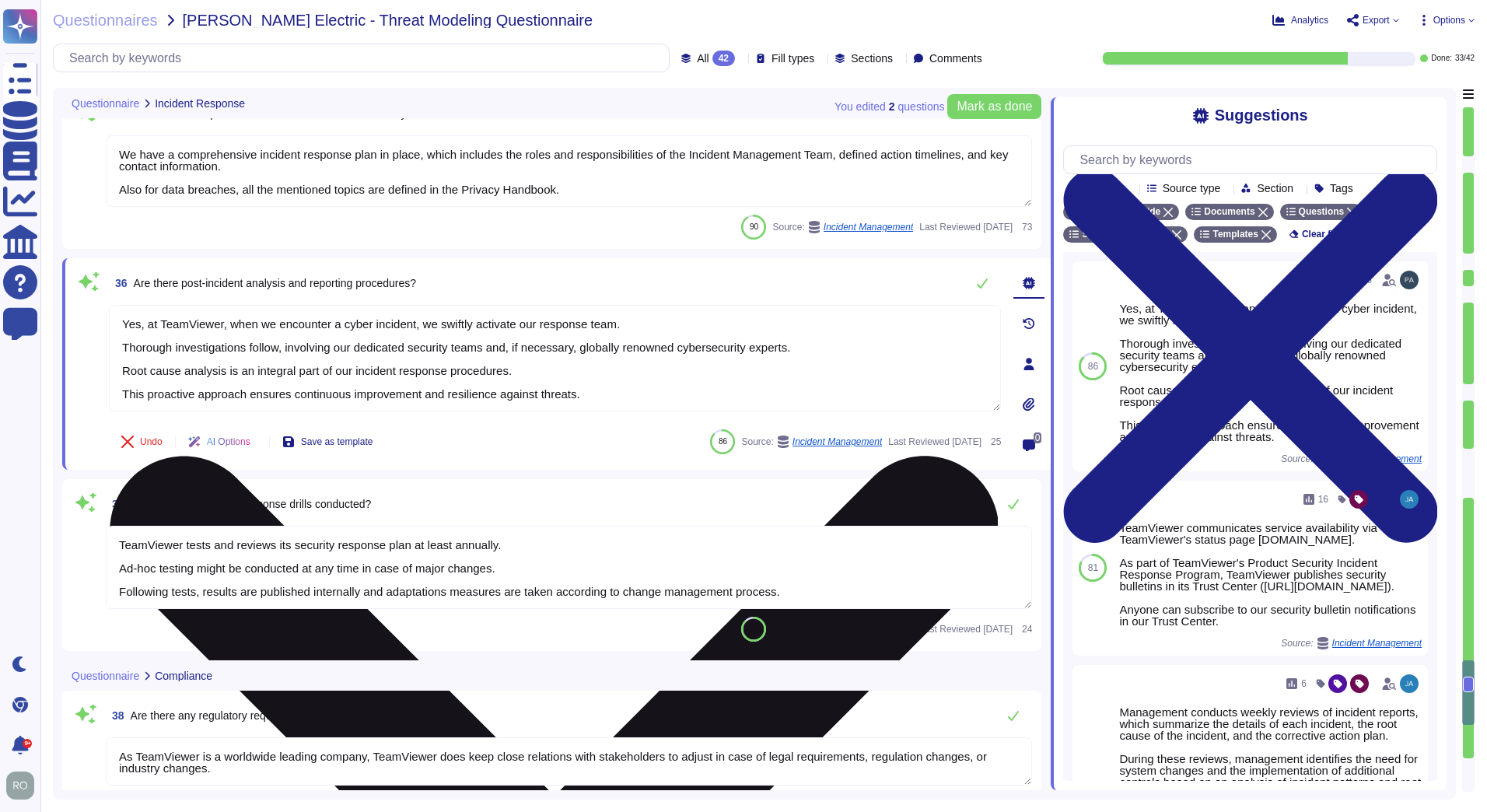
type textarea "DPIA is made for internal purposes only and is not subject to external disclosu…"
drag, startPoint x: 125, startPoint y: 325, endPoint x: 583, endPoint y: 409, distance: 465.6
click at [583, 409] on textarea "Yes, at TeamViewer, when we encounter a cyber incident, we swiftly activate our…" at bounding box center [555, 358] width 892 height 107
click at [564, 392] on textarea "Yes, at TeamViewer, when we encounter a cyber incident, we swiftly activate our…" at bounding box center [555, 358] width 892 height 107
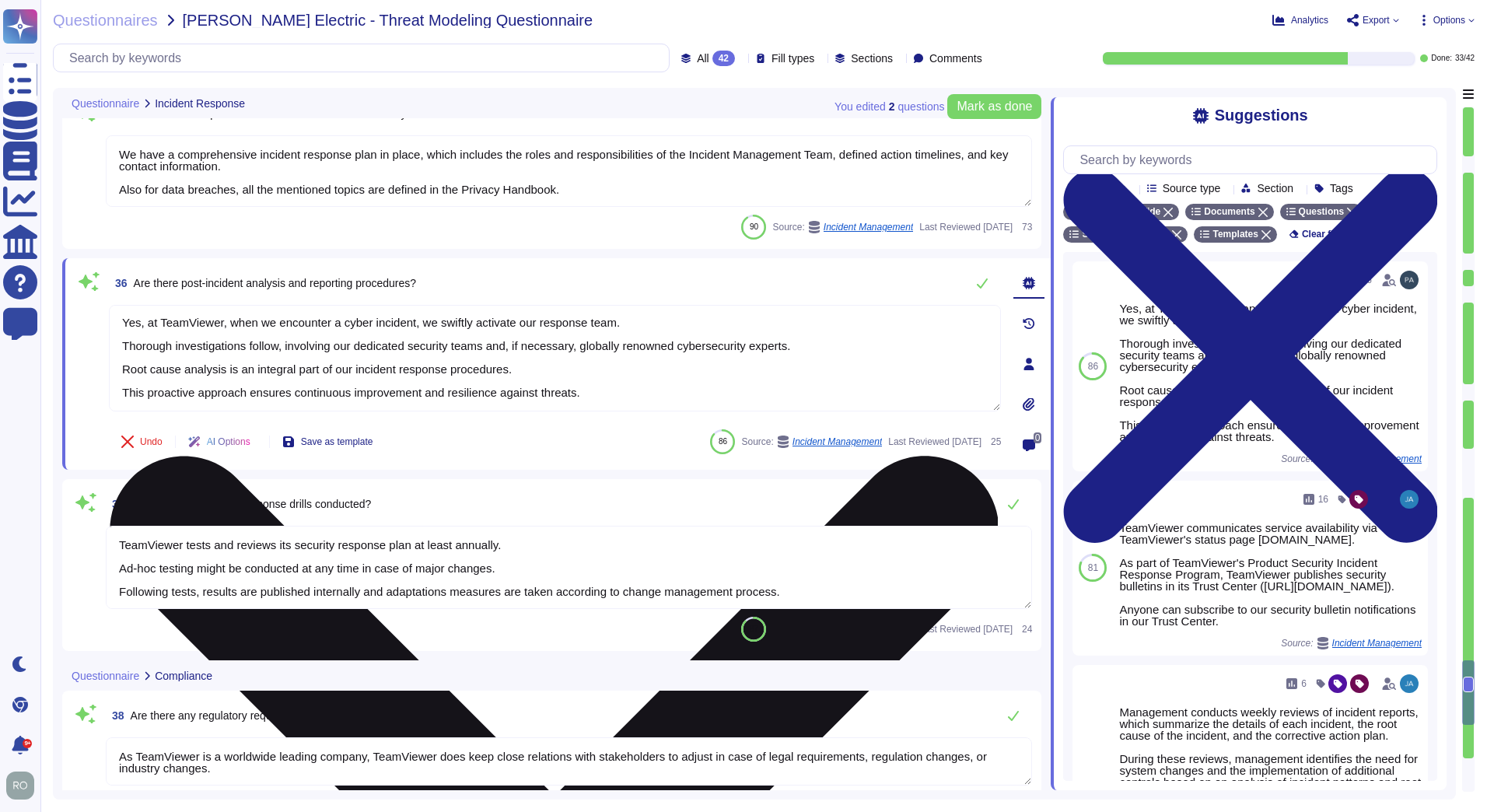
click at [124, 315] on textarea "Yes, at TeamViewer, when we encounter a cyber incident, we swiftly activate our…" at bounding box center [555, 358] width 892 height 107
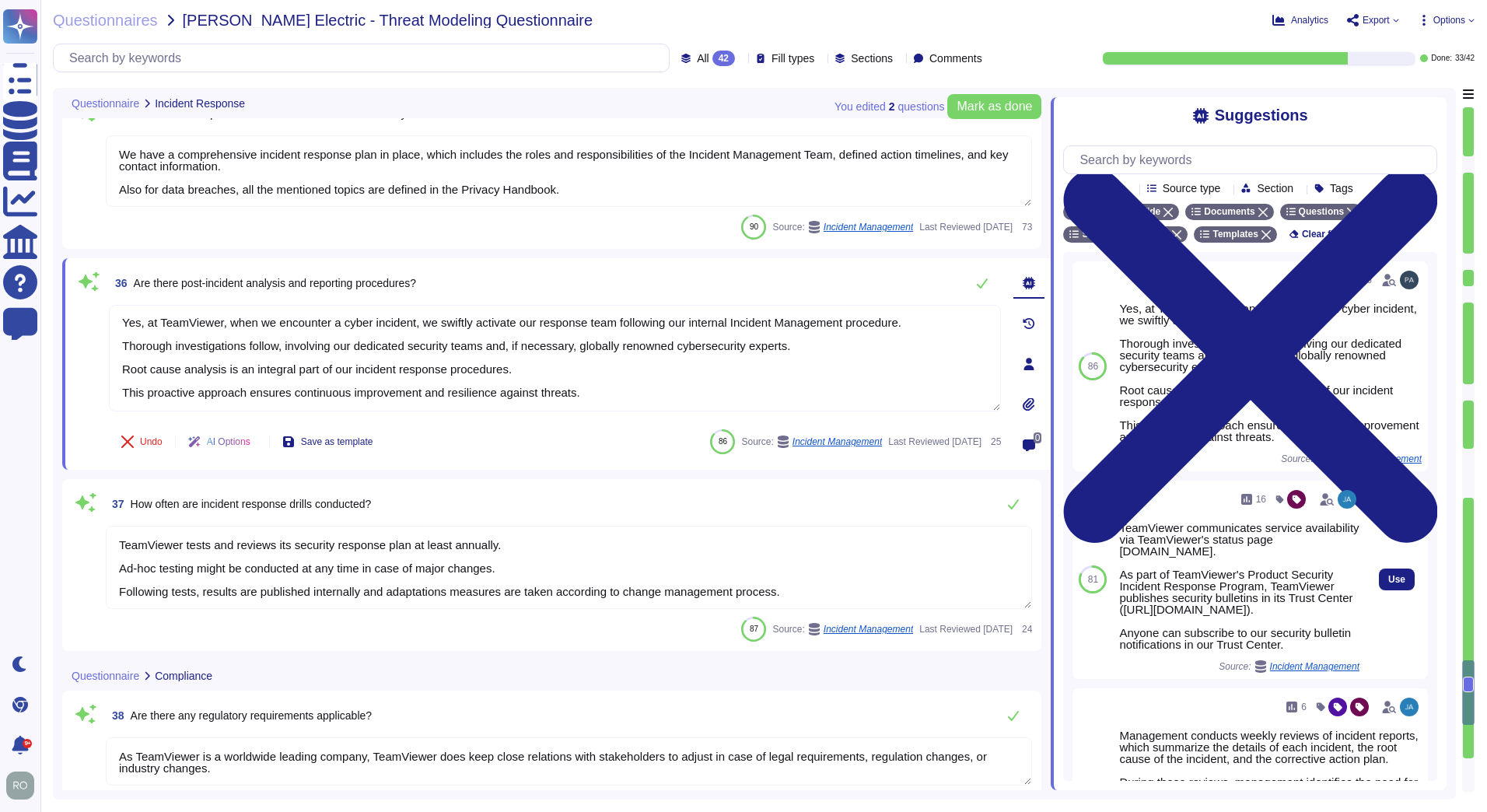
type textarea "Yes, at TeamViewer, when we encounter a cyber incident, we swiftly activate our…"
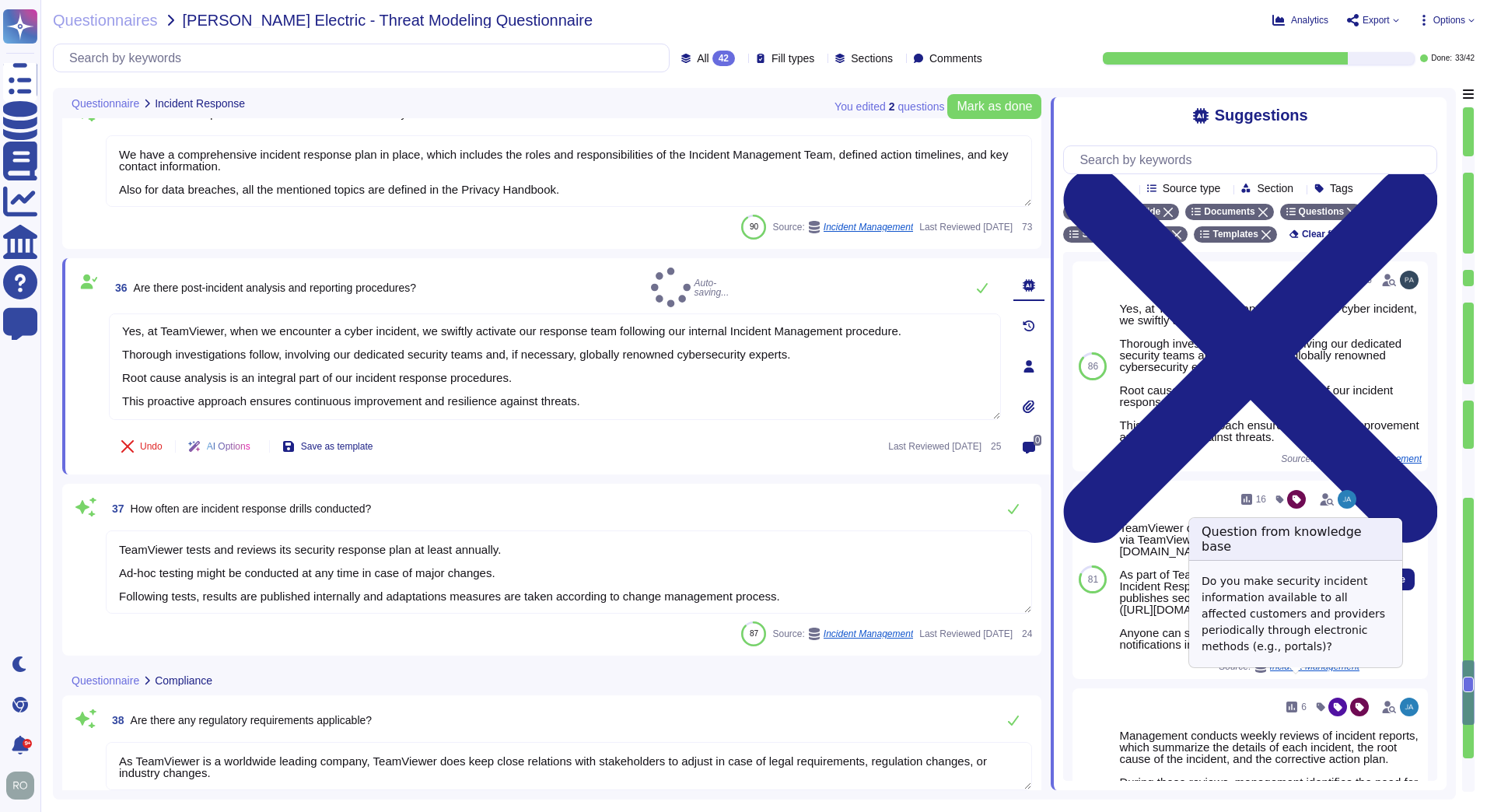
click at [1278, 671] on span "Incident Management" at bounding box center [1315, 666] width 90 height 9
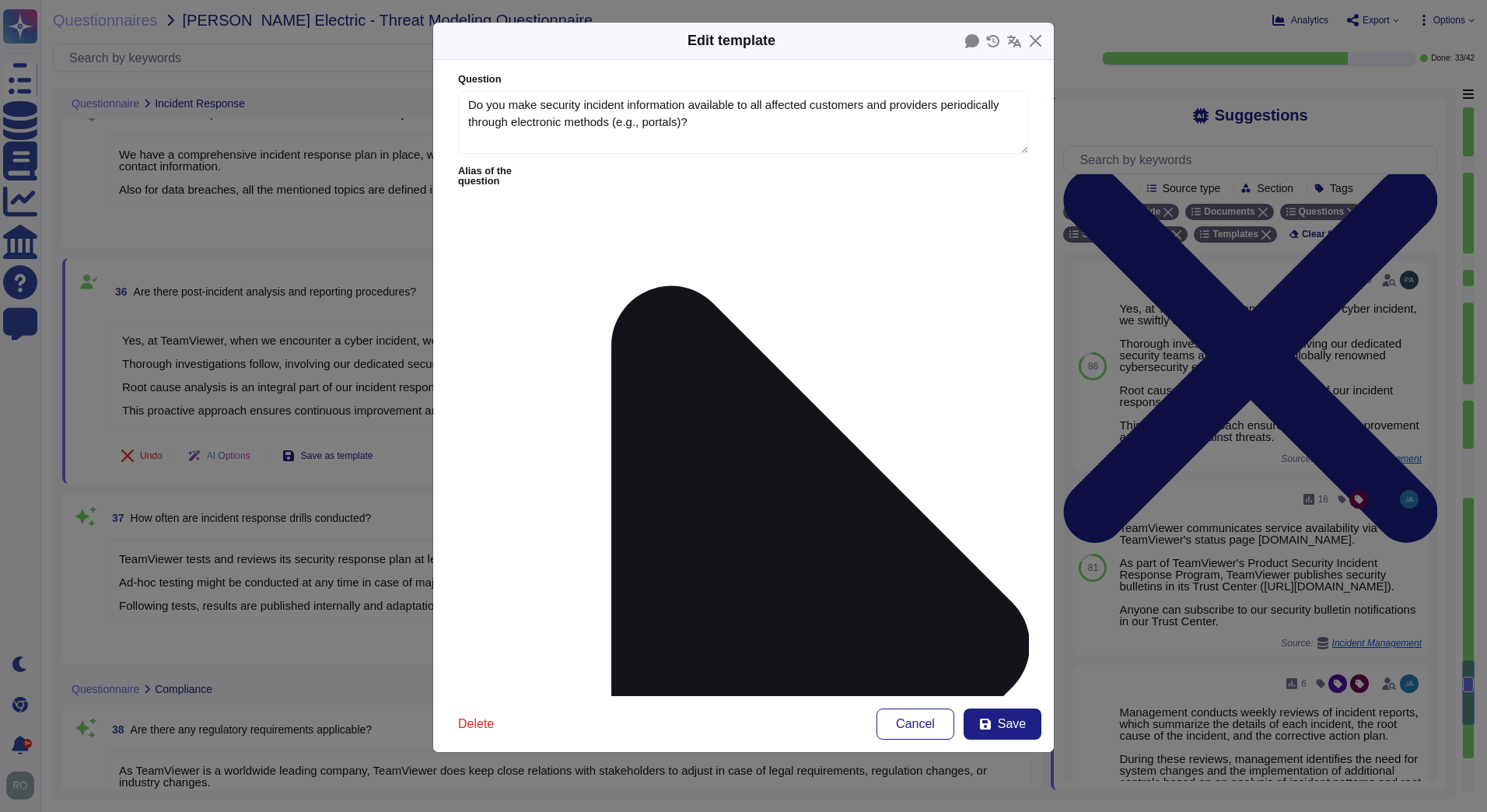
type textarea "Do you make security incident information available to all affected customers a…"
type textarea "TeamViewer communicates service availability via TeamViewer's status page [DOMA…"
click at [1036, 44] on button "Close" at bounding box center [1036, 41] width 24 height 24
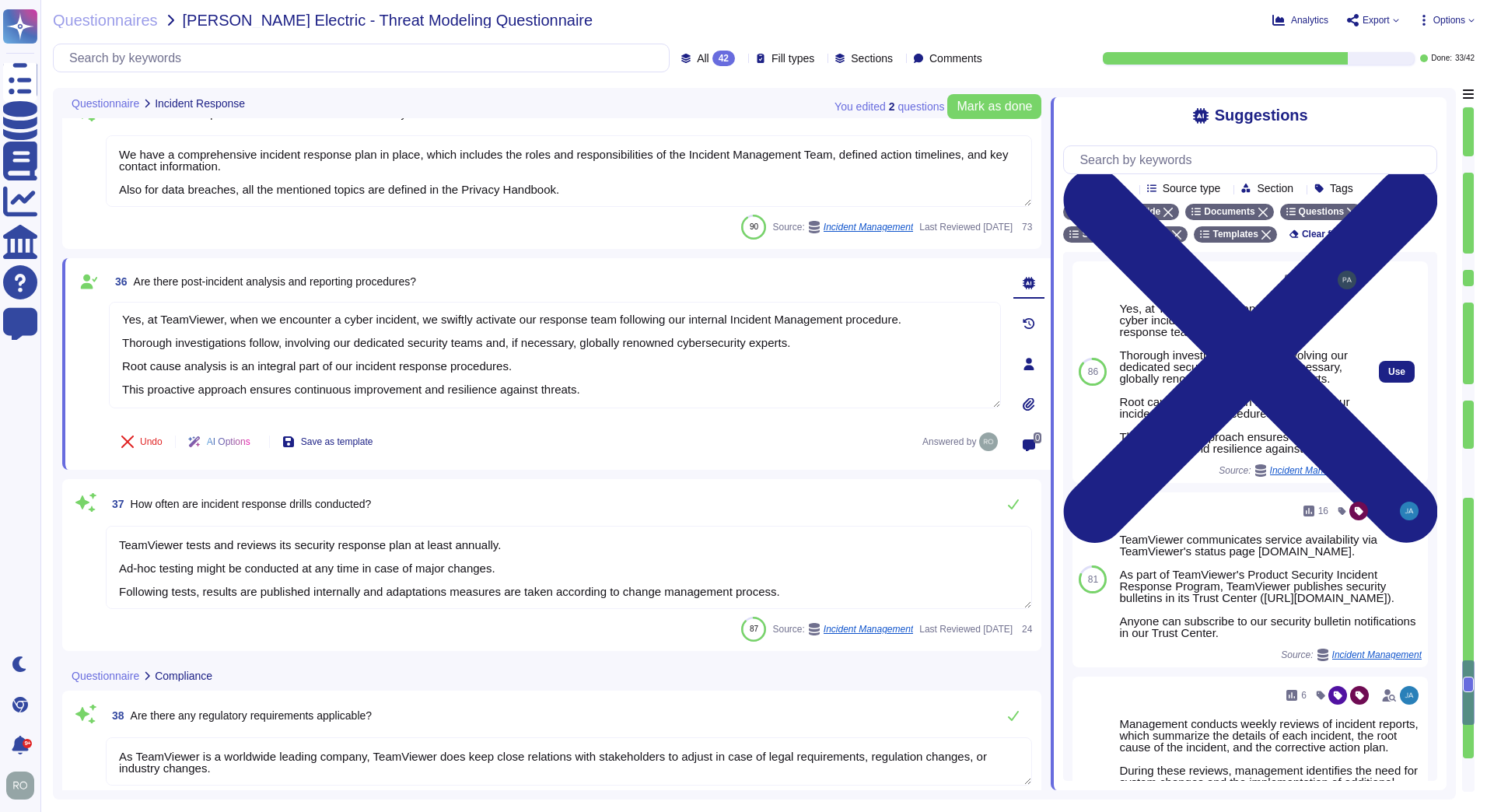
click at [1304, 475] on span "Incident Management" at bounding box center [1315, 470] width 90 height 9
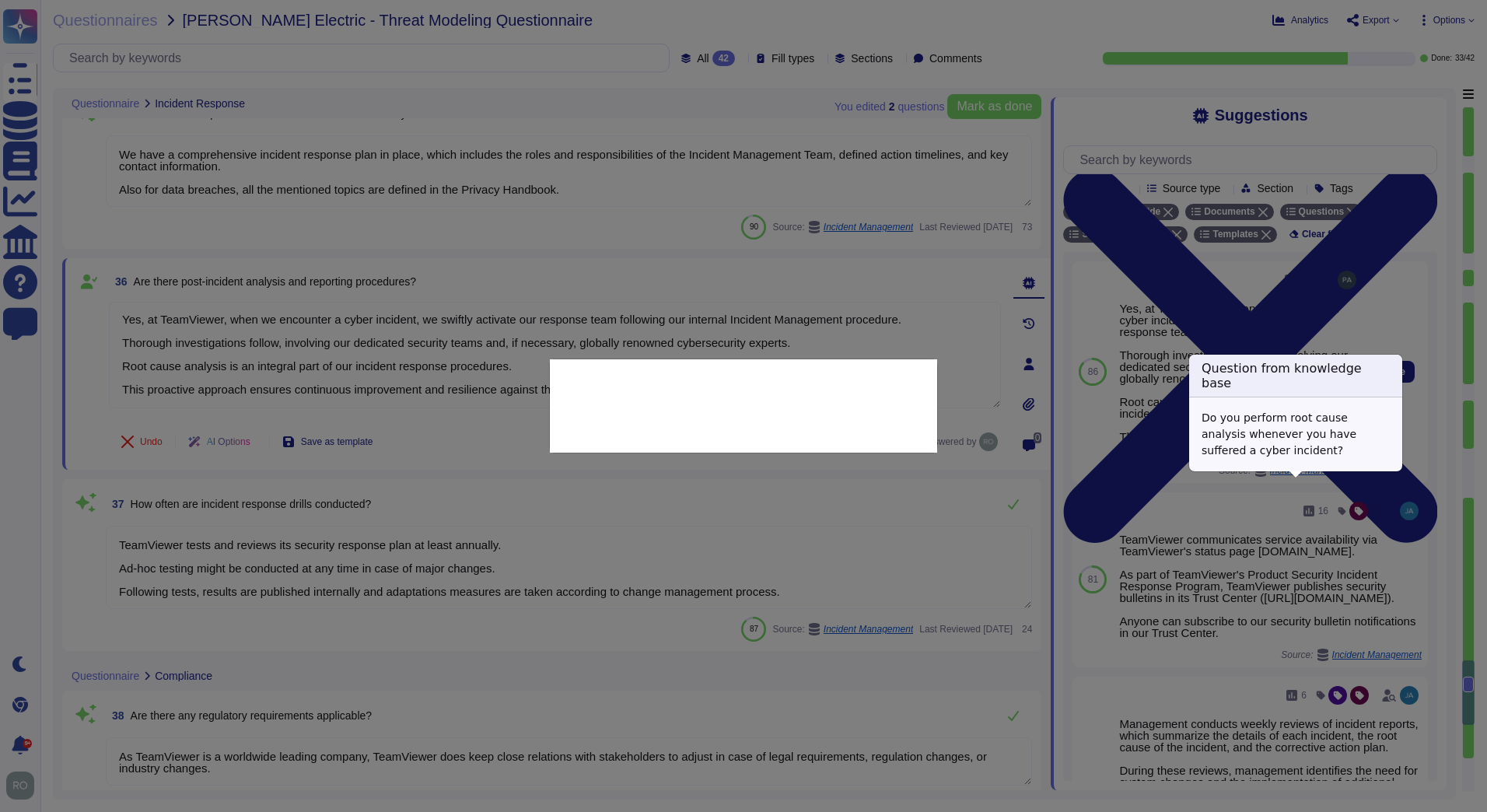
type textarea "Do you perform root cause analysis whenever you have suffered a cyber incident?"
type textarea "Yes, at TeamViewer, when we encounter a cyber incident, we swiftly activate our…"
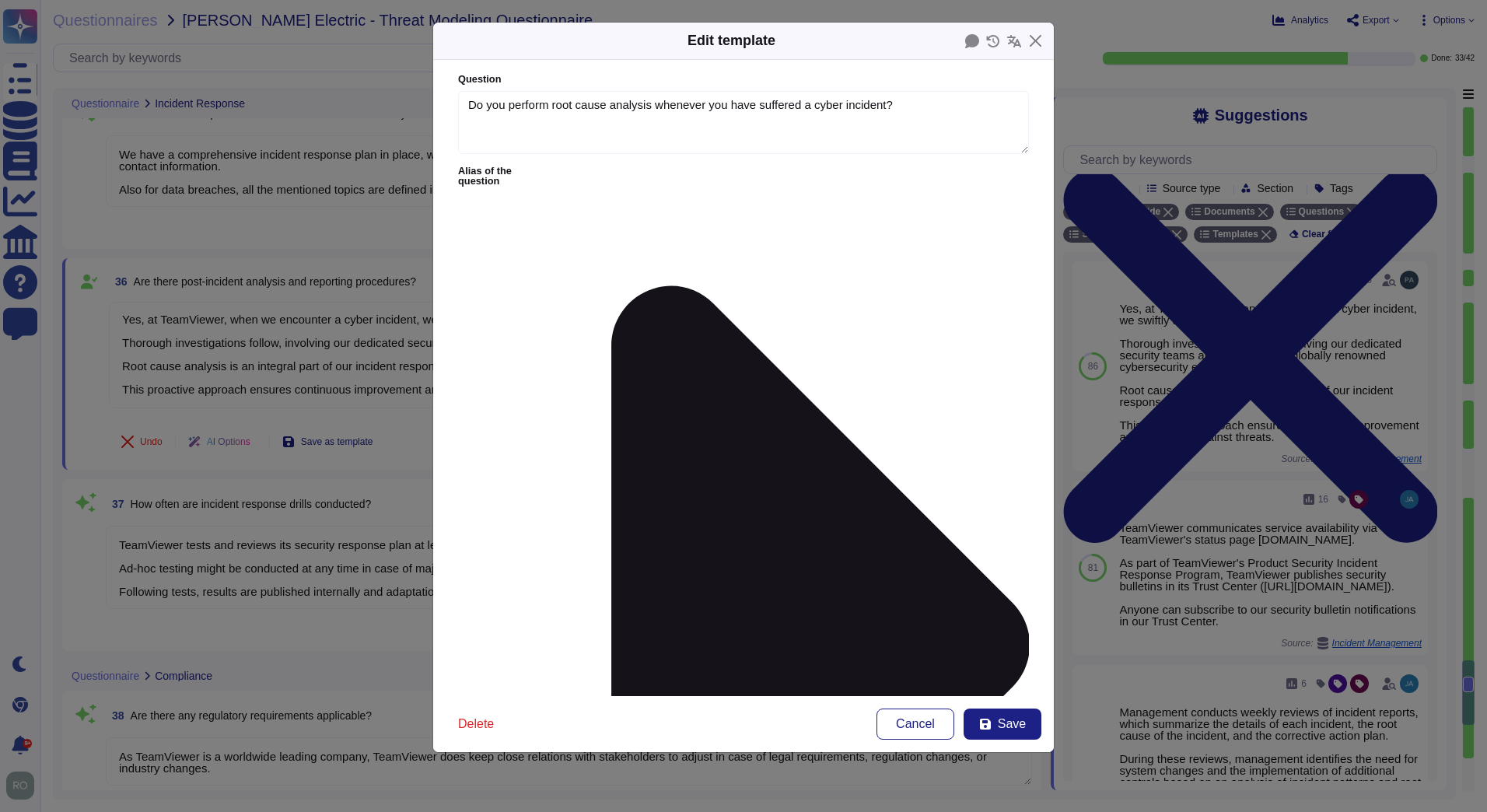
type textarea "Do you perform root cause analysis whenever you have suffered a cyber incident?"
type textarea "Yes, at TeamViewer, when we encounter a cyber incident, we swiftly activate our…"
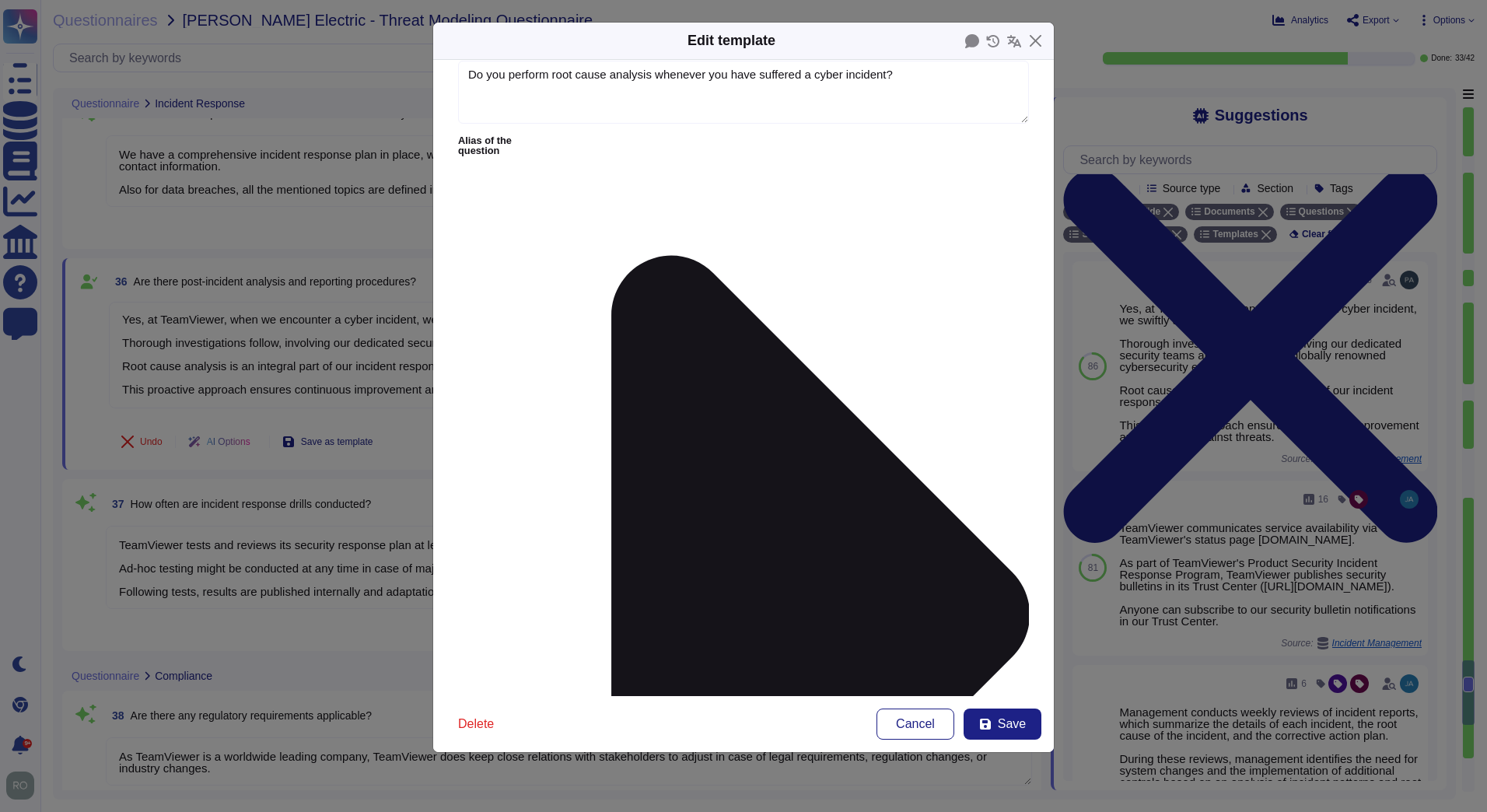
scroll to position [0, 0]
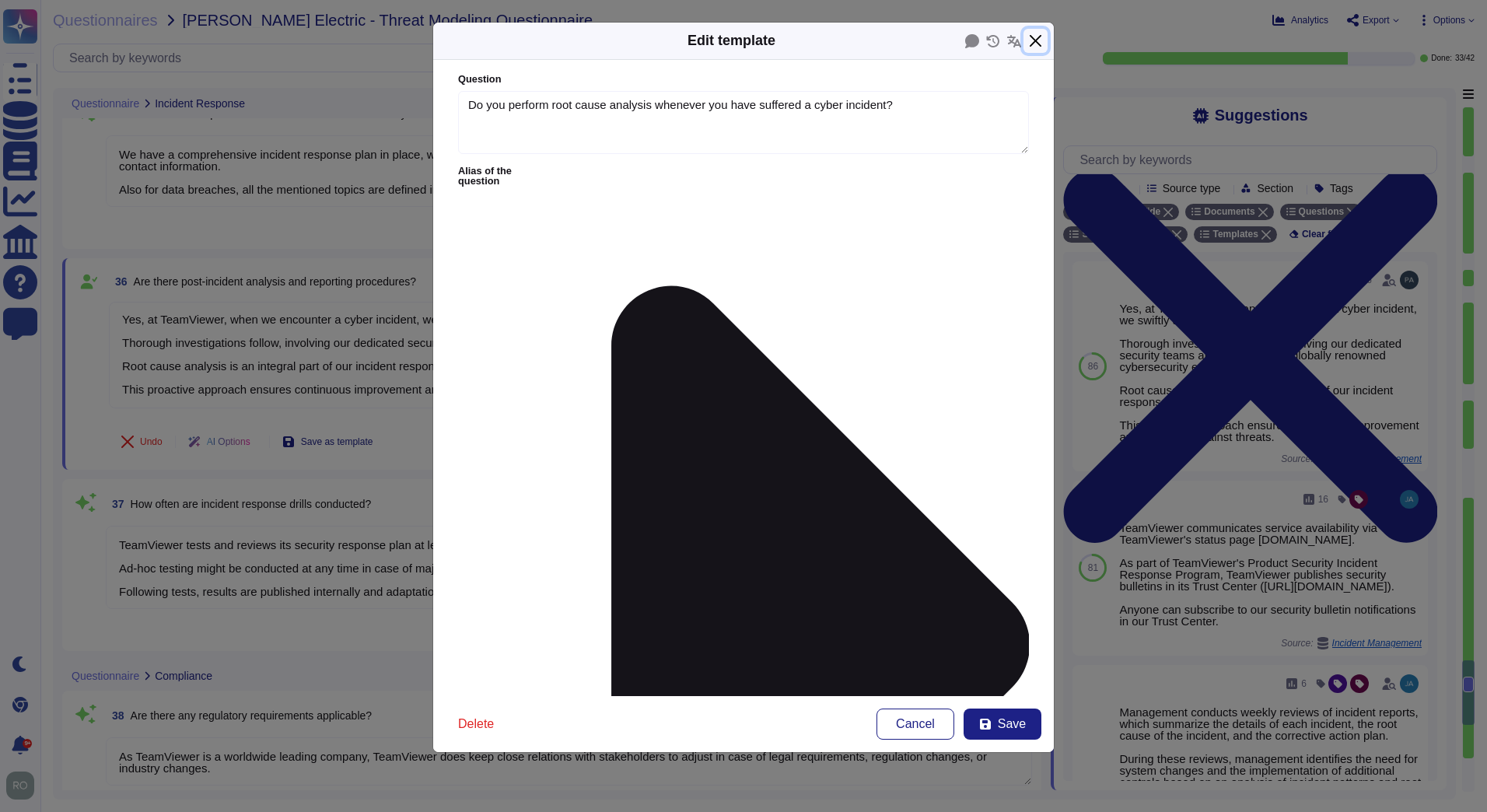
click at [1043, 38] on button "Close" at bounding box center [1036, 41] width 24 height 24
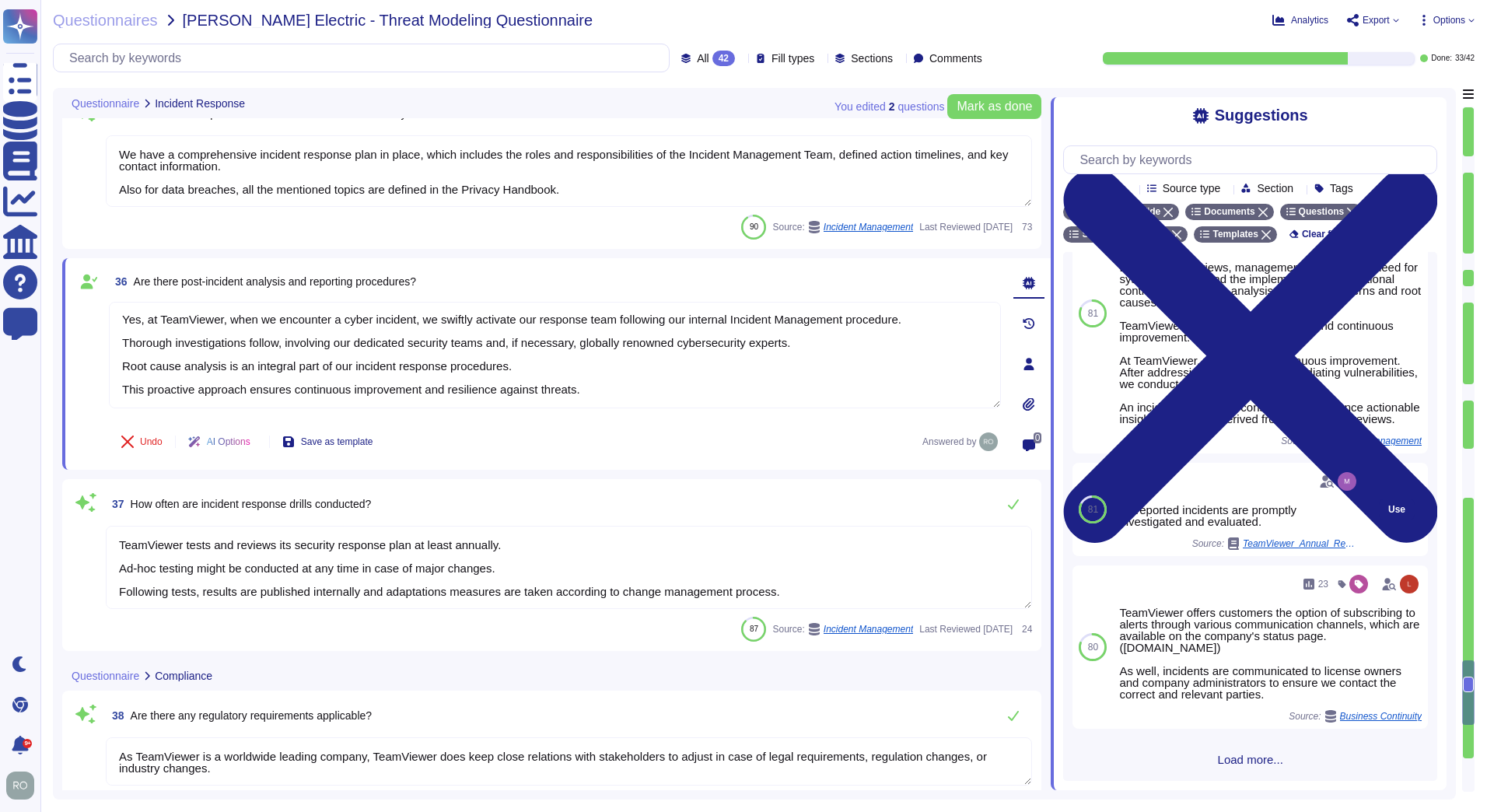
scroll to position [540, 0]
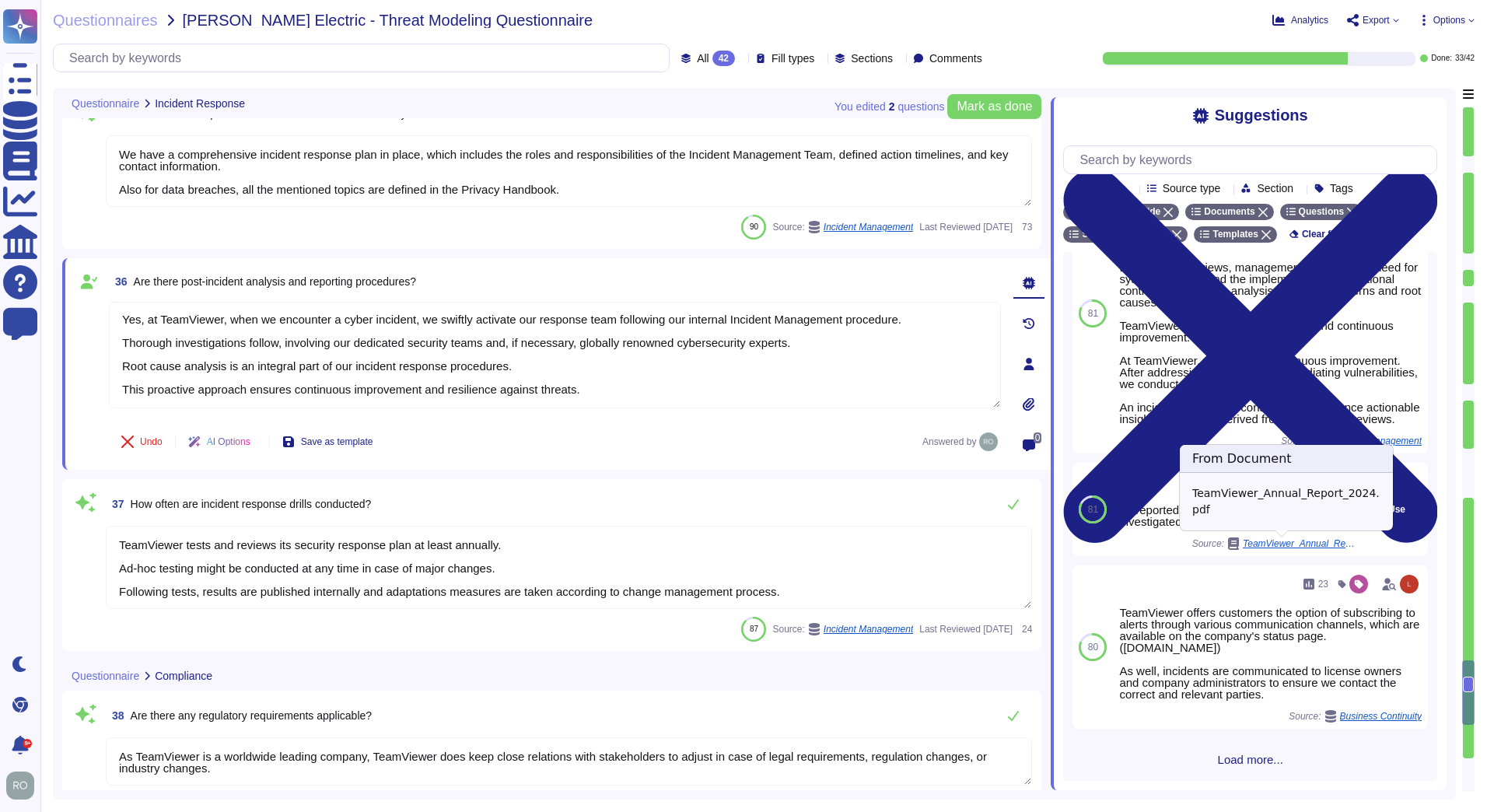
click at [1266, 541] on span "TeamViewer_Annual_Report_2024.pdf" at bounding box center [1302, 543] width 117 height 9
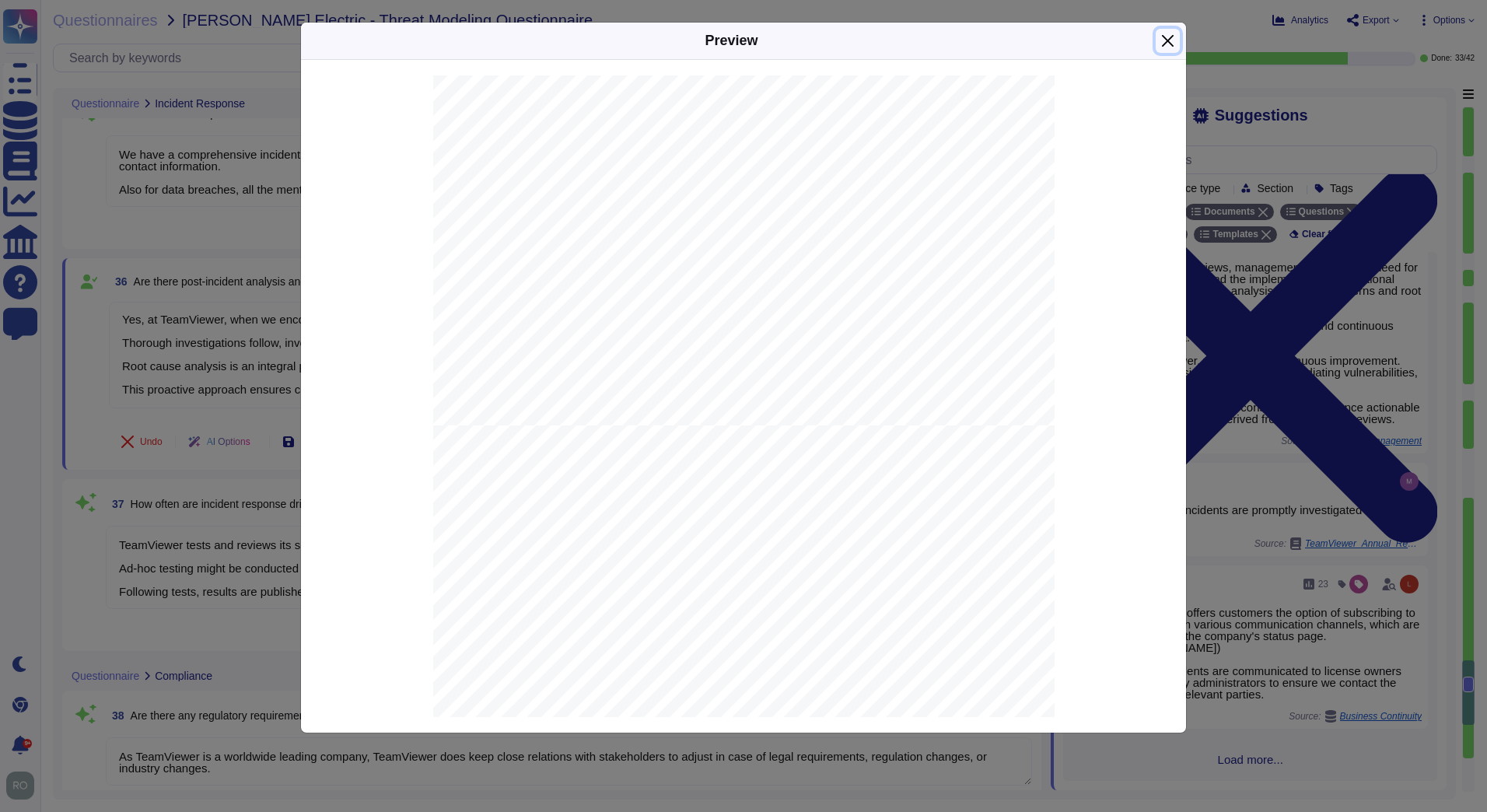
click at [1169, 39] on button "Close" at bounding box center [1168, 41] width 24 height 24
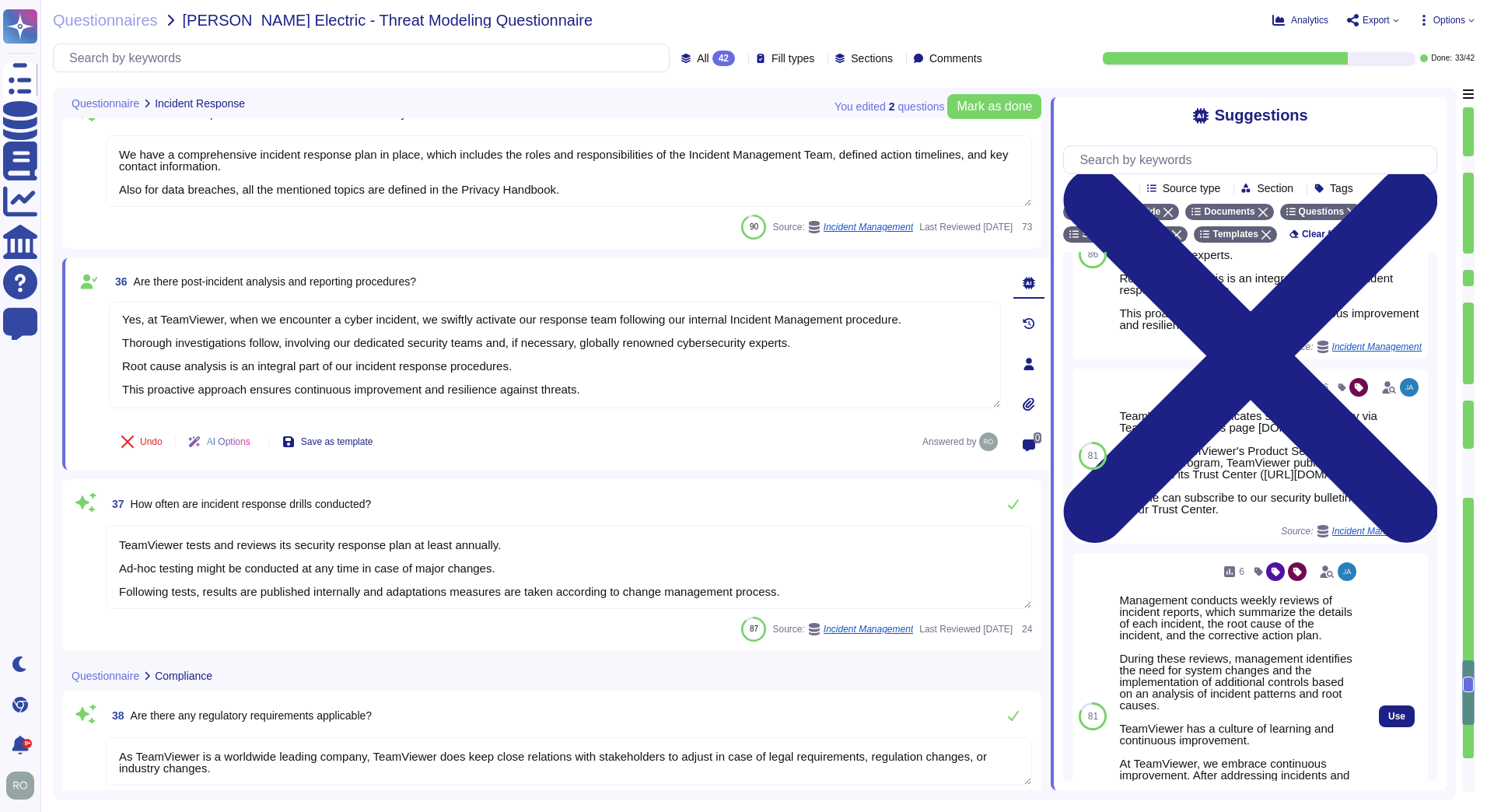
scroll to position [0, 0]
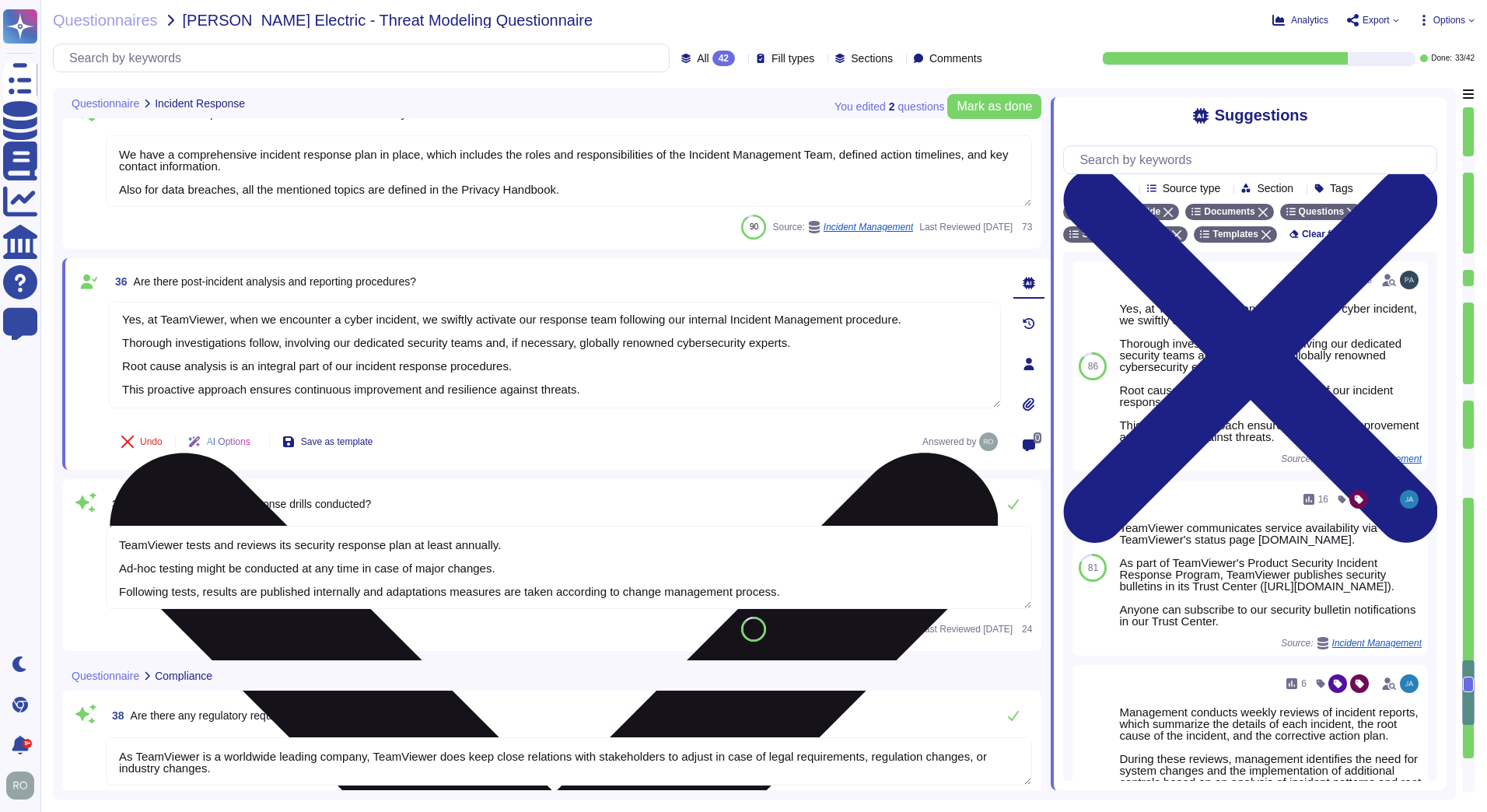
click at [716, 331] on textarea "Yes, at TeamViewer, when we encounter a cyber incident, we swiftly activate our…" at bounding box center [555, 355] width 892 height 107
drag, startPoint x: 725, startPoint y: 318, endPoint x: 796, endPoint y: 323, distance: 71.2
click at [796, 323] on textarea "Yes, at TeamViewer, when we encounter a cyber incident, we swiftly activate our…" at bounding box center [555, 355] width 892 height 107
click at [799, 356] on textarea "Yes, at TeamViewer, when we encounter a cyber incident, we swiftly activate our…" at bounding box center [555, 355] width 892 height 107
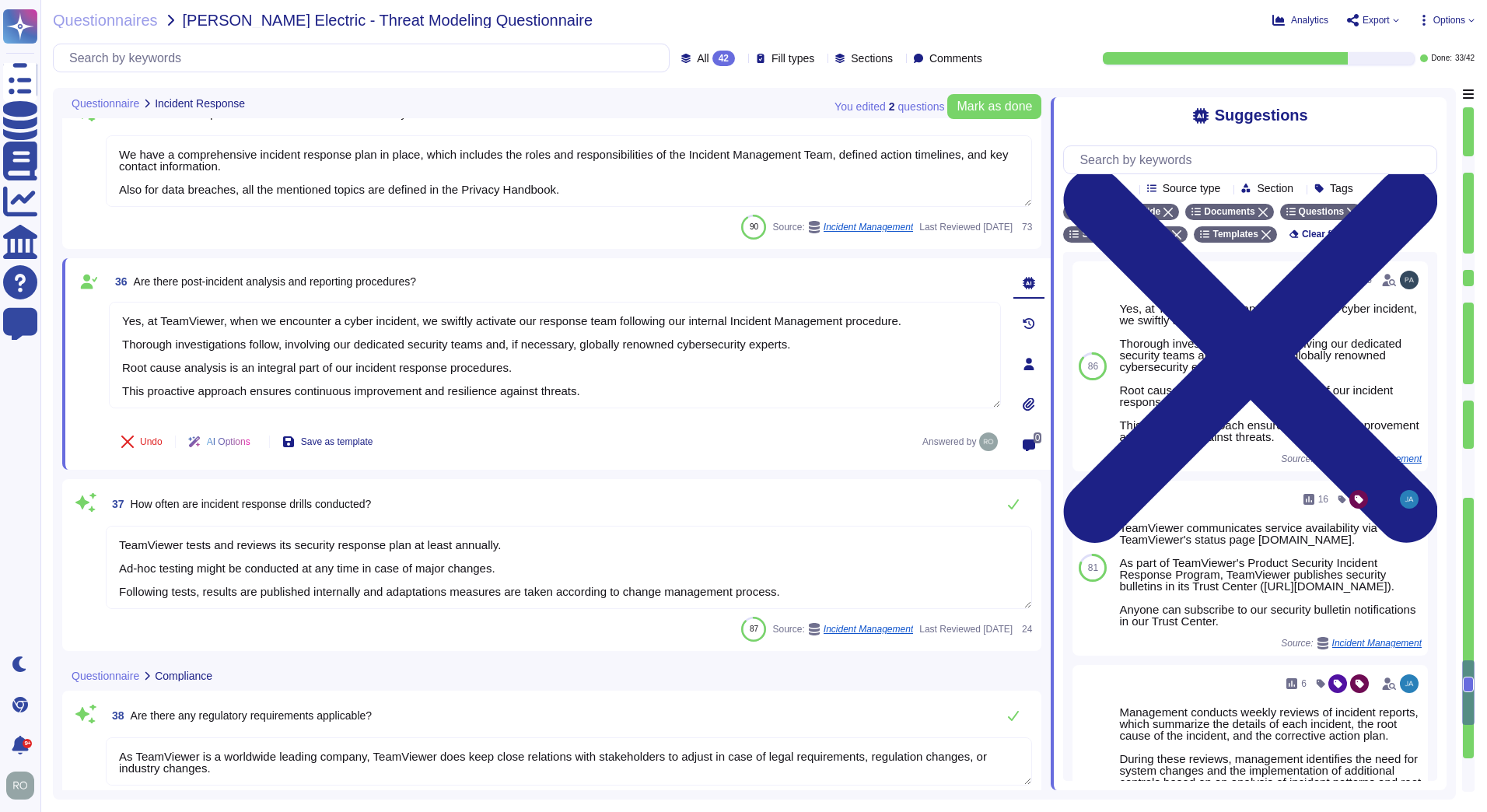
drag, startPoint x: 589, startPoint y: 395, endPoint x: -3, endPoint y: 284, distance: 602.3
click at [0, 284] on html "Questionnaires Knowledge Base Documents Analytics CAIQ / SIG Help Center Feedba…" at bounding box center [744, 406] width 1487 height 812
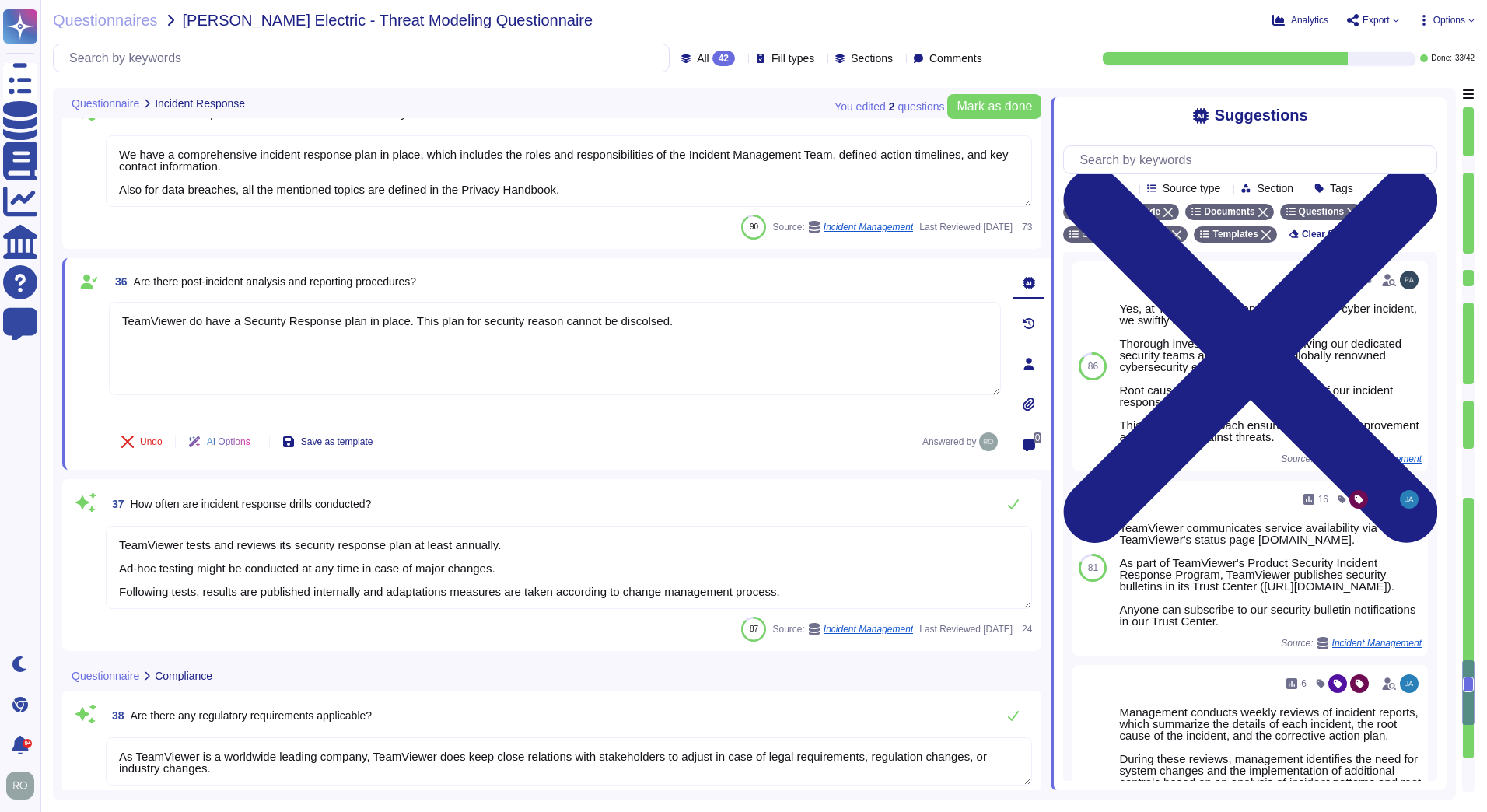
type textarea "TeamViewer do have a Security Response plan in place. This plan for security re…"
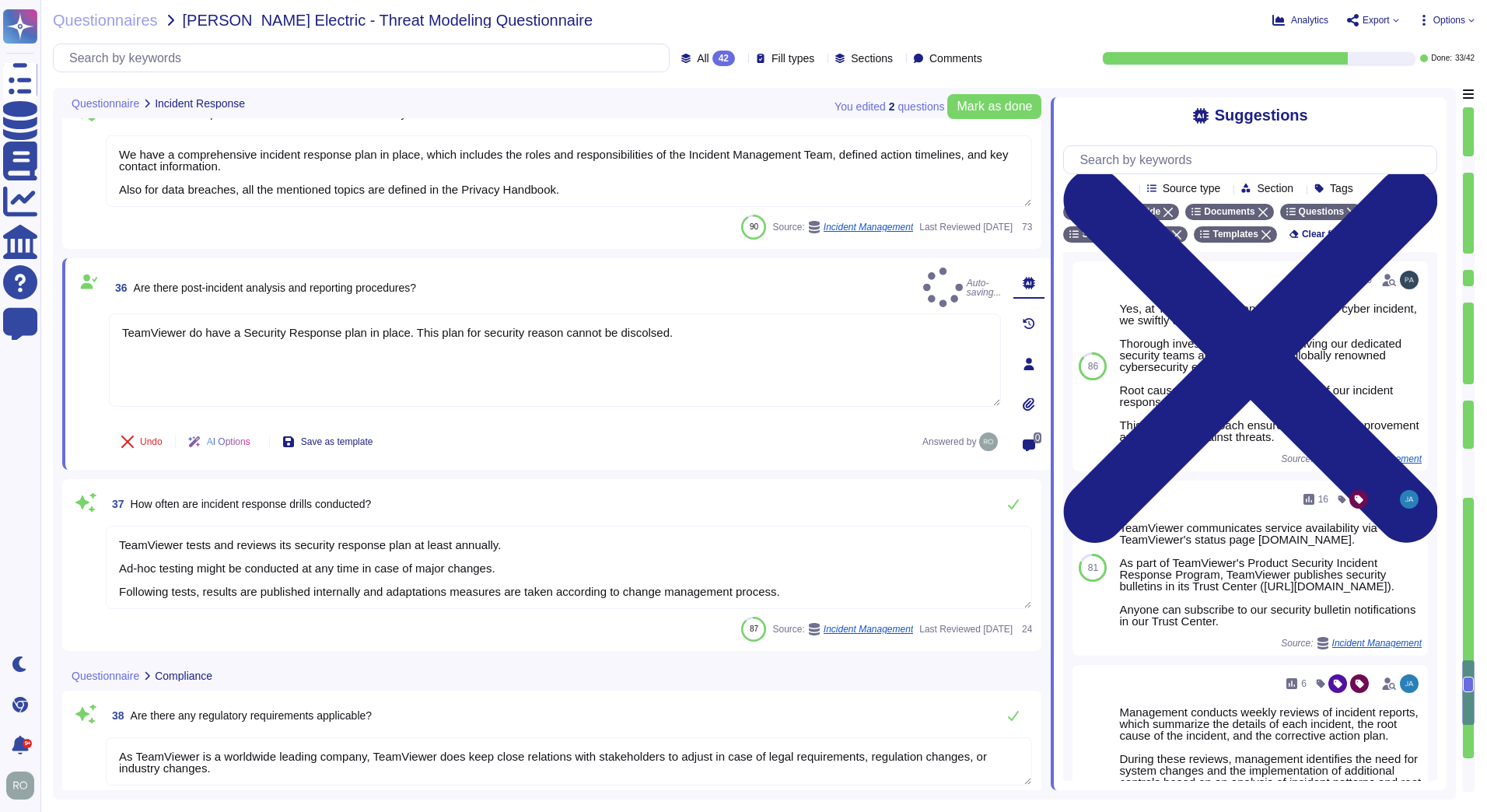
click at [496, 498] on div "37 How often are incident response drills conducted?" at bounding box center [569, 504] width 926 height 31
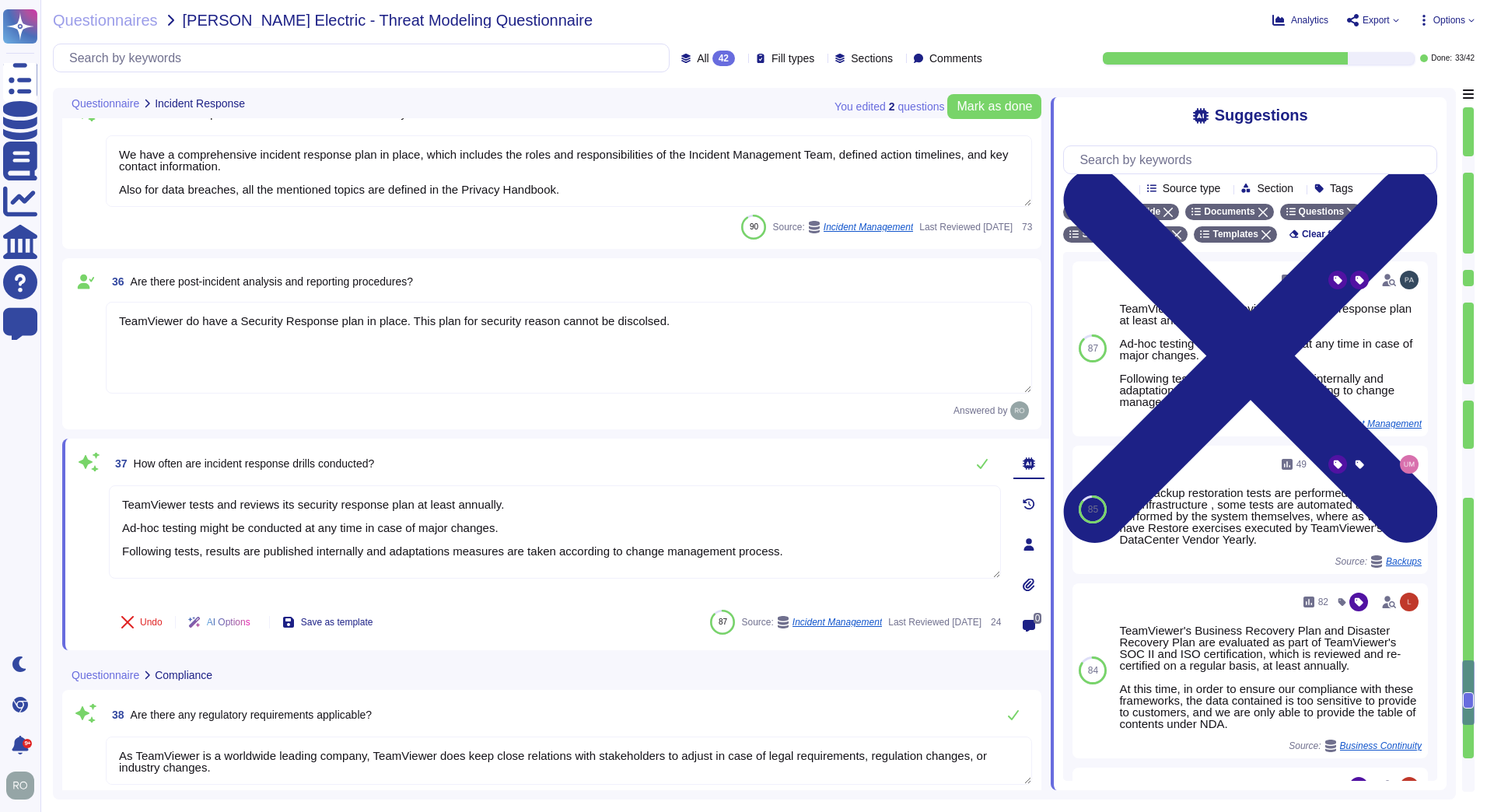
scroll to position [5769, 0]
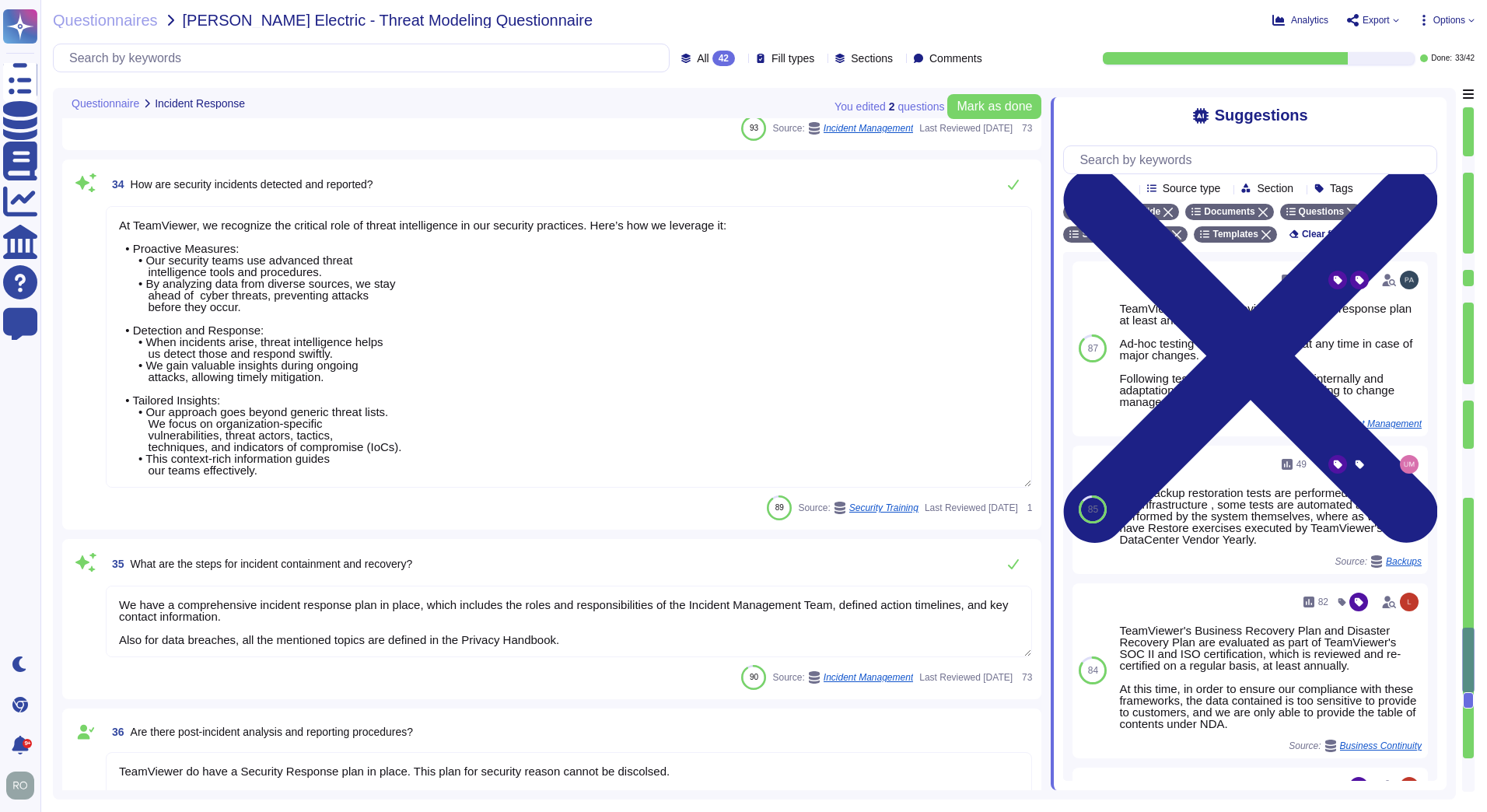
type textarea "We have a comprehensive incident response plan in place, which includes the rol…"
click at [285, 612] on textarea "We have a comprehensive incident response plan in place, which includes the rol…" at bounding box center [569, 621] width 926 height 71
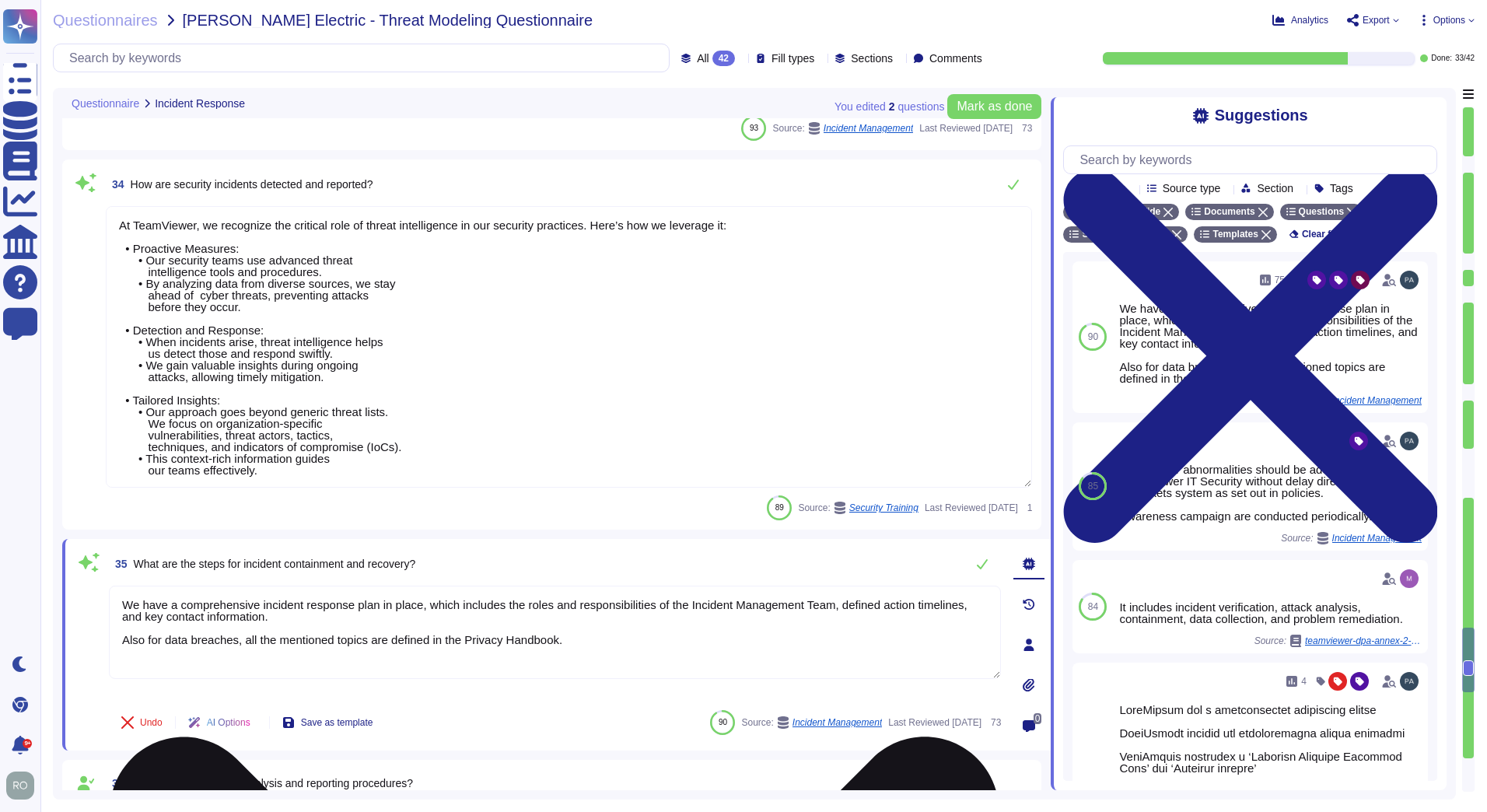
drag, startPoint x: 412, startPoint y: 605, endPoint x: 605, endPoint y: 638, distance: 195.8
click at [604, 638] on textarea "We have a comprehensive incident response plan in place, which includes the rol…" at bounding box center [555, 632] width 892 height 93
click at [605, 638] on textarea "We have a comprehensive incident response plan in place, which includes the rol…" at bounding box center [555, 632] width 892 height 93
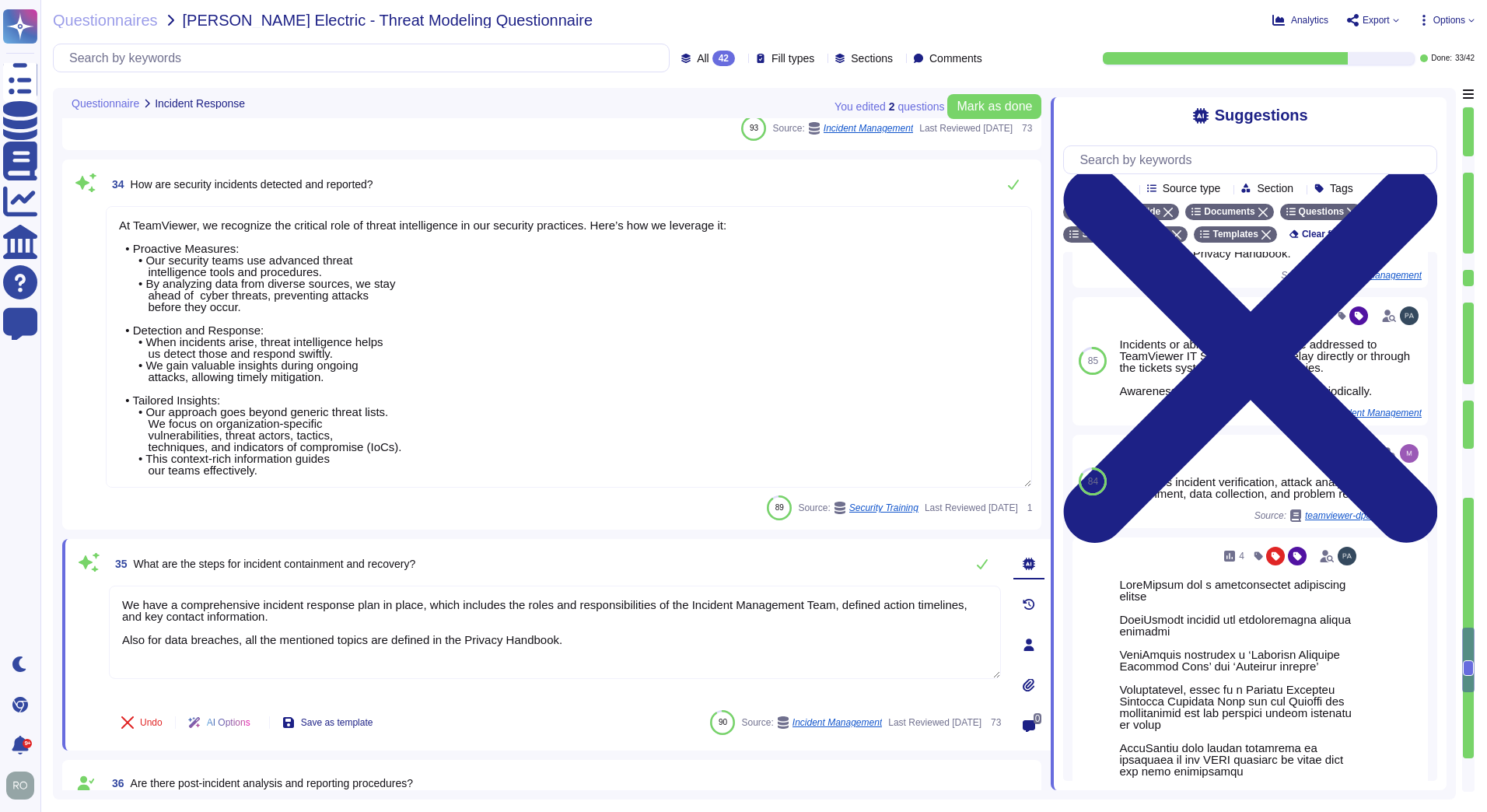
scroll to position [0, 0]
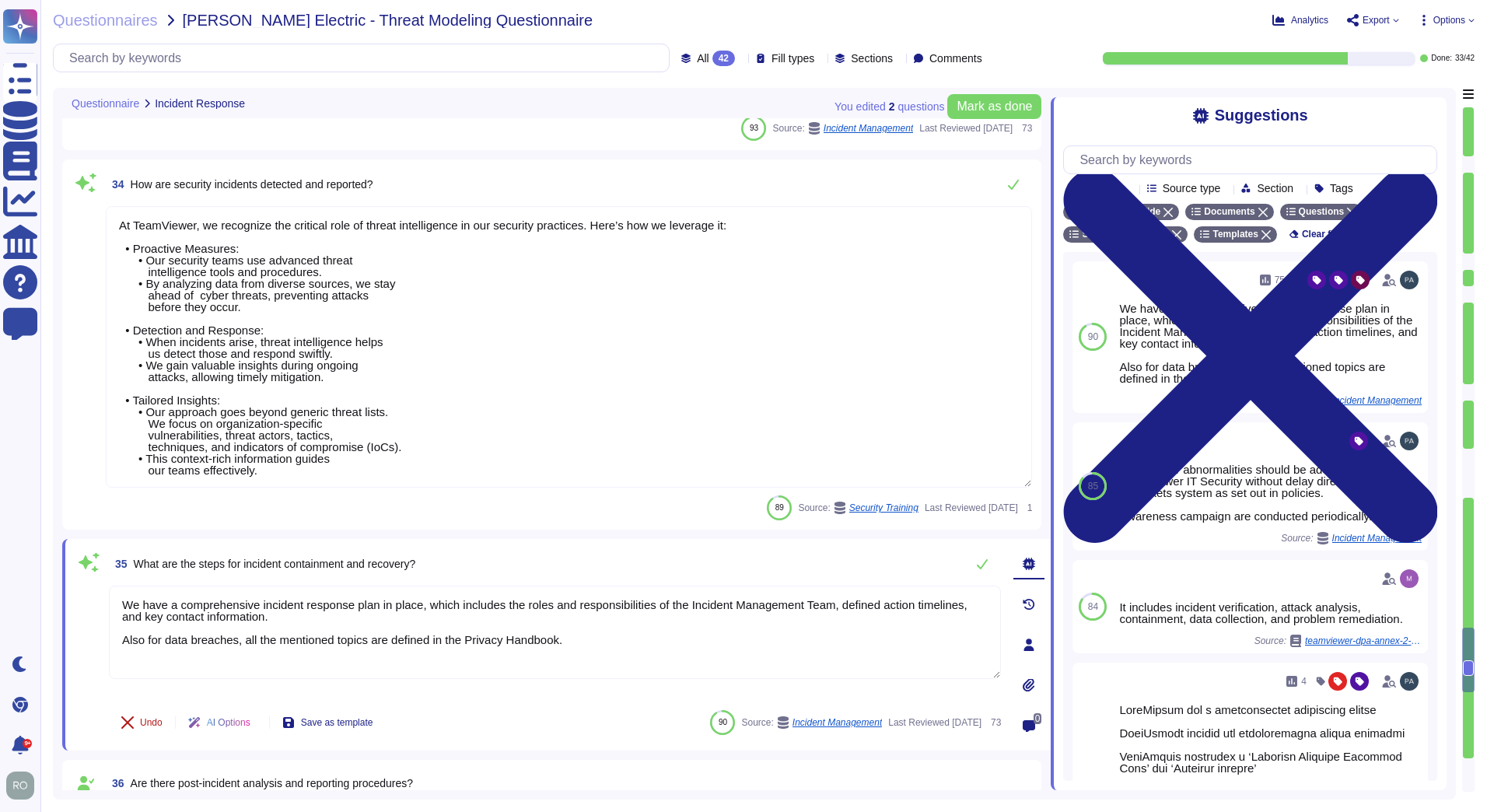
click at [149, 720] on span "Undo" at bounding box center [151, 722] width 23 height 9
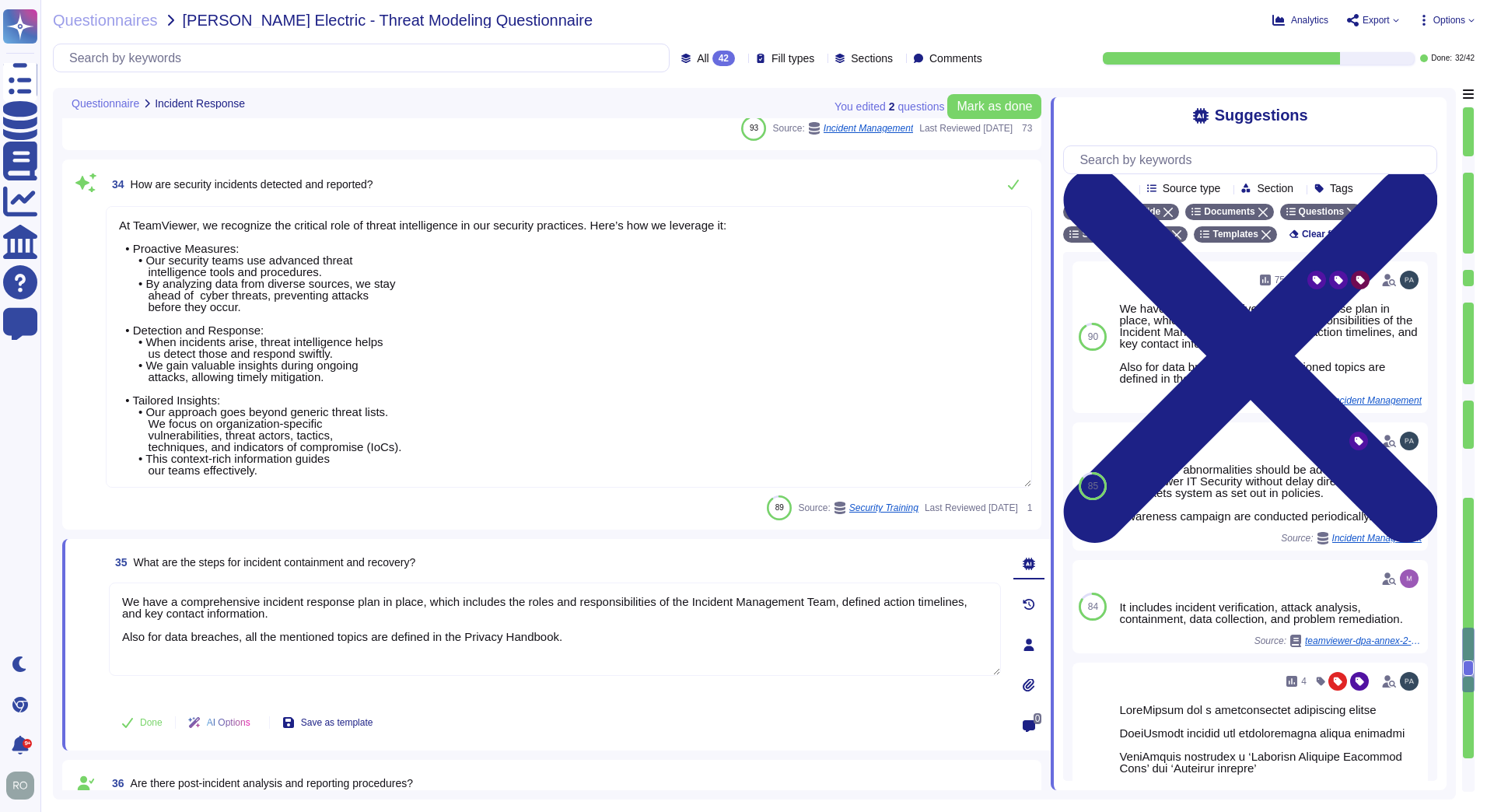
drag, startPoint x: 126, startPoint y: 221, endPoint x: 281, endPoint y: 272, distance: 163.2
click at [268, 276] on textarea "At TeamViewer, we recognize the critical role of threat intelligence in our sec…" at bounding box center [569, 346] width 926 height 281
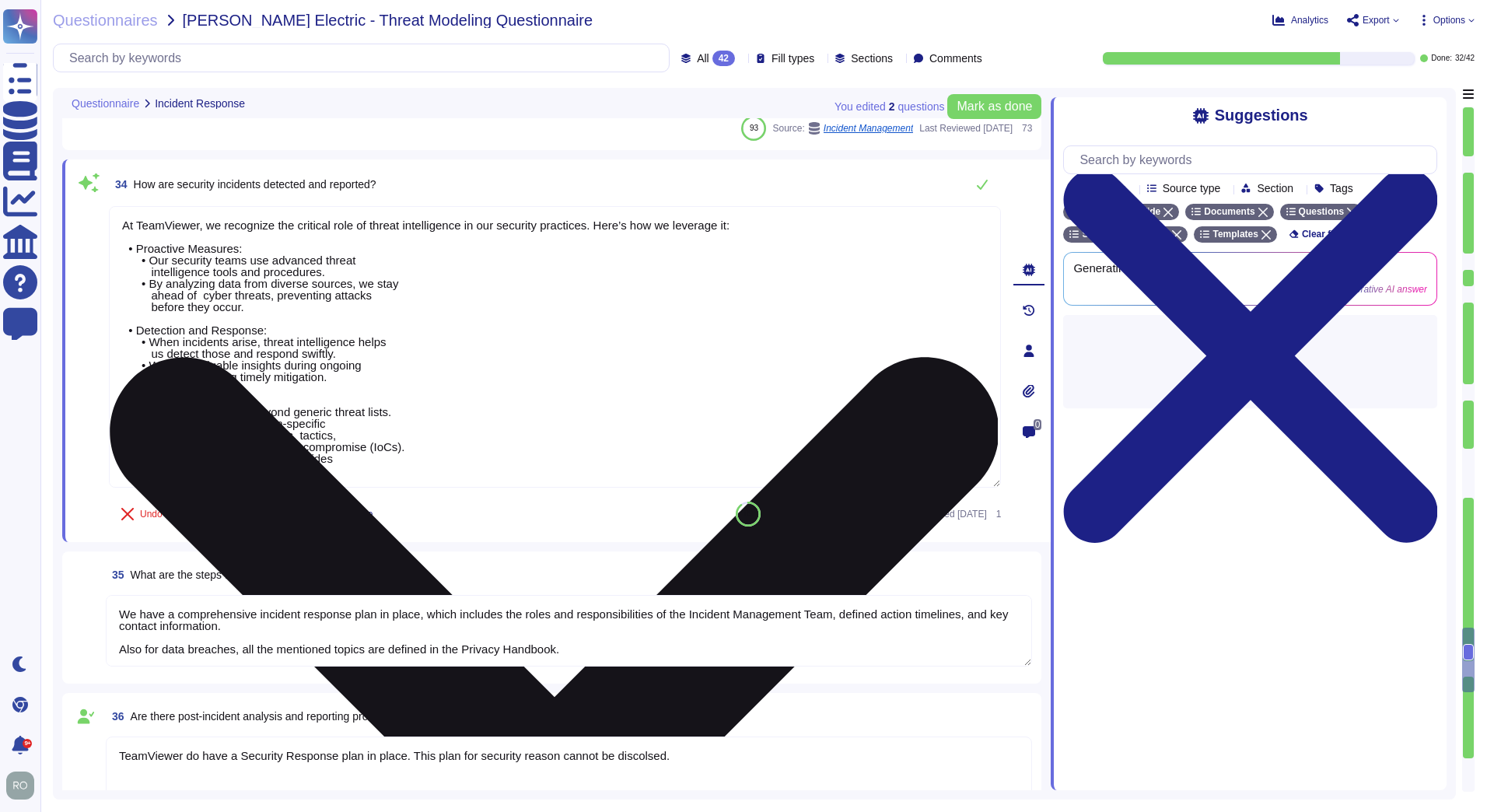
type textarea "As TeamViewer is a worldwide leading company, TeamViewer does keep close relati…"
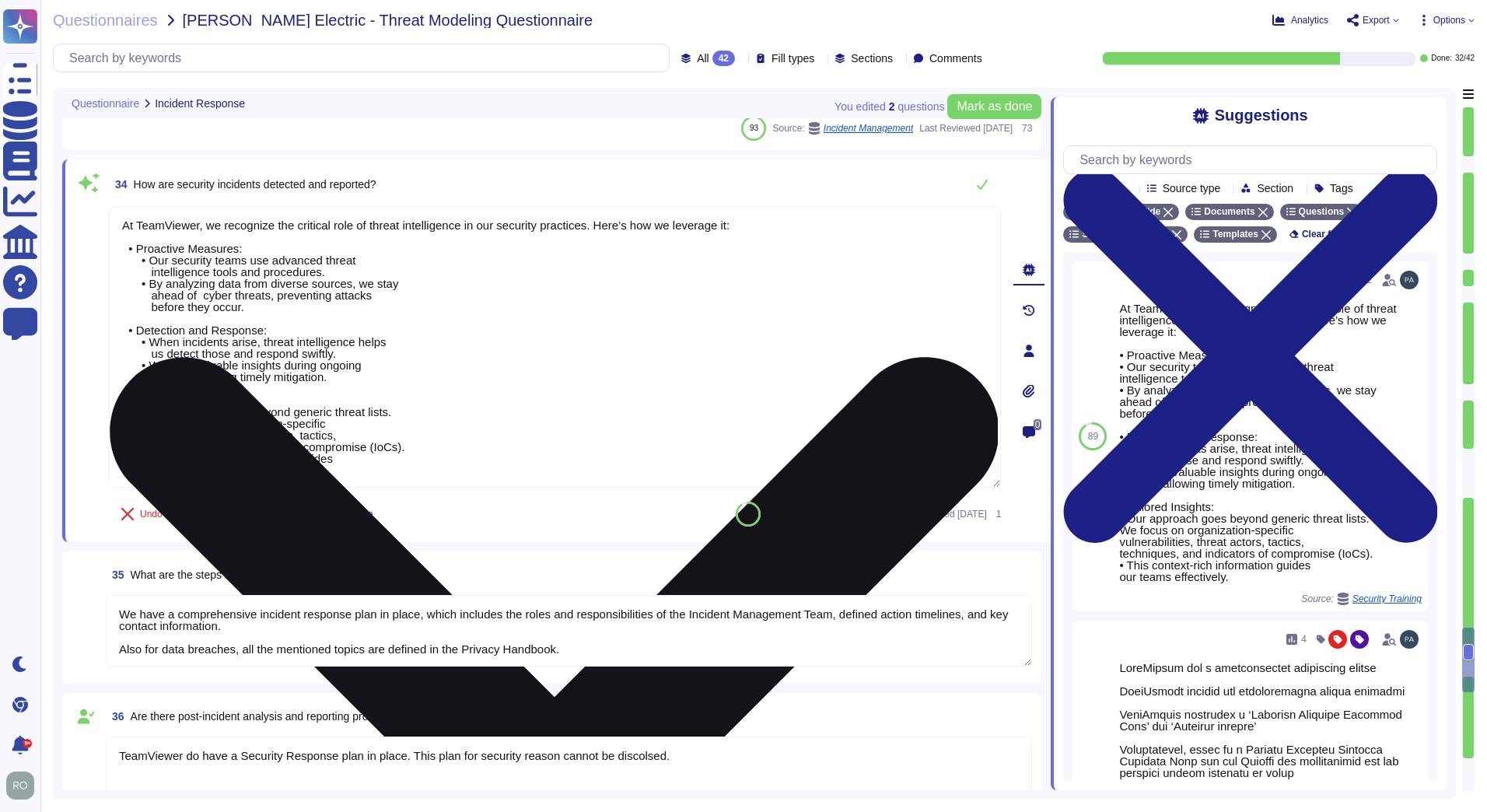
click at [288, 265] on textarea "At TeamViewer, we recognize the critical role of threat intelligence in our sec…" at bounding box center [555, 346] width 892 height 281
click at [191, 274] on textarea "At TeamViewer, we recognize the critical role of threat intelligence in our sec…" at bounding box center [555, 346] width 892 height 281
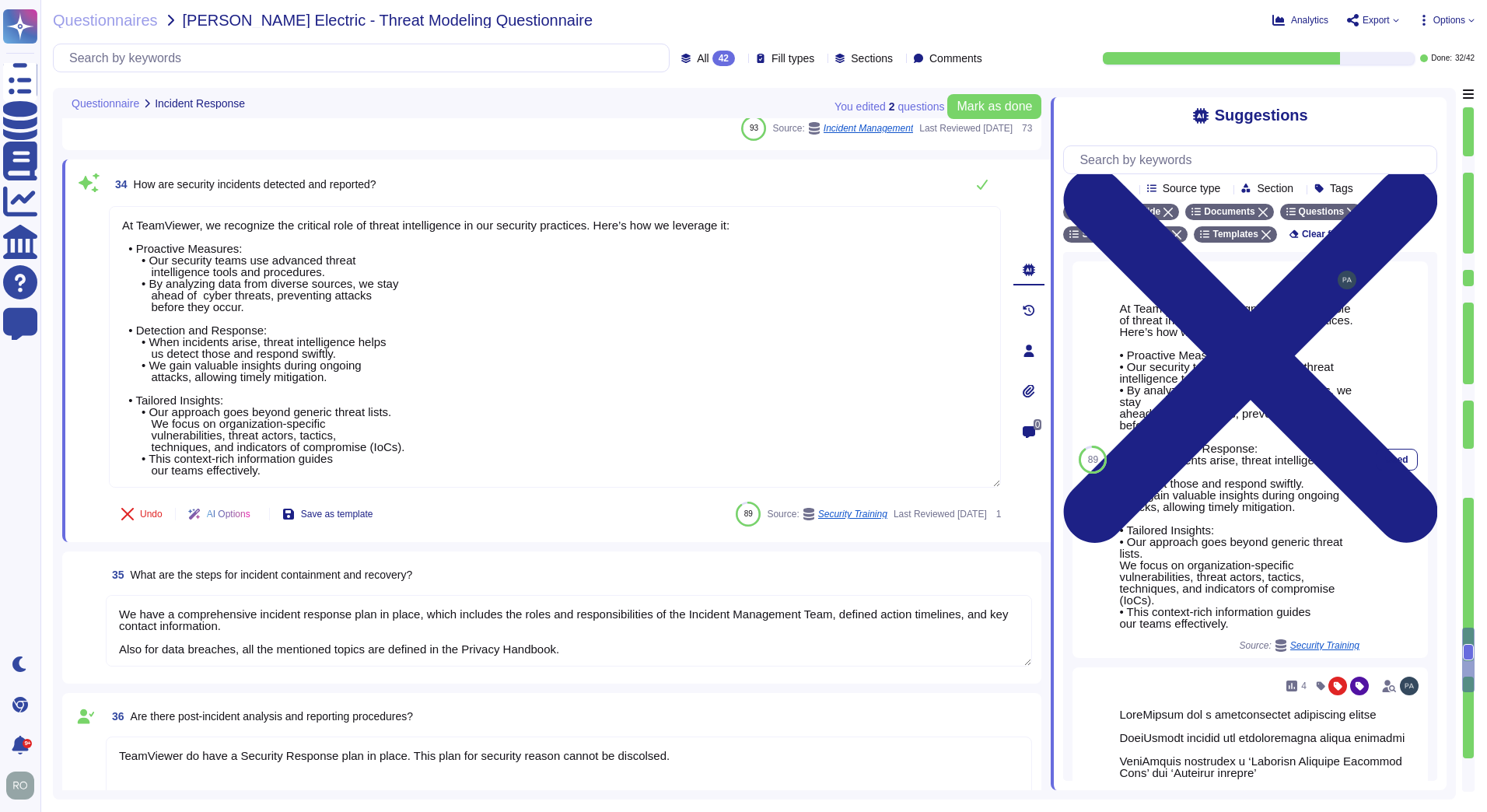
click at [1321, 647] on span "Security Training" at bounding box center [1325, 645] width 69 height 9
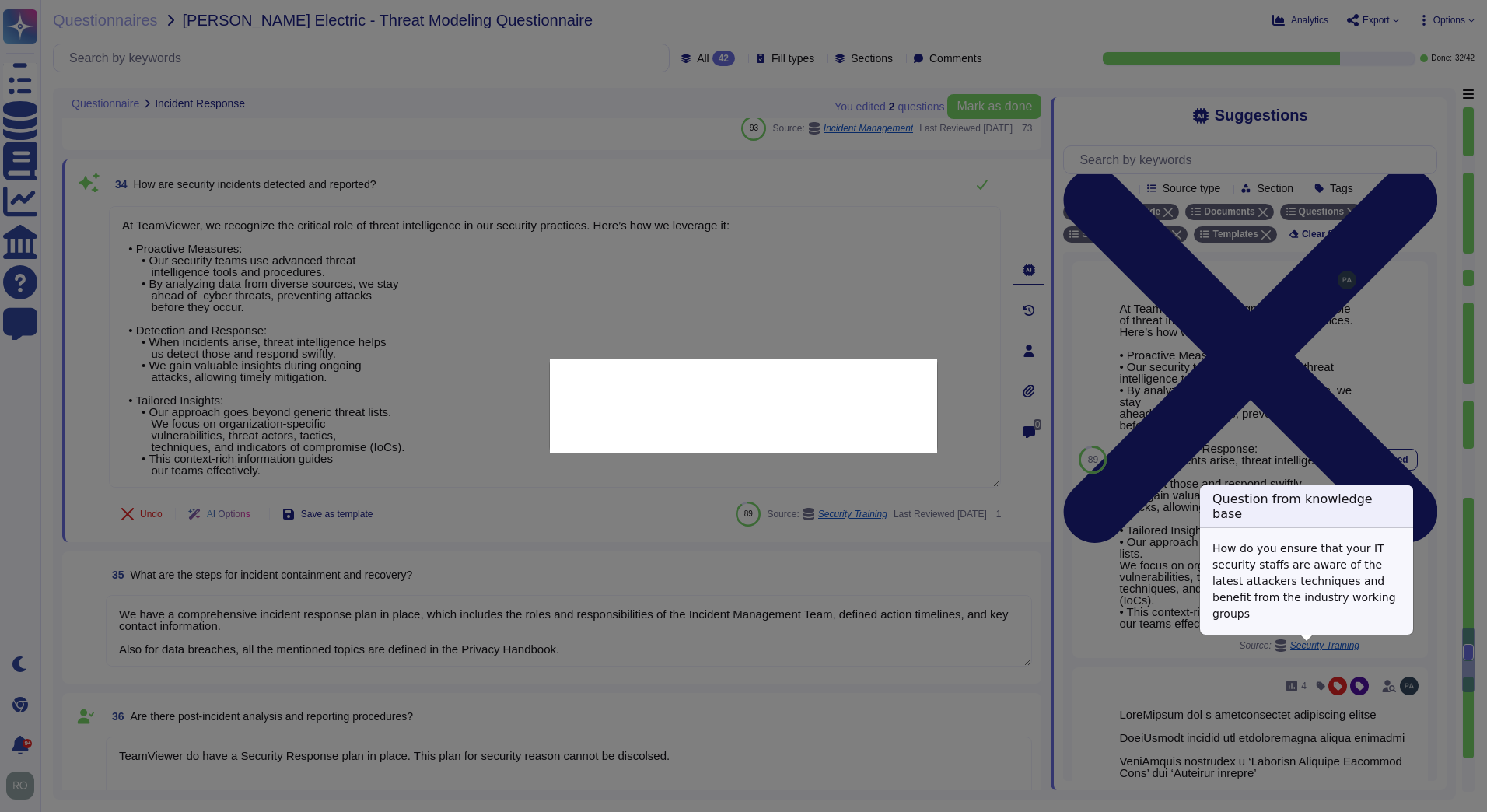
type textarea "How do you ensure that your IT security staffs are aware of the latest attacker…"
type textarea "At TeamViewer, we recognize the critical role of threat intelligence in our sec…"
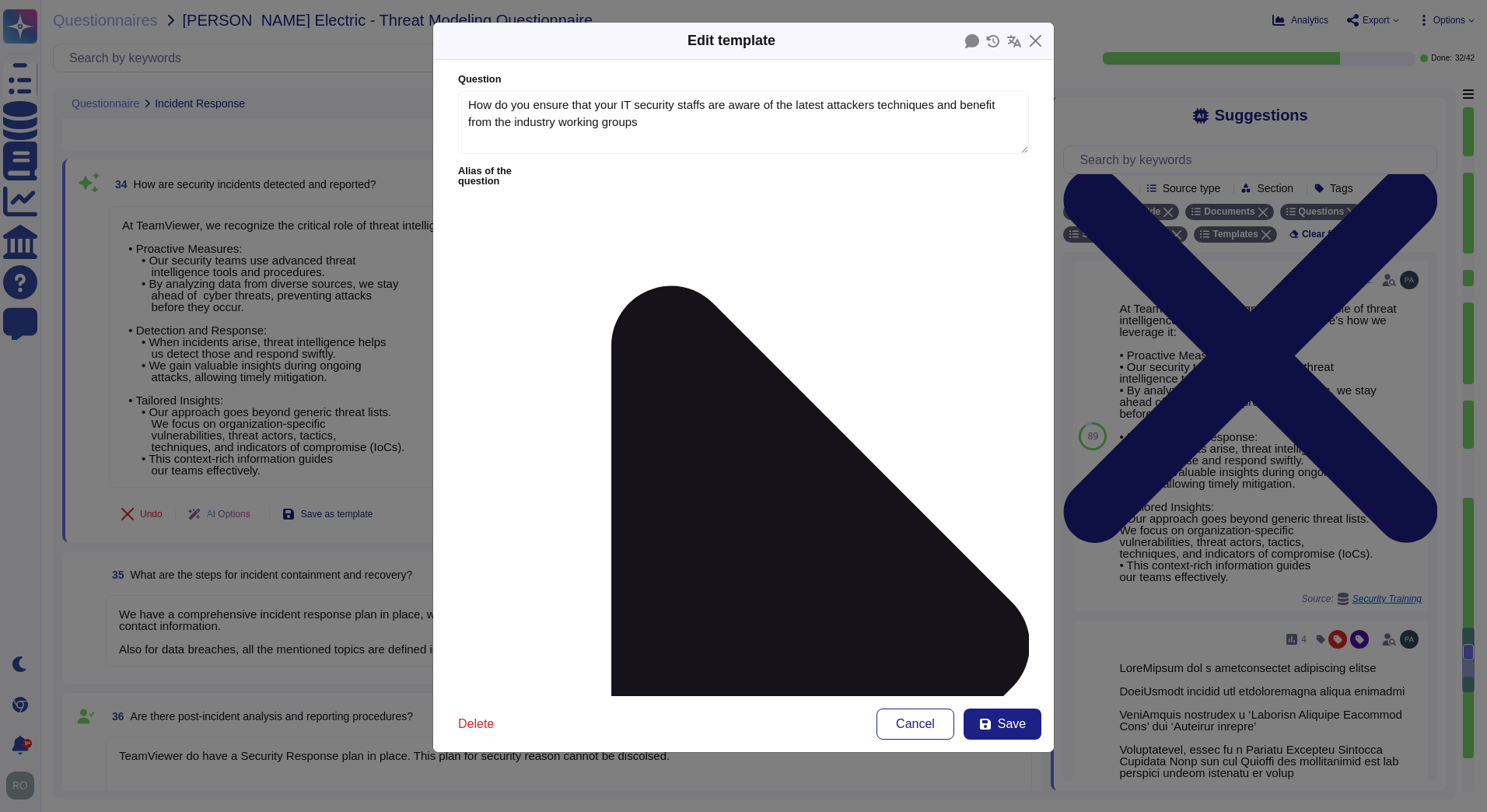
type textarea "How do you ensure that your IT security staffs are aware of the latest attacker…"
type textarea "At TeamViewer, we recognize the critical role of threat intelligence in our sec…"
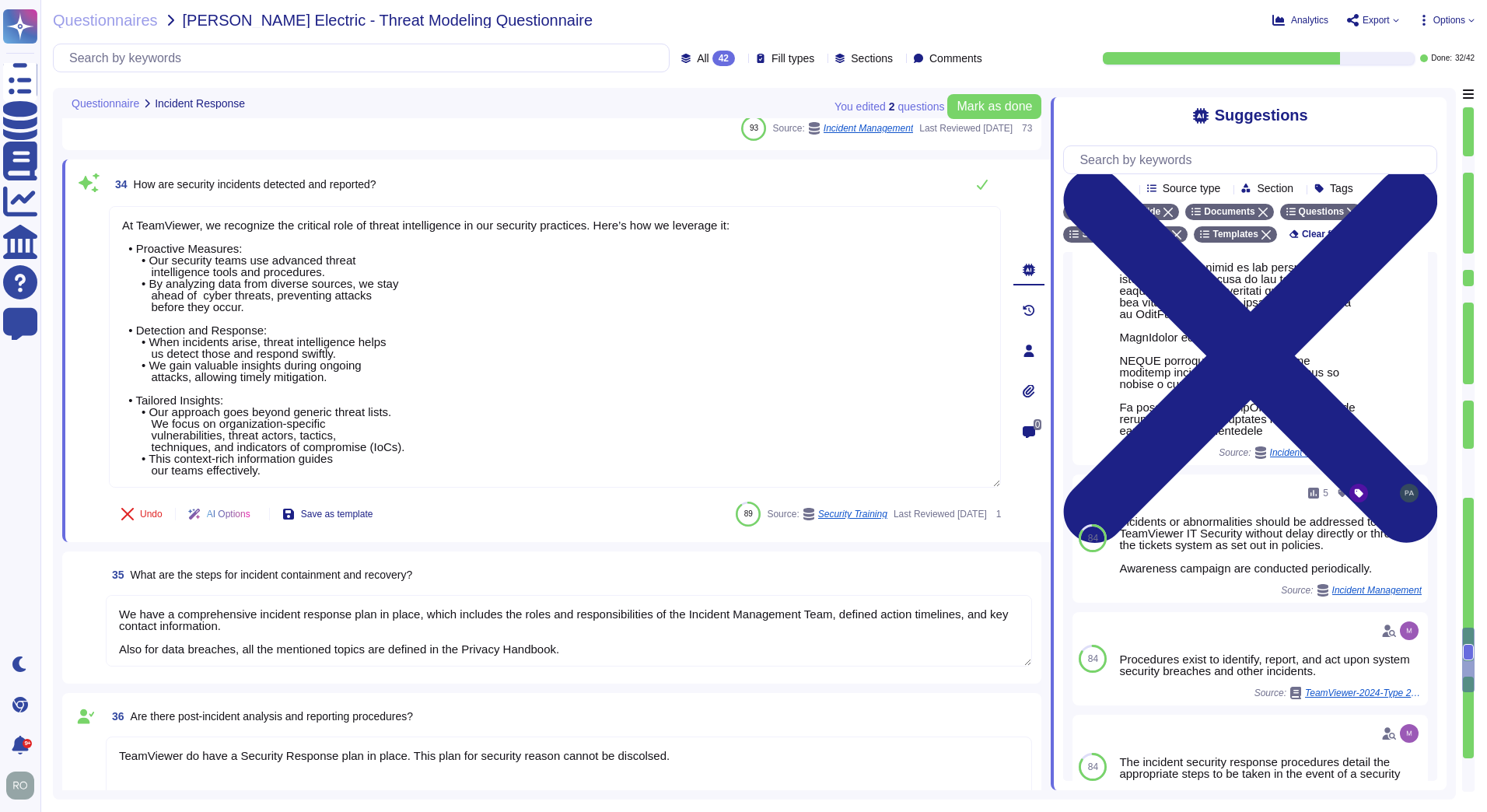
scroll to position [960, 0]
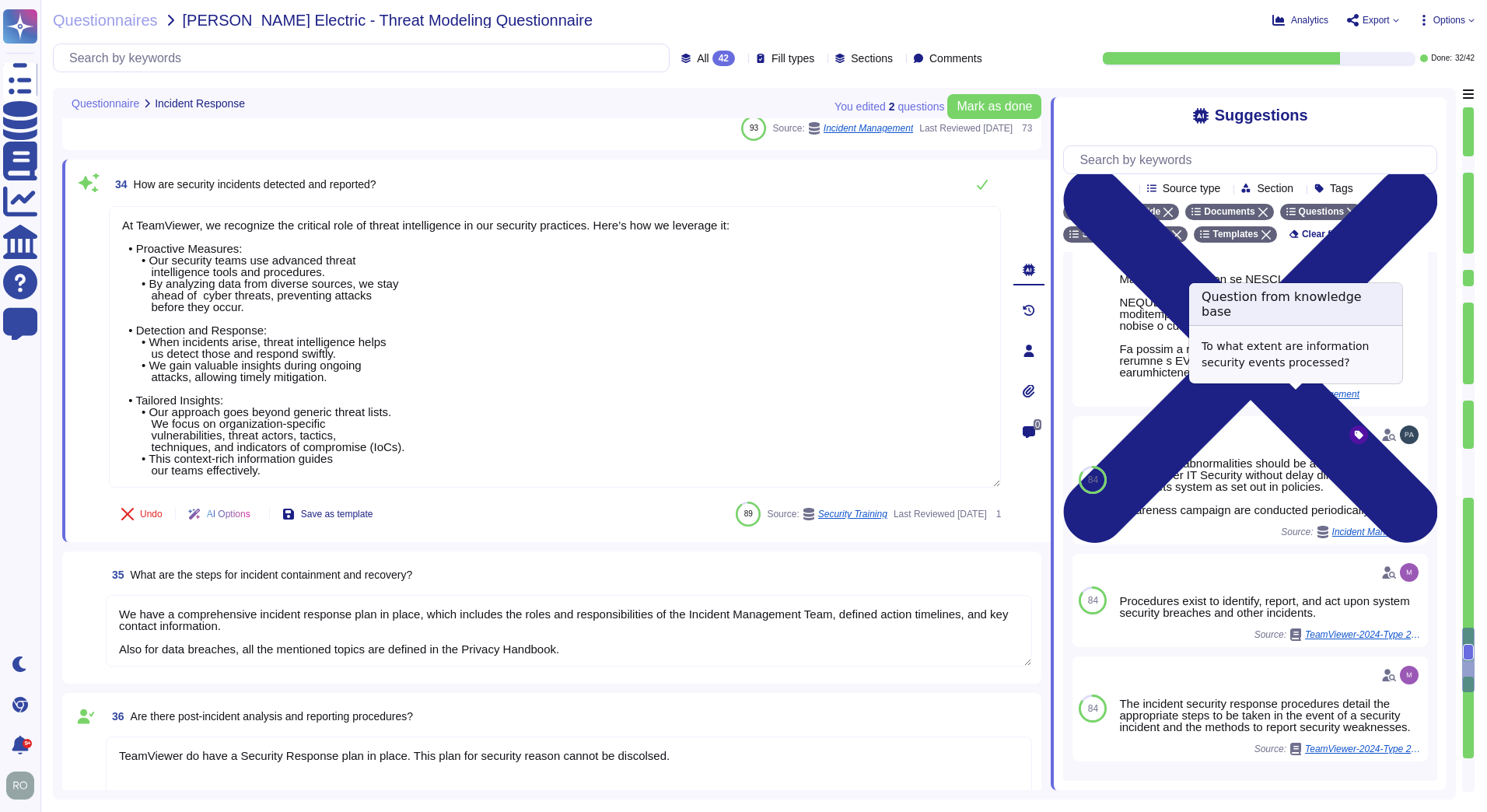
click at [1320, 399] on span "Incident Management" at bounding box center [1315, 394] width 90 height 9
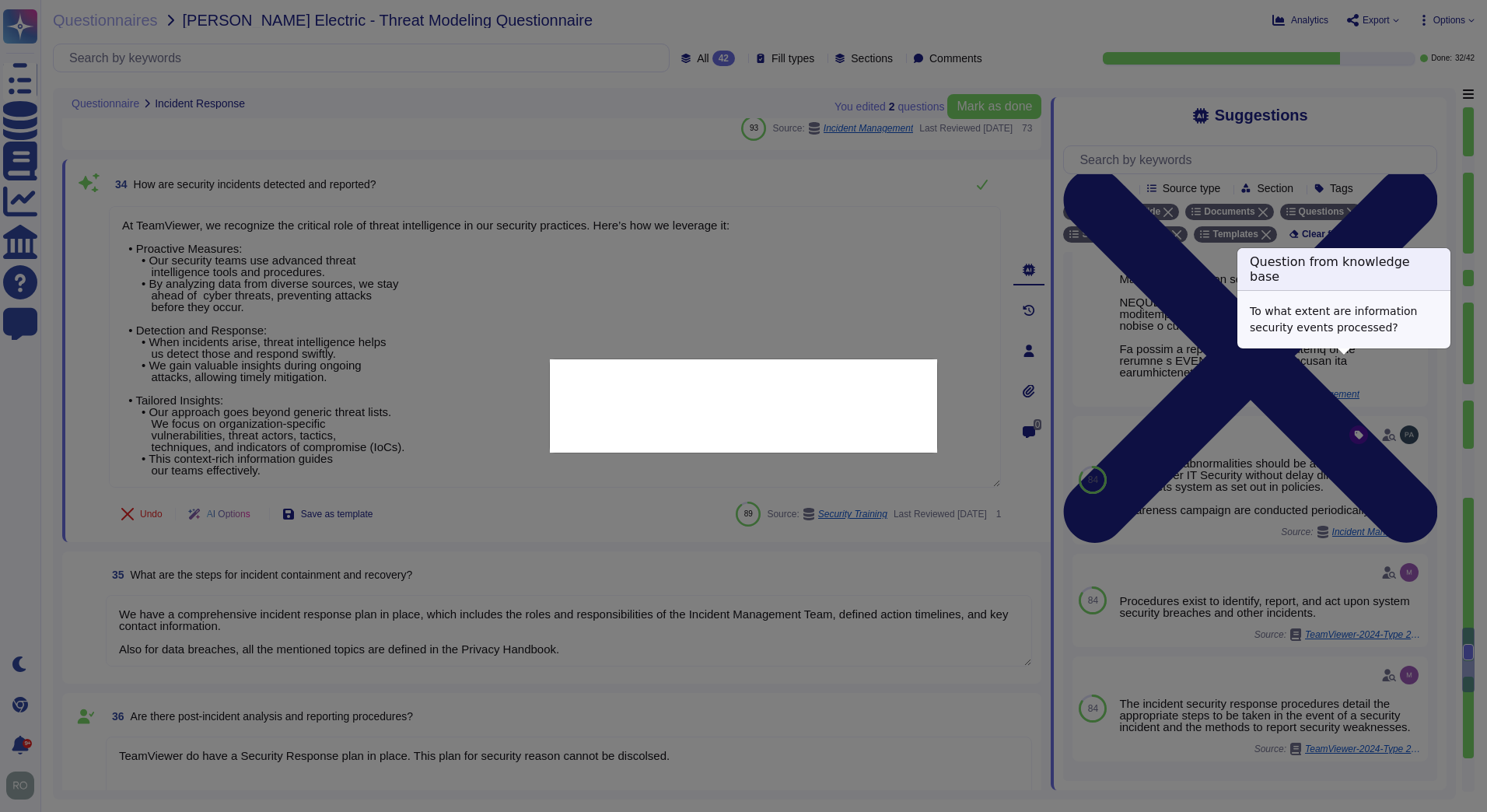
scroll to position [879, 0]
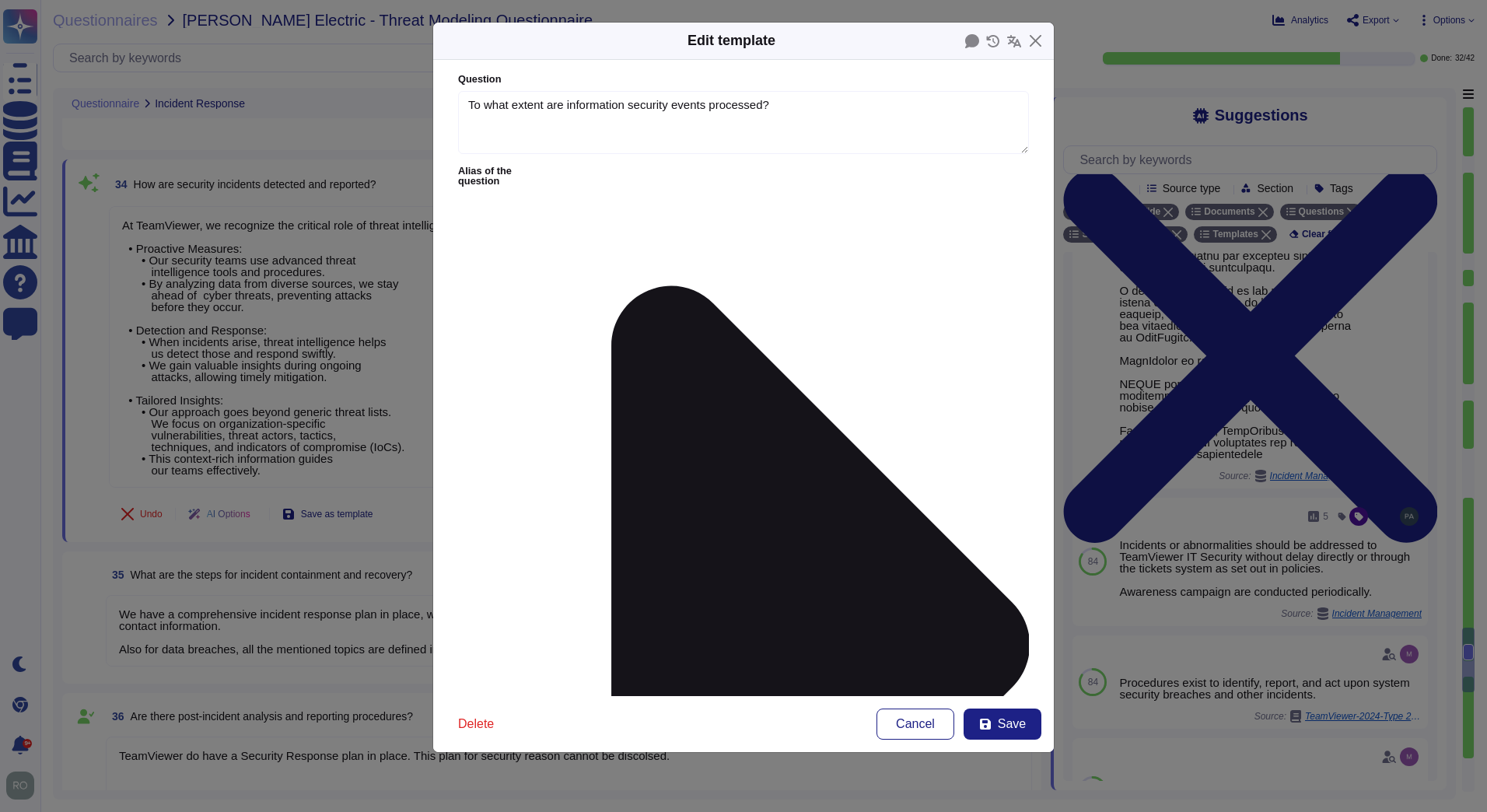
type textarea "To what extent are information security events processed?"
type textarea "LoreMipsum dol s ametconsectet adipiscing elitse DoeiUsmodt incidid utl etdolor…"
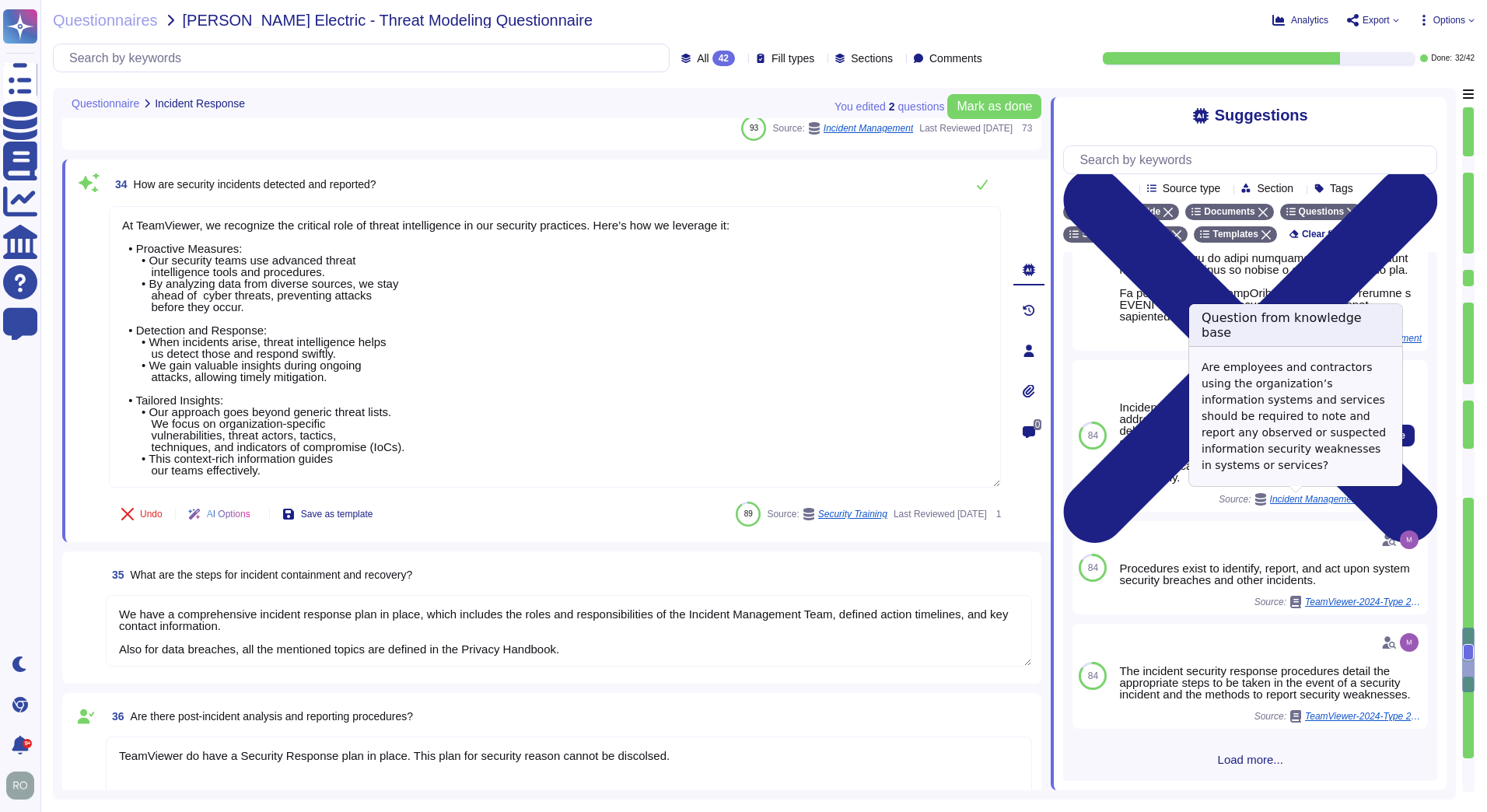
click at [1326, 501] on span "Incident Management" at bounding box center [1315, 499] width 90 height 9
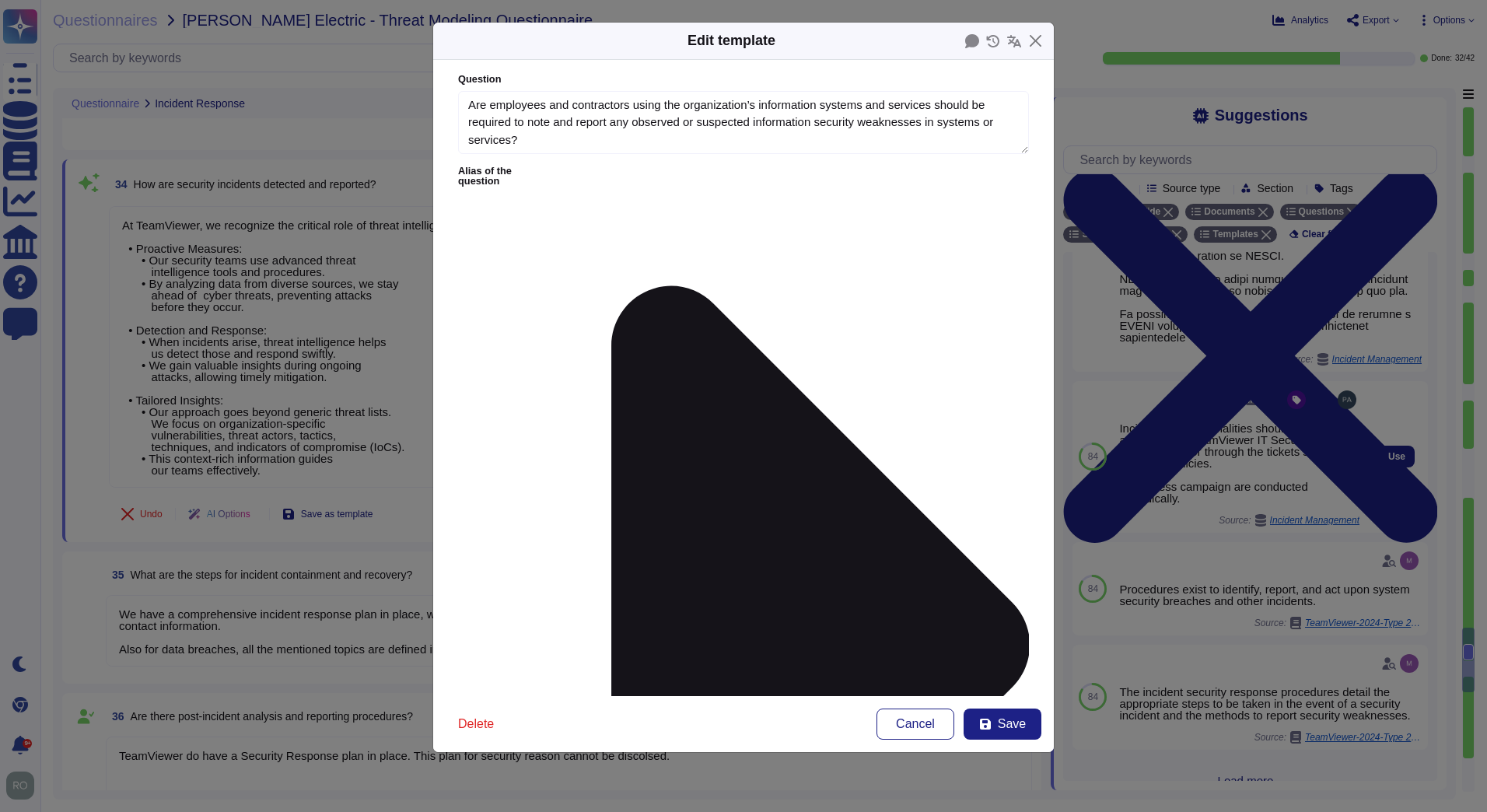
type textarea "Are employees and contractors using the organization’s information systems and …"
type textarea "Incidents or abnormalities should be addressed to TeamViewer IT Security withou…"
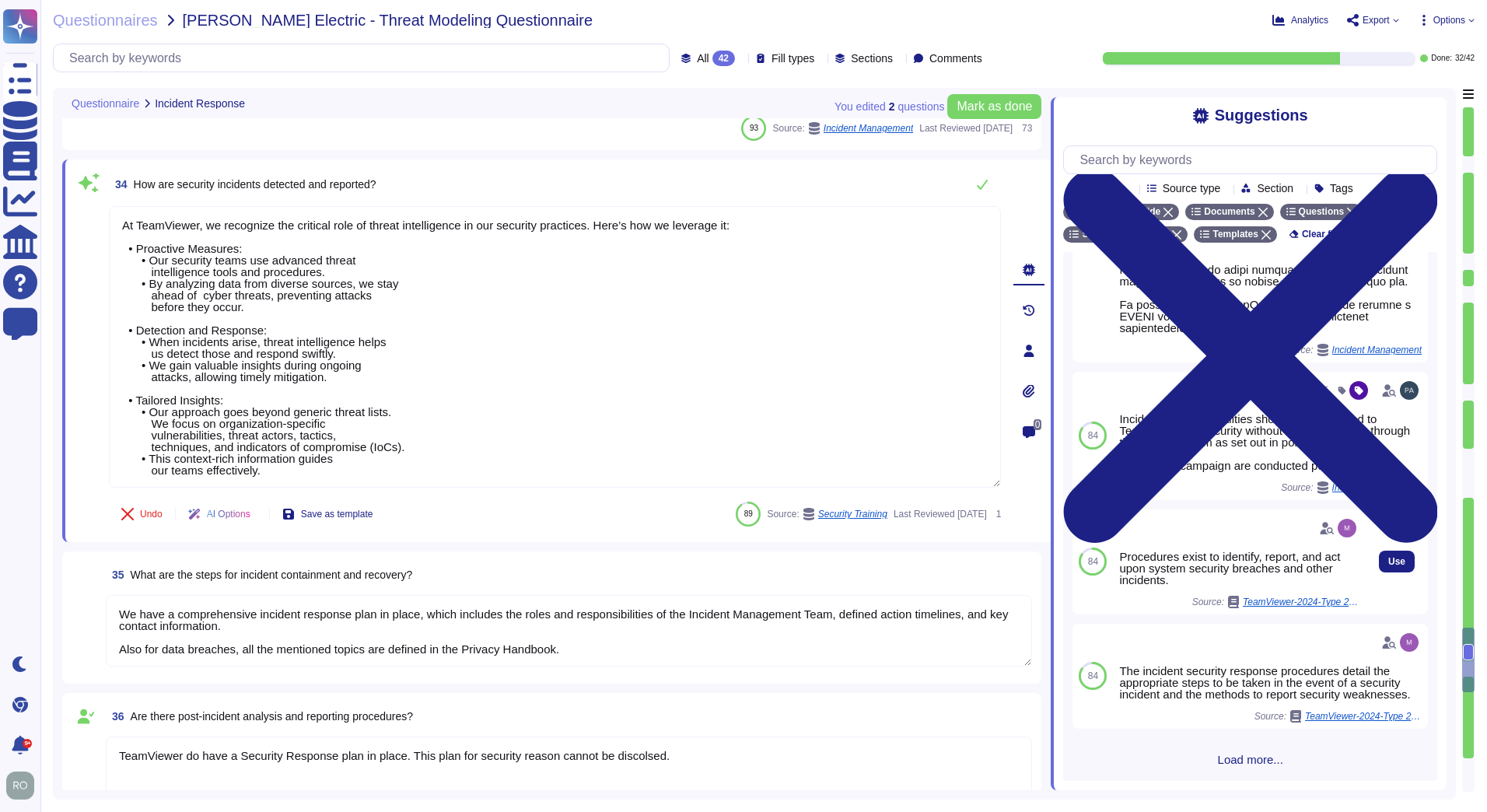
click at [1329, 604] on span "TeamViewer-2024-Type 2 SOC 2-Final Report.pdf" at bounding box center [1302, 601] width 117 height 9
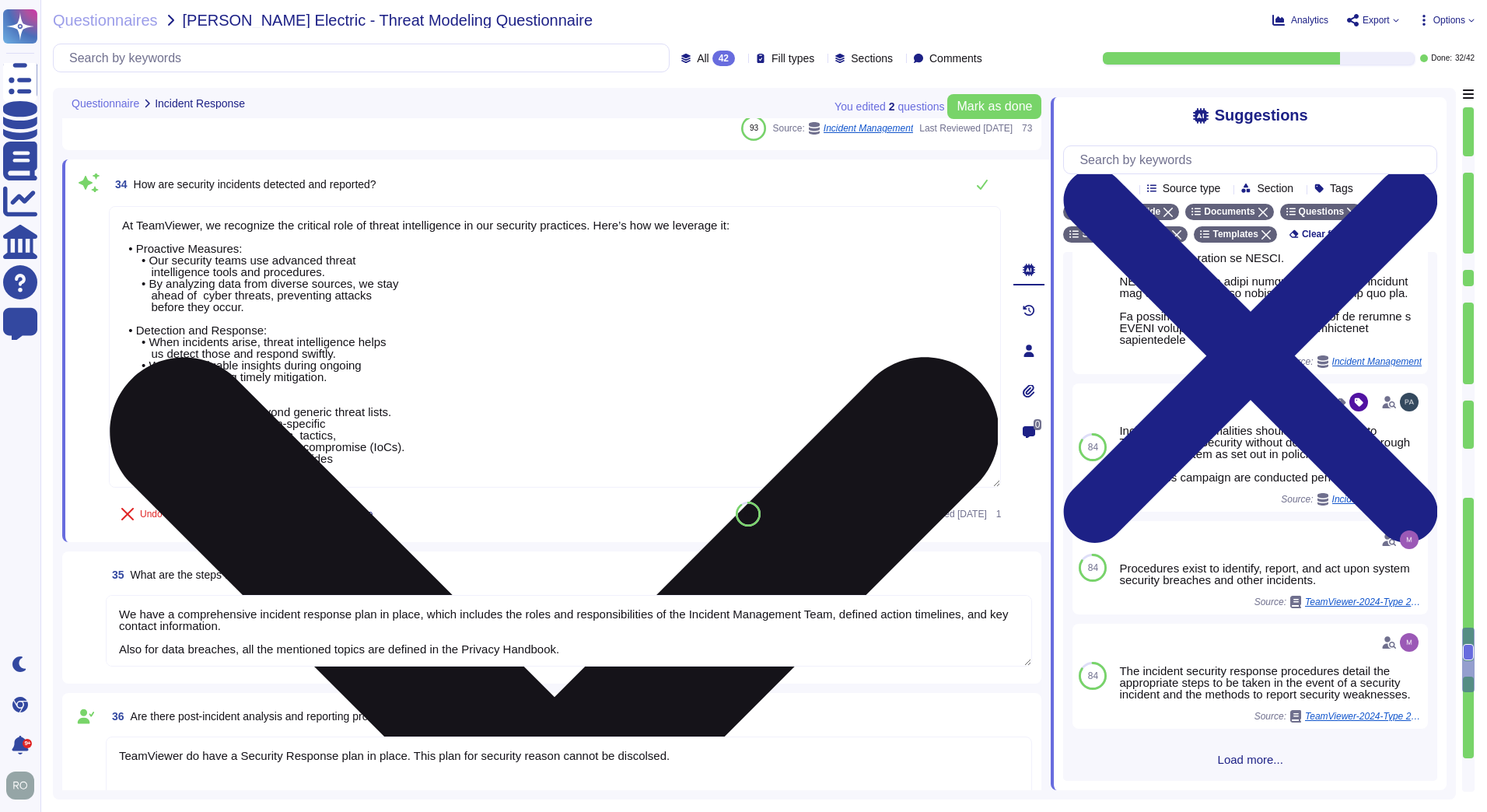
click at [260, 362] on textarea "At TeamViewer, we recognize the critical role of threat intelligence in our sec…" at bounding box center [555, 346] width 892 height 281
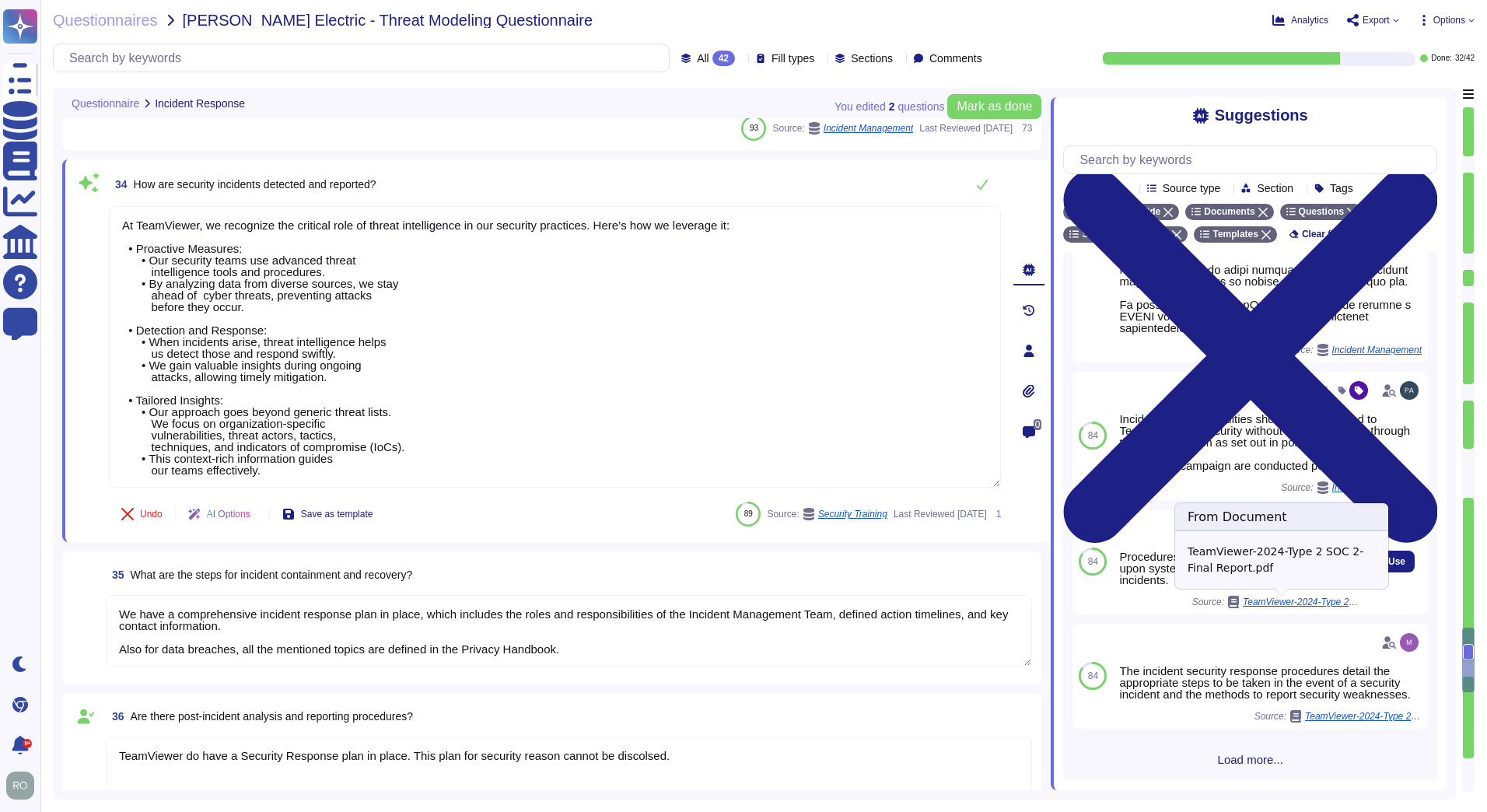
click at [1312, 599] on span "TeamViewer-2024-Type 2 SOC 2-Final Report.pdf" at bounding box center [1302, 601] width 117 height 9
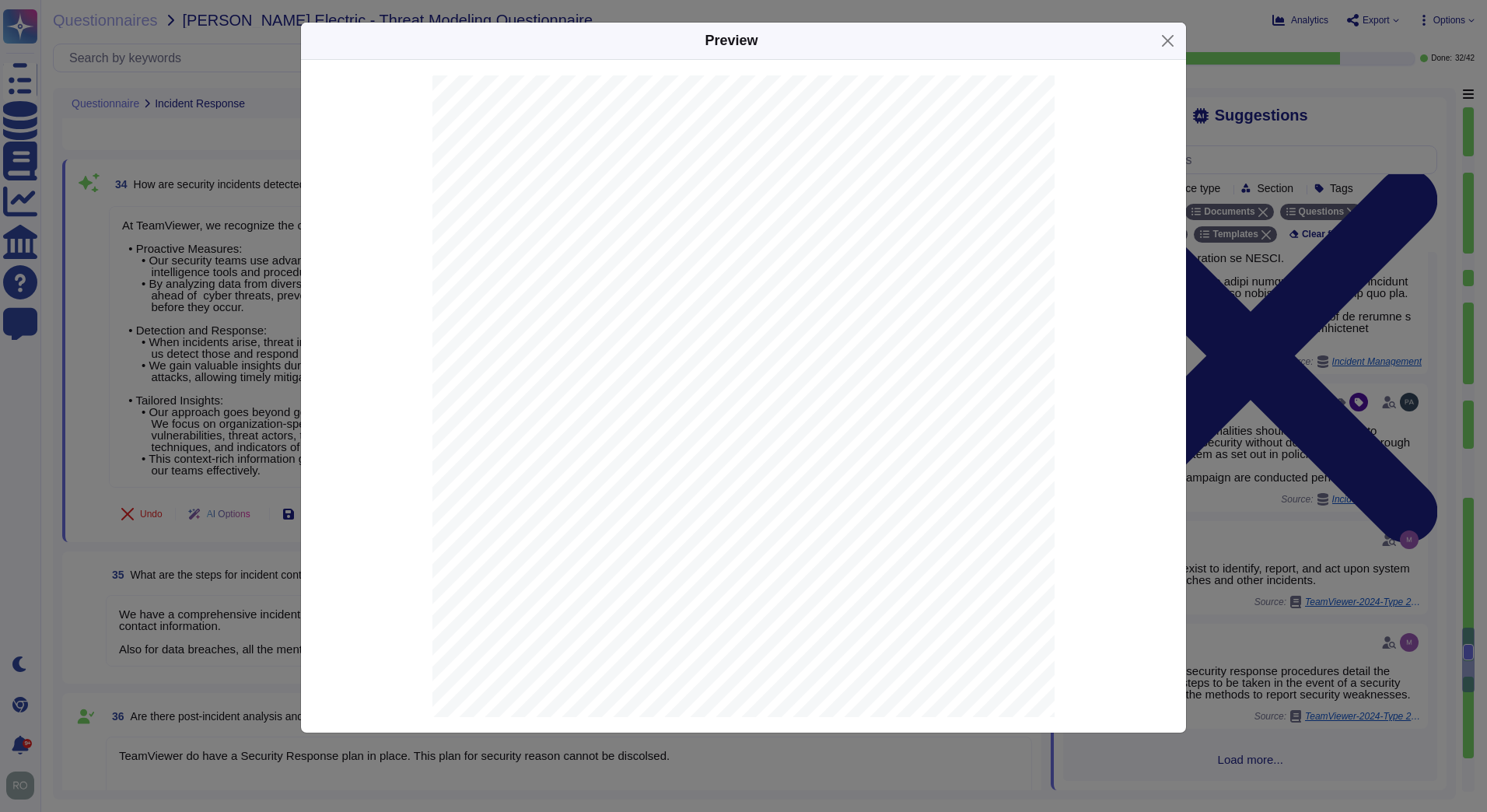
scroll to position [15292, 0]
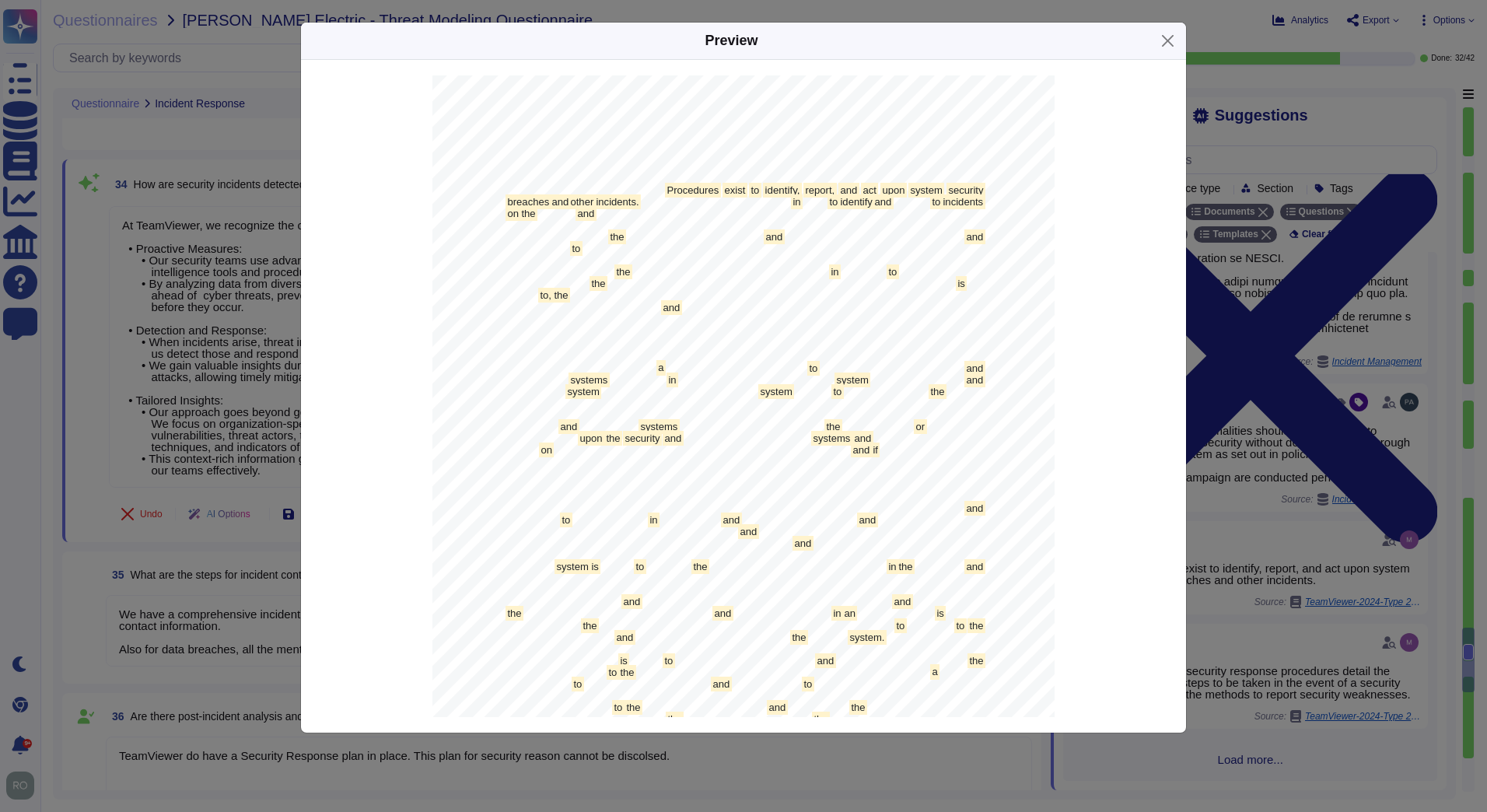
click at [1284, 401] on div "Preview TeamViewer [GEOGRAPHIC_DATA] , GmbH Type 2 SOC 2 202 4 REPORT ON TEAMVI…" at bounding box center [744, 406] width 1487 height 812
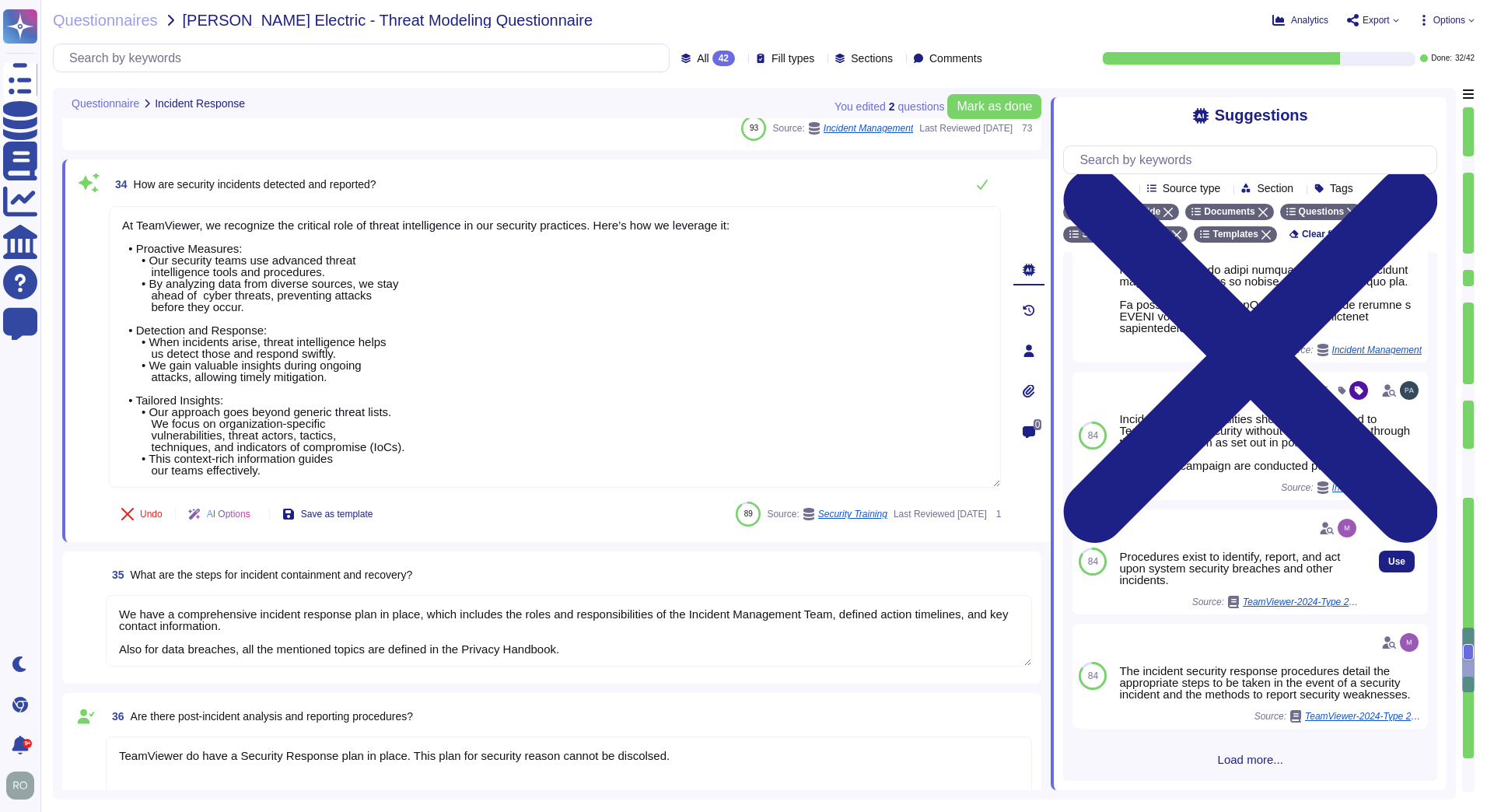
scroll to position [891, 0]
drag, startPoint x: 1168, startPoint y: 580, endPoint x: 1121, endPoint y: 557, distance: 52.3
click at [1121, 557] on div "Procedures exist to identify, report, and act upon system security breaches and…" at bounding box center [1240, 567] width 240 height 35
copy div "Procedures exist to identify, report, and act upon system security breaches and…"
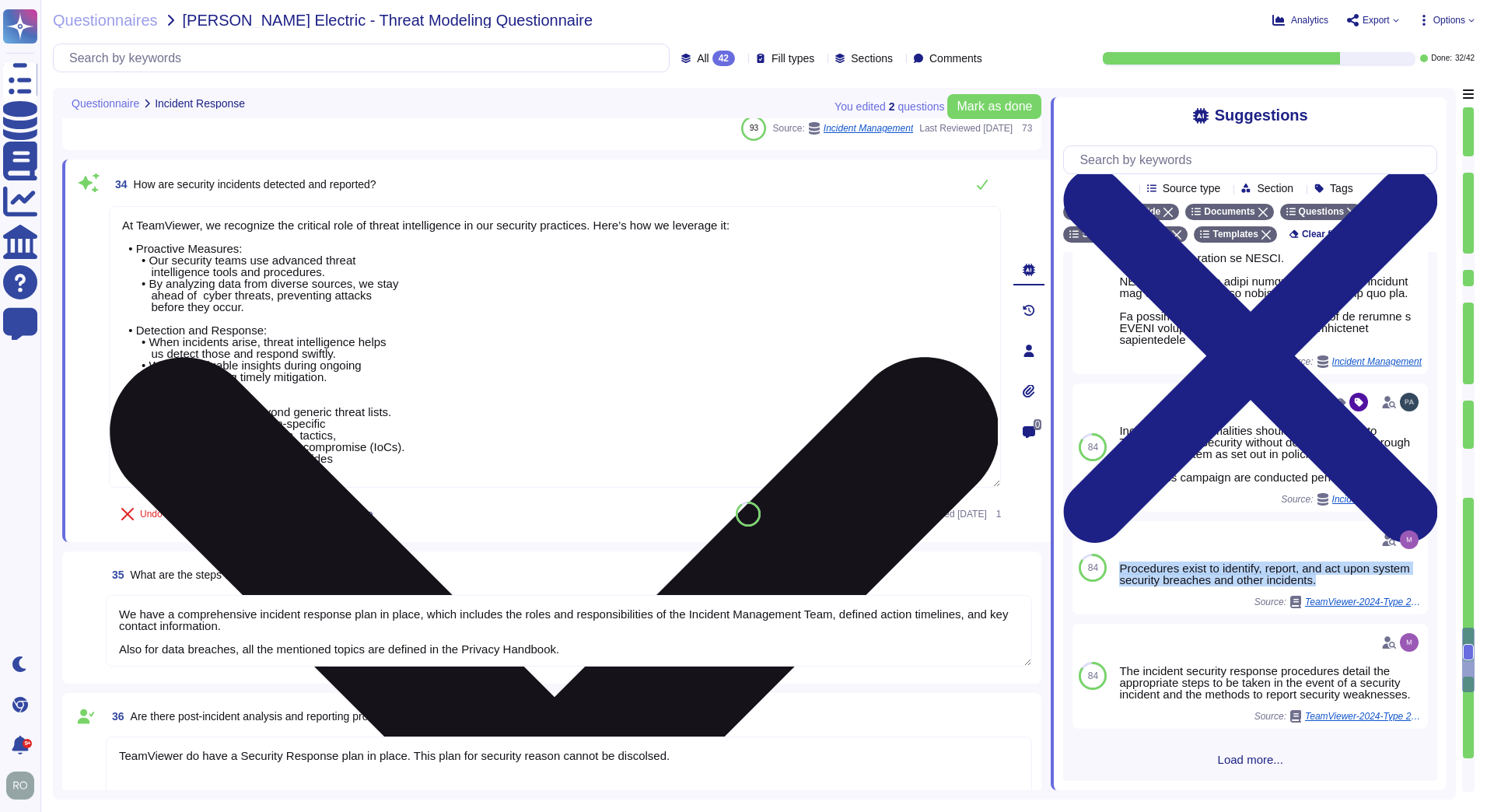
scroll to position [879, 0]
click at [270, 465] on textarea "At TeamViewer, we recognize the critical role of threat intelligence in our sec…" at bounding box center [555, 346] width 892 height 281
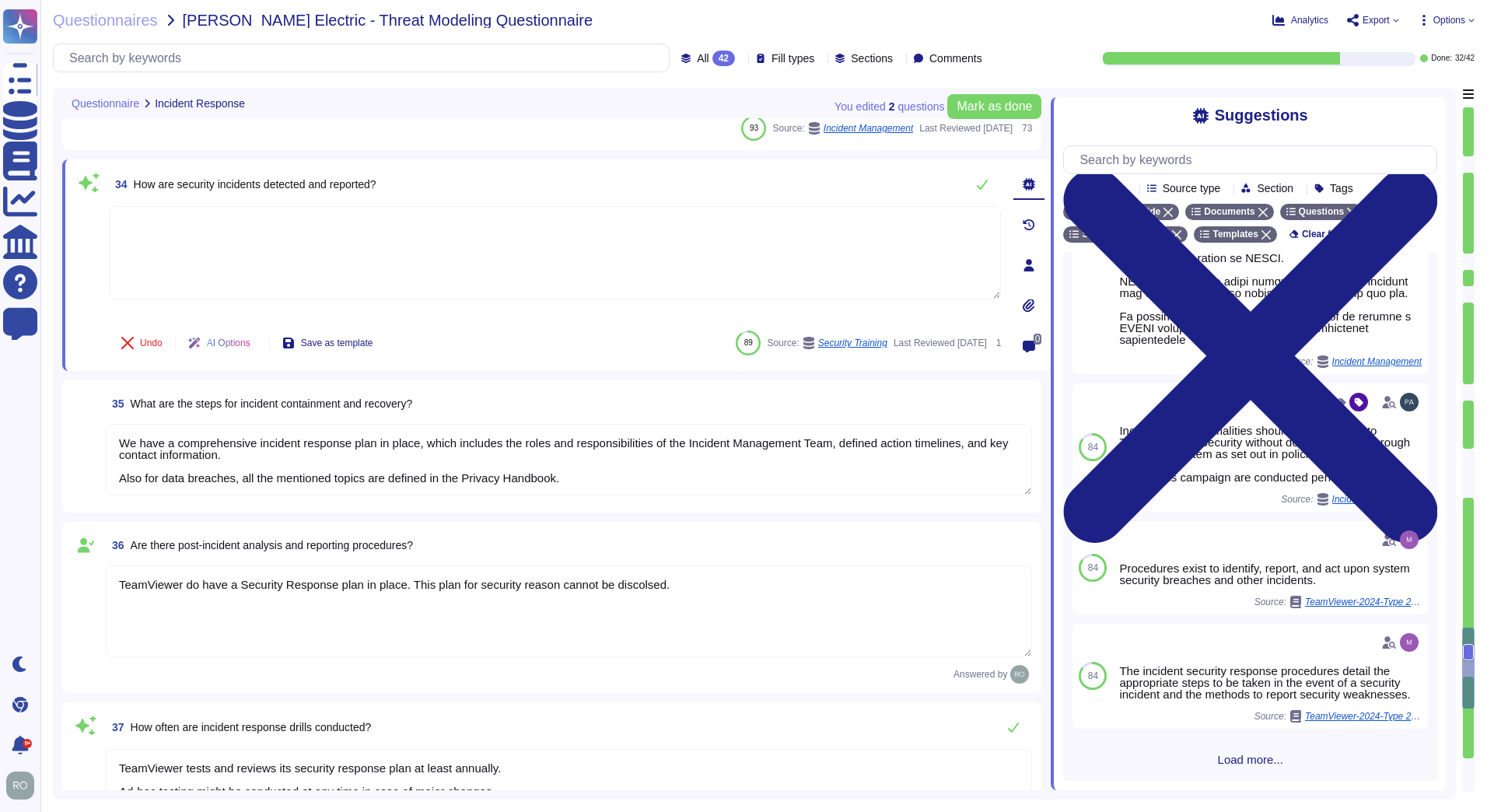
type textarea "Information Security Policies are reviewed yearly, by IT Security and all the r…"
paste textarea "Procedures exist to identify, report, and act upon system security breaches and…"
click at [440, 459] on textarea "We have a comprehensive incident response plan in place, which includes the rol…" at bounding box center [569, 460] width 926 height 71
type textarea "Procedures exist to identify, report, and act upon system security breaches and…"
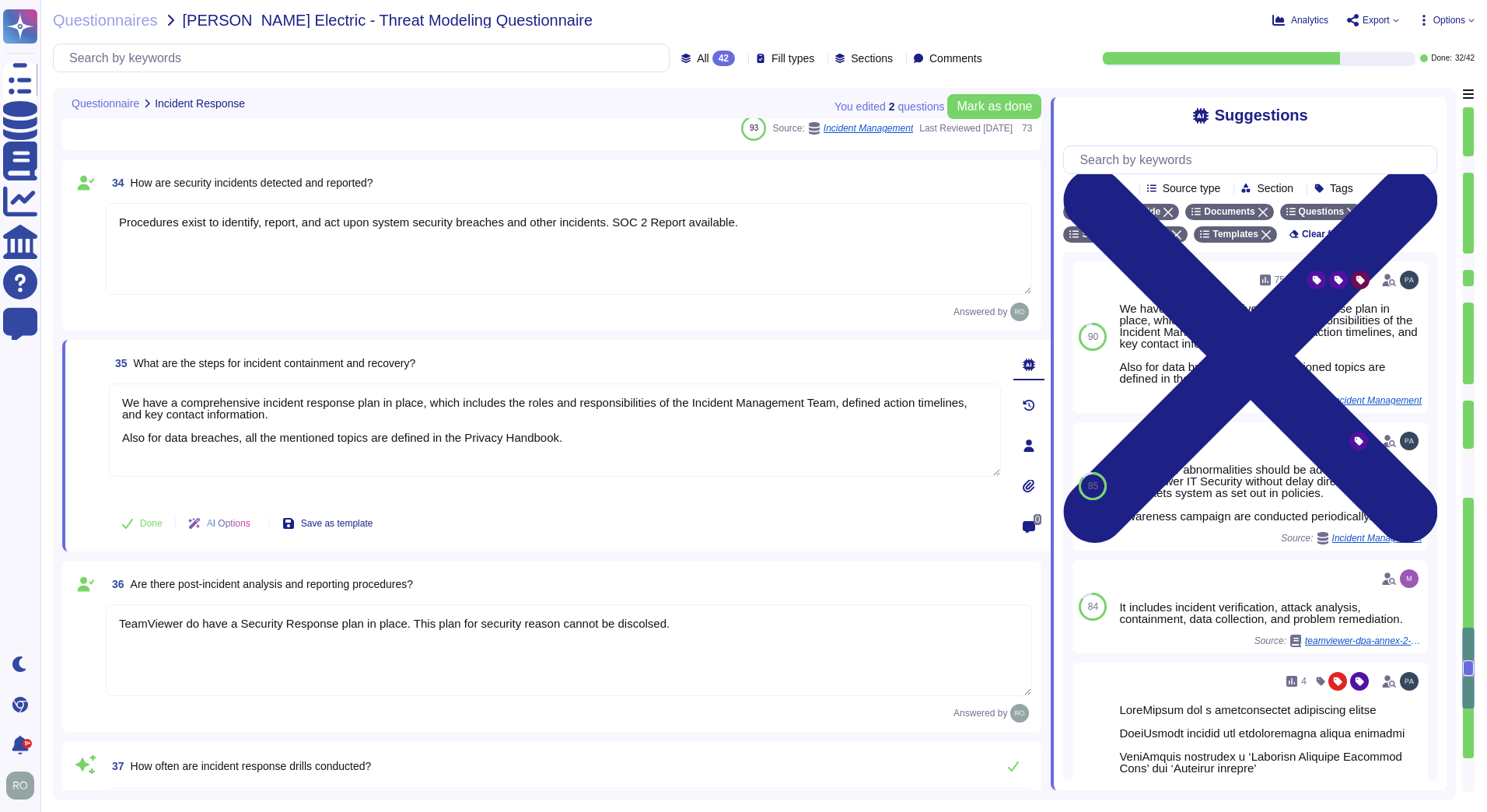
drag, startPoint x: 122, startPoint y: 220, endPoint x: 318, endPoint y: 224, distance: 196.0
click at [318, 224] on textarea "Procedures exist to identify, report, and act upon system security breaches and…" at bounding box center [569, 249] width 926 height 91
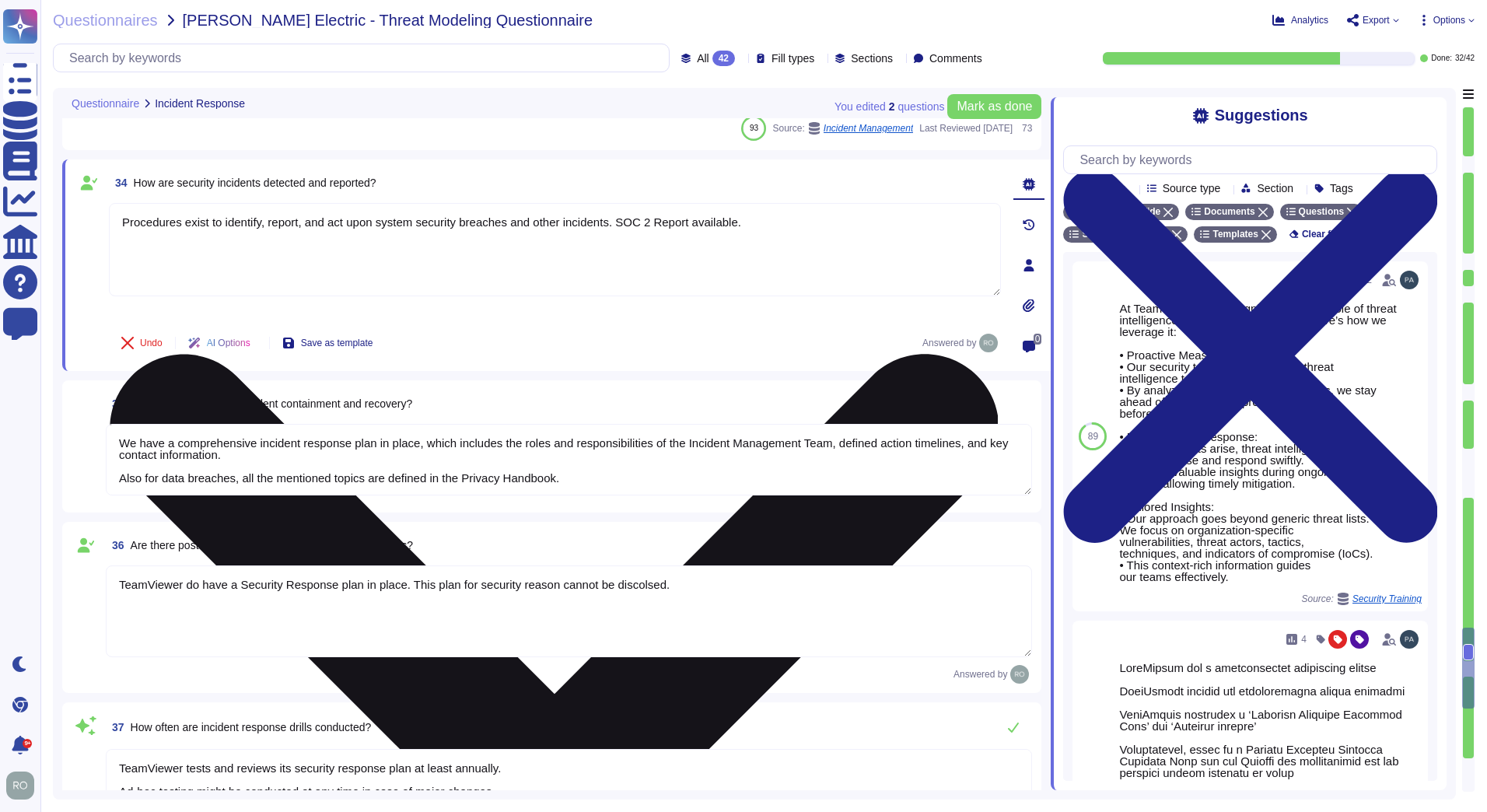
scroll to position [5328, 0]
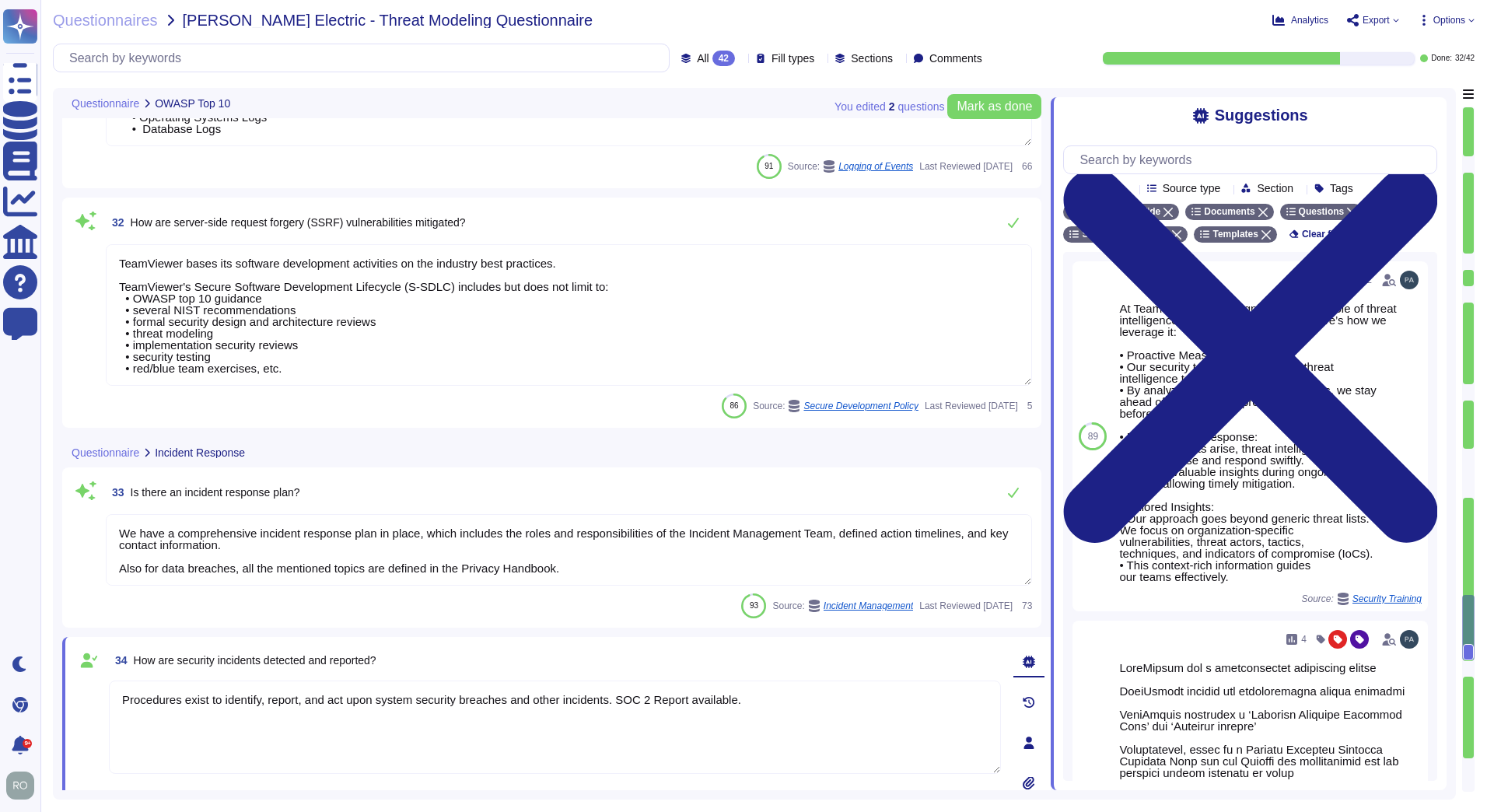
type textarea "The overall access management is documented in the Identity and Access Manageme…"
type textarea "Measures to Establish the Integrity"
type textarea "Logs are centrally managed and monitored by a 24/7 Security Operations Team. Lo…"
type textarea "TeamViewer bases its software development activities on the industry best pract…"
click at [267, 544] on textarea "We have a comprehensive incident response plan in place, which includes the rol…" at bounding box center [569, 550] width 926 height 71
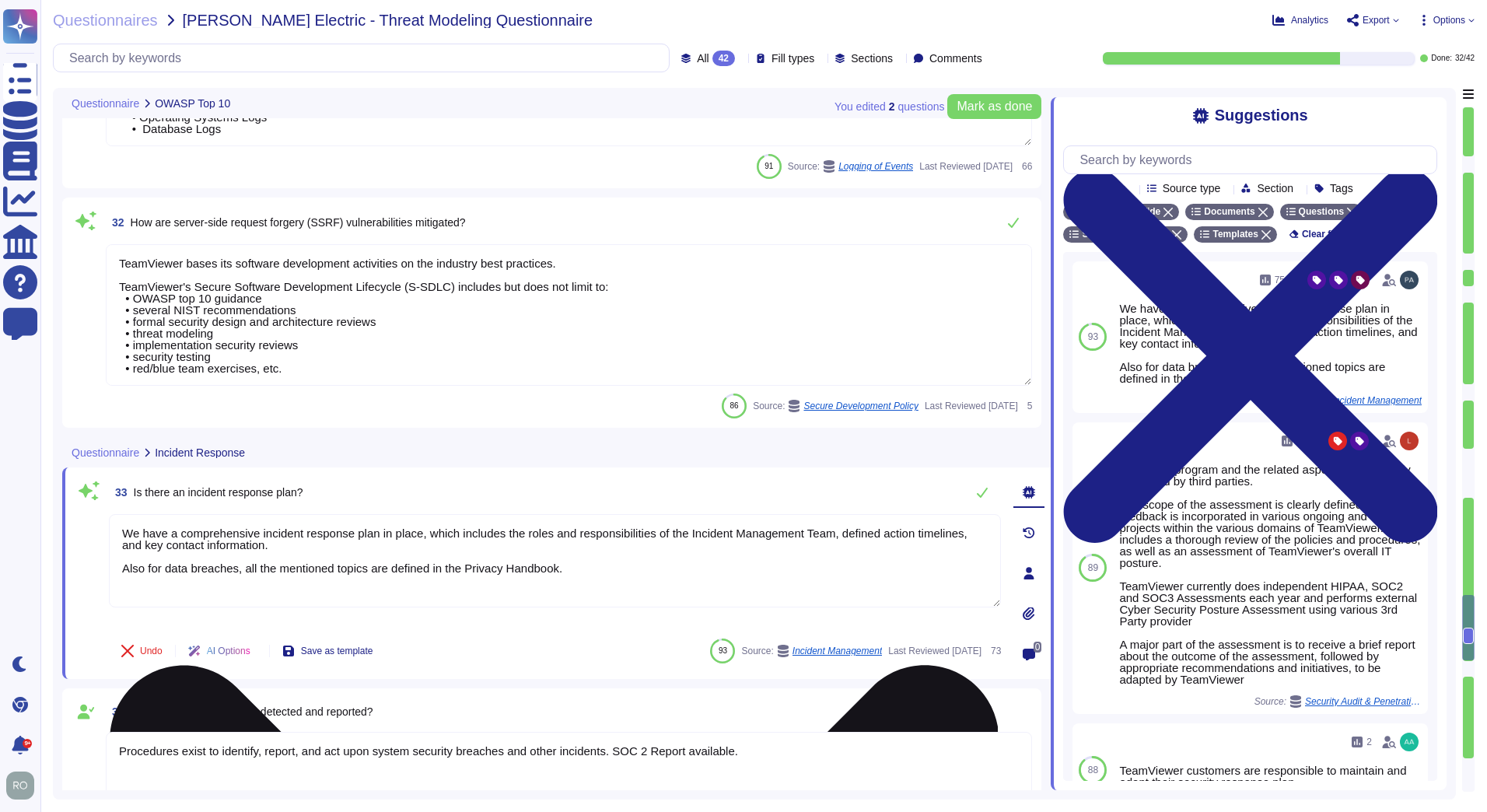
scroll to position [4887, 0]
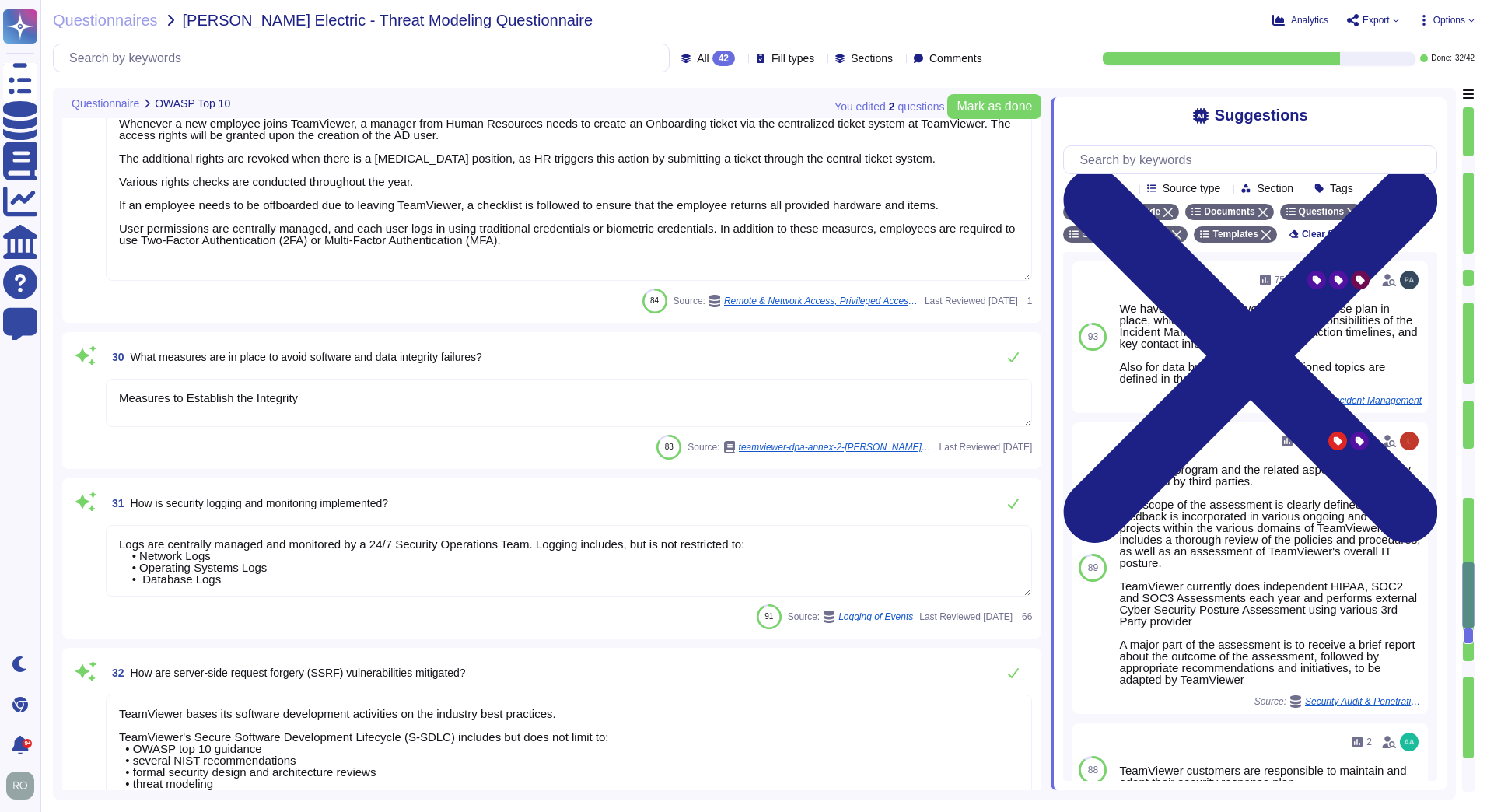
type textarea "TeamViewer has implemented a patch management process to ensure contracted cust…"
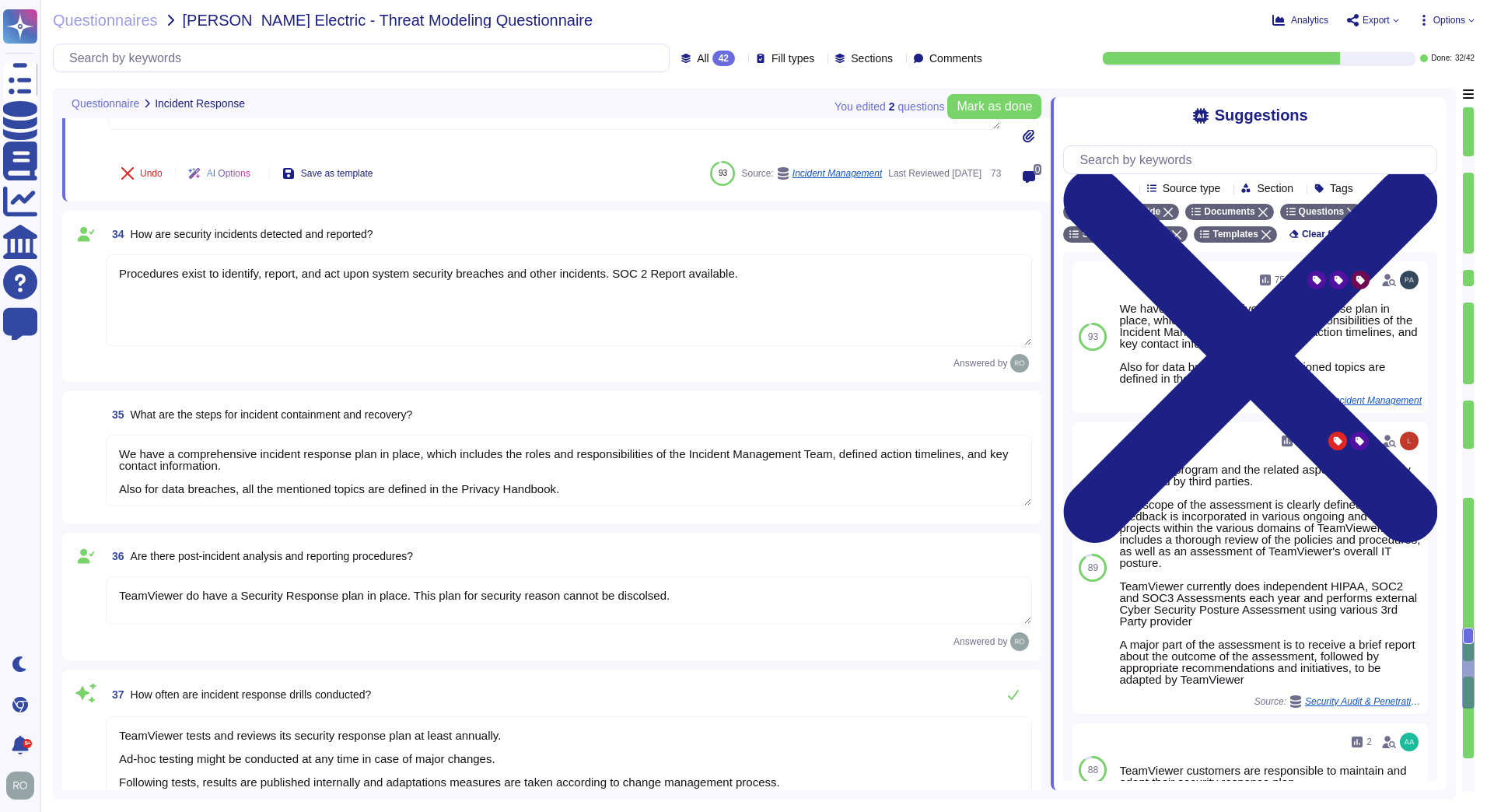
type textarea "TeamViewer do have a Security Response plan in place. This plan for security re…"
type textarea "TeamViewer tests and reviews its security response plan at least annually. Ad-h…"
type textarea "As TeamViewer is a worldwide leading company, TeamViewer does keep close relati…"
type textarea "Information Security Policies are reviewed yearly, by IT Security and all the r…"
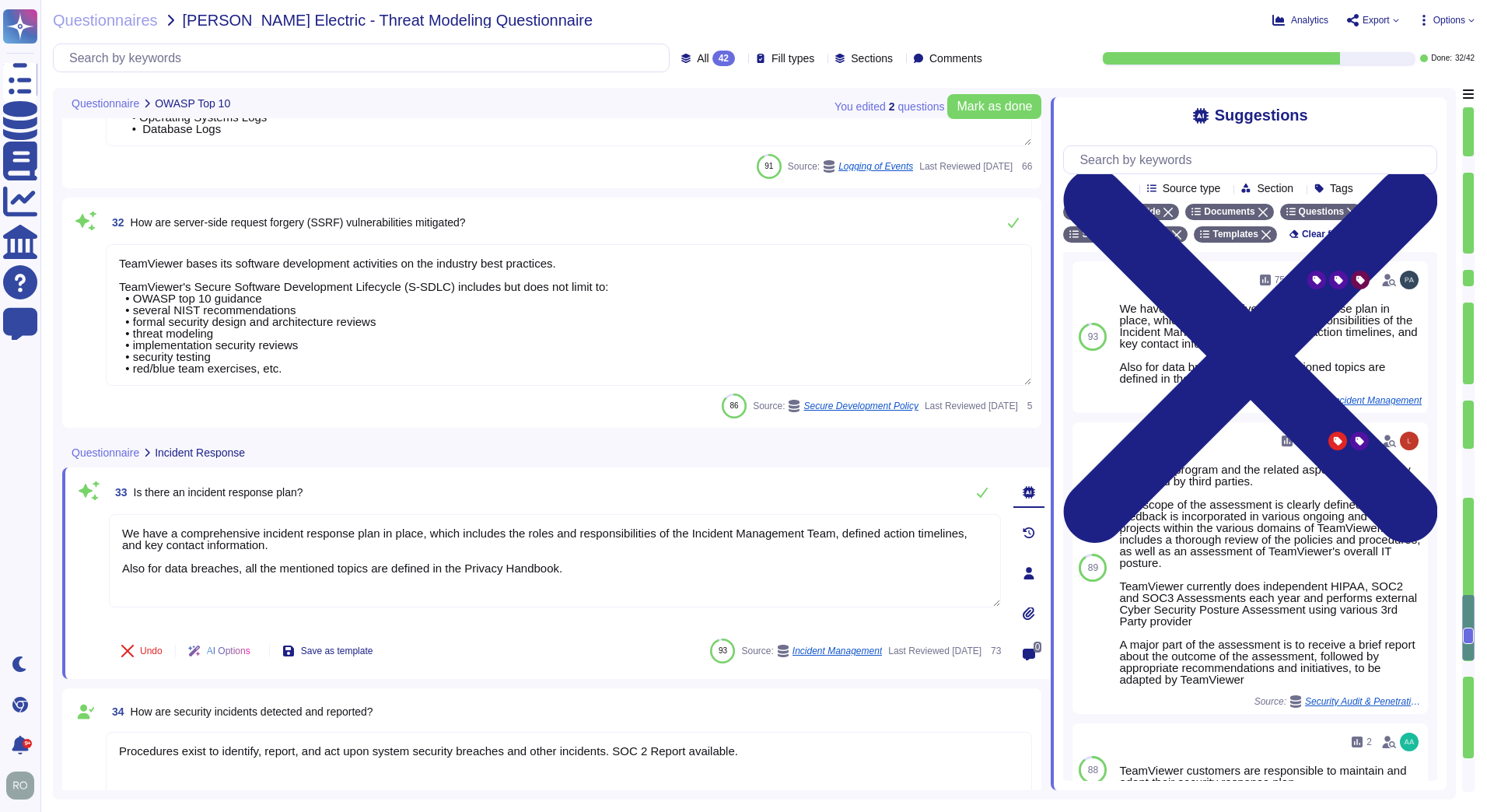
type textarea "The overall access management is documented in the Identity and Access Manageme…"
type textarea "Measures to Establish the Integrity"
type textarea "Logs are centrally managed and monitored by a 24/7 Security Operations Team. Lo…"
type textarea "TeamViewer bases its software development activities on the industry best pract…"
click at [298, 397] on div "86 Source: Secure Development Policy Last Reviewed [DATE] 5" at bounding box center [569, 406] width 926 height 25
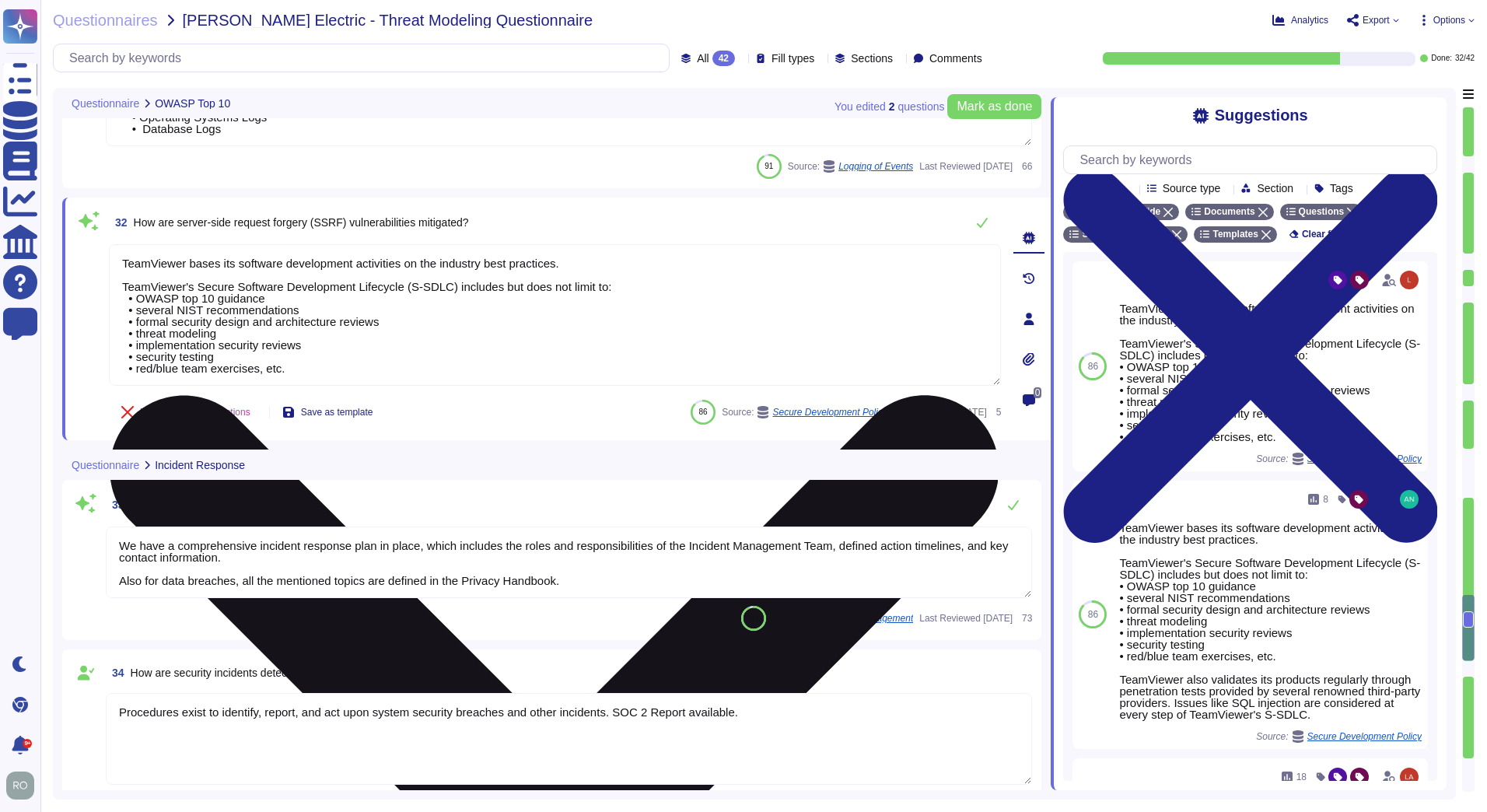
drag, startPoint x: 128, startPoint y: 263, endPoint x: 477, endPoint y: 263, distance: 349.0
click at [477, 263] on textarea "TeamViewer bases its software development activities on the industry best pract…" at bounding box center [555, 314] width 892 height 141
click at [395, 279] on textarea "TeamViewer bases its software development activities on the industry best pract…" at bounding box center [555, 314] width 892 height 141
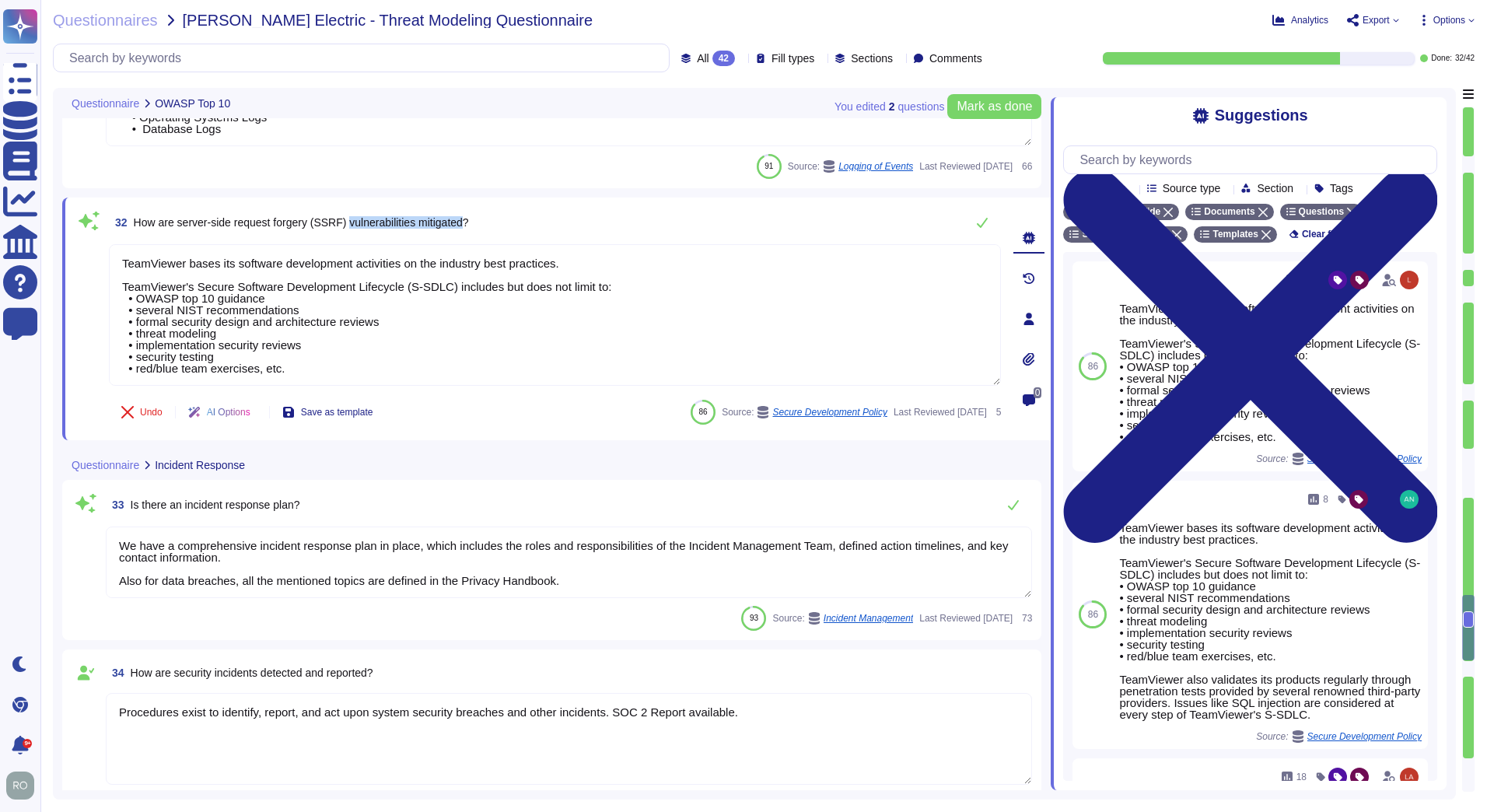
drag, startPoint x: 349, startPoint y: 214, endPoint x: 466, endPoint y: 232, distance: 118.4
click at [466, 232] on span "32 How are server-side request forgery (SSRF) vulnerabilities mitigated?" at bounding box center [289, 222] width 360 height 28
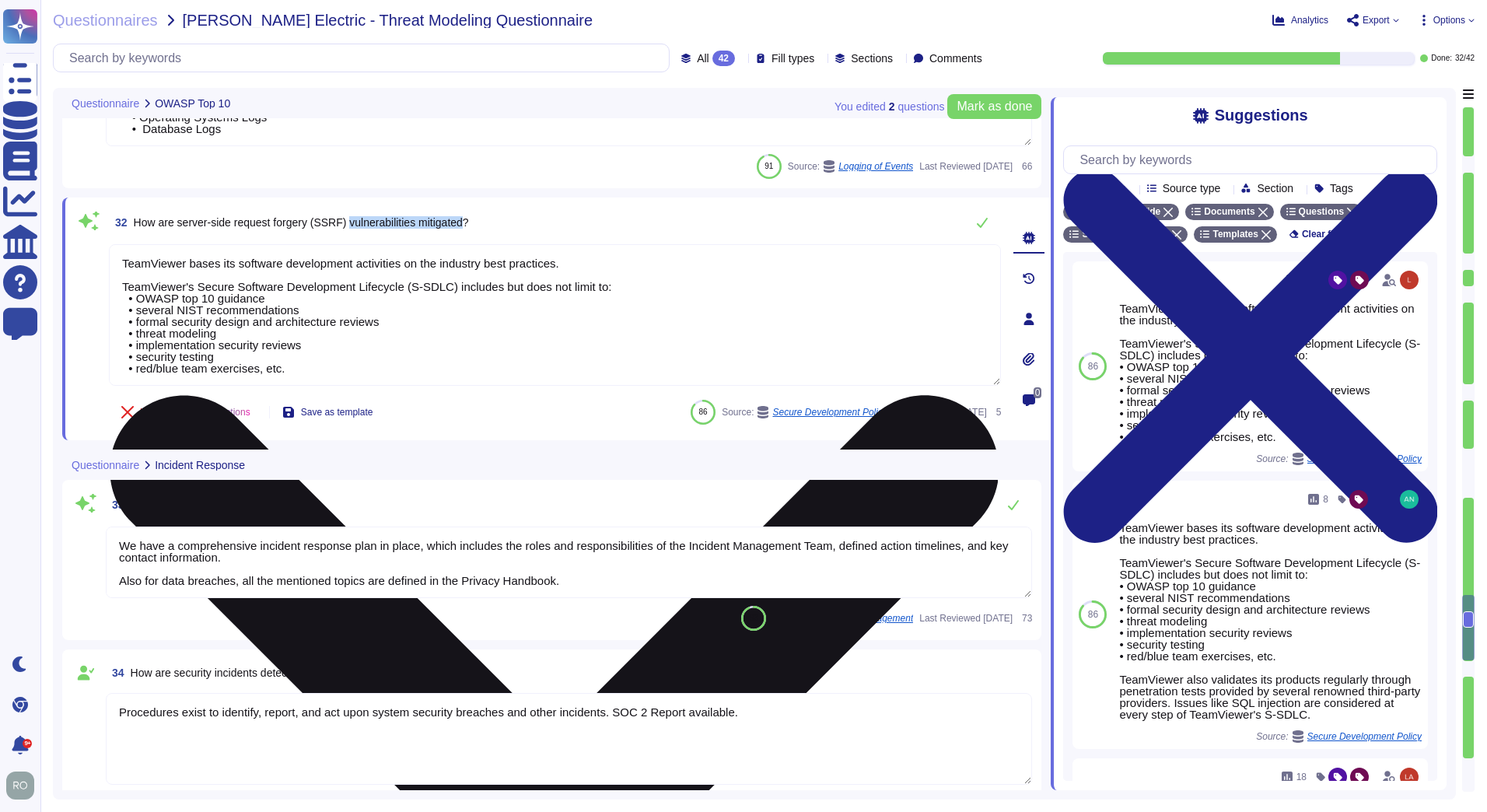
drag, startPoint x: 466, startPoint y: 232, endPoint x: 319, endPoint y: 311, distance: 166.9
click at [319, 311] on textarea "TeamViewer bases its software development activities on the industry best pract…" at bounding box center [555, 314] width 892 height 141
drag, startPoint x: 133, startPoint y: 222, endPoint x: 480, endPoint y: 252, distance: 348.3
click at [480, 252] on div "32 How are server-side request forgery (SSRF) vulnerabilities mitigated? TeamVi…" at bounding box center [538, 318] width 926 height 224
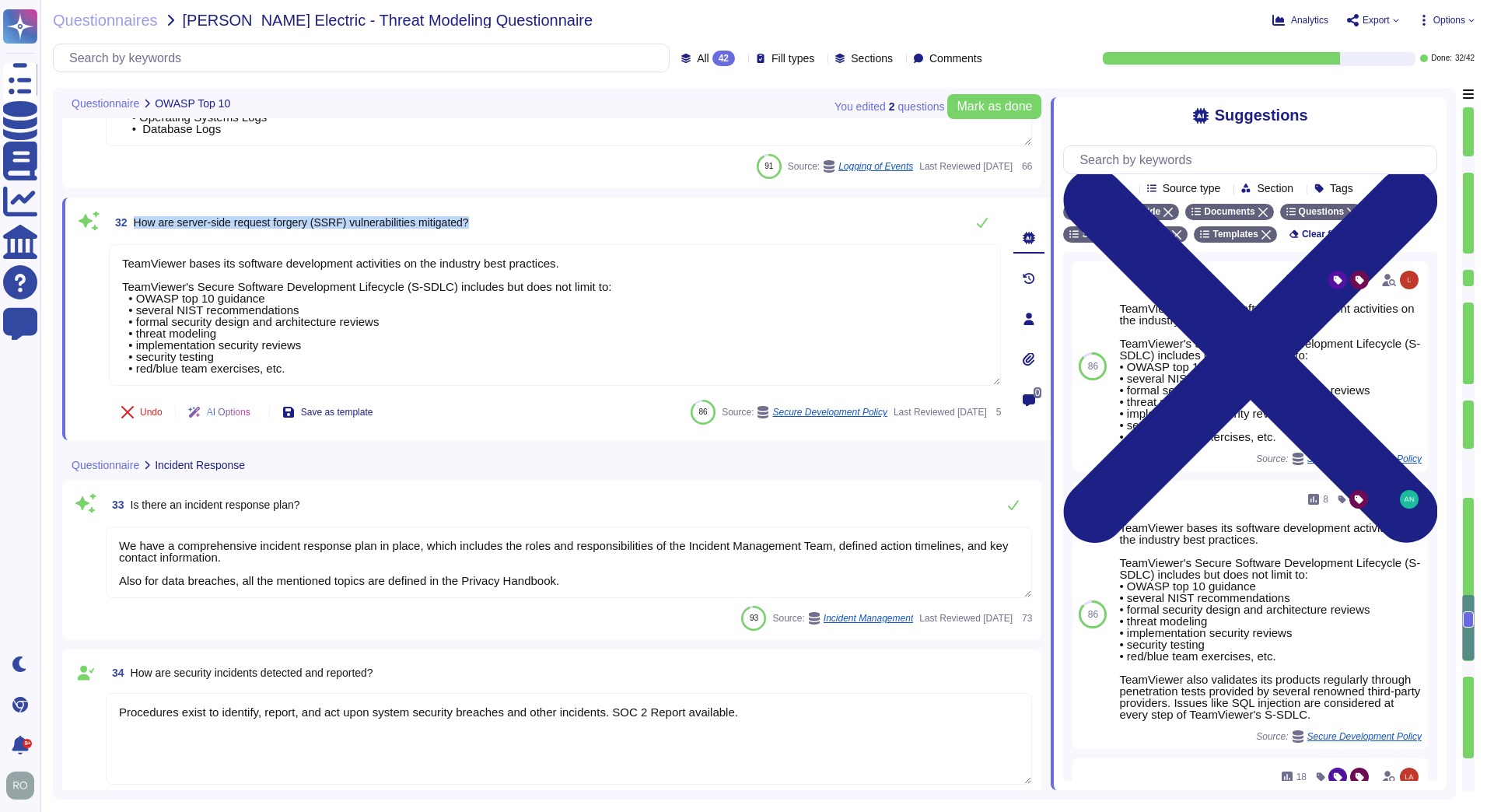
copy div "How are server-side request forgery (SSRF) vulnerabilities mitigated?"
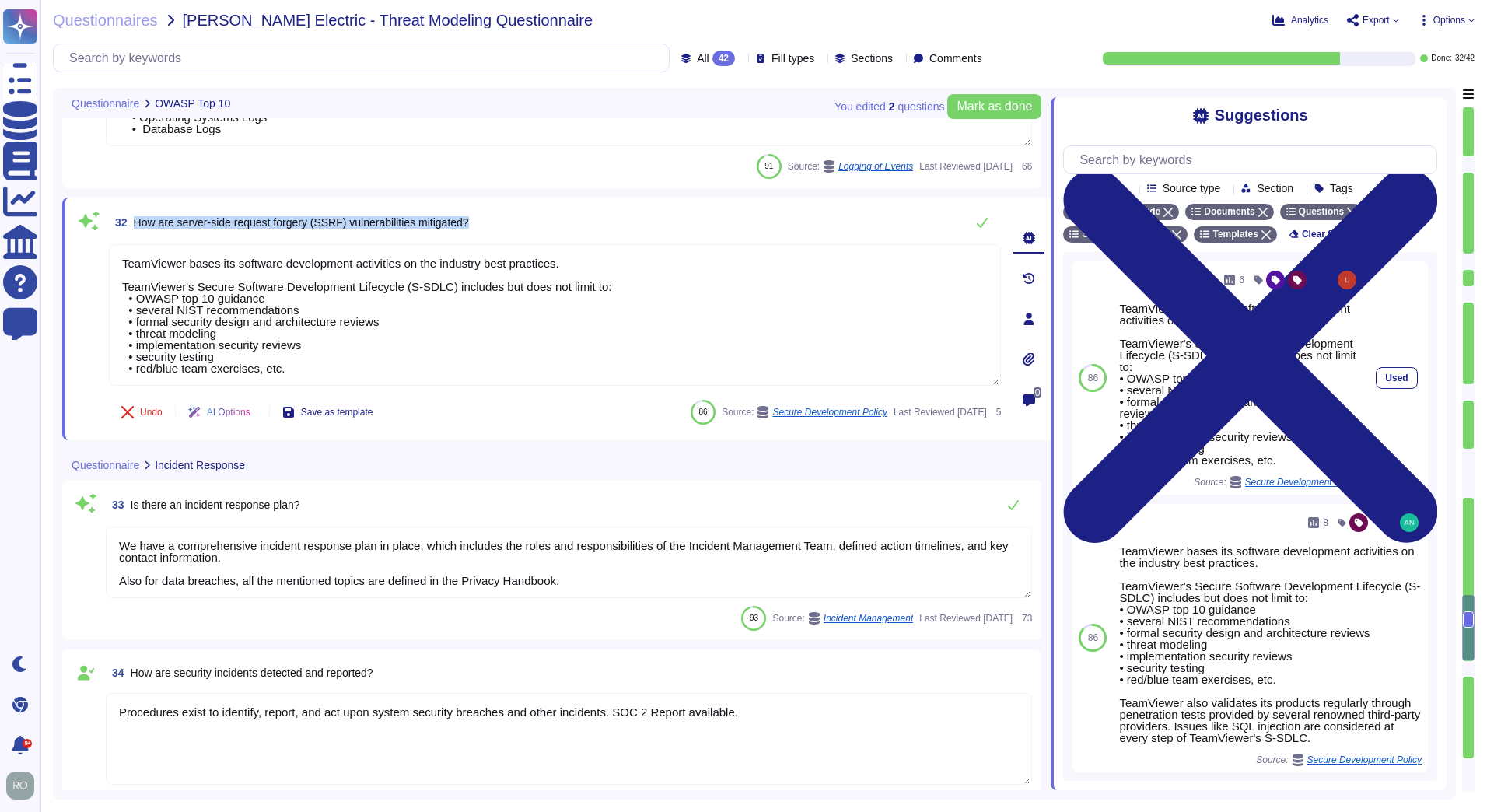
click at [1290, 481] on span "Secure Development Policy" at bounding box center [1302, 482] width 114 height 9
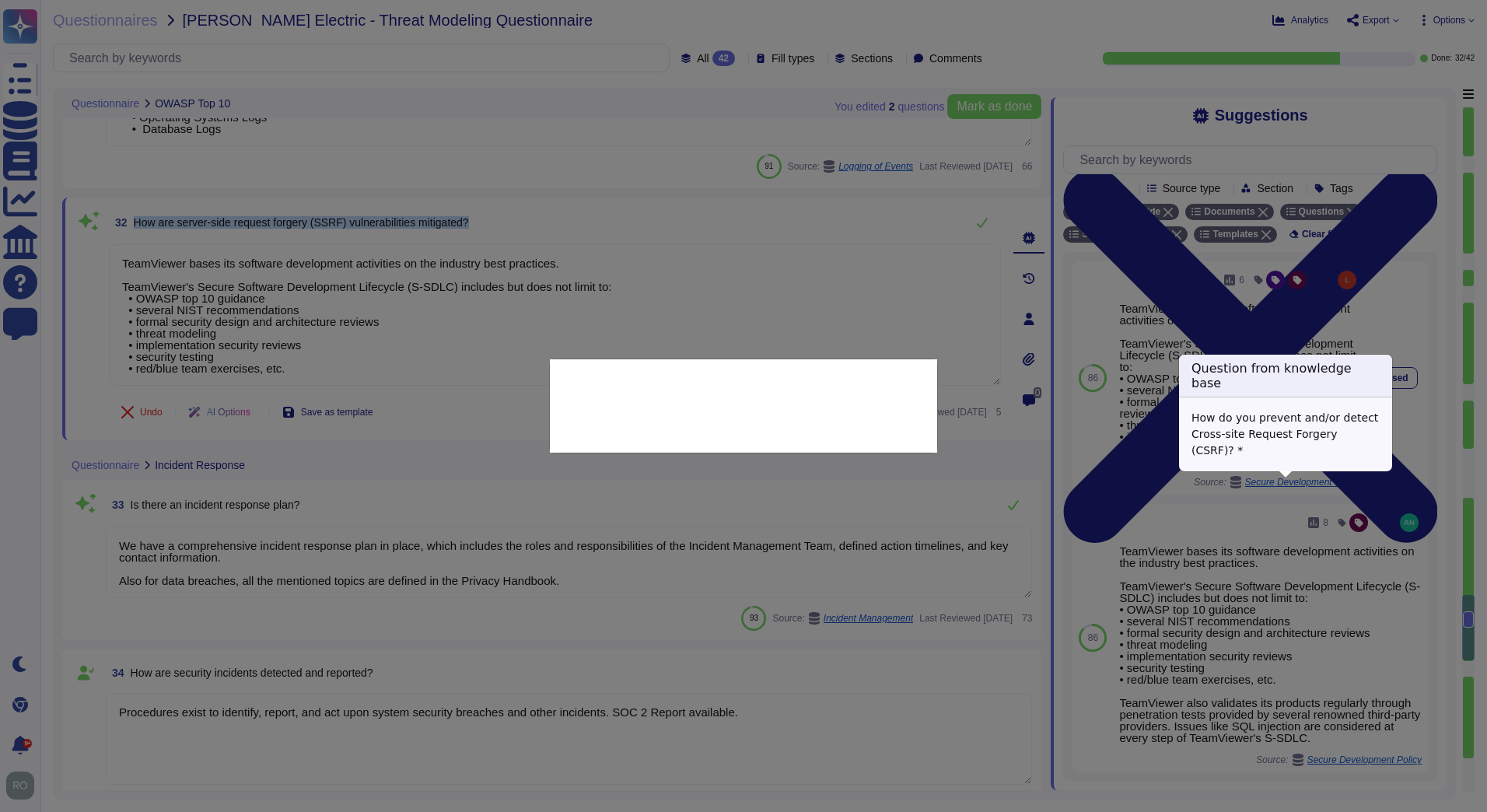
type textarea "How do you prevent and/or detect Cross-site Request Forgery (CSRF)? *"
type textarea "TeamViewer bases its software development activities on the industry best pract…"
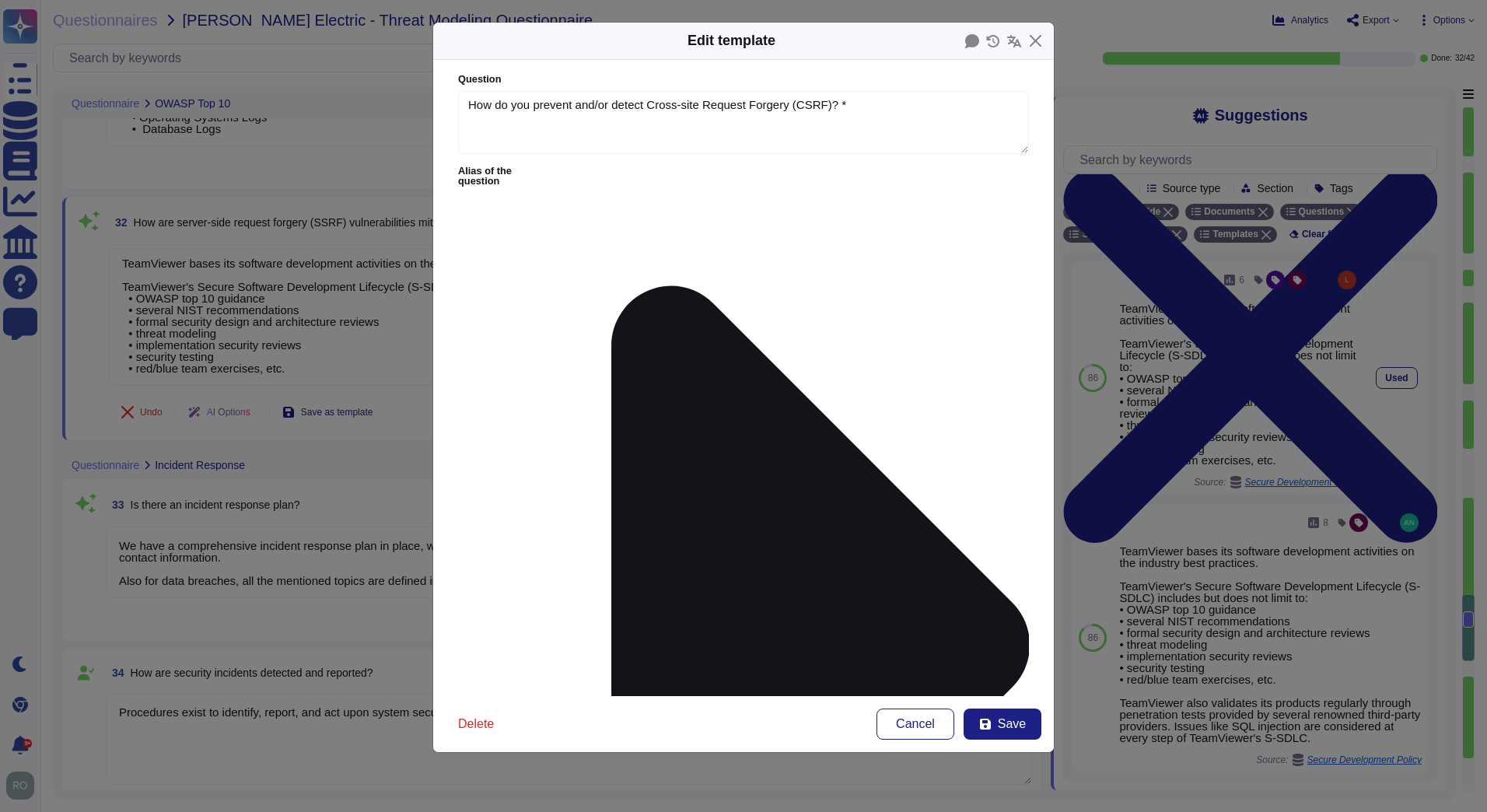
type textarea "How do you prevent and/or detect Cross-site Request Forgery (CSRF)? *"
type textarea "TeamViewer bases its software development activities on the industry best pract…"
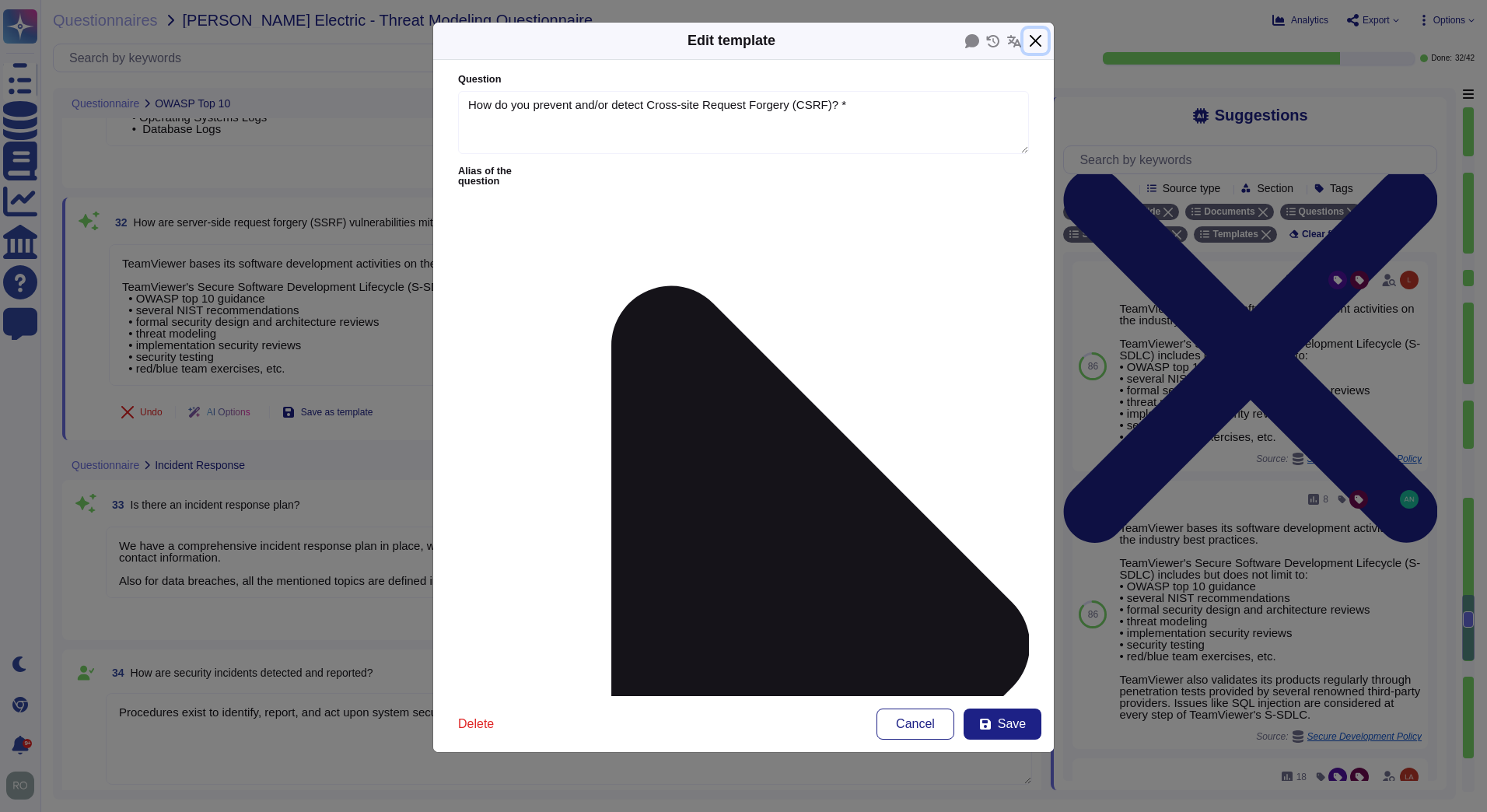
click at [1034, 41] on button "Close" at bounding box center [1036, 41] width 24 height 24
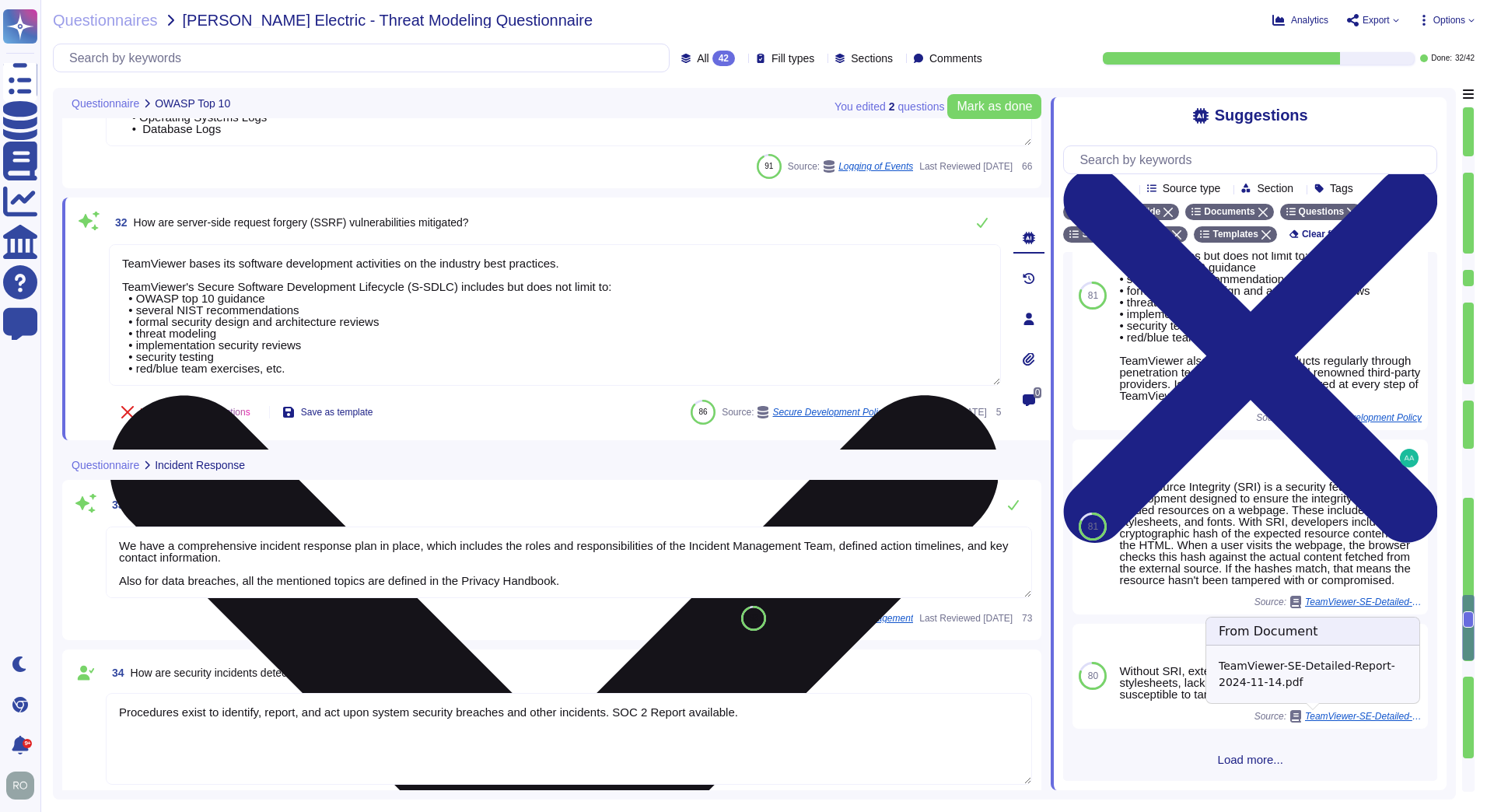
scroll to position [622, 0]
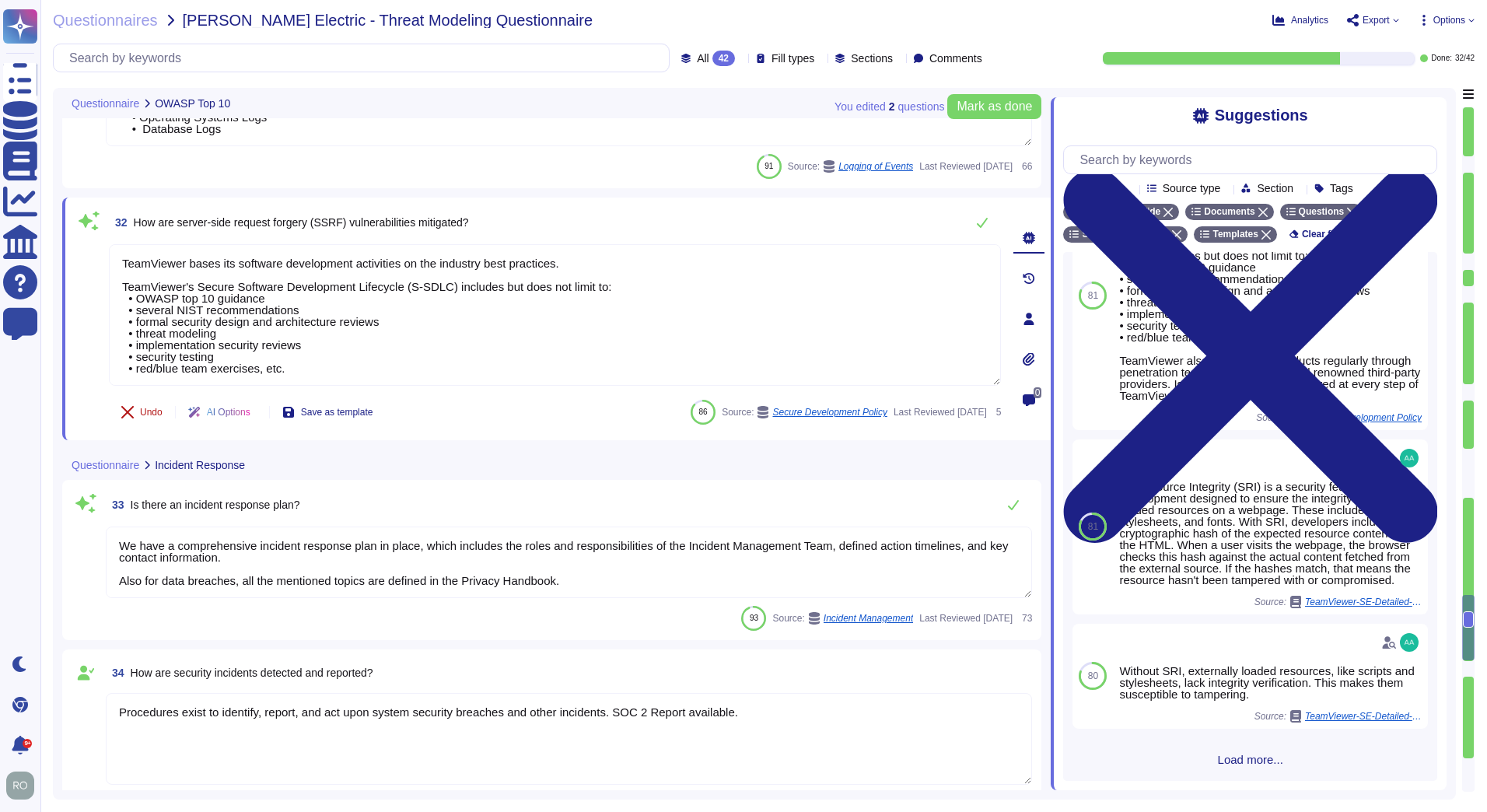
click at [166, 404] on button "Undo" at bounding box center [142, 412] width 66 height 31
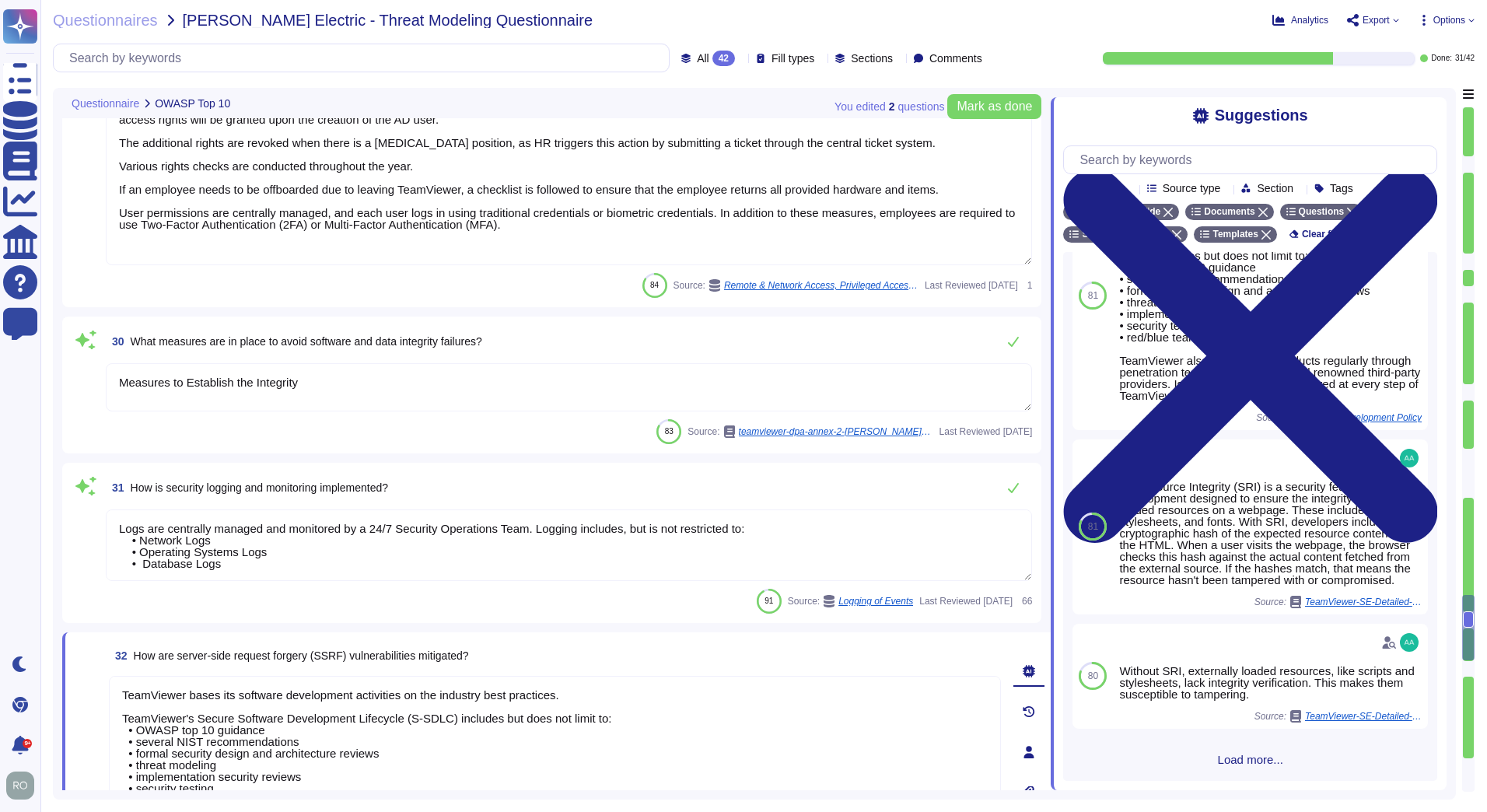
scroll to position [4887, 0]
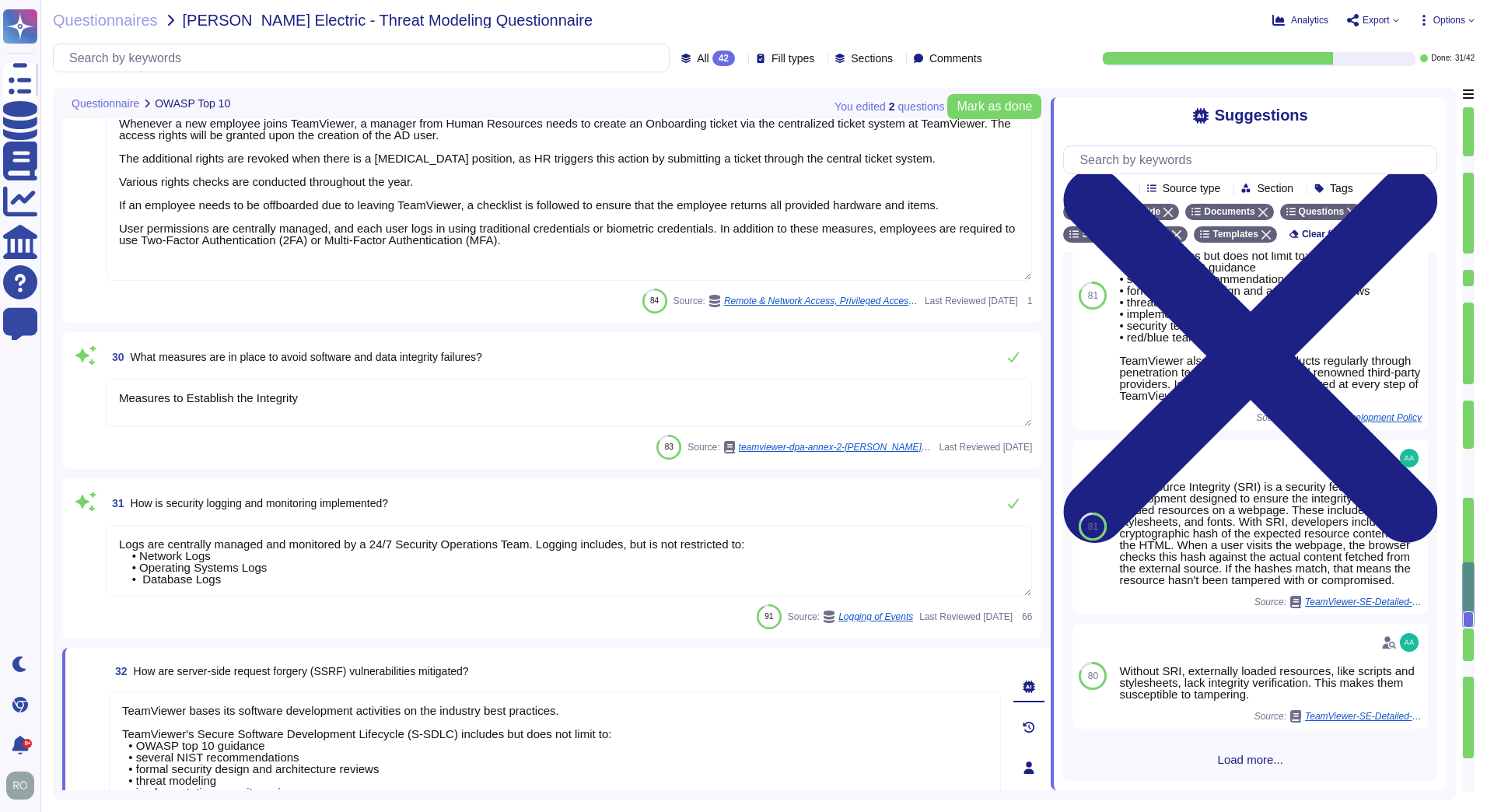
type textarea "TeamViewer has implemented a patch management process to ensure contracted cust…"
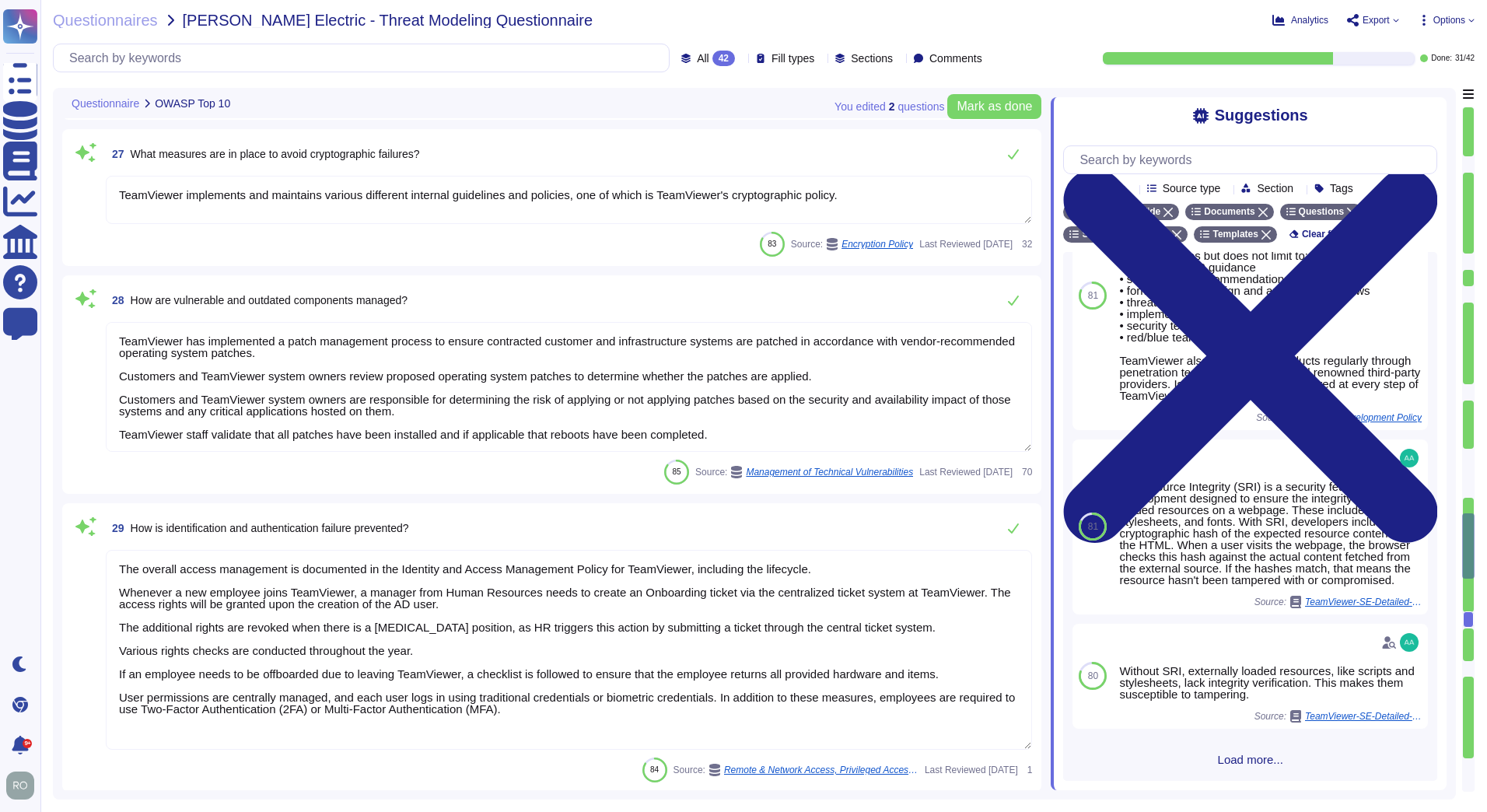
type textarea "TeamViewer bases its software development activities on the industry best pract…"
type textarea "TeamViewer ensures secure authentication through the use of Two-Factor Authenti…"
type textarea "TeamViewer implements and maintains various different internal guidelines and p…"
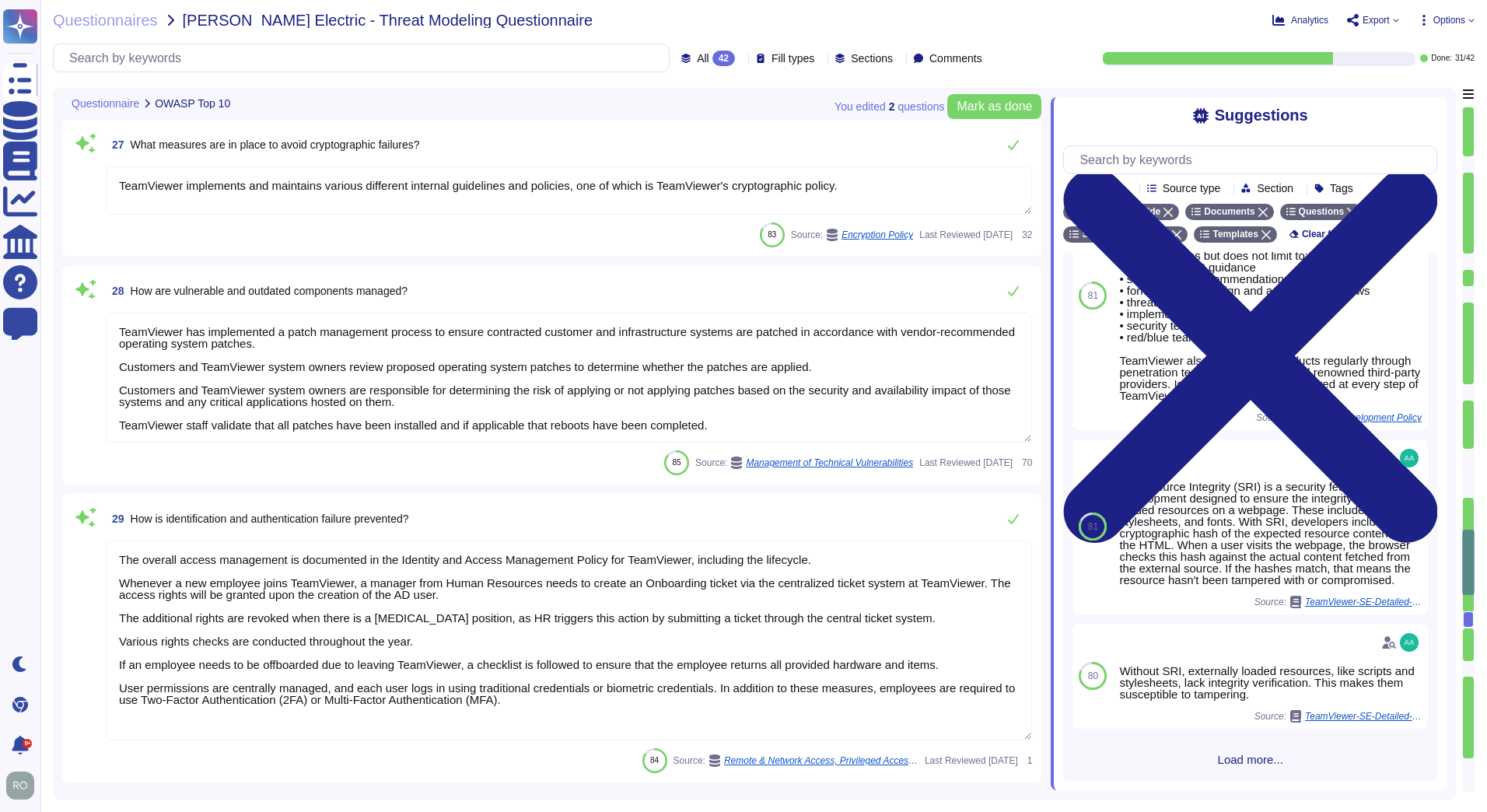
type textarea "We have a comprehensive incident response plan in place, which includes the rol…"
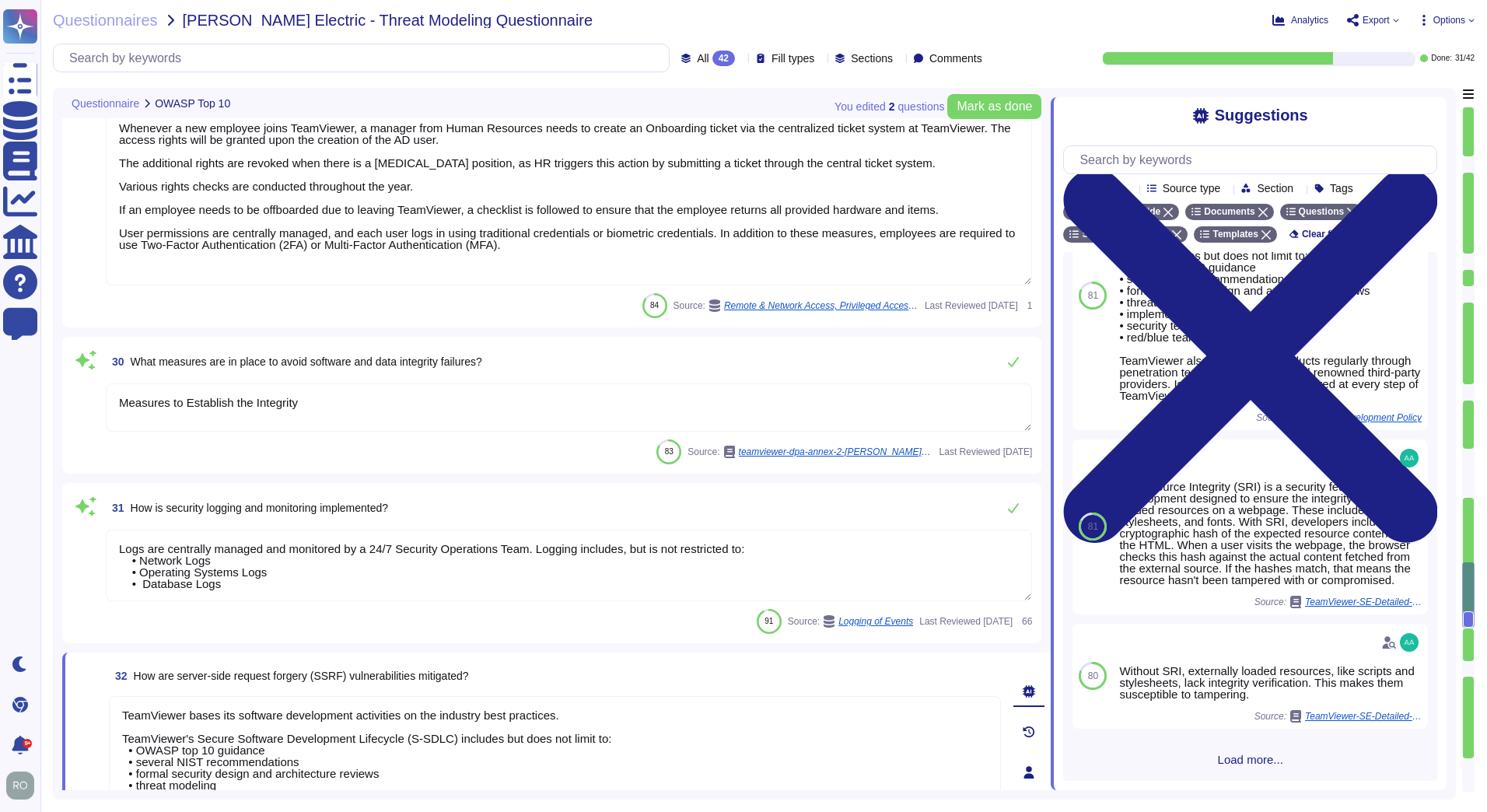
type textarea "Procedures exist to identify, report, and act upon system security breaches and…"
drag, startPoint x: 257, startPoint y: 356, endPoint x: 499, endPoint y: 356, distance: 242.0
click at [499, 356] on div "30 What measures are in place to avoid software and data integrity failures?" at bounding box center [569, 362] width 926 height 31
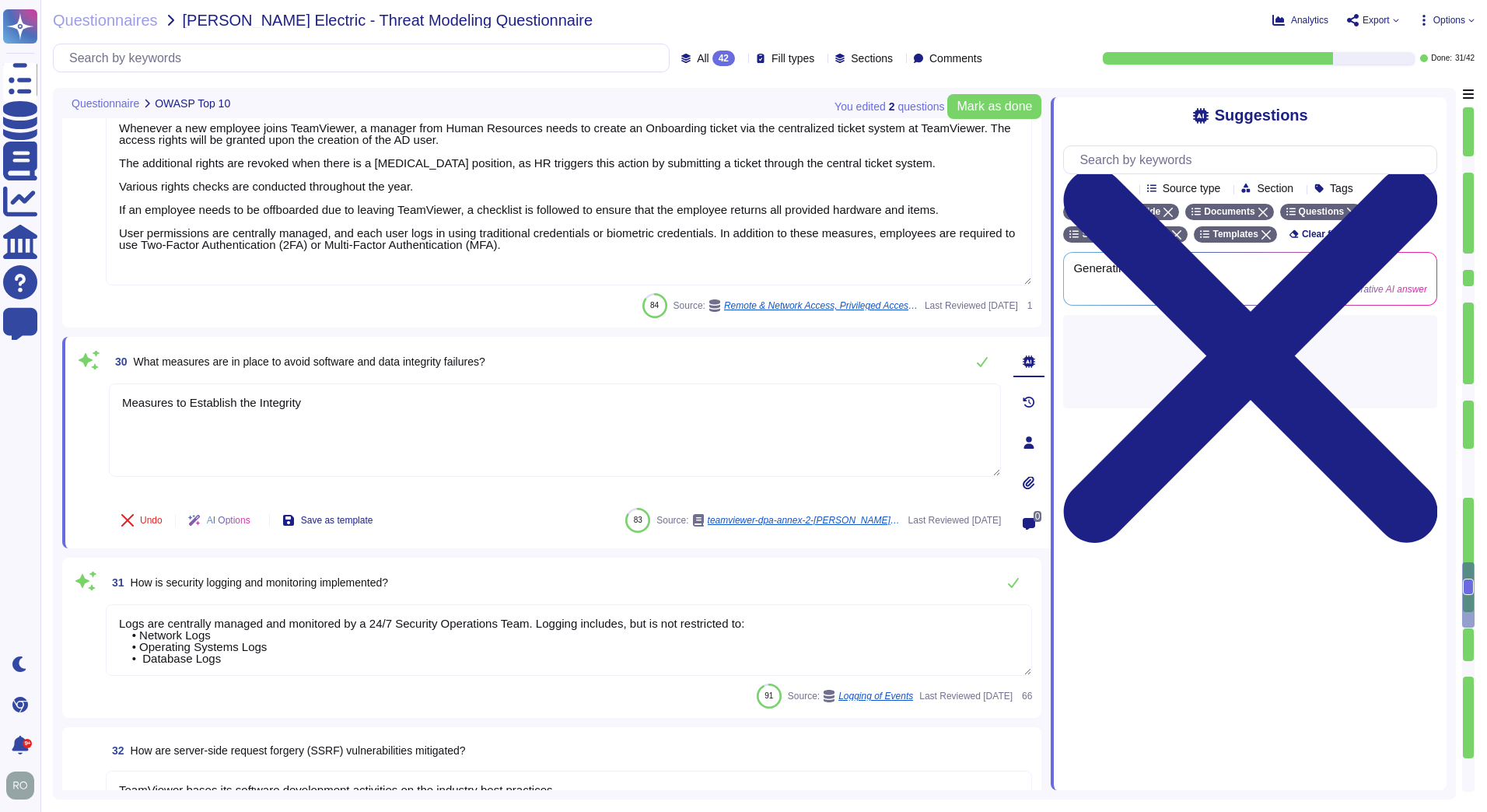
scroll to position [0, 0]
click at [499, 356] on div "30 What measures are in place to avoid software and data integrity failures?" at bounding box center [555, 362] width 892 height 31
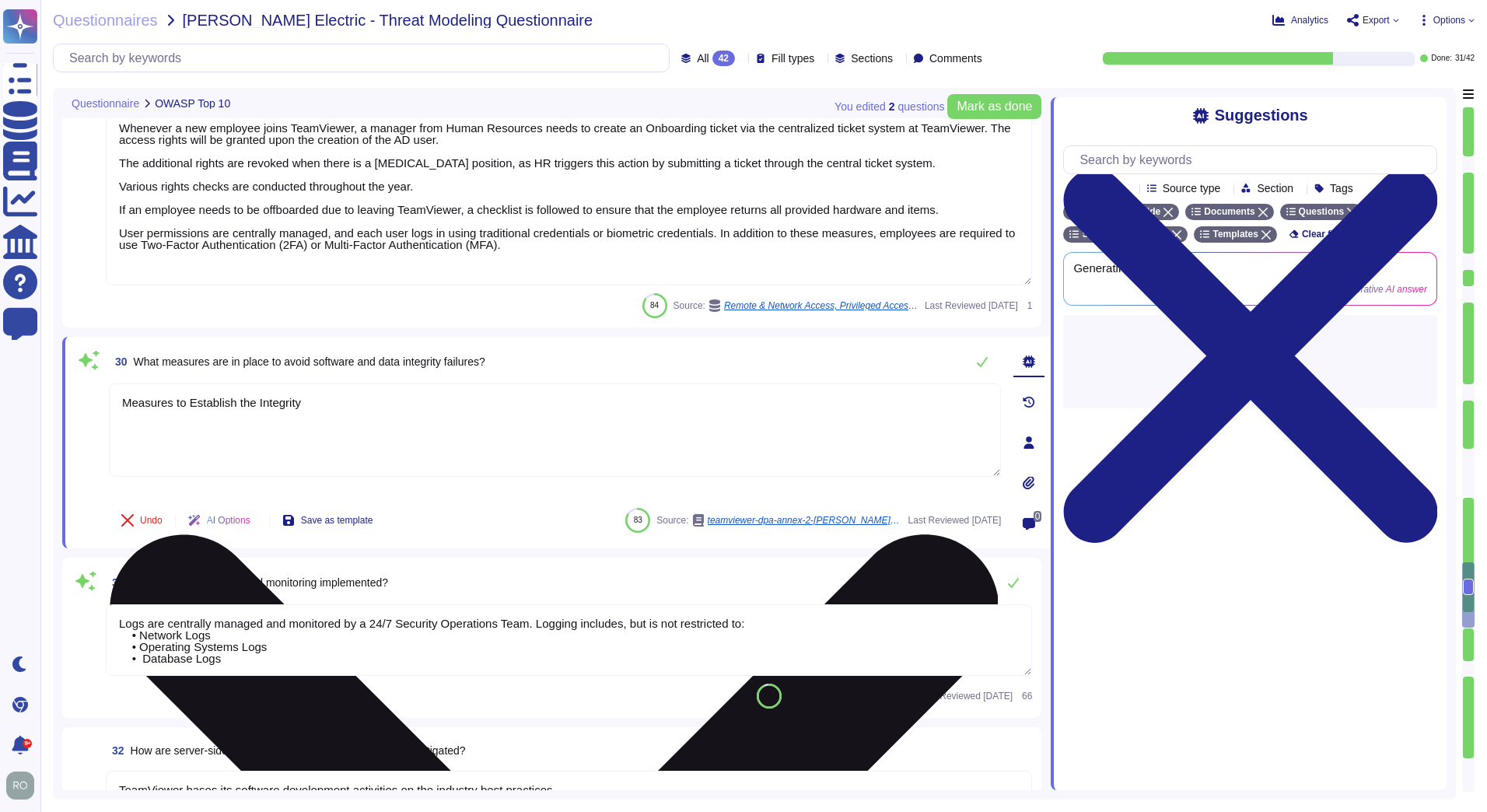
click at [335, 414] on textarea "Measures to Establish the Integrity" at bounding box center [555, 430] width 892 height 93
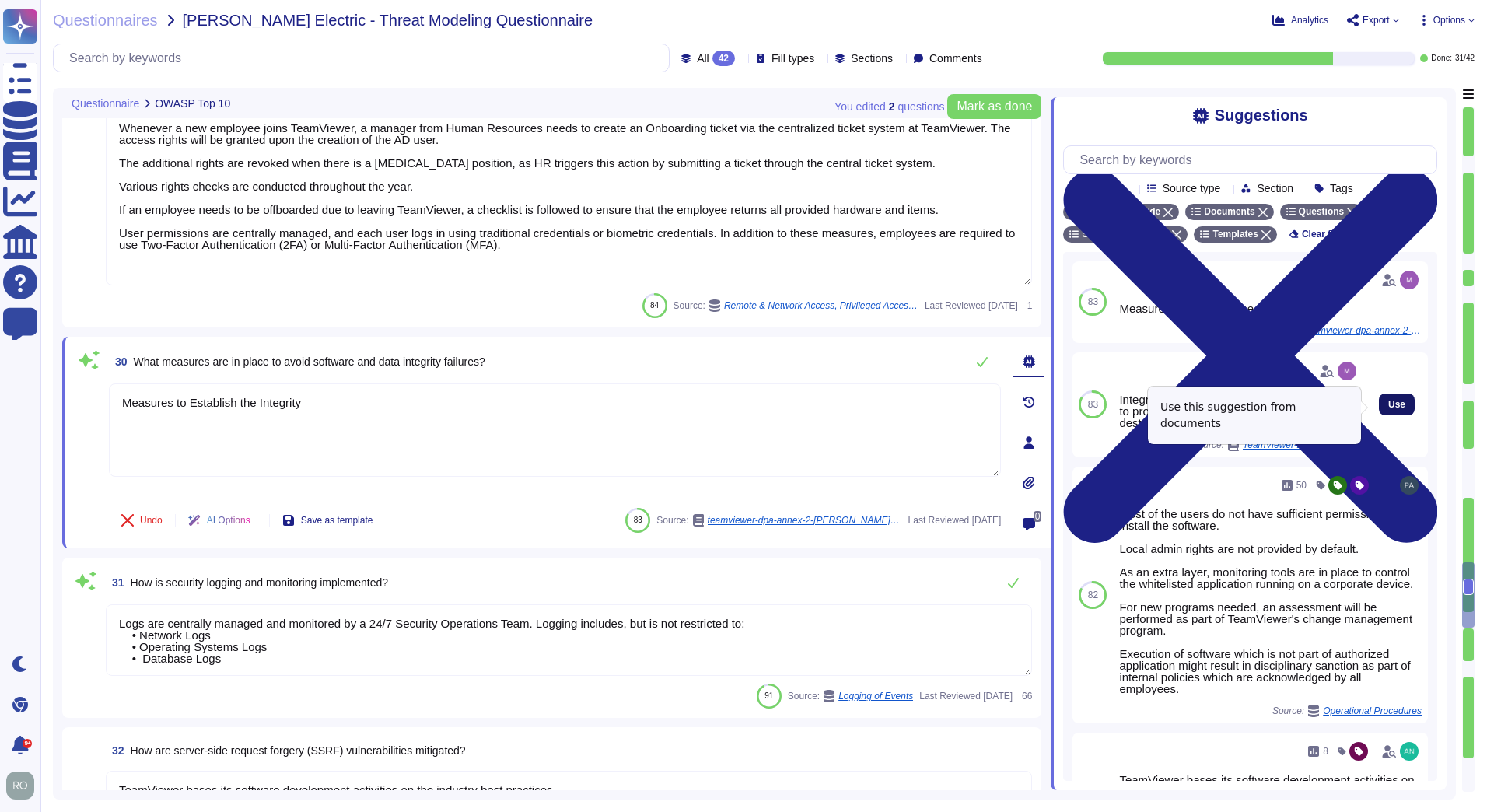
click at [1379, 414] on button "Use" at bounding box center [1396, 405] width 36 height 22
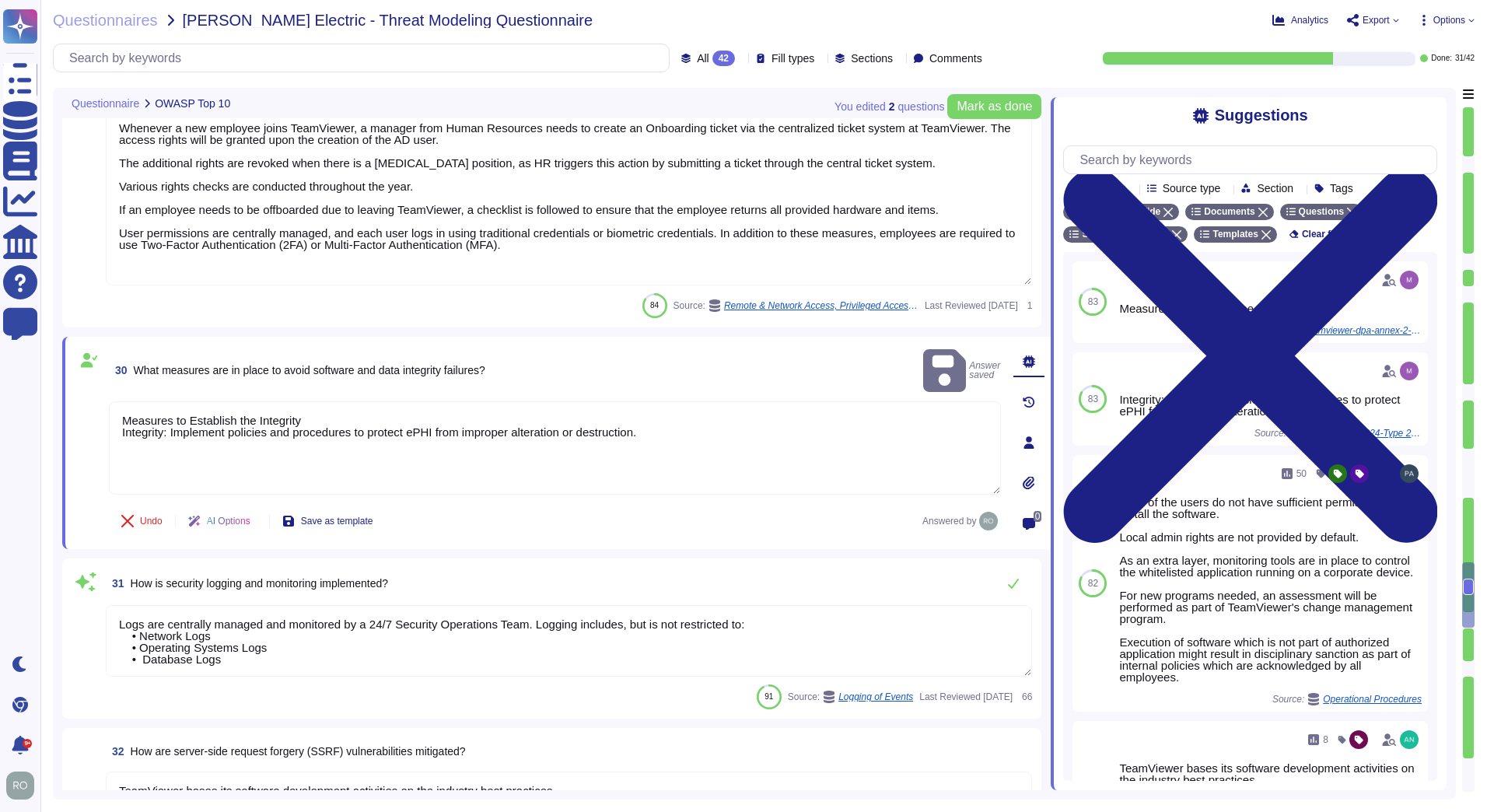
drag, startPoint x: 303, startPoint y: 400, endPoint x: 102, endPoint y: 377, distance: 202.3
click at [103, 395] on div "30 What measures are in place to avoid software and data integrity failures? An…" at bounding box center [538, 443] width 926 height 194
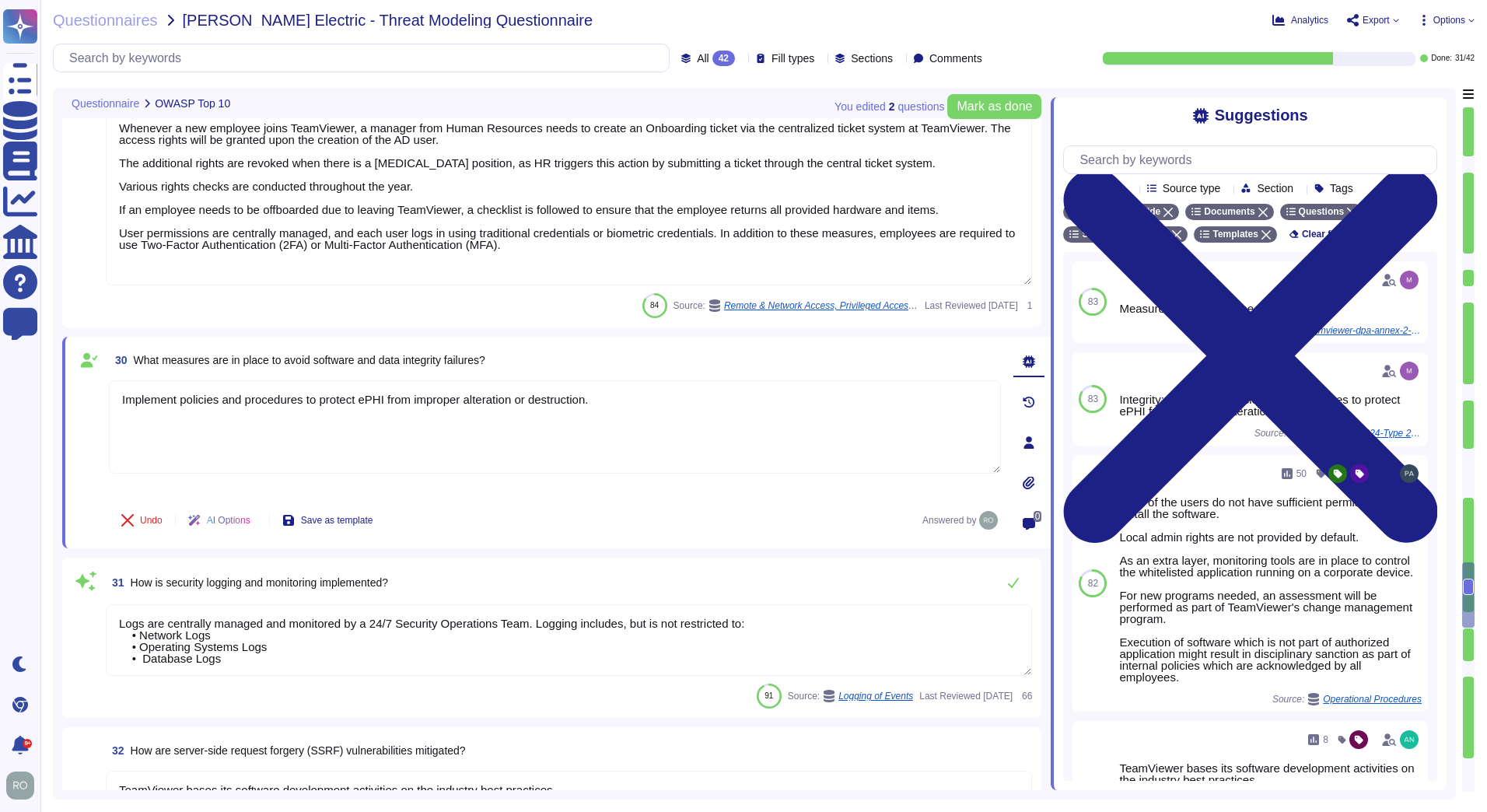
type textarea "Implement policies and procedures to protect ePHI from improper alteration or d…"
click at [454, 503] on div "Undo AI Options Save as template Answered by" at bounding box center [555, 520] width 892 height 37
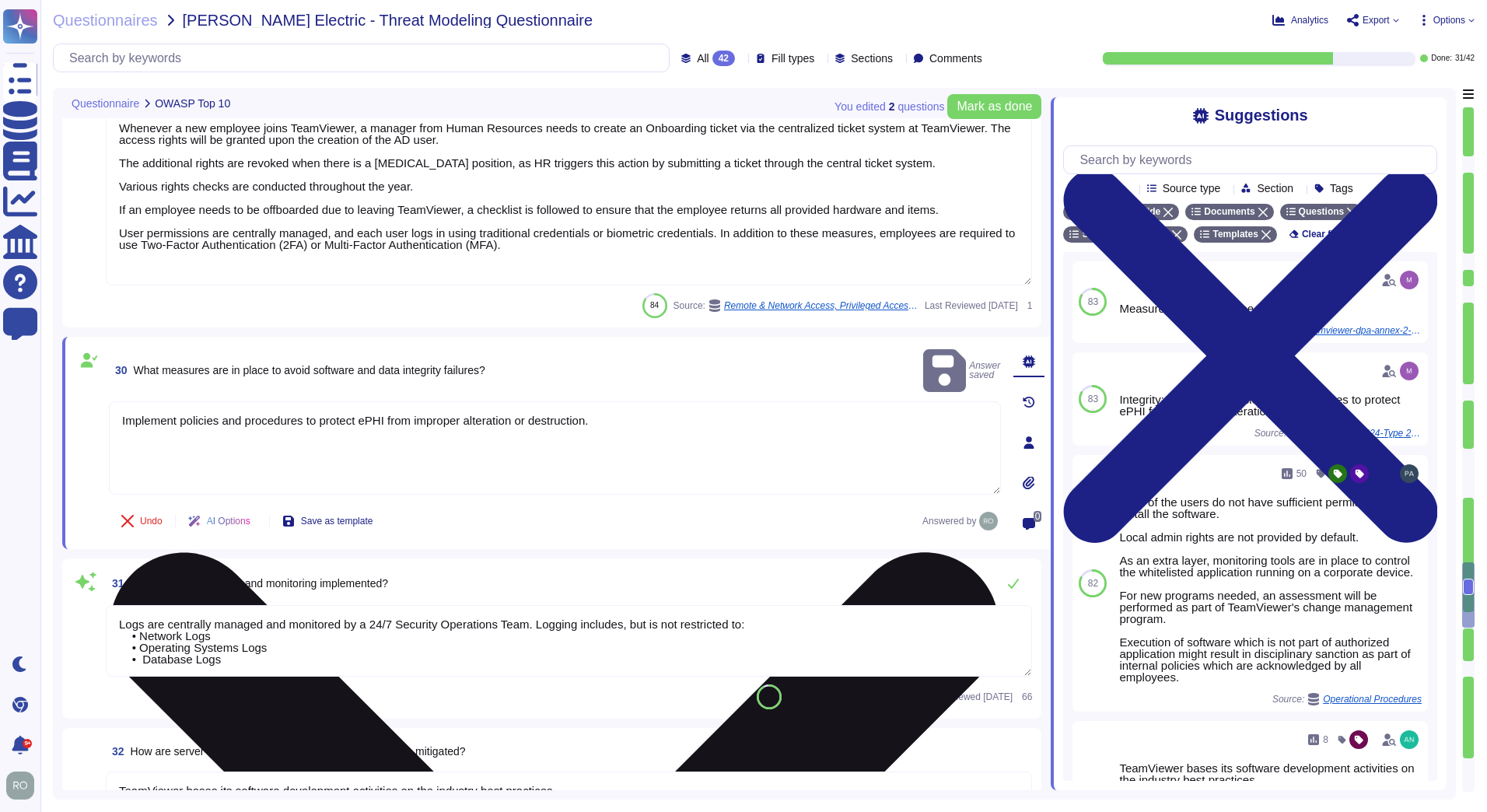
scroll to position [4451, 0]
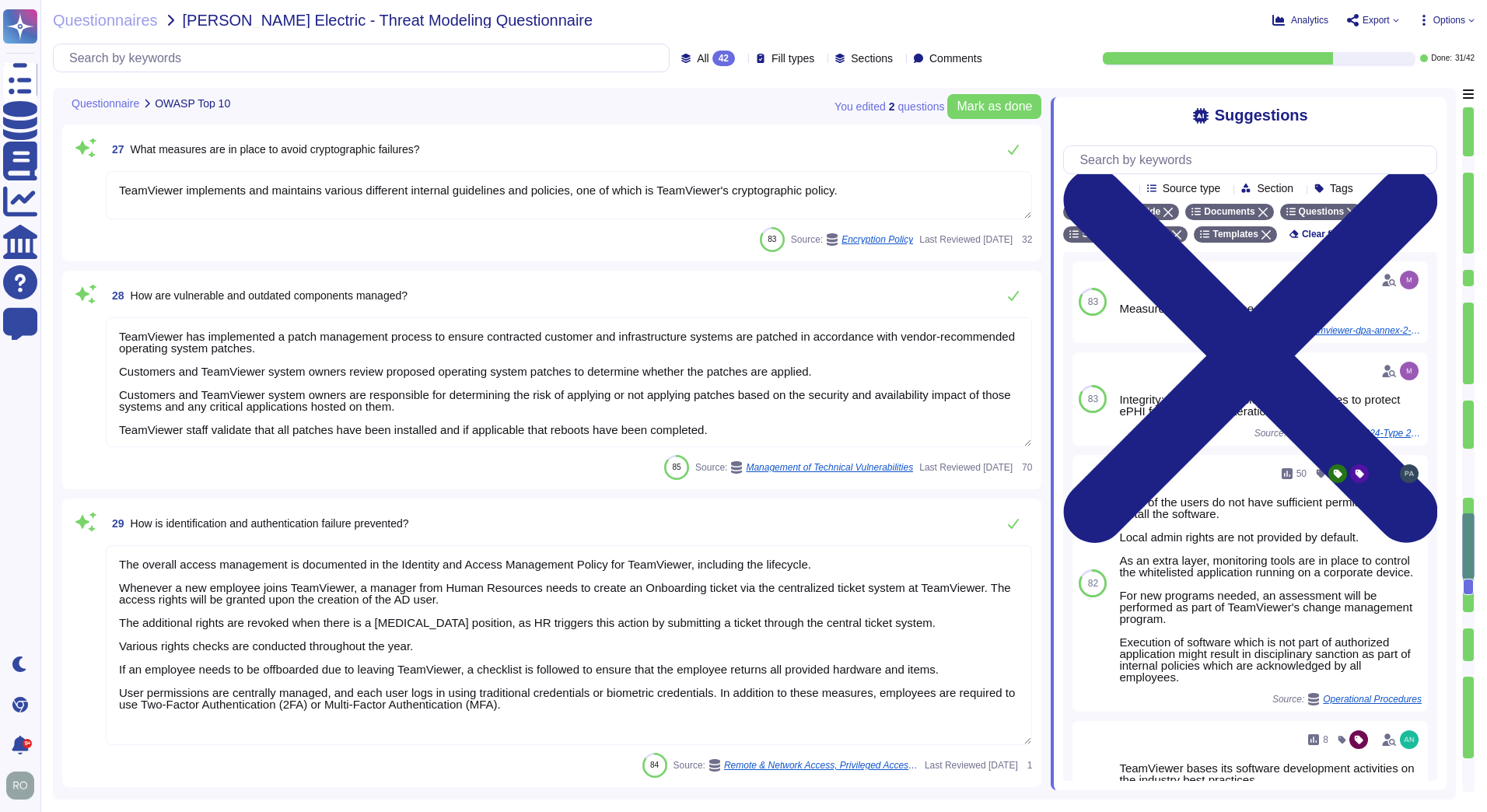
type textarea "TeamViewer bases its software development activities on the industry best pract…"
type textarea "TeamViewer ensures secure authentication through the use of Two-Factor Authenti…"
drag, startPoint x: 124, startPoint y: 566, endPoint x: 334, endPoint y: 586, distance: 211.0
click at [334, 586] on textarea "The overall access management is documented in the Identity and Access Manageme…" at bounding box center [569, 645] width 926 height 200
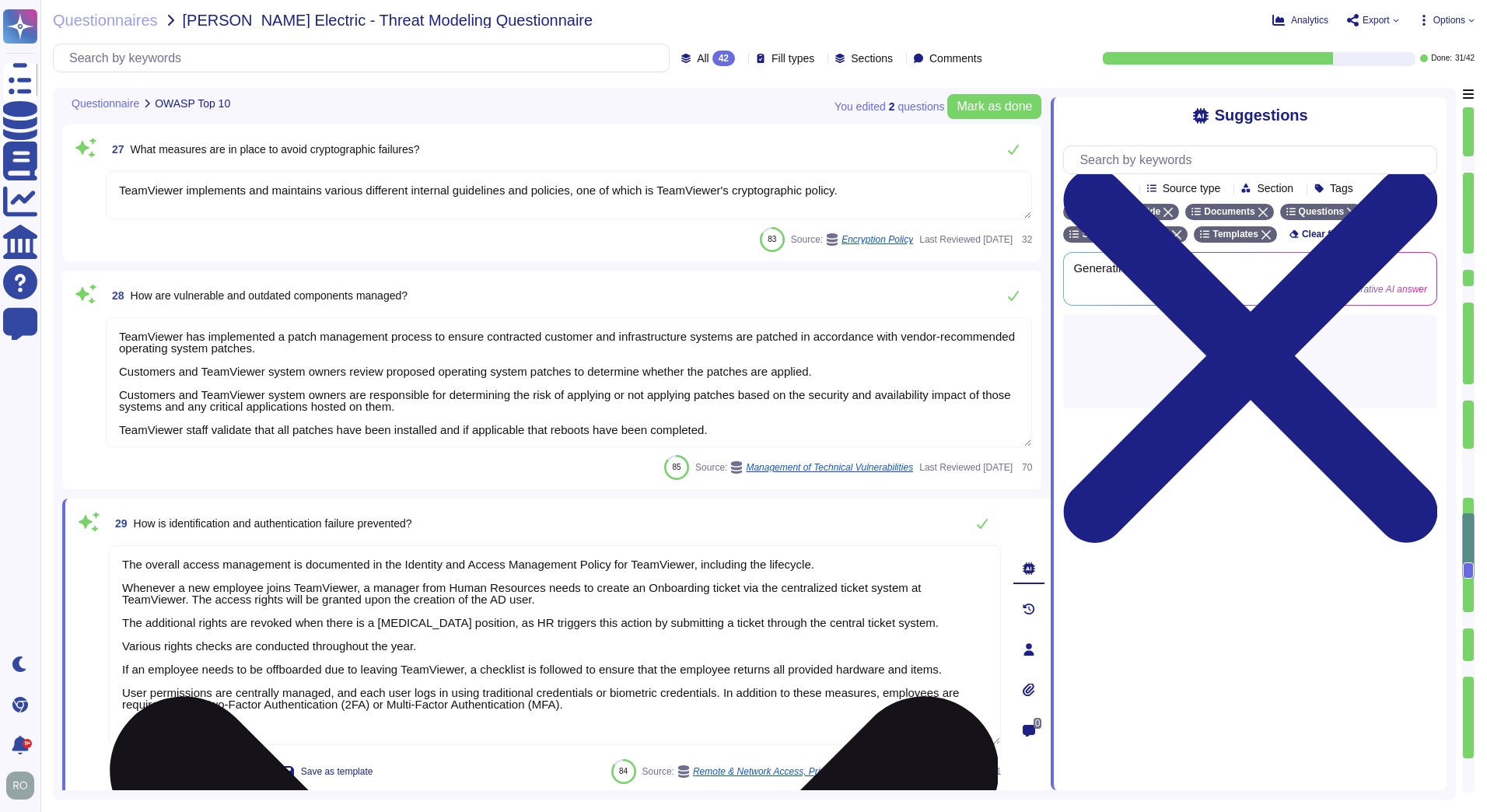
click at [334, 586] on textarea "The overall access management is documented in the Identity and Access Manageme…" at bounding box center [555, 645] width 892 height 200
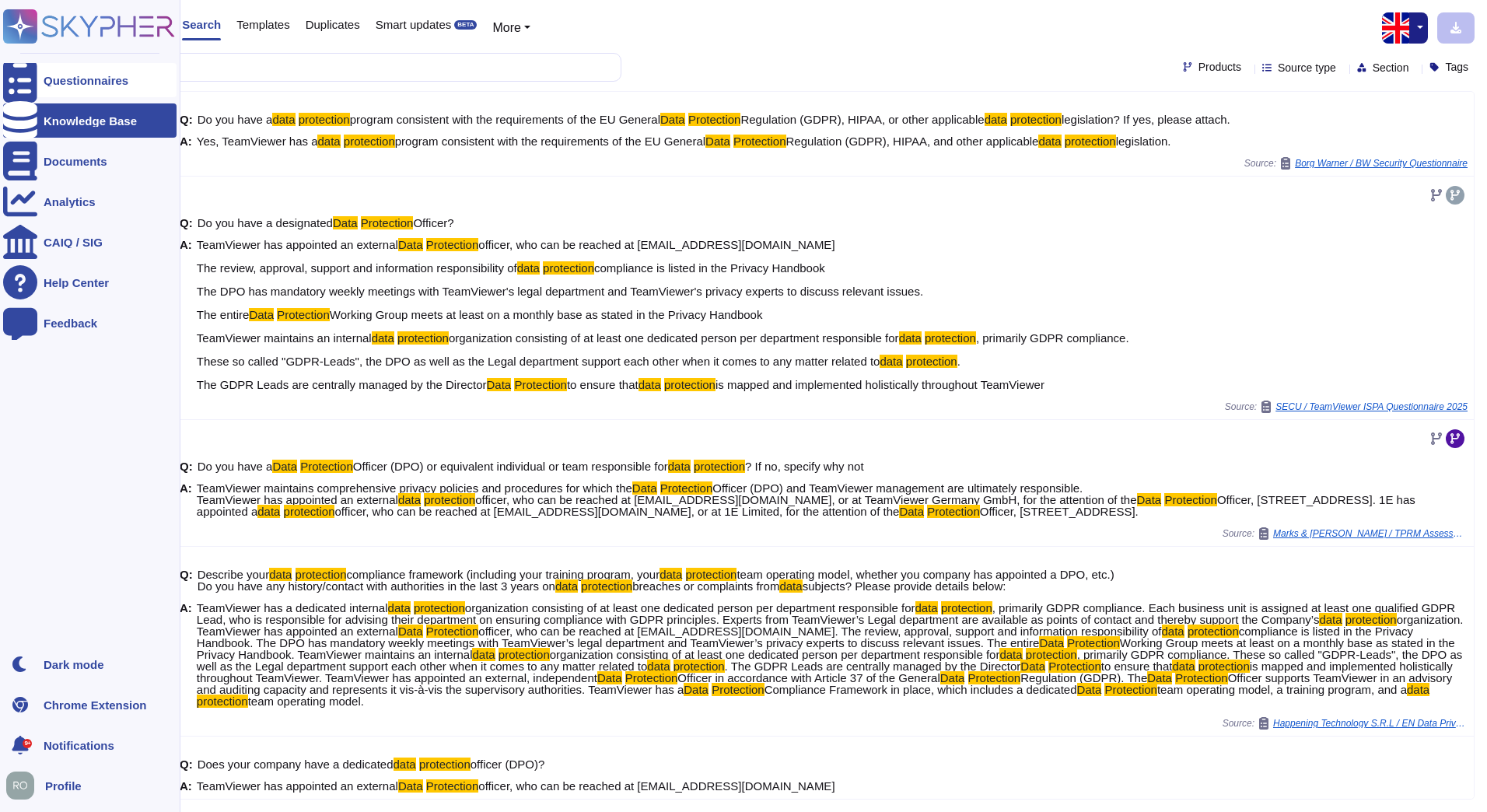
drag, startPoint x: 174, startPoint y: 71, endPoint x: 4, endPoint y: 71, distance: 170.0
click at [4, 71] on div "Questionnaires Knowledge Base Documents Analytics CAIQ / SIG Help Center Feedba…" at bounding box center [744, 406] width 1487 height 812
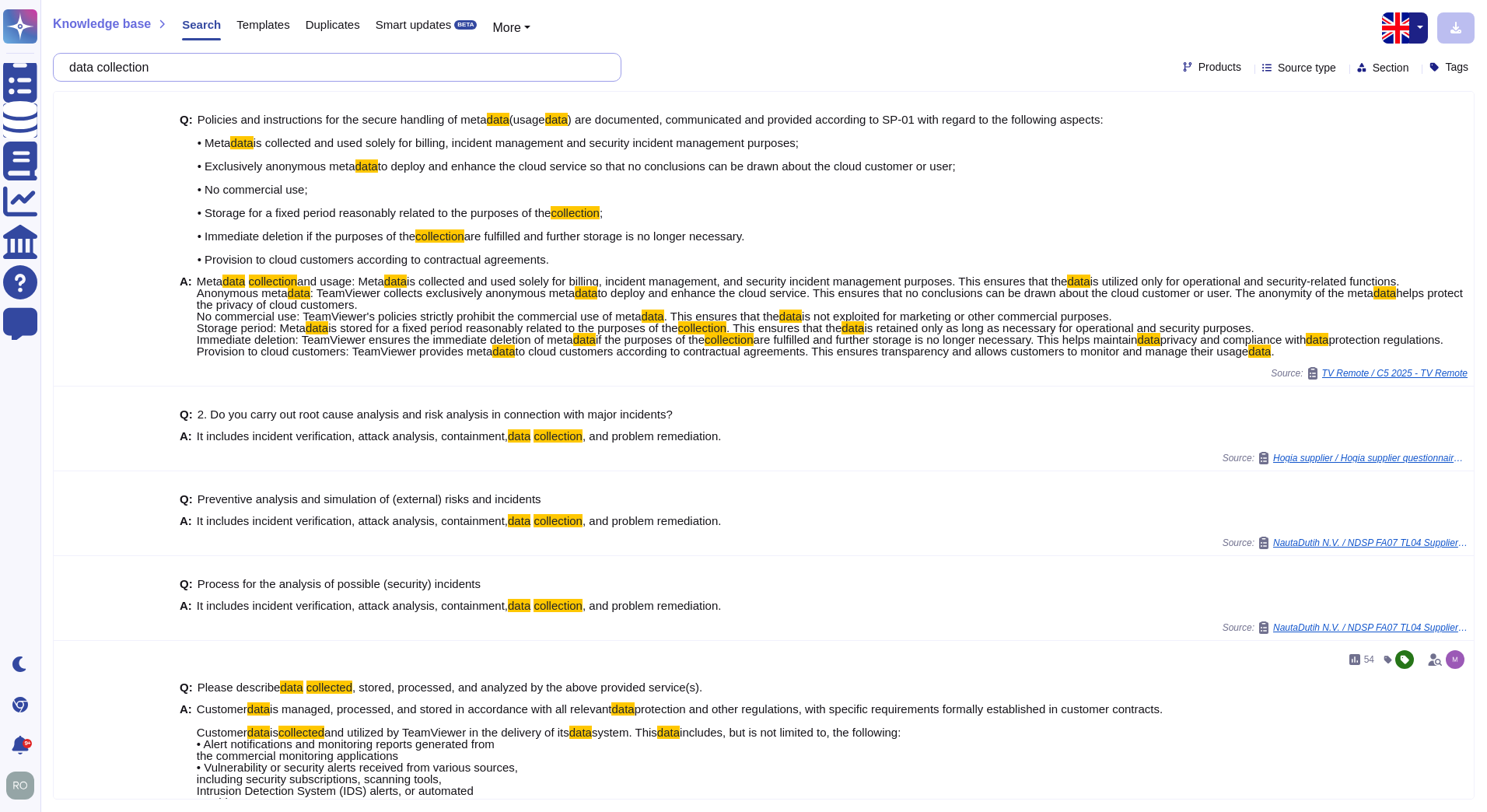
click at [185, 71] on input "data collection" at bounding box center [334, 67] width 544 height 27
drag, startPoint x: 185, startPoint y: 71, endPoint x: -3, endPoint y: 69, distance: 188.0
click at [0, 69] on html "Questionnaires Knowledge Base Documents Analytics CAIQ / SIG Help Center Feedba…" at bounding box center [744, 406] width 1487 height 812
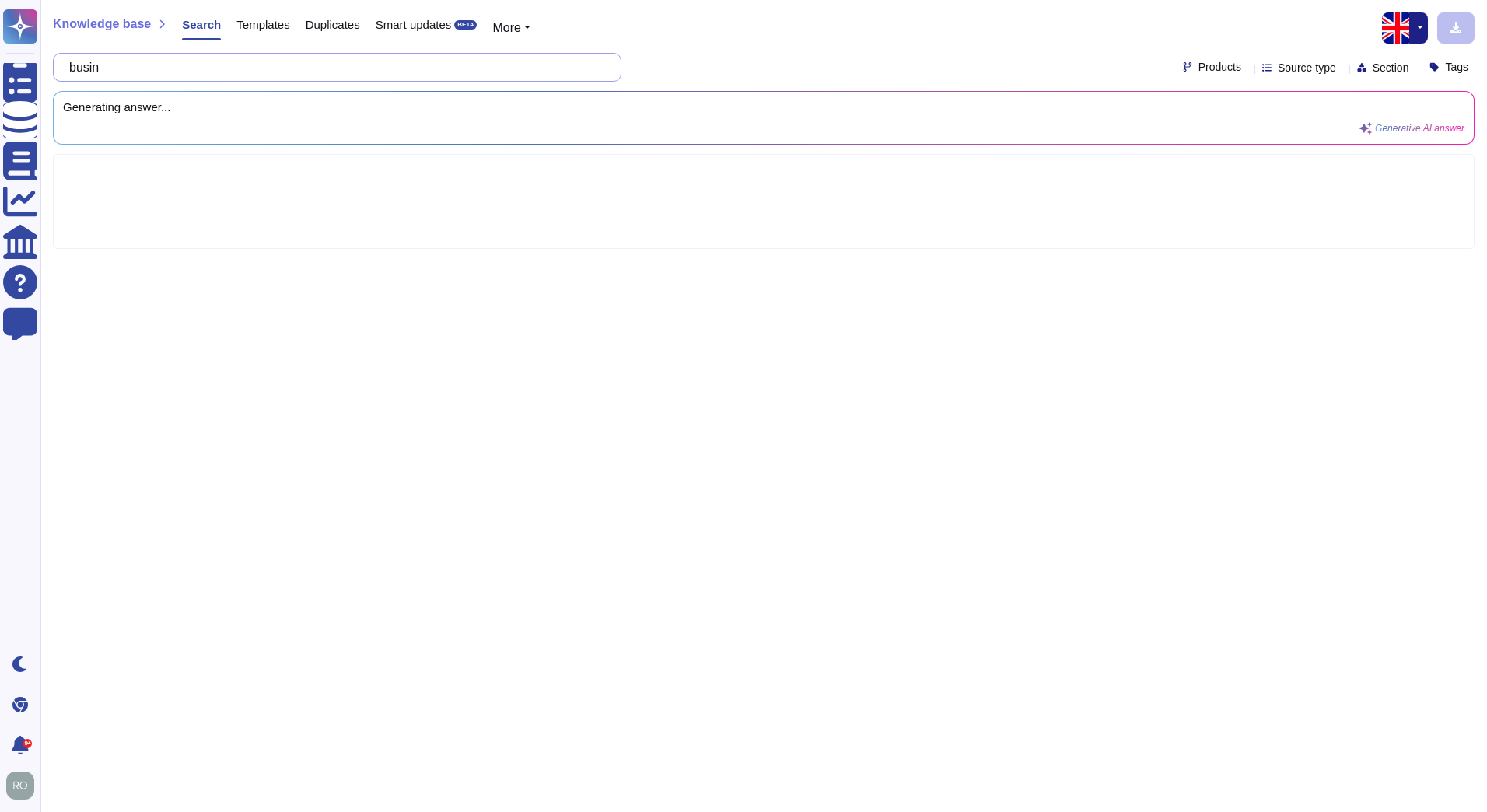
type input "bus"
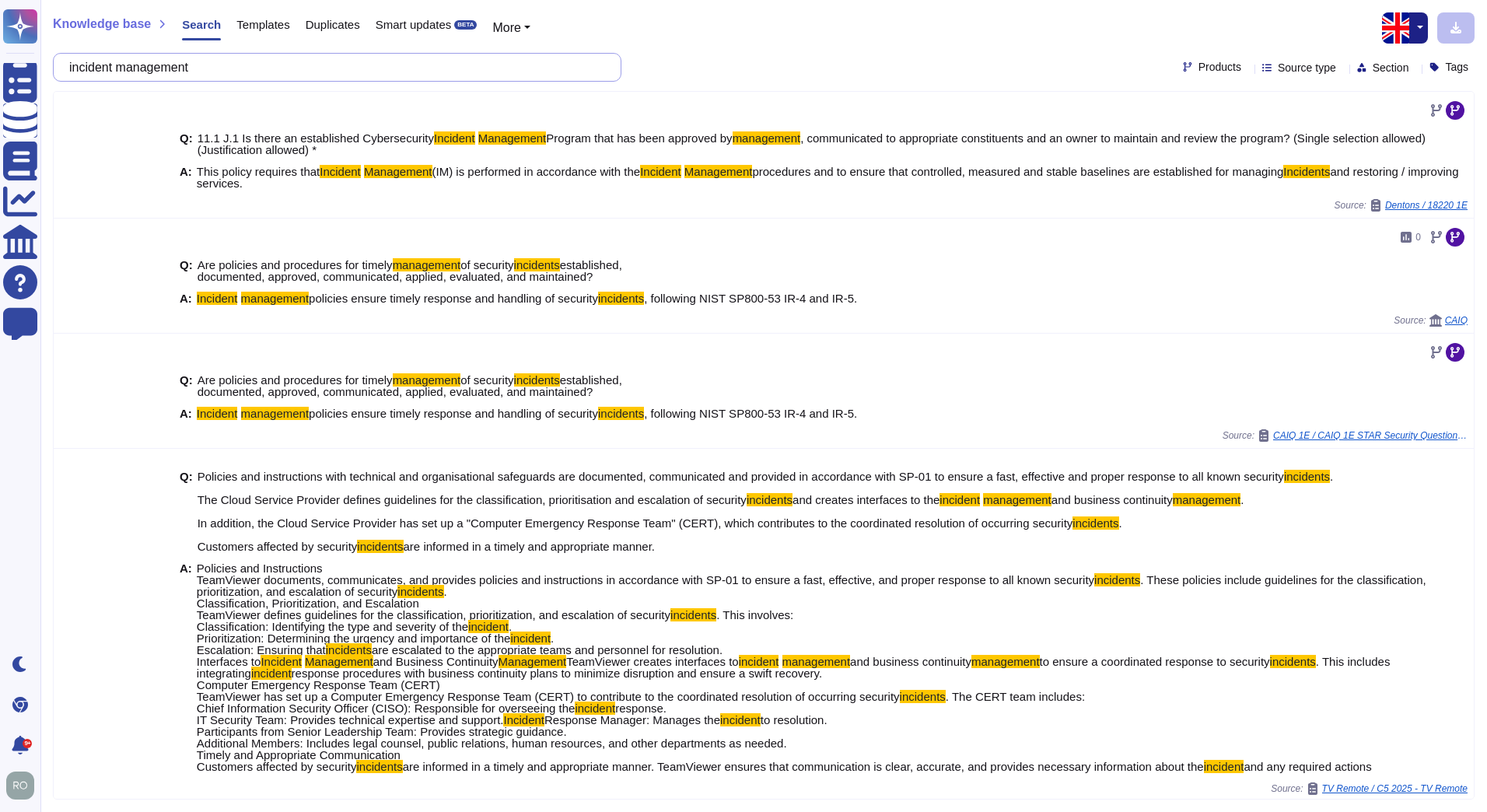
type input "incident management"
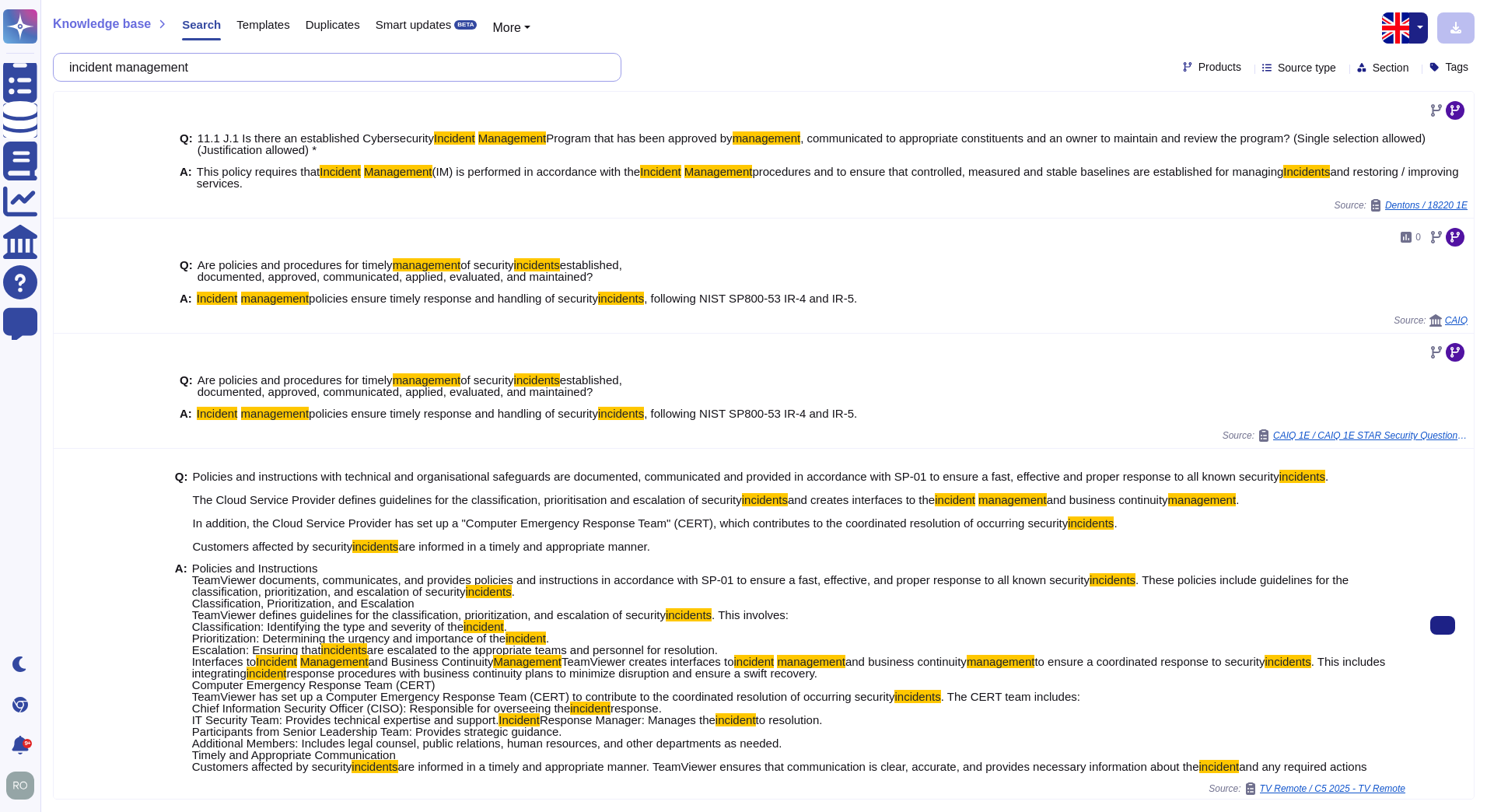
scroll to position [414, 0]
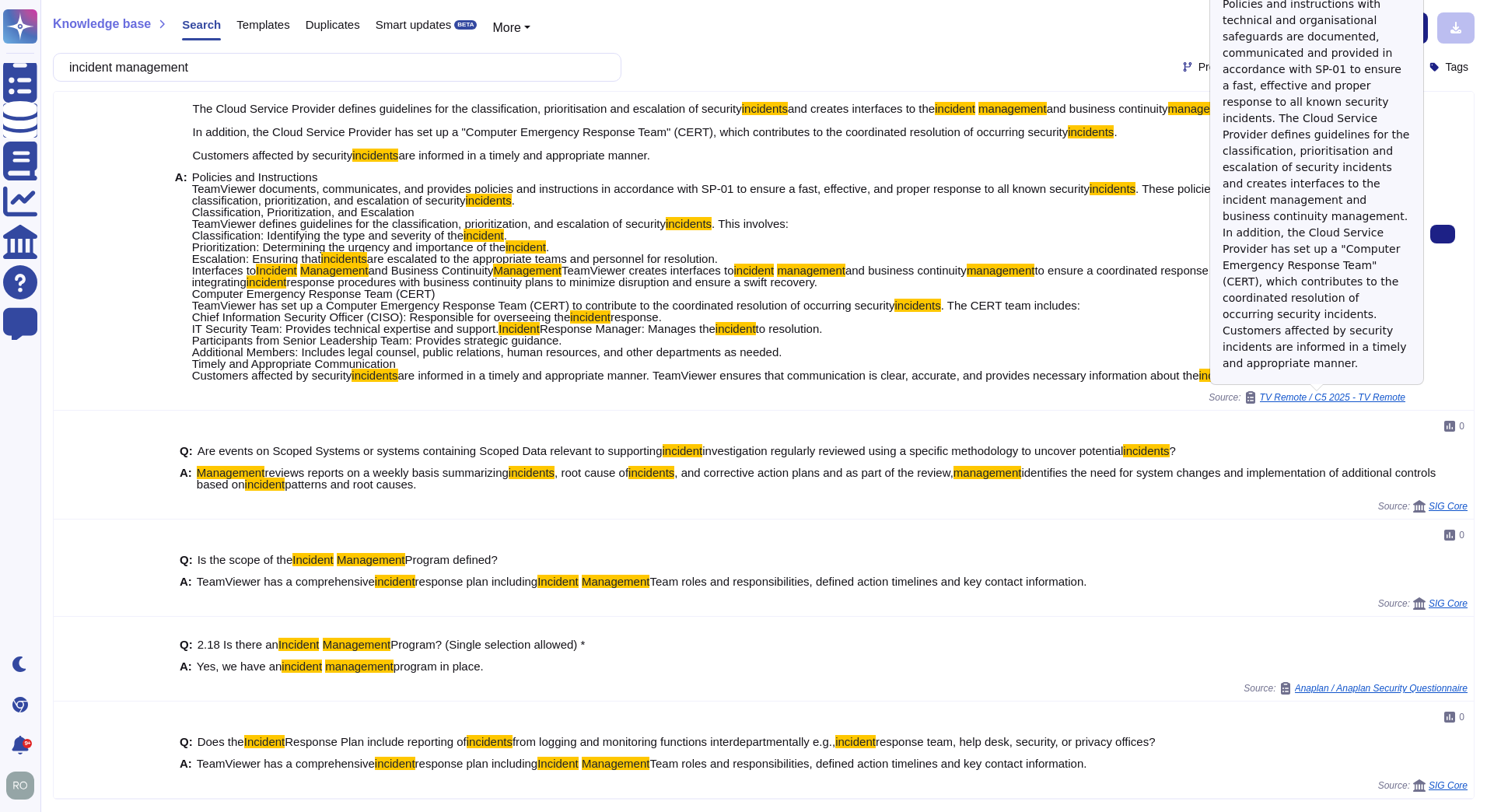
click at [1352, 400] on span "TV Remote / C5 2025 - TV Remote" at bounding box center [1333, 397] width 146 height 9
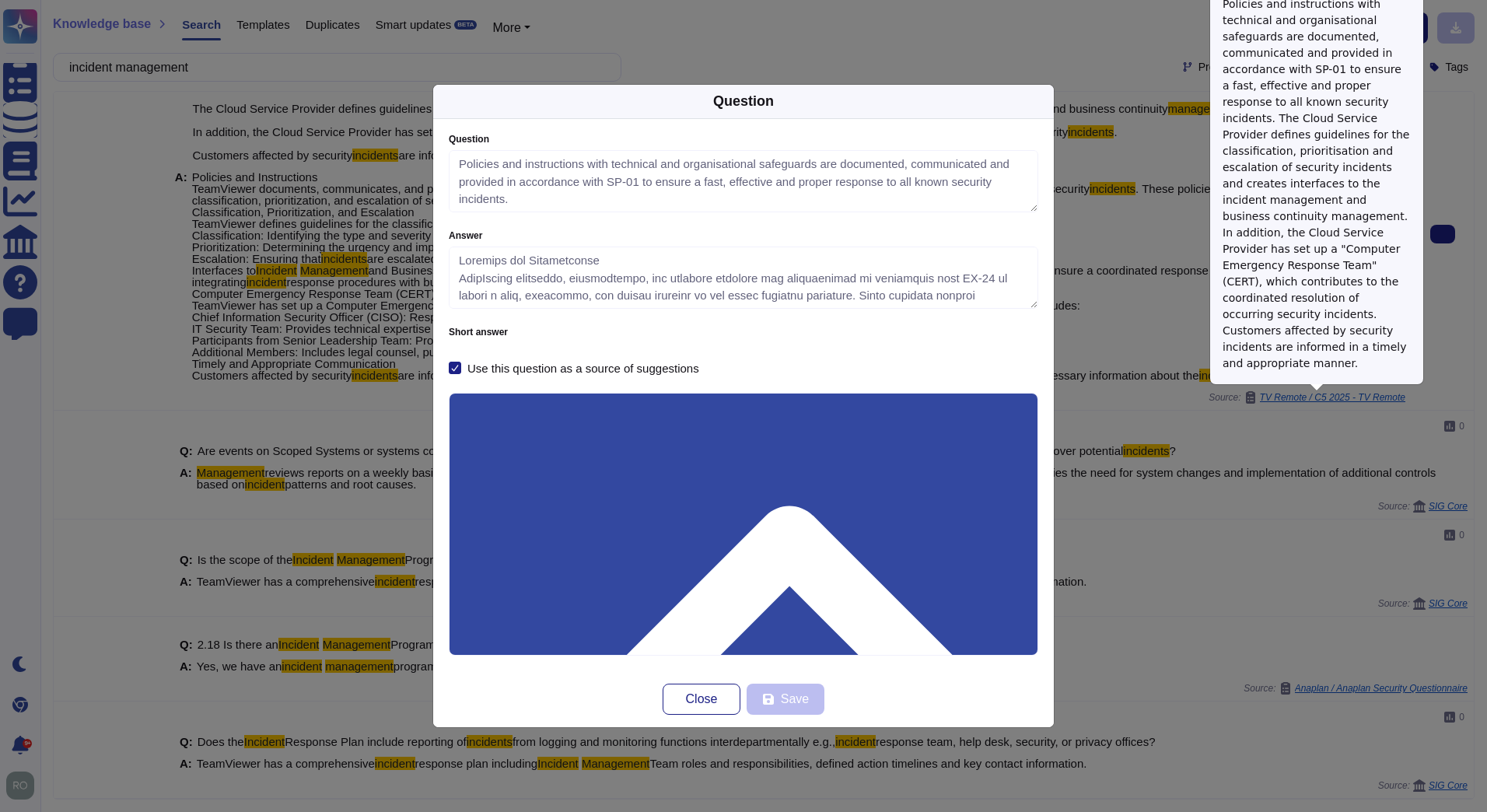
type textarea "Policies and instructions with technical and organisational safeguards are docu…"
type textarea "Policies and Instructions TeamViewer documents, communicates, and provides poli…"
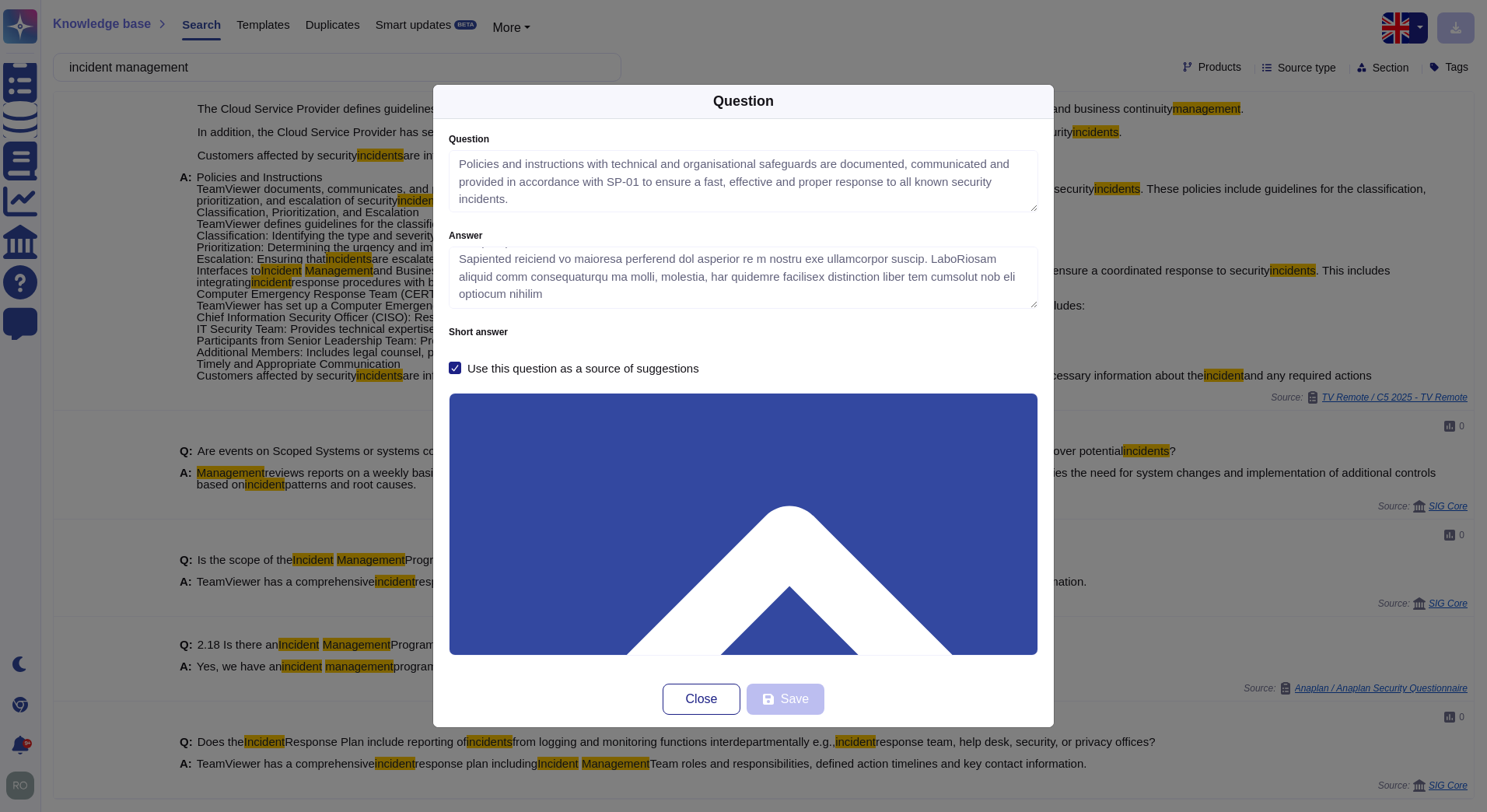
scroll to position [0, 0]
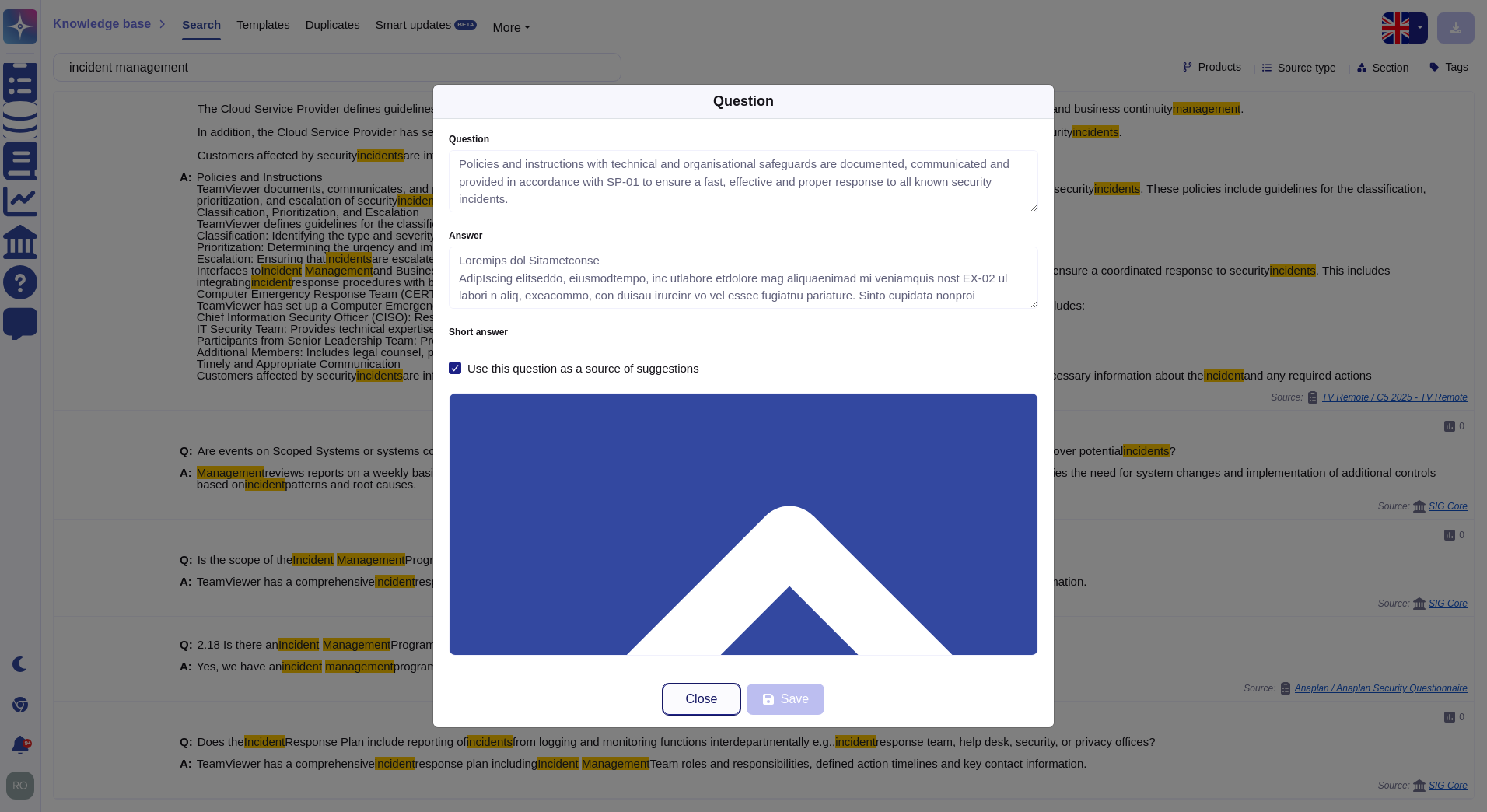
click at [722, 710] on button "Close" at bounding box center [701, 699] width 78 height 31
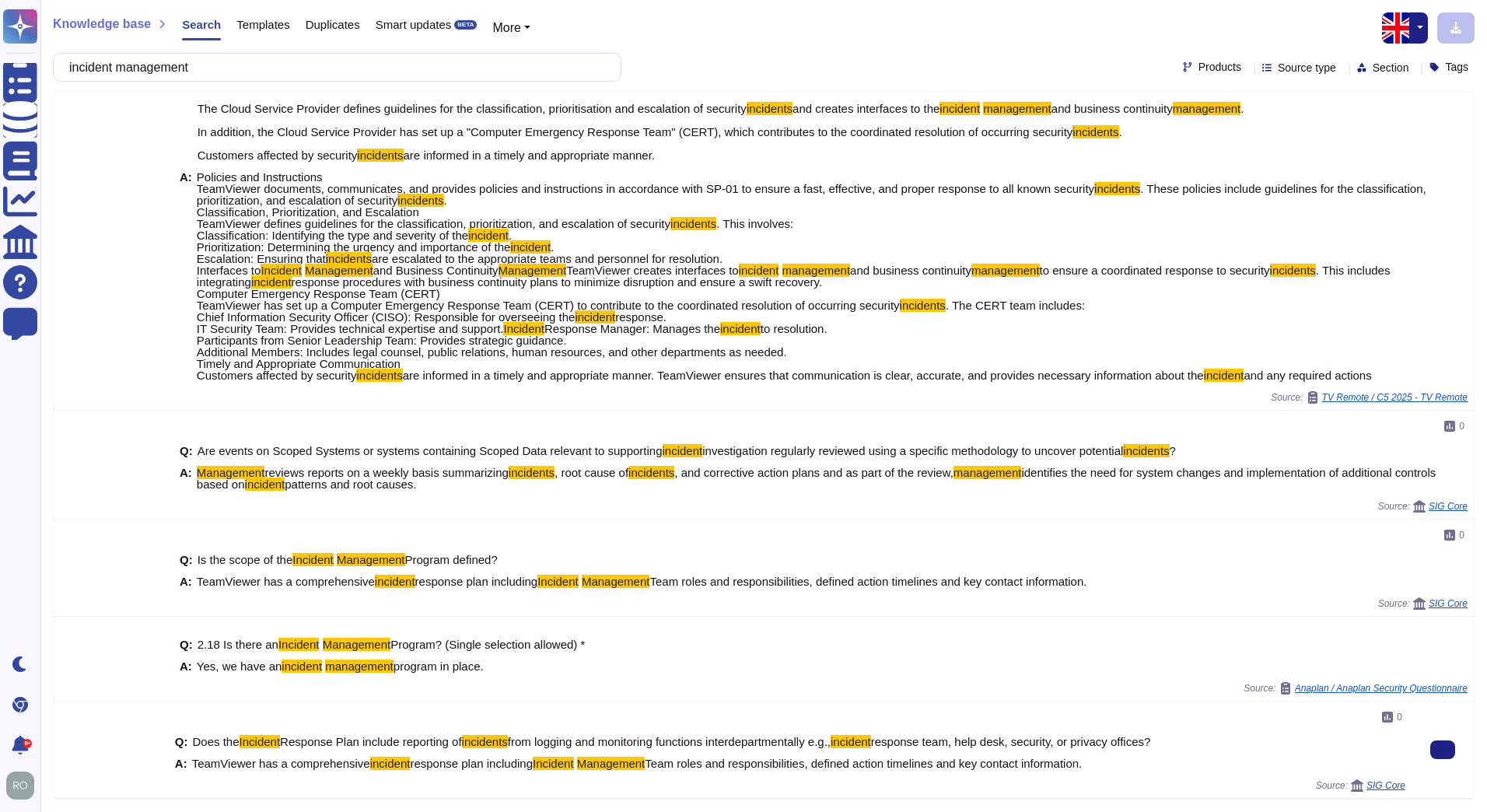
drag, startPoint x: 206, startPoint y: 766, endPoint x: 1090, endPoint y: 768, distance: 884.0
click at [1090, 768] on div "A: TeamViewer has a comprehensive incident response plan including Incident Man…" at bounding box center [790, 764] width 1230 height 12
click at [1383, 793] on div "0 Q: Does the Incident Response Plan include reporting of incidents from loggin…" at bounding box center [790, 749] width 1243 height 97
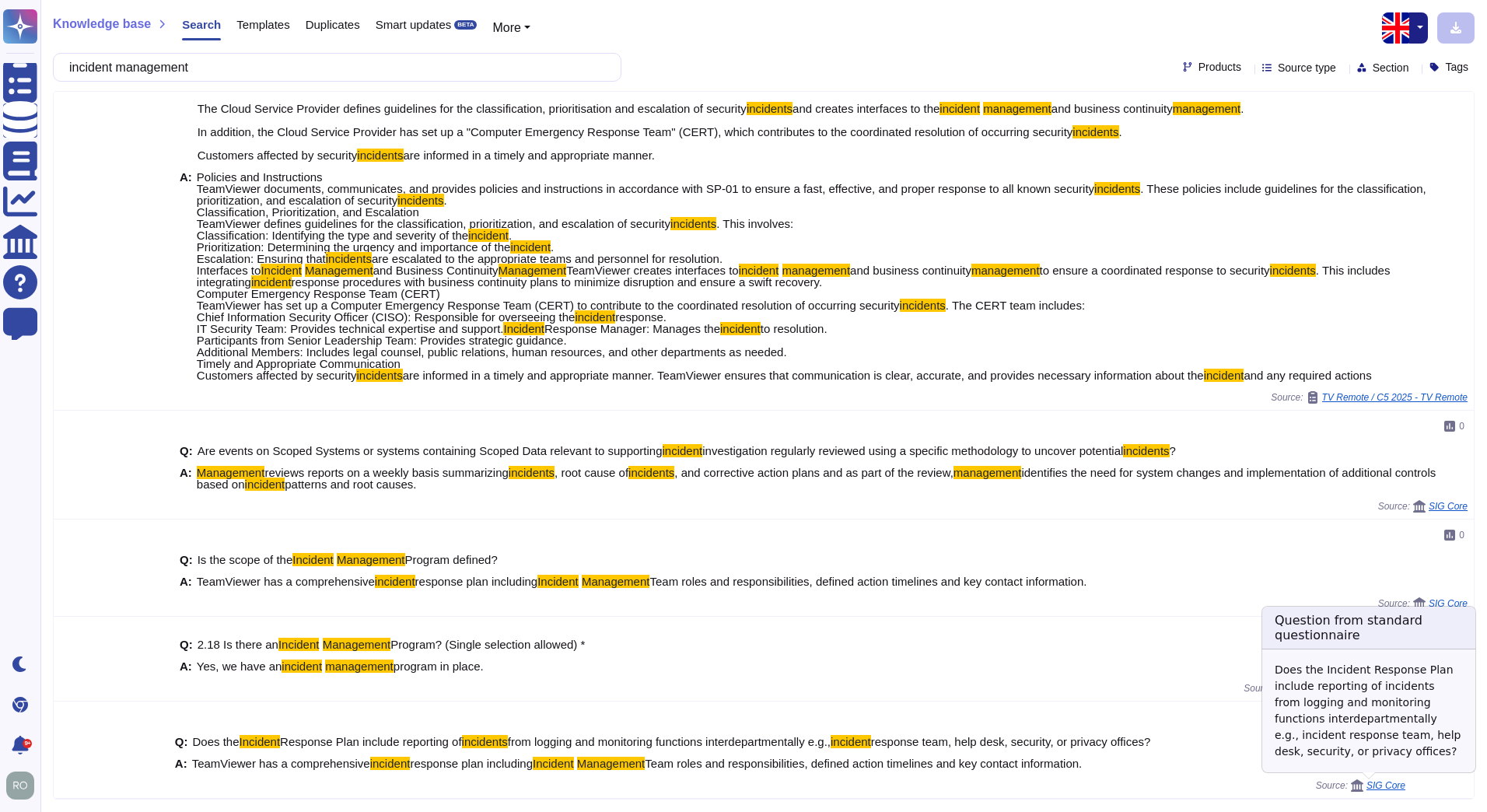
click at [1382, 790] on div "SIG Core" at bounding box center [1378, 785] width 54 height 13
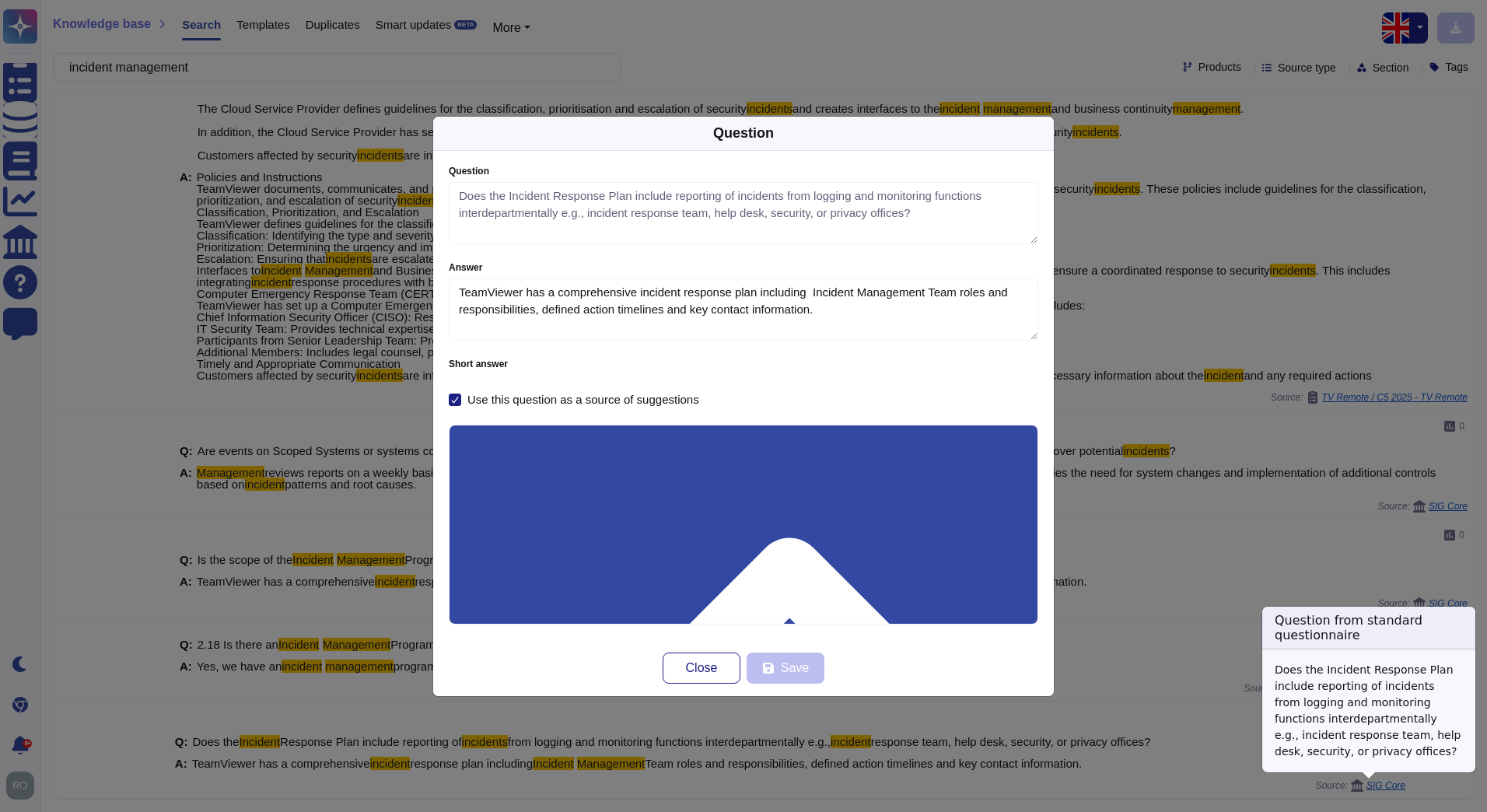
type textarea "Does the Incident Response Plan include reporting of incidents from logging and…"
type textarea "TeamViewer has a comprehensive incident response plan including Incident Manage…"
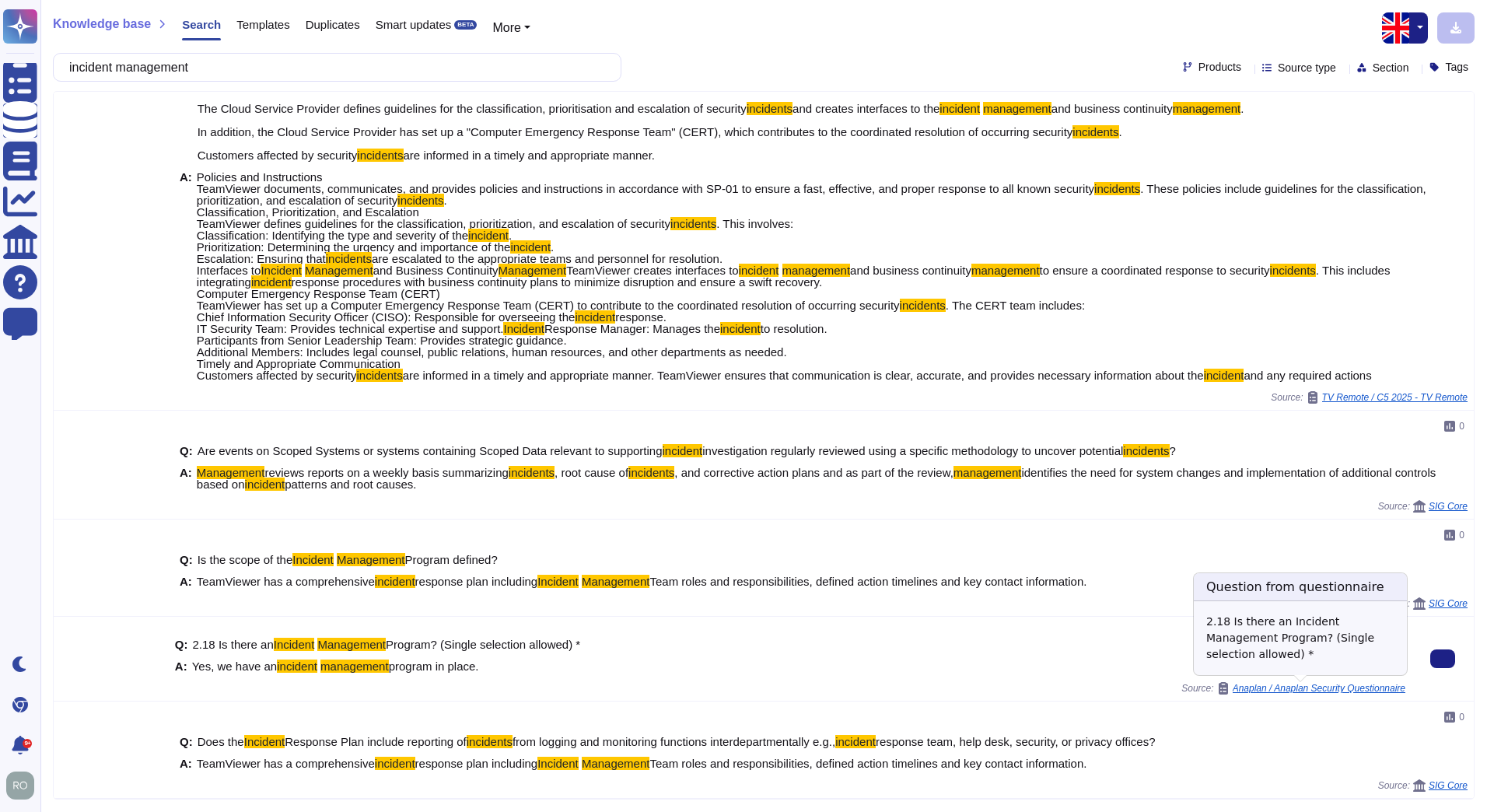
click at [1338, 687] on span "Anaplan / Anaplan Security Questionnaire" at bounding box center [1319, 688] width 173 height 9
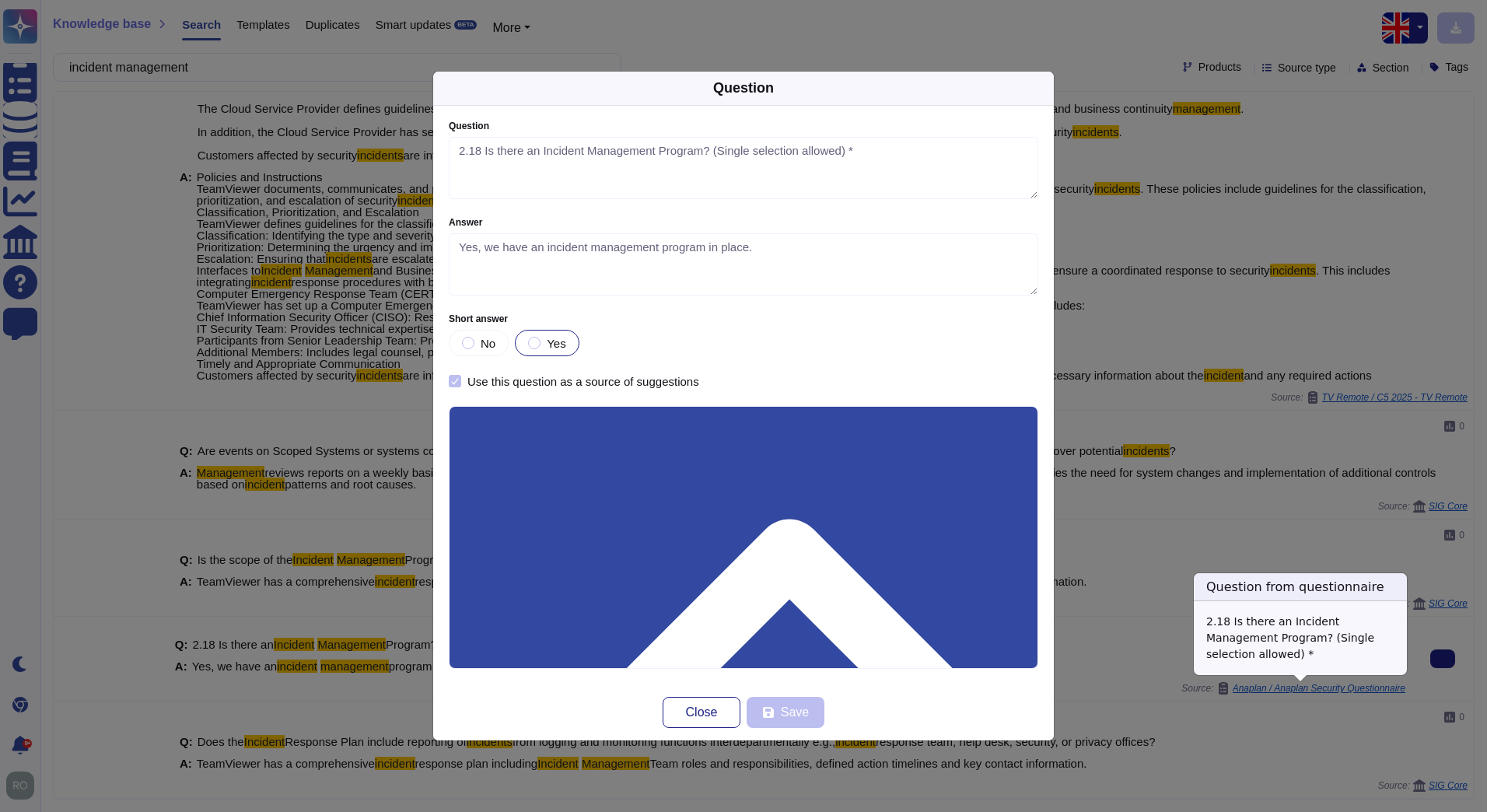
type textarea "2.18 Is there an Incident Management Program? (Single selection allowed) *"
type textarea "Yes, we have an incident management program in place."
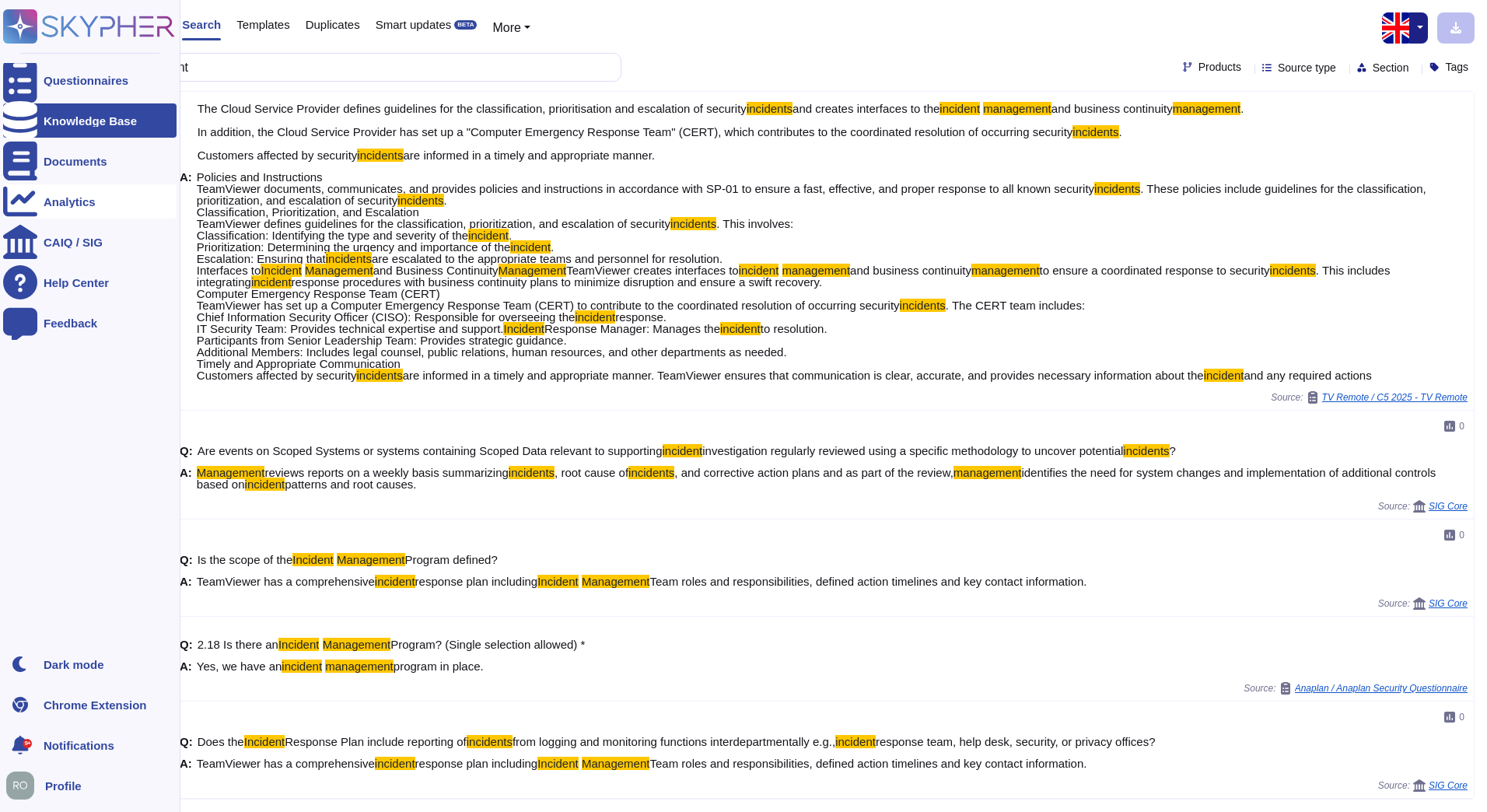
click at [41, 200] on div "Analytics" at bounding box center [90, 202] width 174 height 34
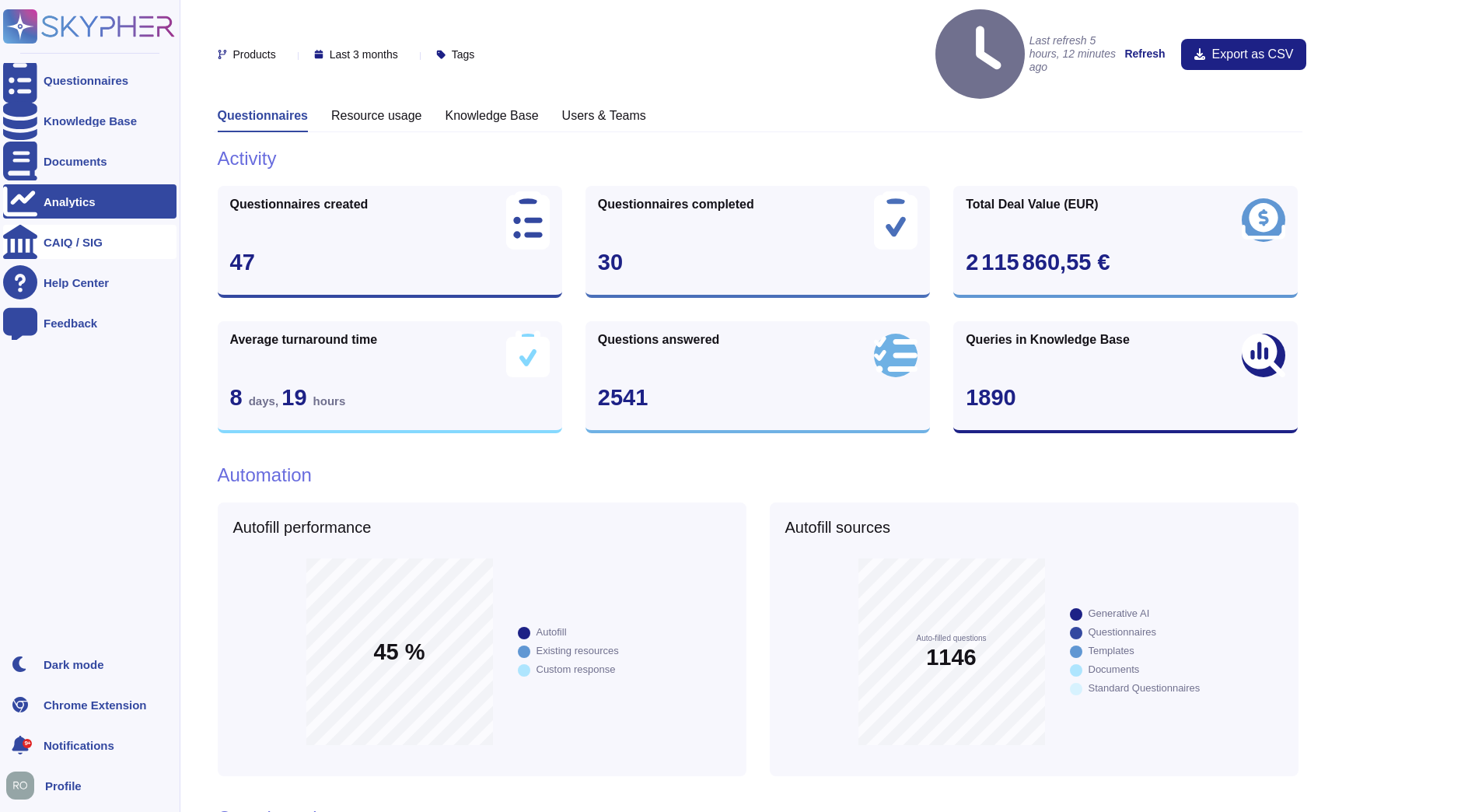
click at [31, 239] on div at bounding box center [20, 241] width 34 height 34
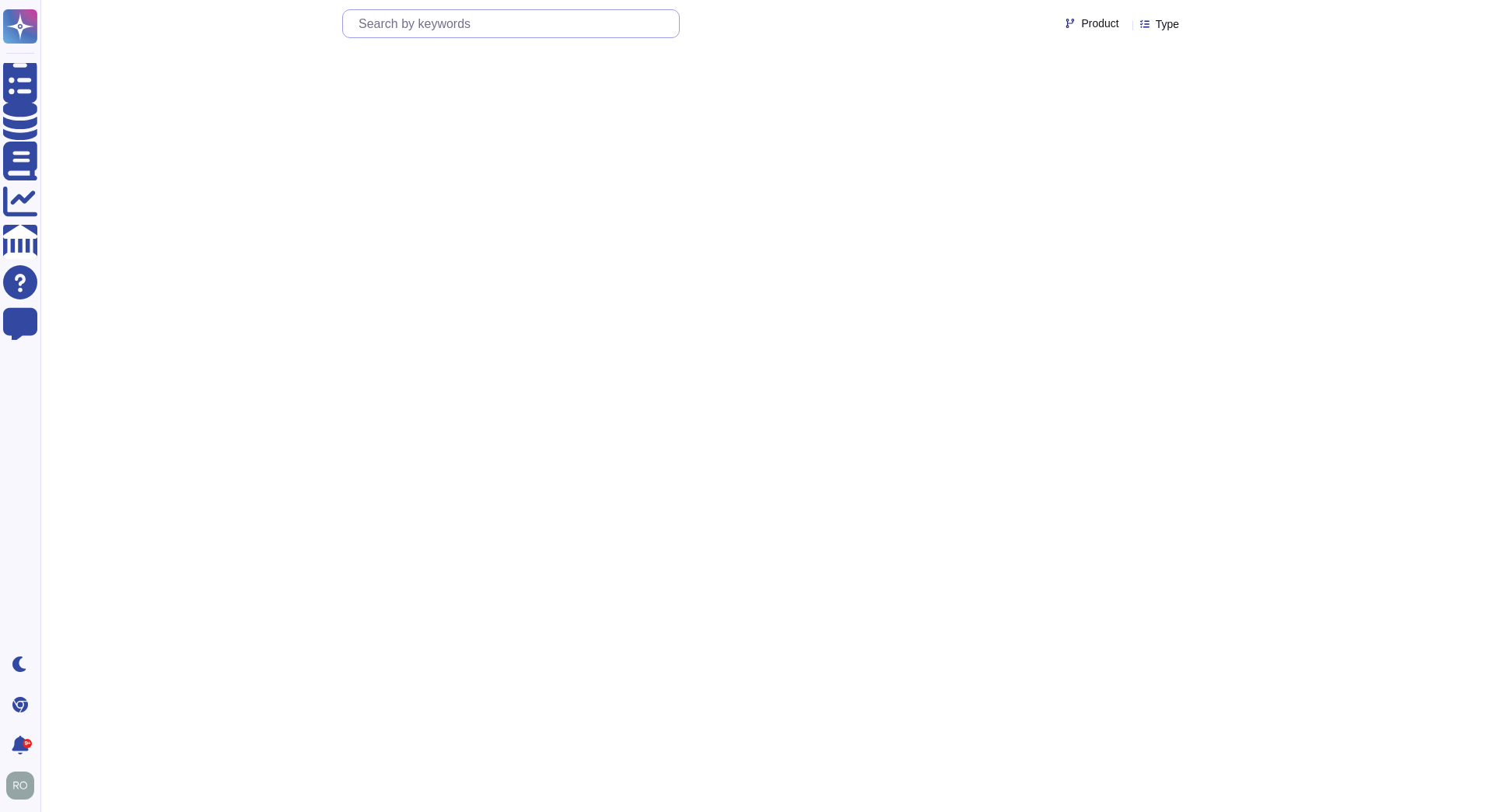
click at [392, 30] on input "text" at bounding box center [515, 24] width 329 height 27
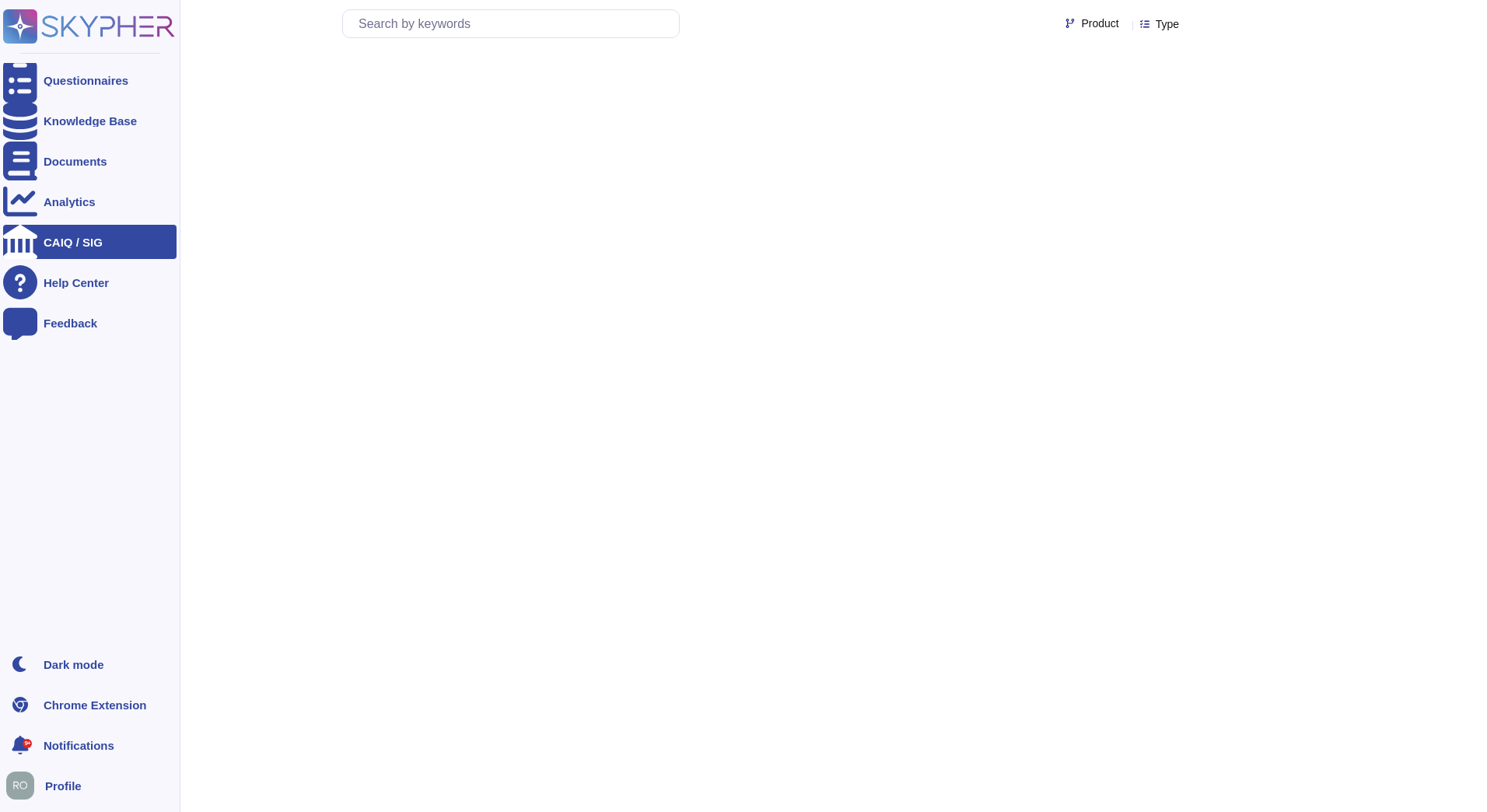
click at [30, 252] on div at bounding box center [20, 241] width 34 height 34
click at [47, 217] on div "Analytics" at bounding box center [90, 202] width 174 height 34
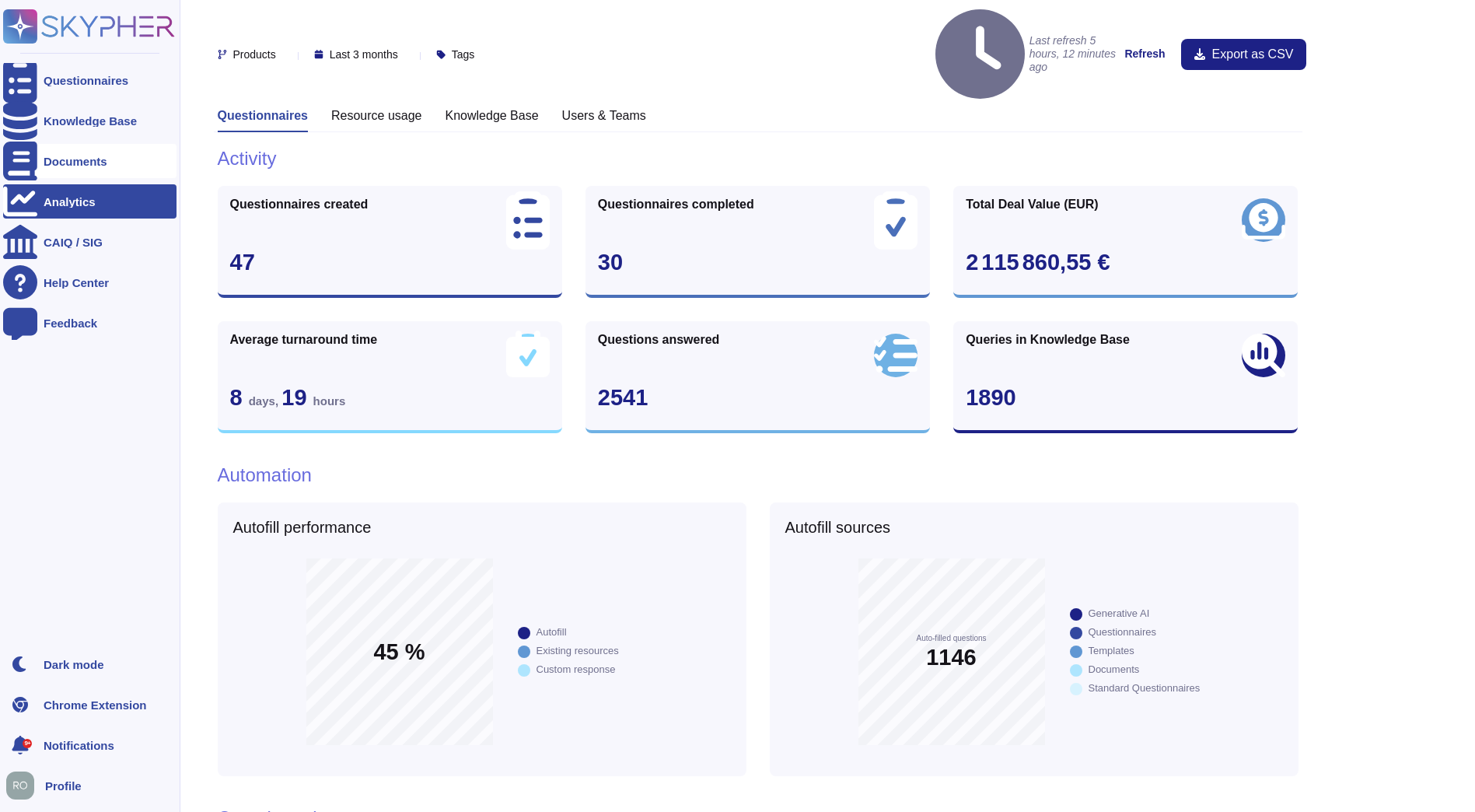
click at [22, 163] on icon at bounding box center [20, 161] width 34 height 39
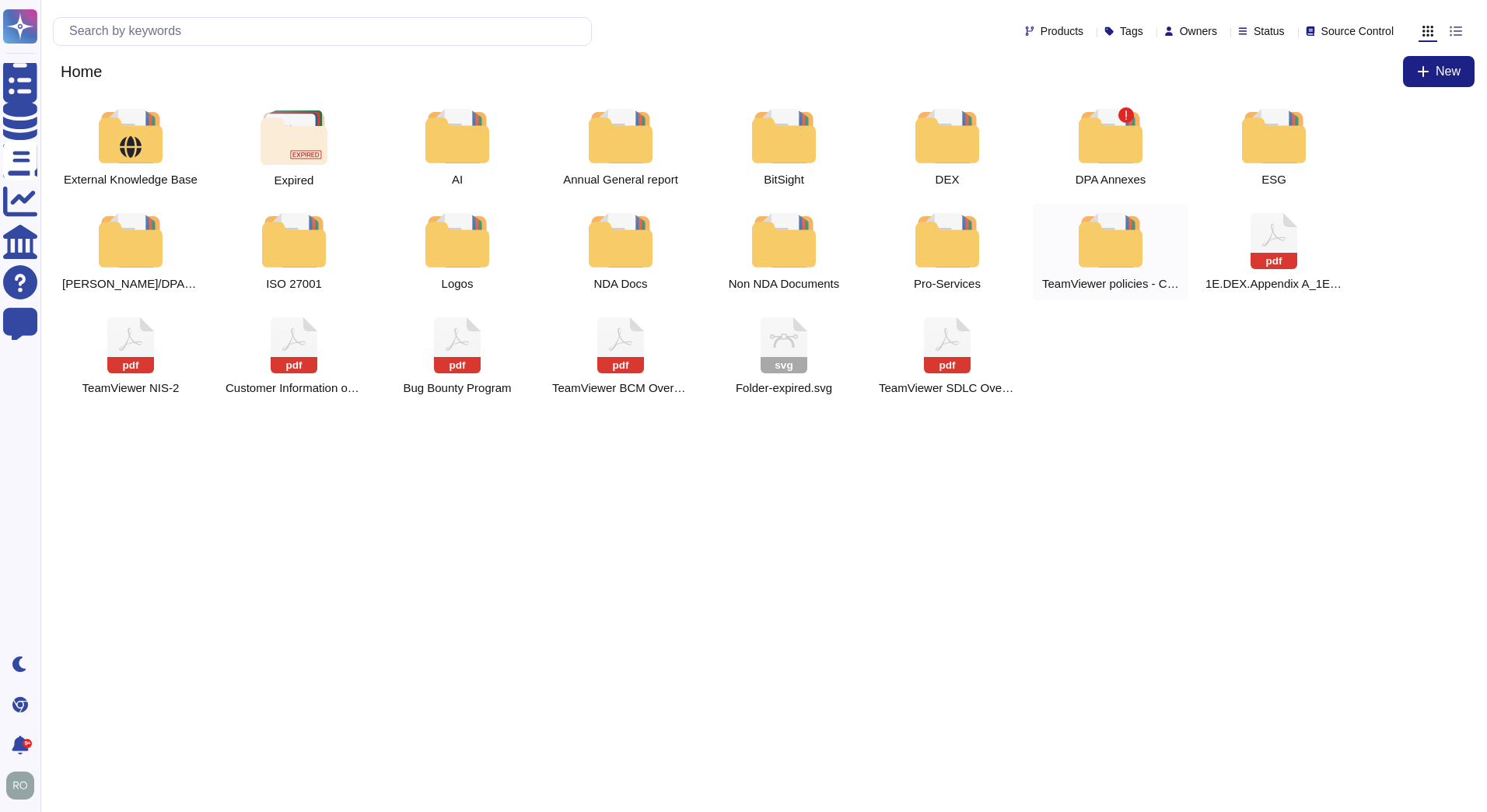
click at [1069, 243] on div "TeamViewer policies - Content table." at bounding box center [1111, 252] width 156 height 97
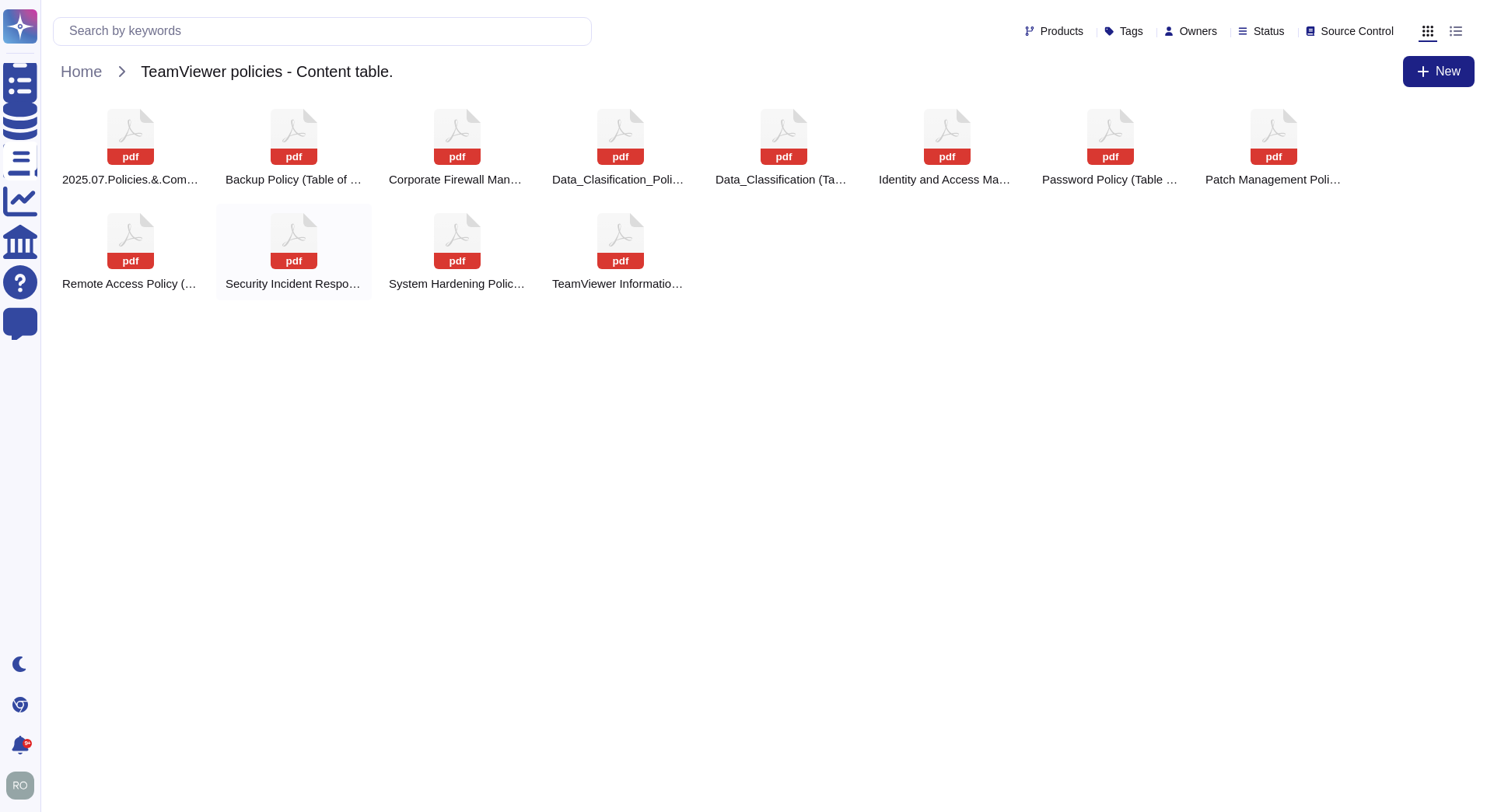
click at [269, 246] on div "pdf Security Incident Response Plan (Table of contents).pdf" at bounding box center [294, 252] width 156 height 97
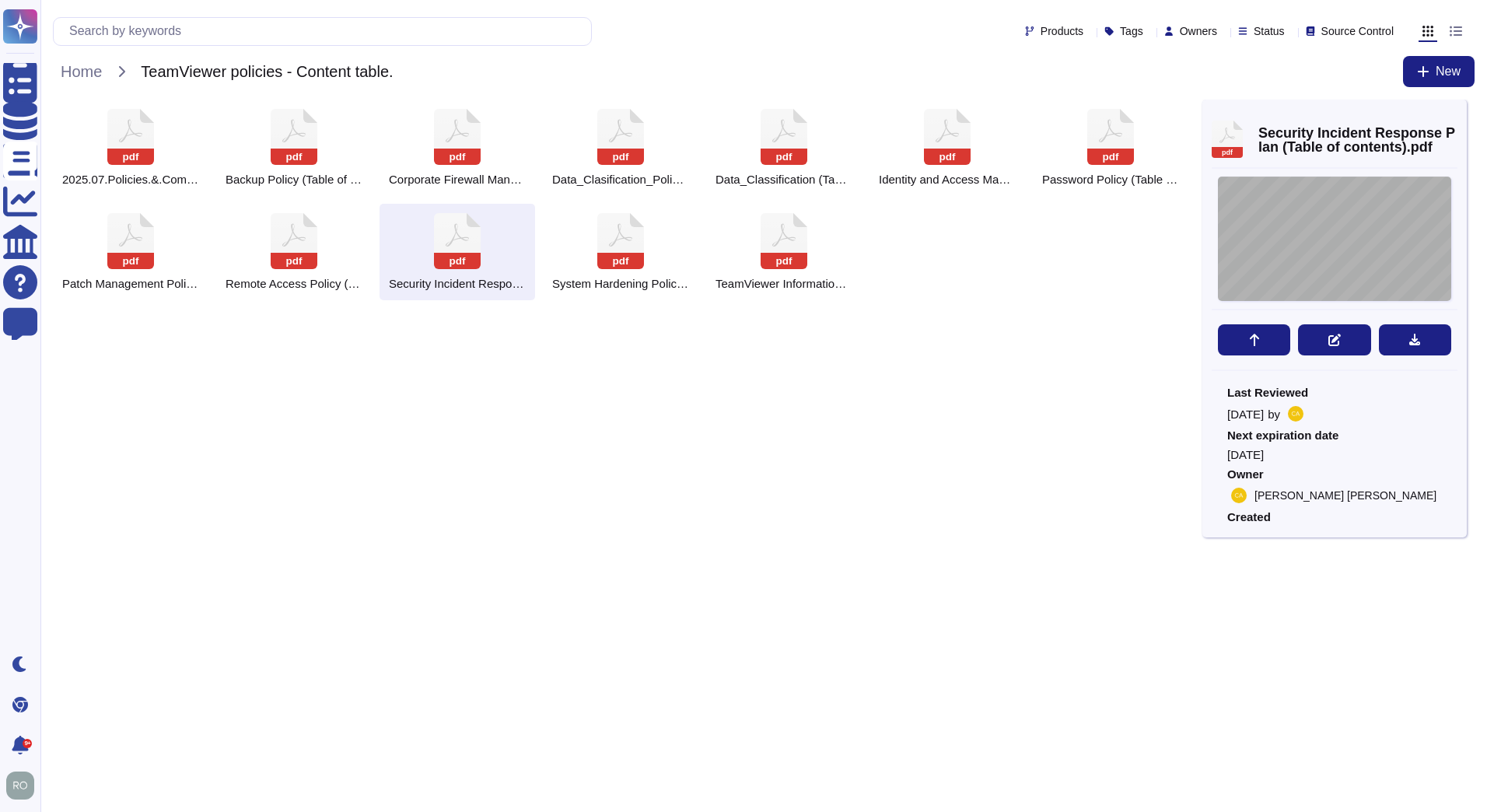
click at [1335, 238] on div "Version 4 .0" at bounding box center [1335, 238] width 234 height 124
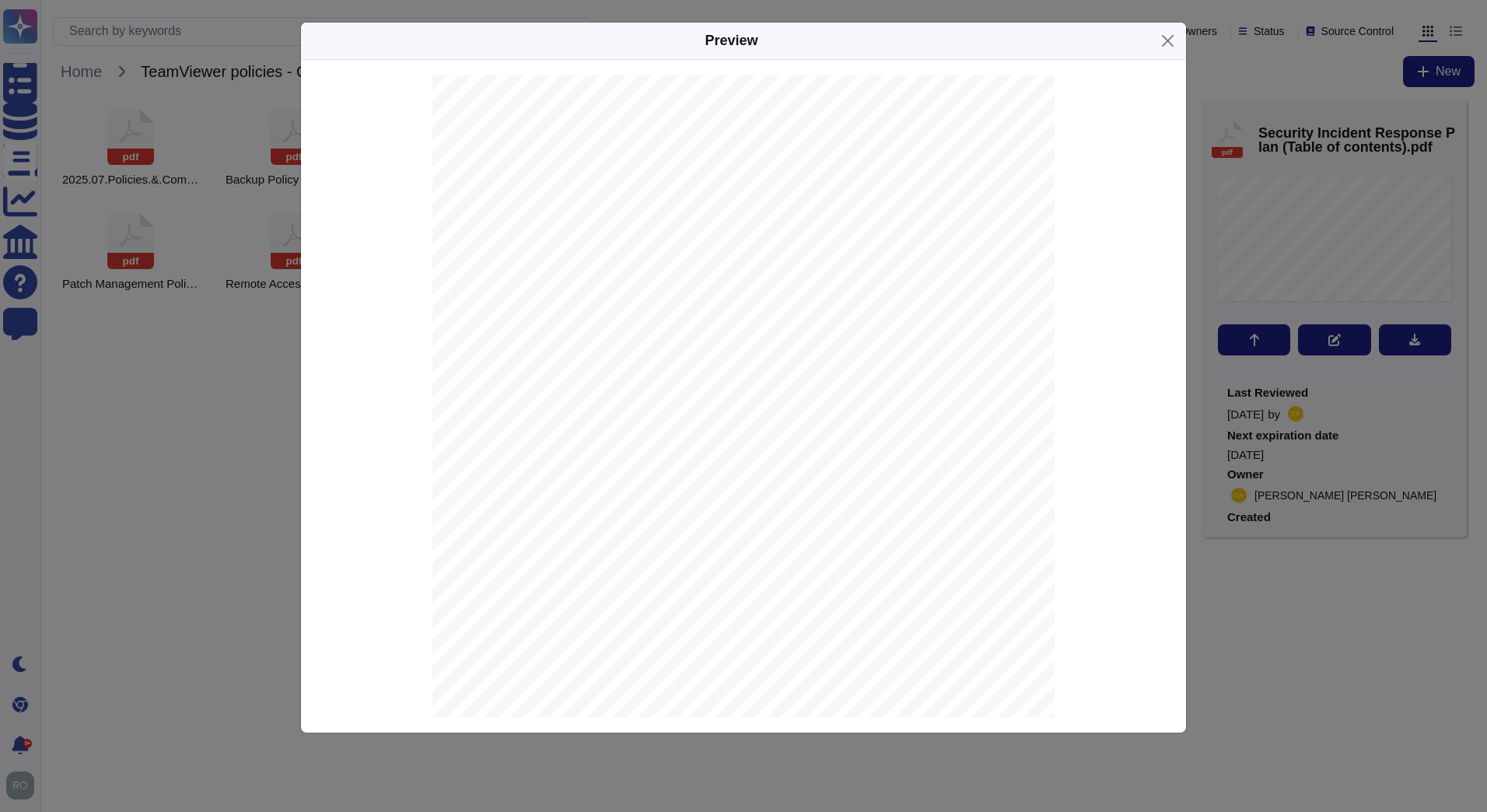
scroll to position [441, 0]
click at [1167, 36] on button "Close" at bounding box center [1168, 41] width 24 height 24
